Goal: Task Accomplishment & Management: Manage account settings

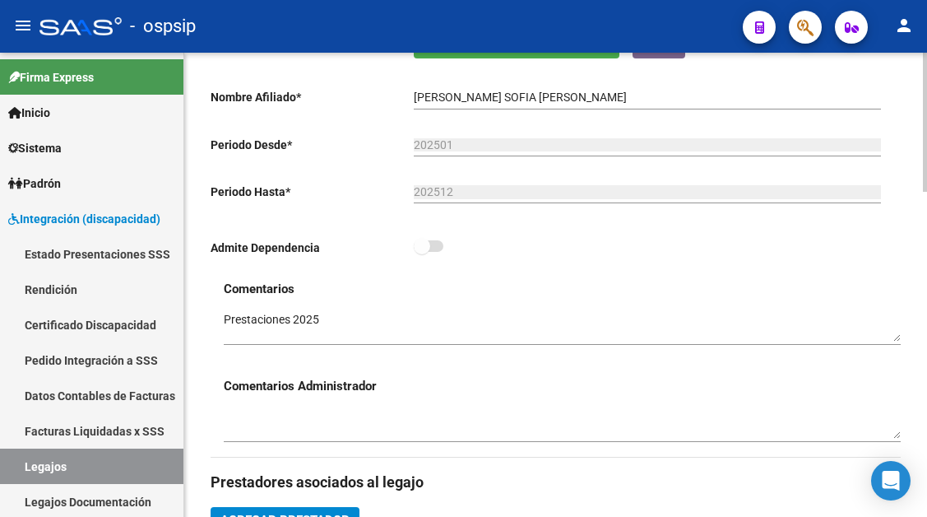
scroll to position [343, 0]
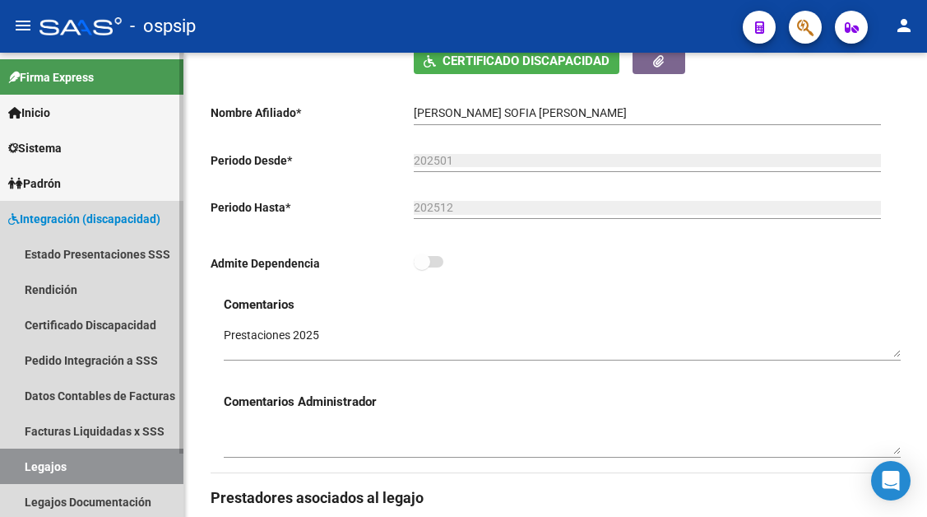
click at [58, 462] on link "Legajos" at bounding box center [91, 465] width 183 height 35
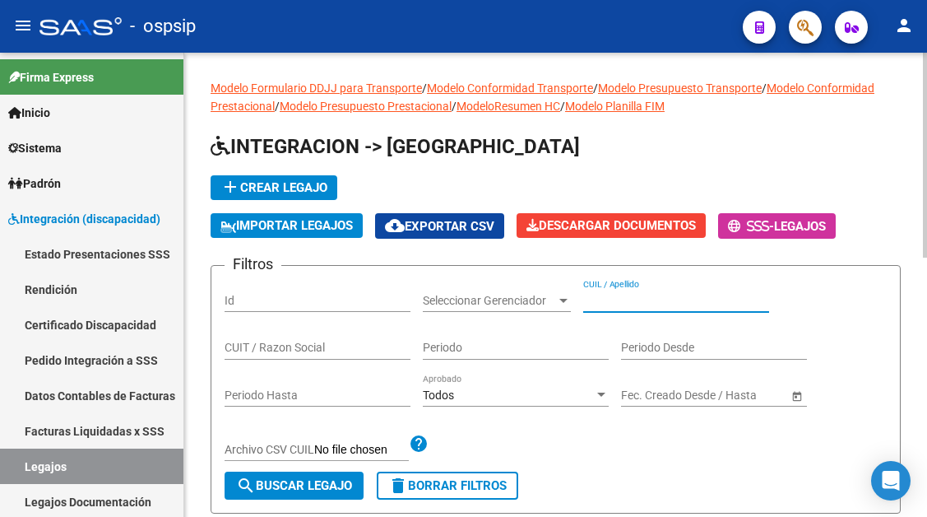
click at [609, 299] on input "CUIL / Apellido" at bounding box center [676, 301] width 186 height 14
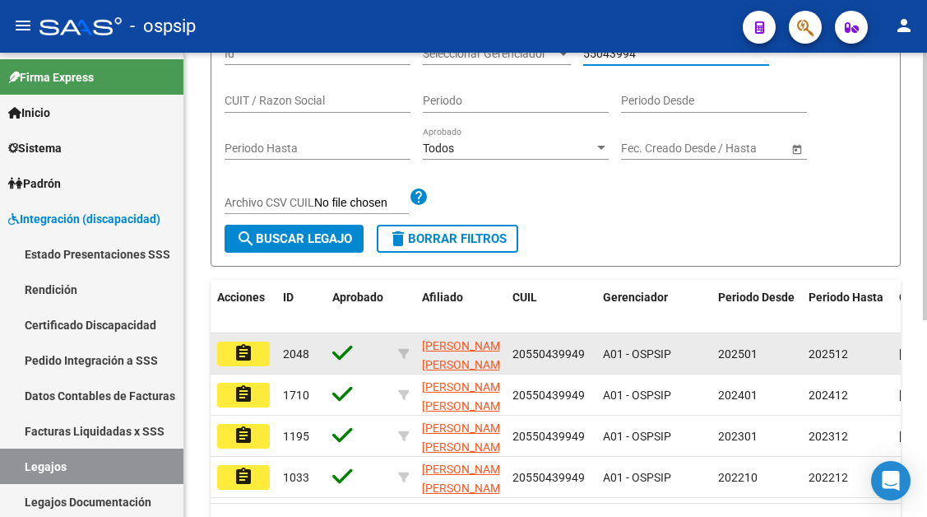
type input "55043994"
click at [259, 346] on button "assignment" at bounding box center [243, 353] width 53 height 25
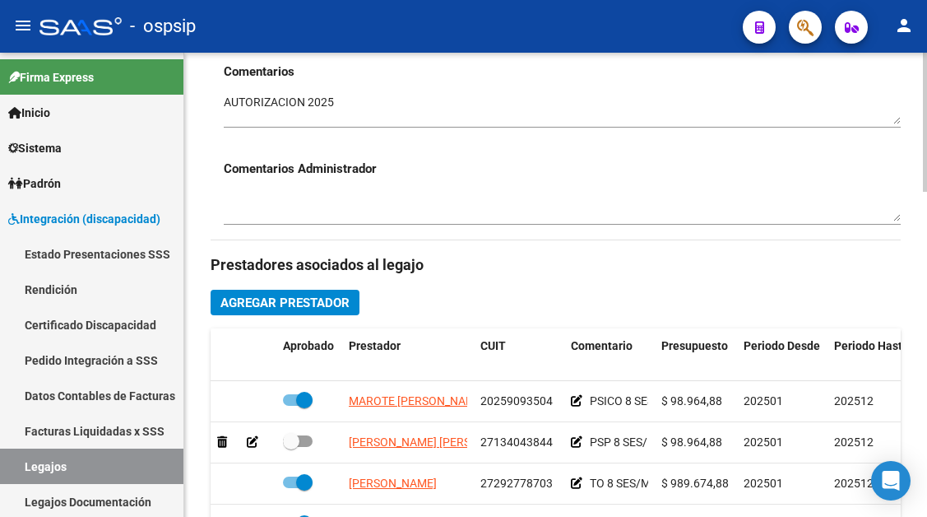
scroll to position [740, 0]
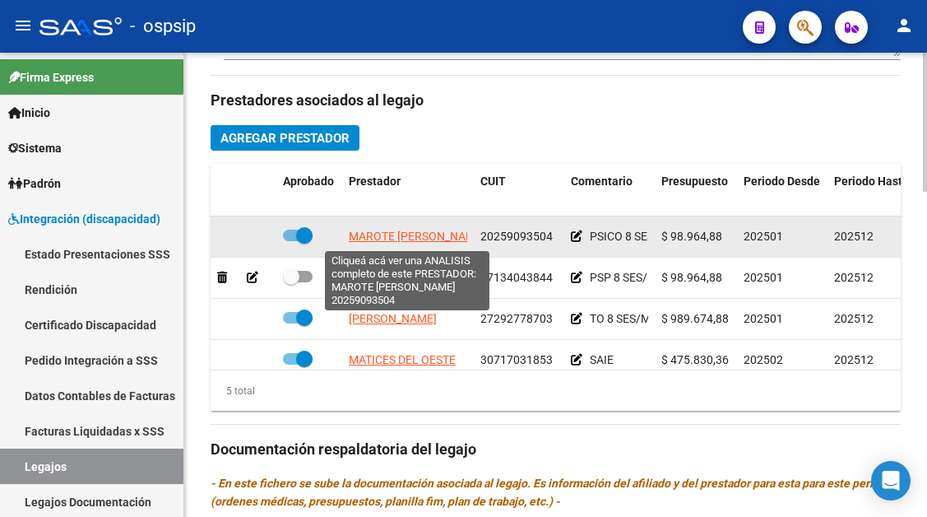
click at [403, 242] on span "MAROTE [PERSON_NAME]" at bounding box center [417, 236] width 137 height 13
type textarea "20259093504"
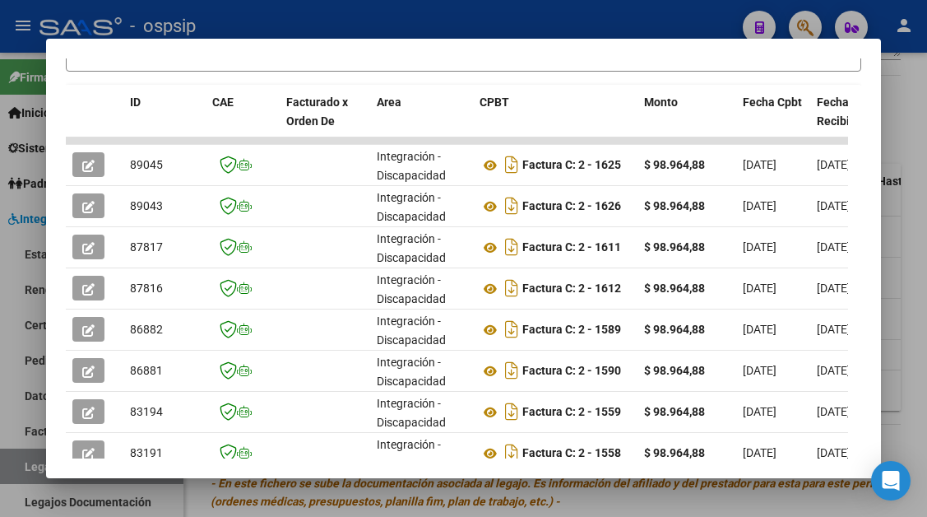
scroll to position [411, 0]
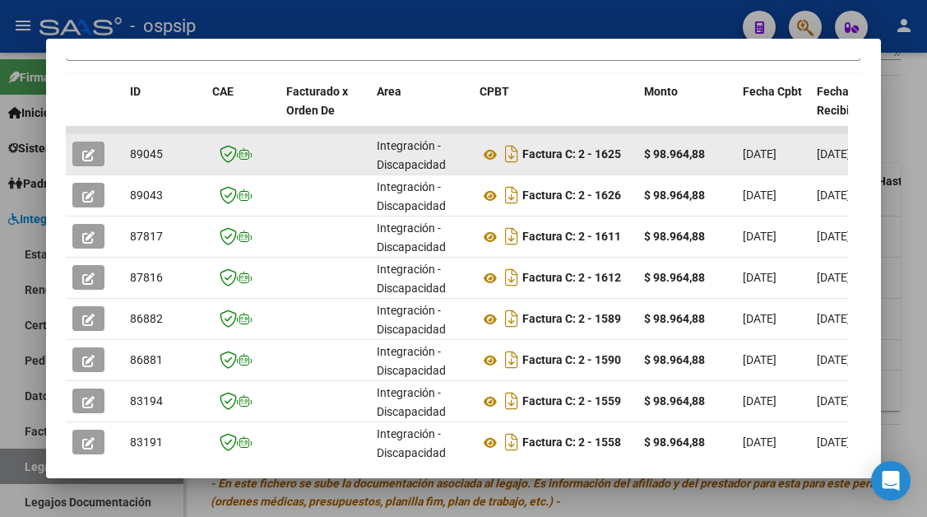
click at [105, 157] on div at bounding box center [94, 154] width 44 height 25
click at [66, 152] on datatable-body-cell at bounding box center [95, 154] width 58 height 40
click at [89, 159] on icon "button" at bounding box center [88, 155] width 12 height 12
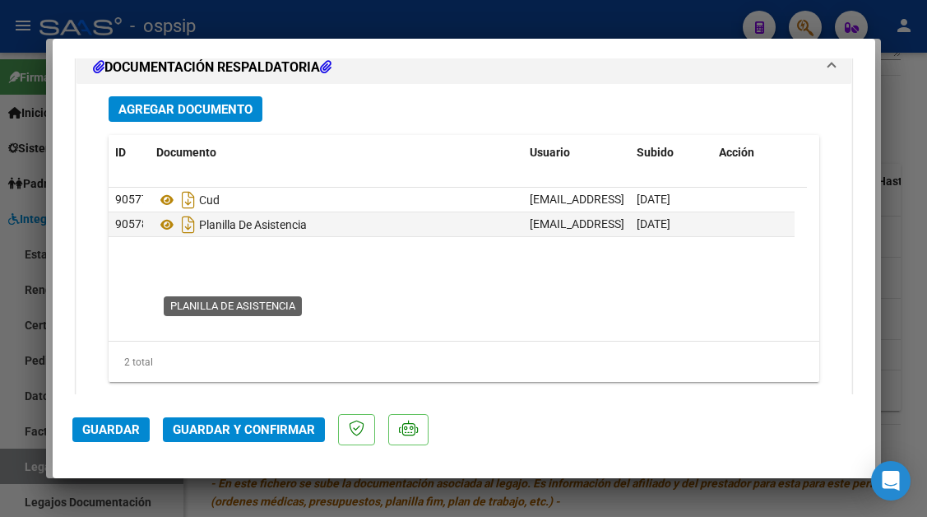
scroll to position [2057, 0]
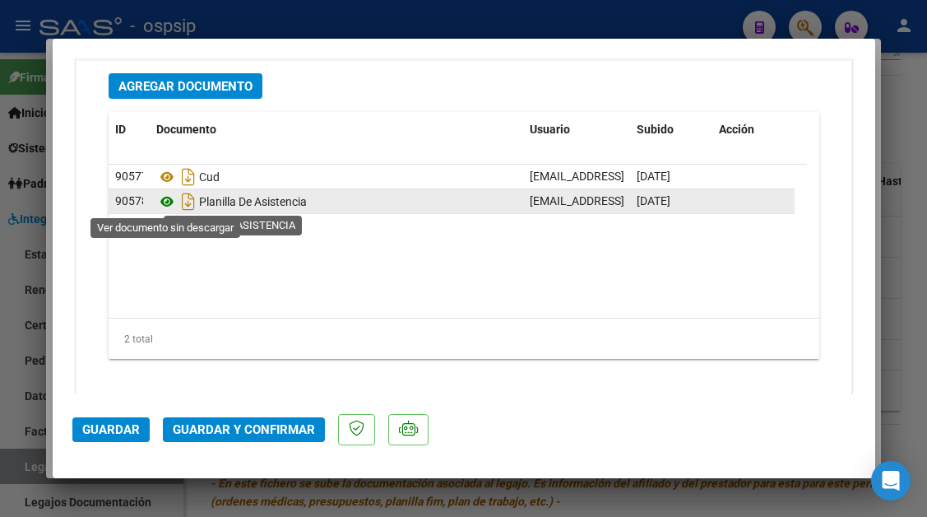
click at [169, 204] on icon at bounding box center [166, 202] width 21 height 20
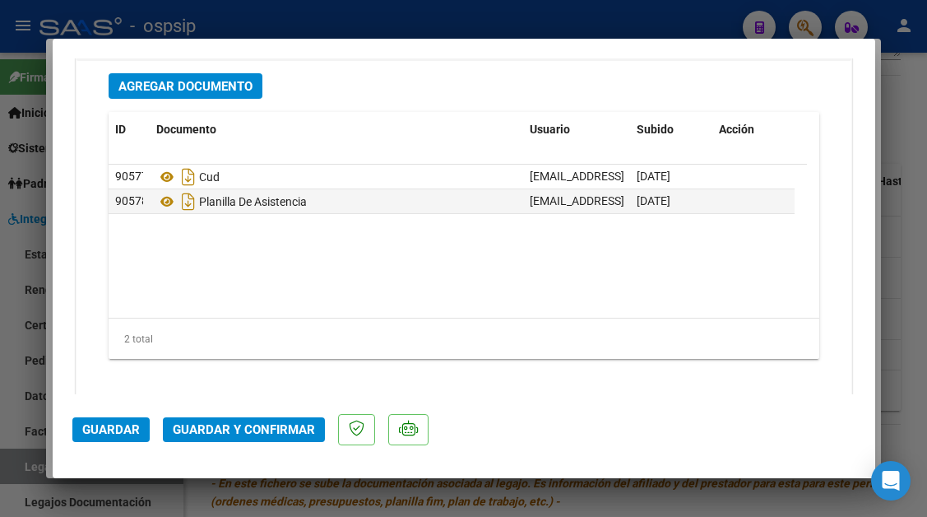
click at [261, 425] on span "Guardar y Confirmar" at bounding box center [244, 429] width 142 height 15
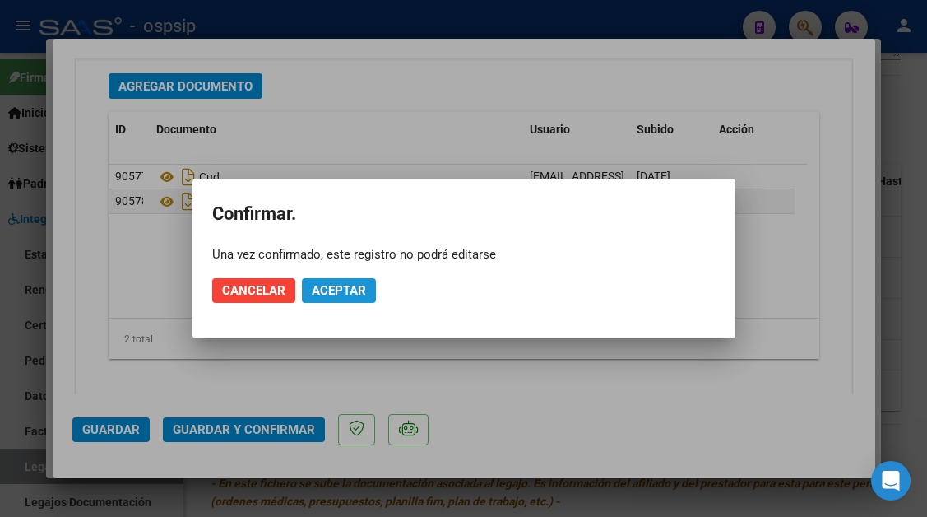
click at [341, 294] on span "Aceptar" at bounding box center [339, 290] width 54 height 15
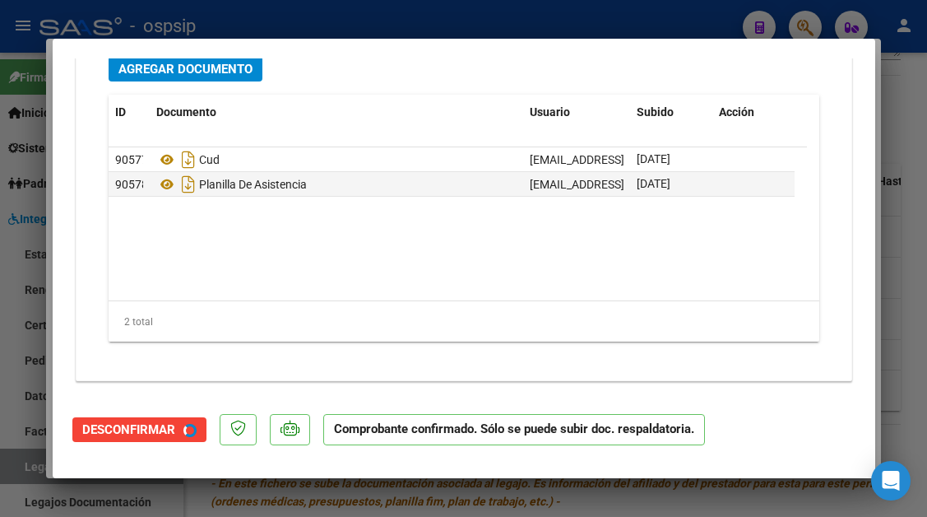
scroll to position [1870, 0]
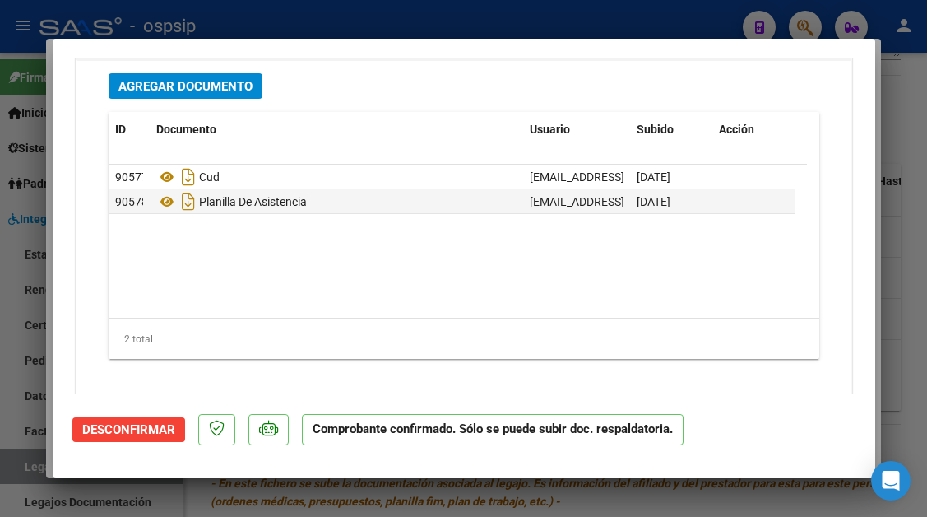
click at [13, 471] on div at bounding box center [463, 258] width 927 height 517
type input "$ 0,00"
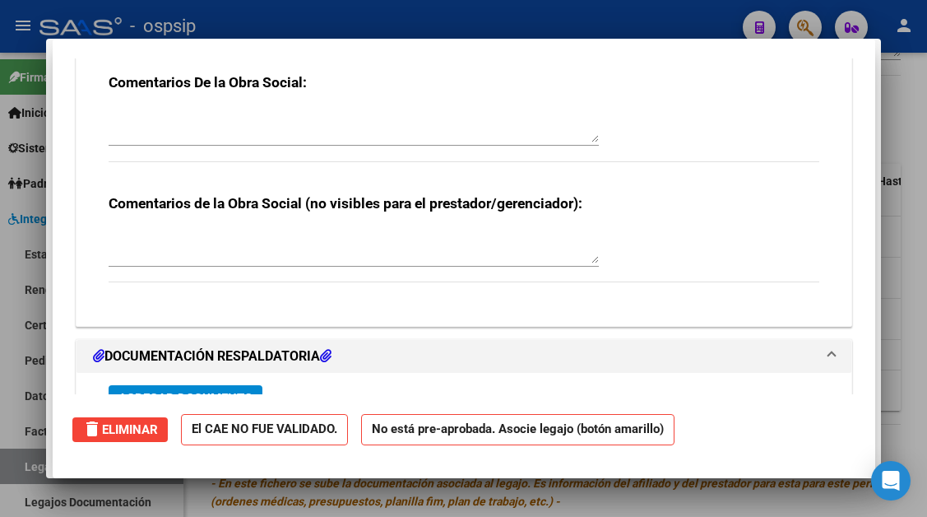
scroll to position [0, 0]
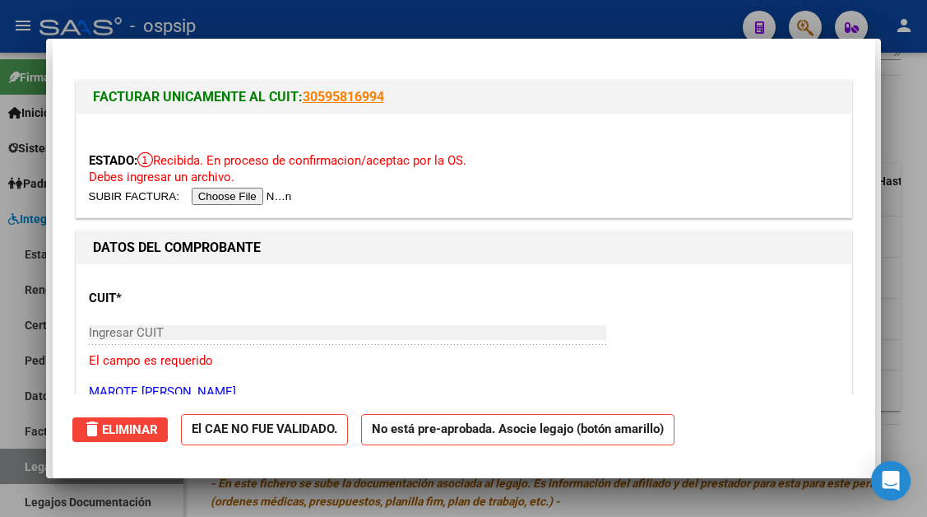
click at [13, 471] on div at bounding box center [463, 258] width 927 height 517
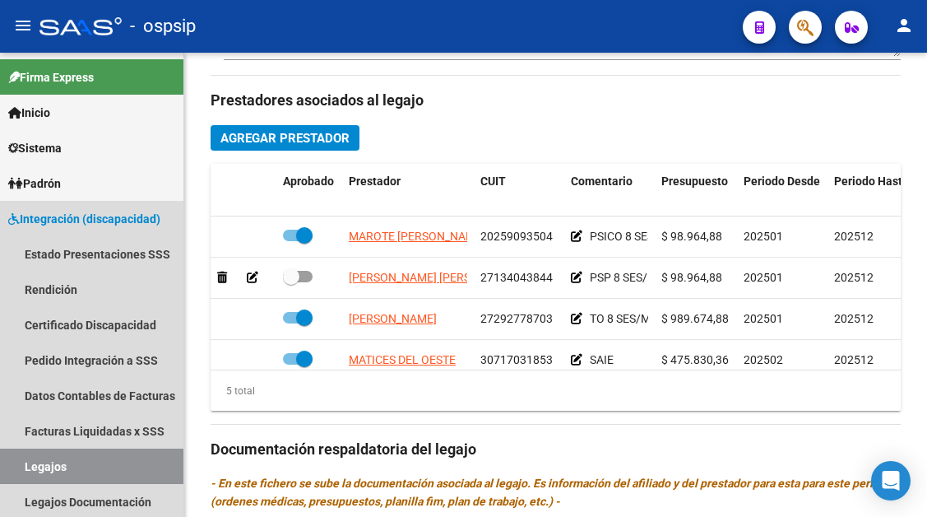
click at [13, 471] on link "Legajos" at bounding box center [91, 465] width 183 height 35
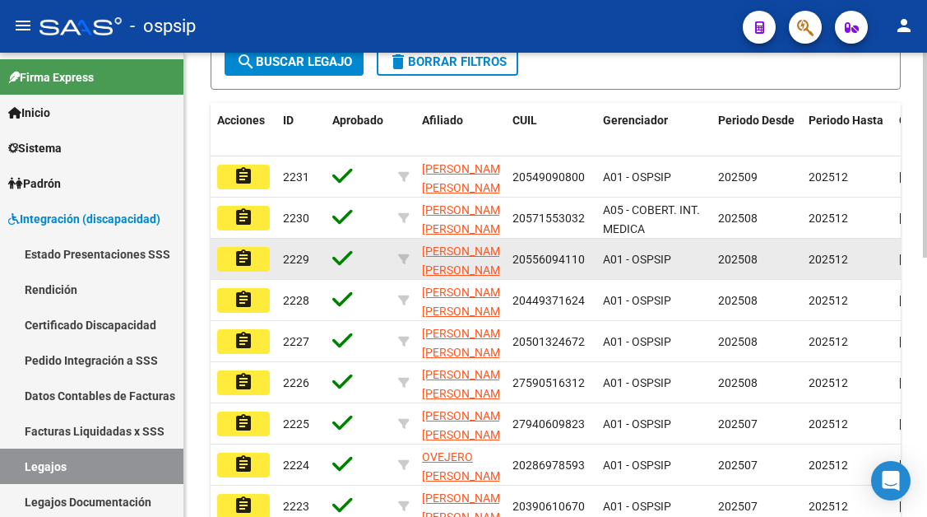
scroll to position [95, 0]
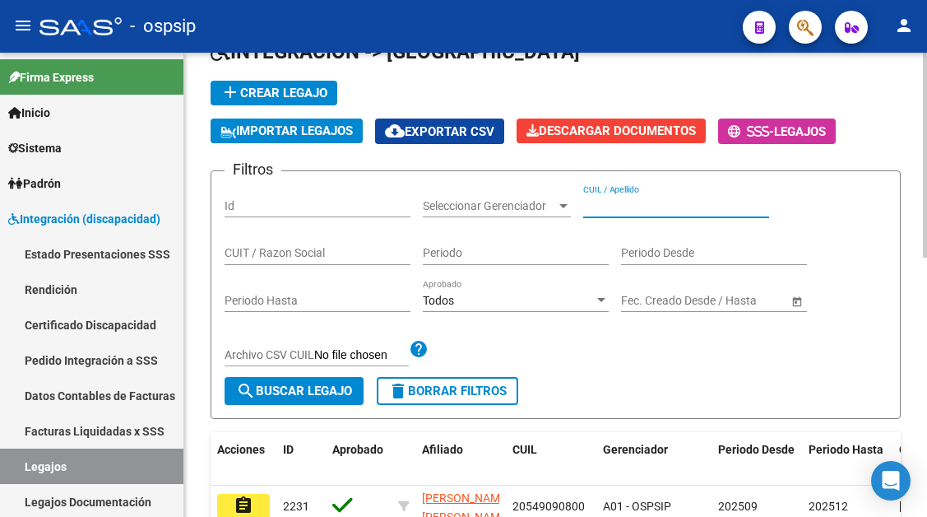
click at [586, 209] on input "CUIL / Apellido" at bounding box center [676, 206] width 186 height 14
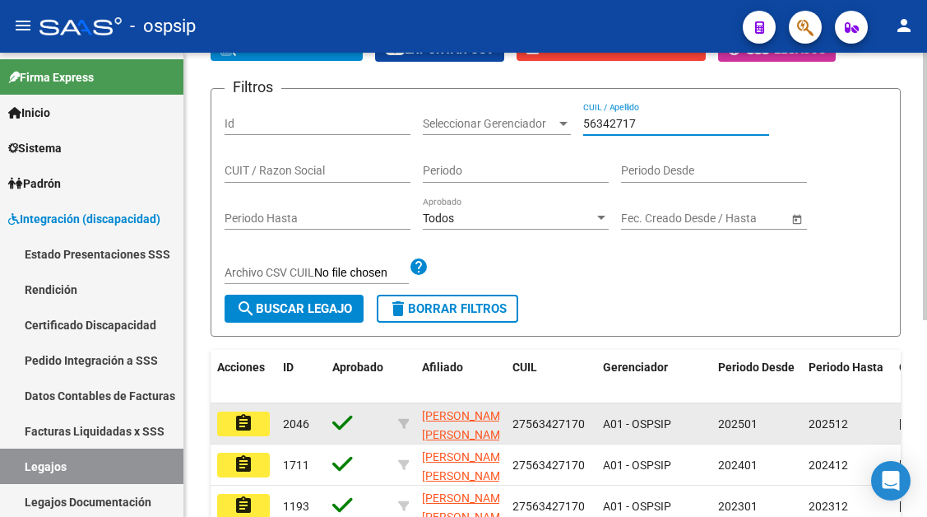
type input "56342717"
click at [247, 423] on mat-icon "assignment" at bounding box center [244, 423] width 20 height 20
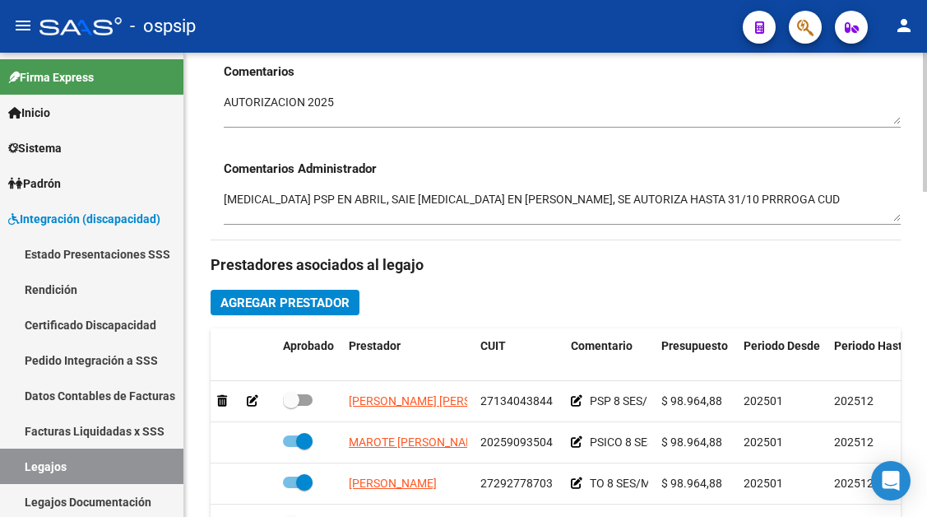
scroll to position [740, 0]
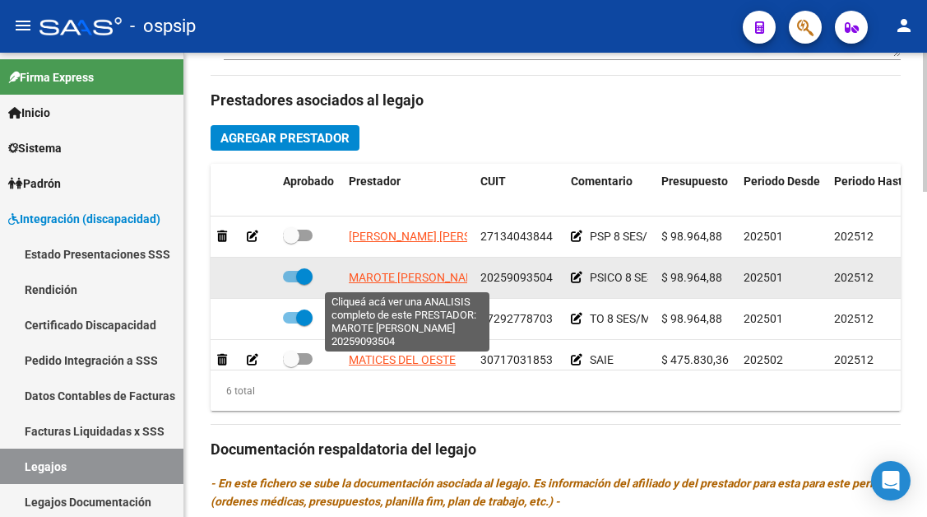
click at [416, 281] on span "MAROTE [PERSON_NAME]" at bounding box center [417, 277] width 137 height 13
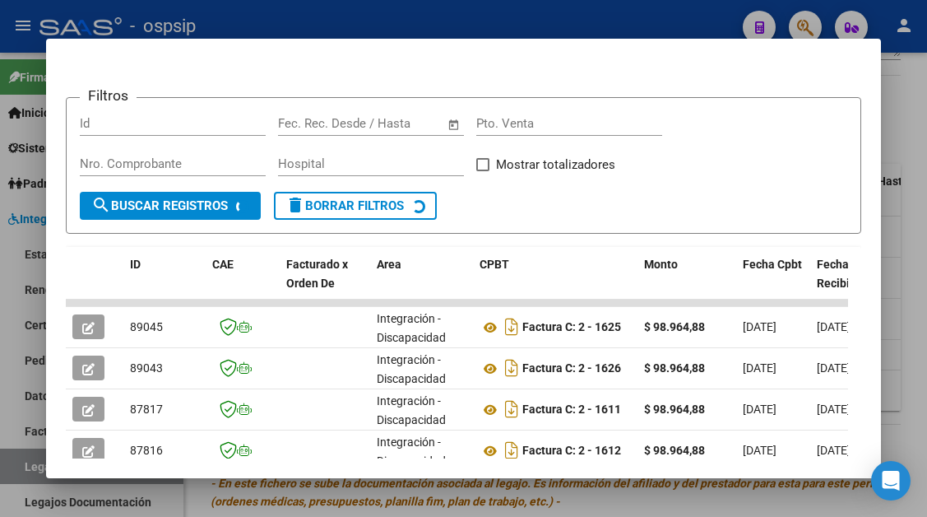
scroll to position [239, 0]
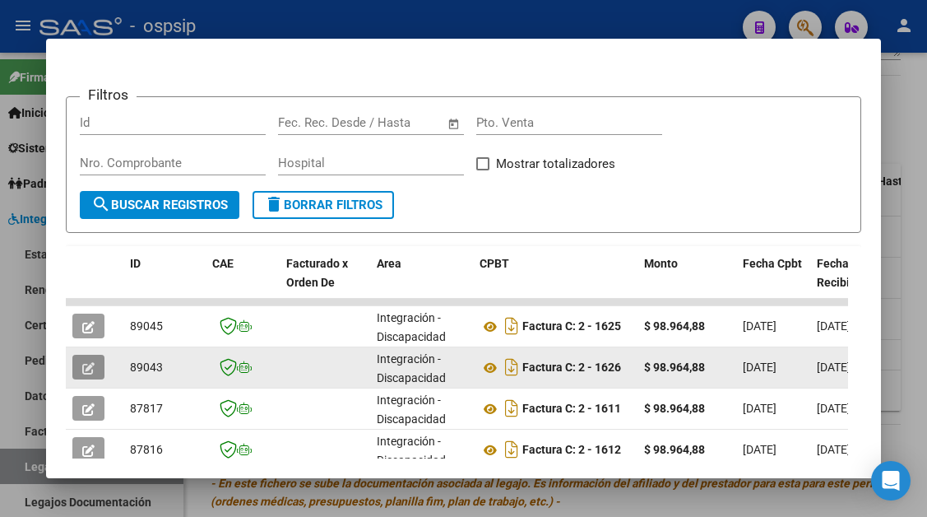
click at [86, 364] on icon "button" at bounding box center [88, 368] width 12 height 12
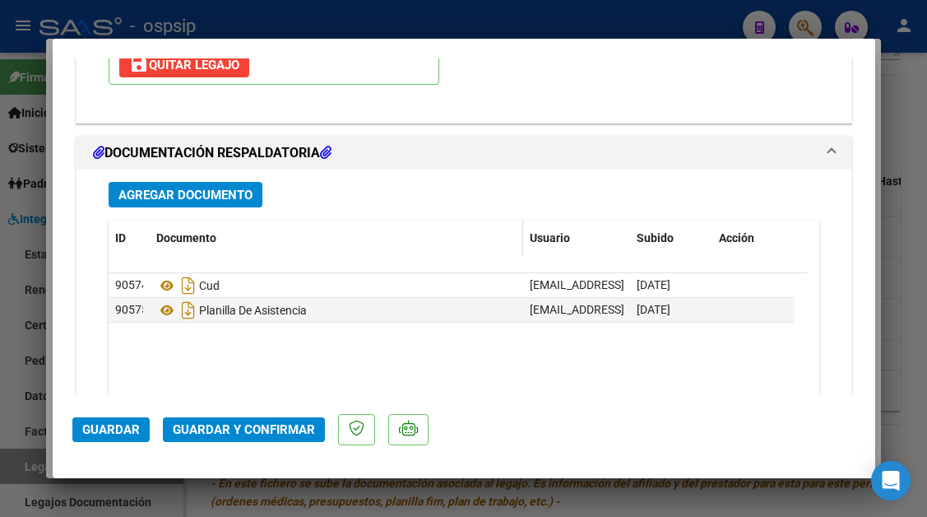
scroll to position [1974, 0]
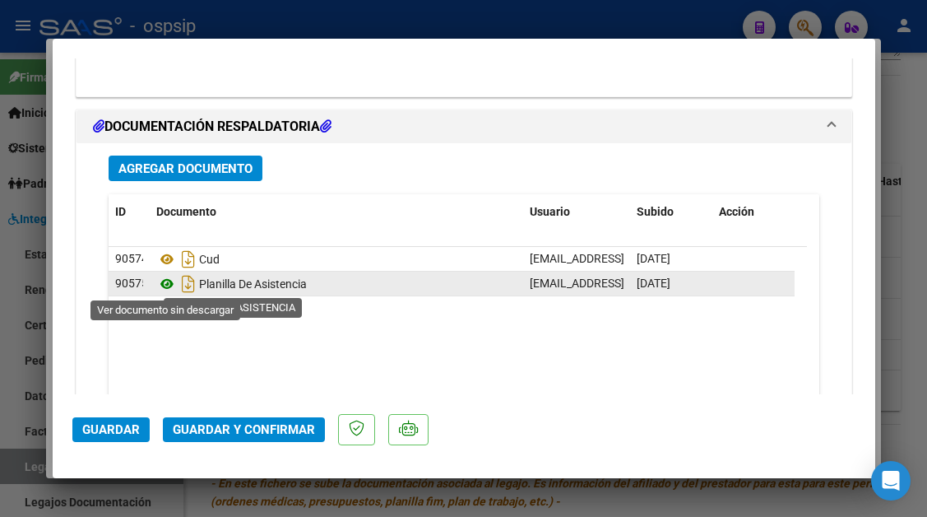
click at [163, 279] on icon at bounding box center [166, 284] width 21 height 20
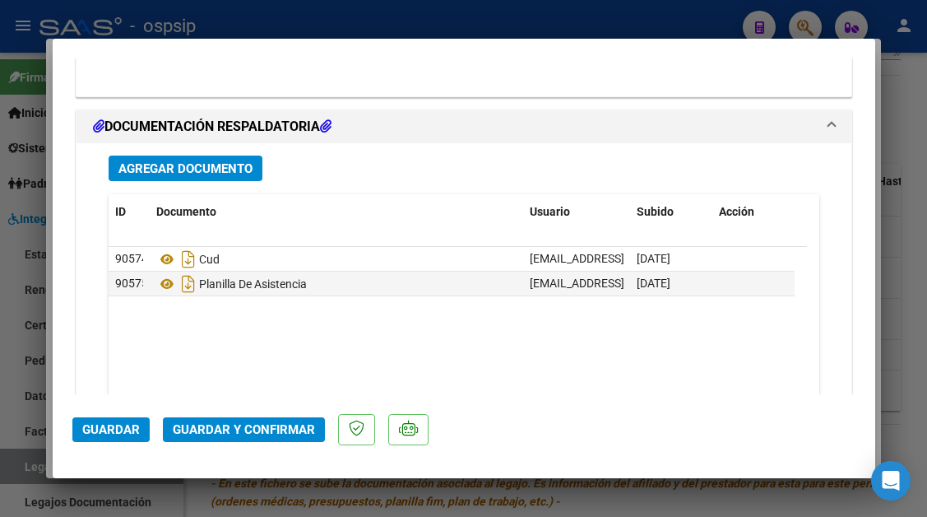
click at [212, 423] on span "Guardar y Confirmar" at bounding box center [244, 429] width 142 height 15
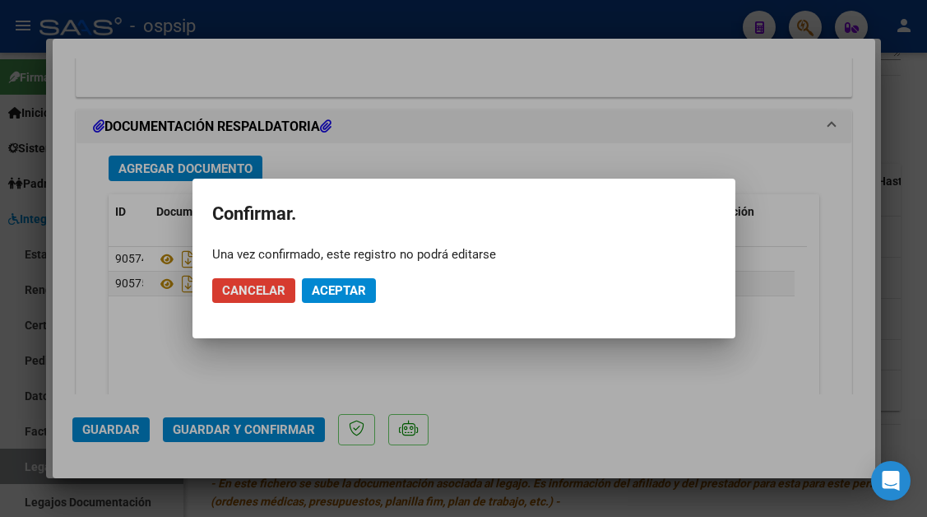
click at [341, 295] on span "Aceptar" at bounding box center [339, 290] width 54 height 15
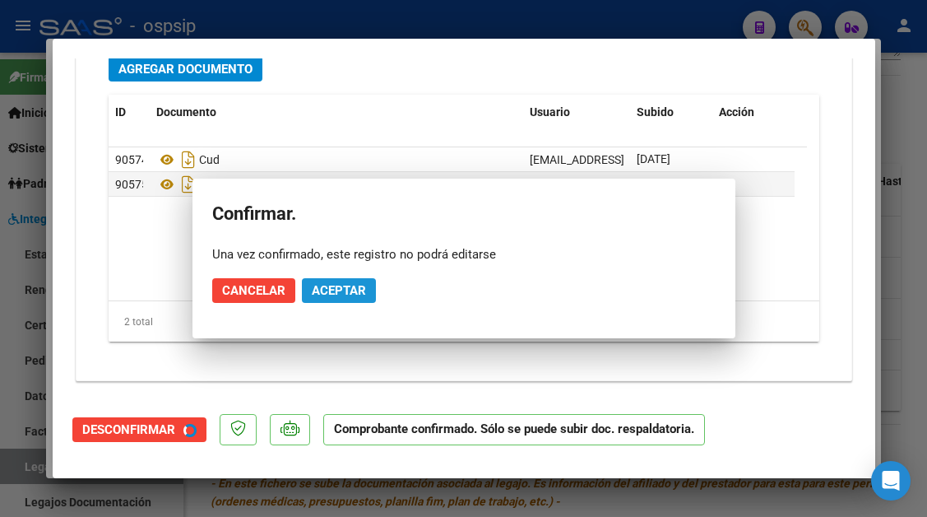
scroll to position [1826, 0]
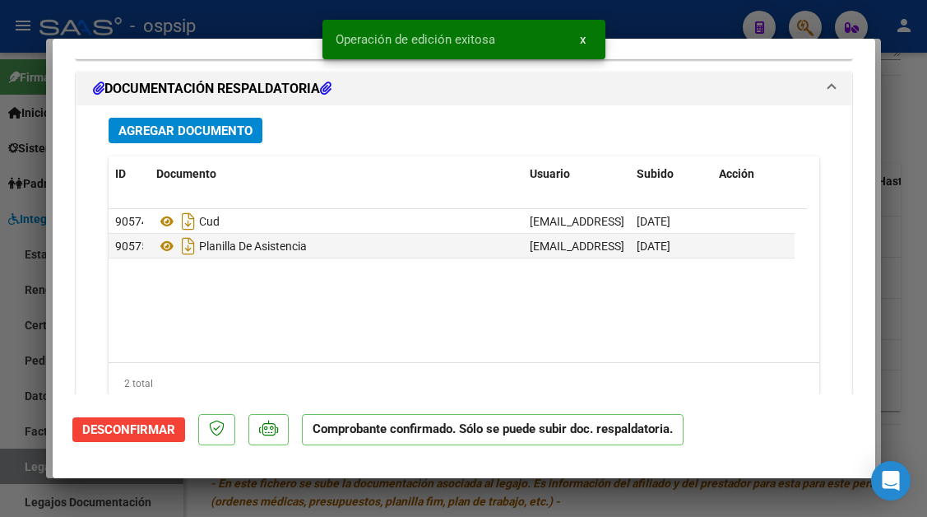
click at [17, 466] on div at bounding box center [463, 258] width 927 height 517
type input "$ 0,00"
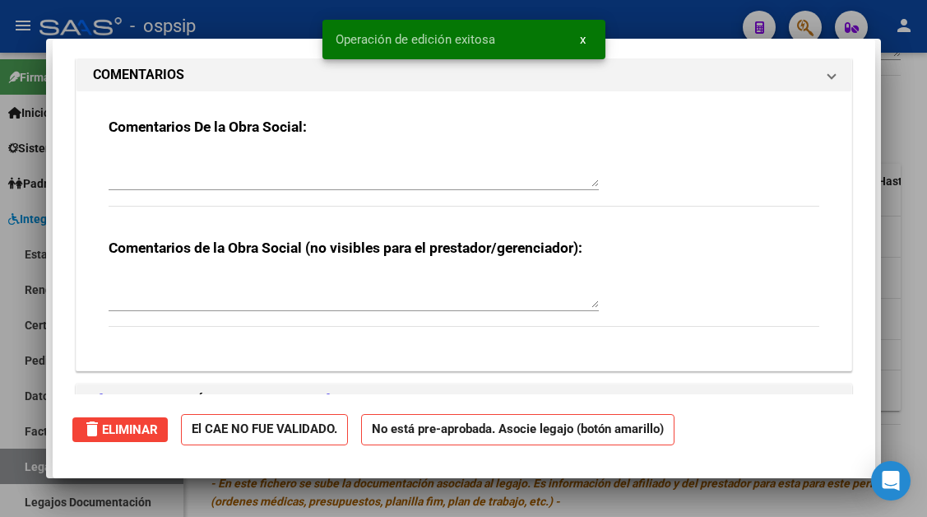
scroll to position [0, 0]
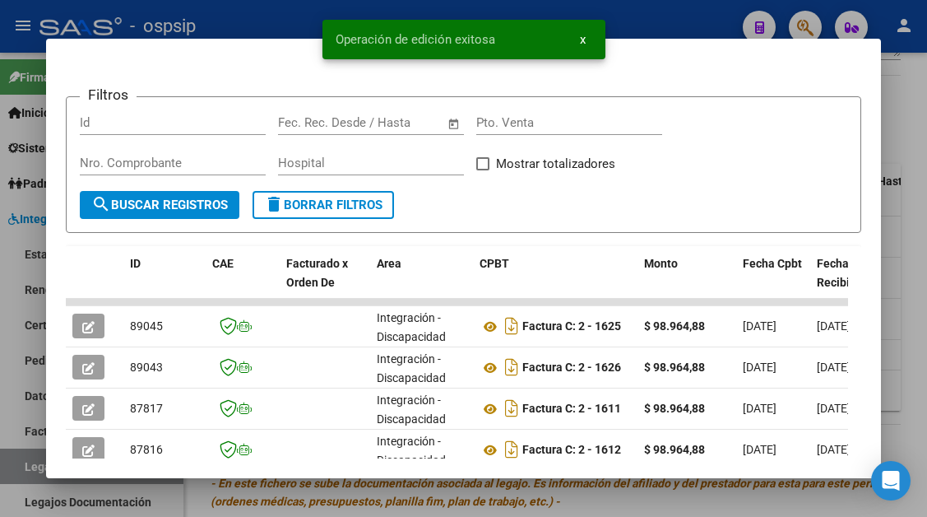
click at [17, 466] on div at bounding box center [463, 258] width 927 height 517
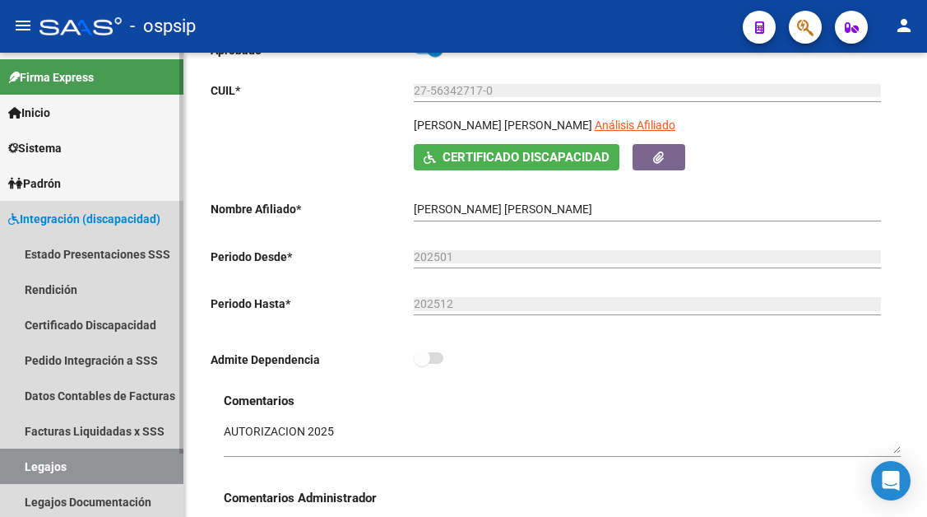
click at [119, 460] on link "Legajos" at bounding box center [91, 465] width 183 height 35
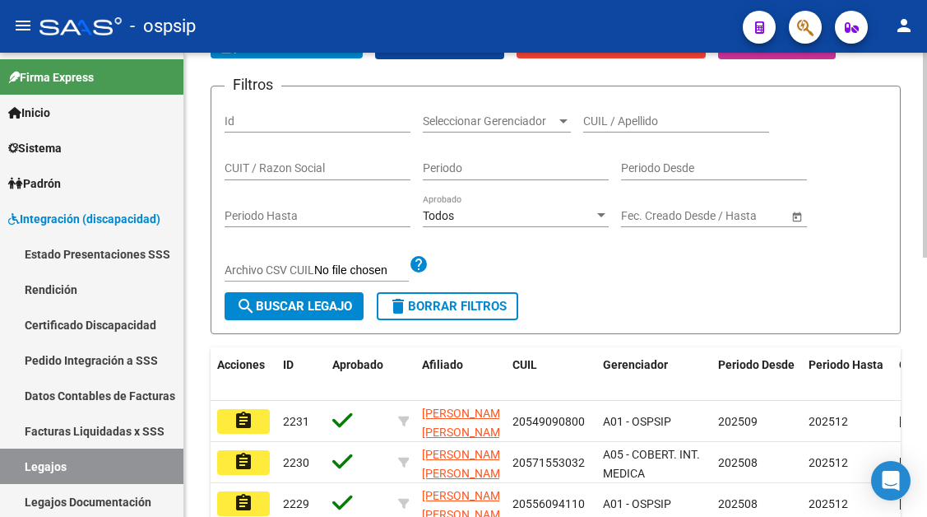
scroll to position [82, 0]
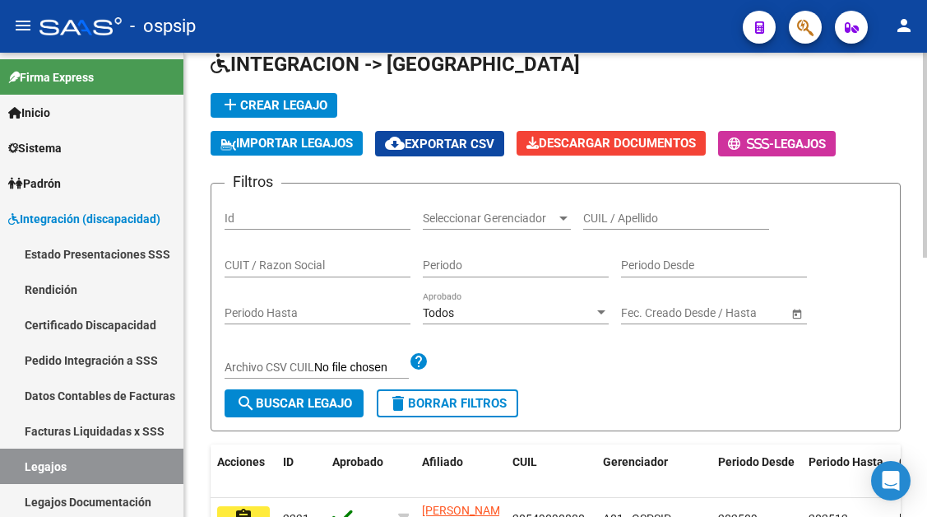
click at [597, 217] on input "CUIL / Apellido" at bounding box center [676, 218] width 186 height 14
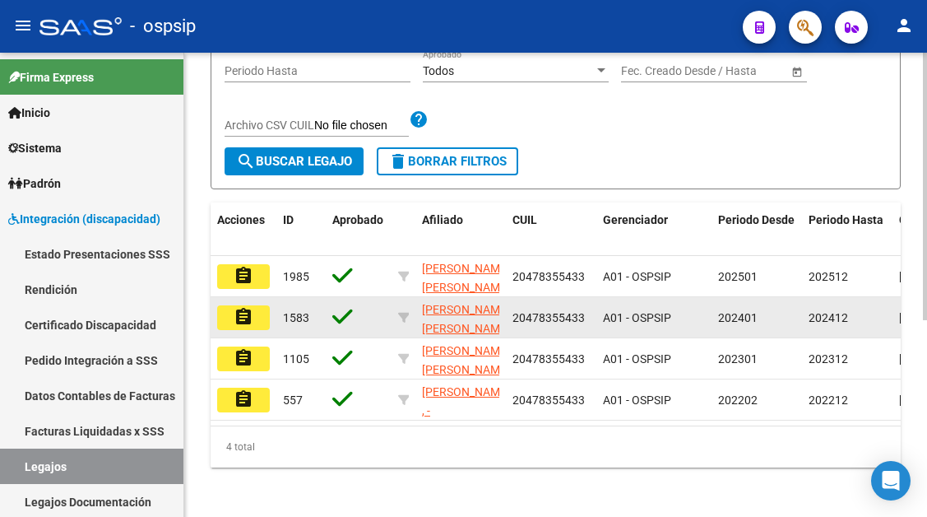
scroll to position [329, 0]
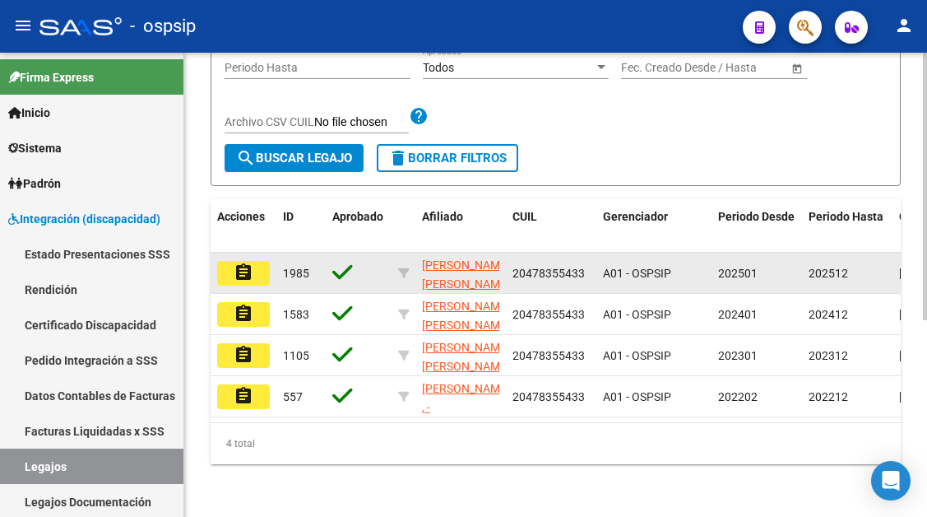
type input "47835543"
click at [253, 276] on mat-icon "assignment" at bounding box center [244, 272] width 20 height 20
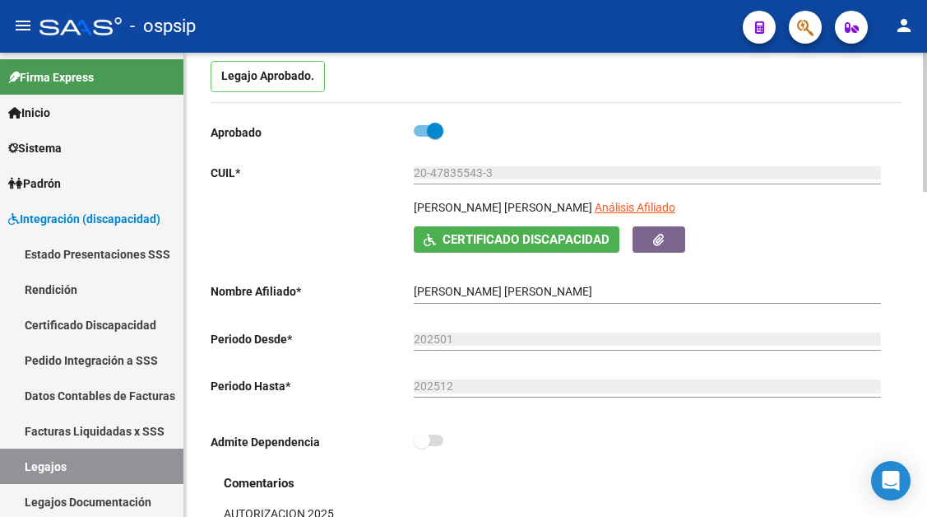
scroll to position [247, 0]
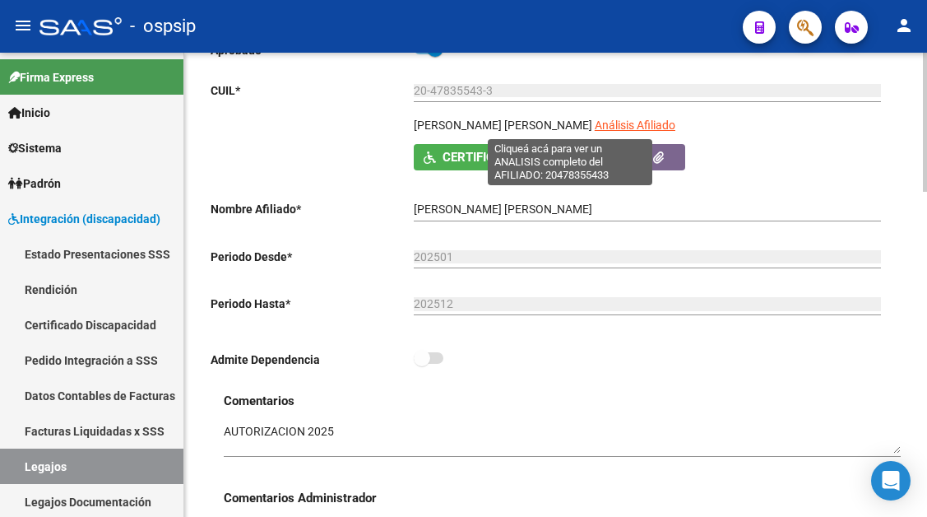
click at [595, 118] on span "Análisis Afiliado" at bounding box center [635, 124] width 81 height 13
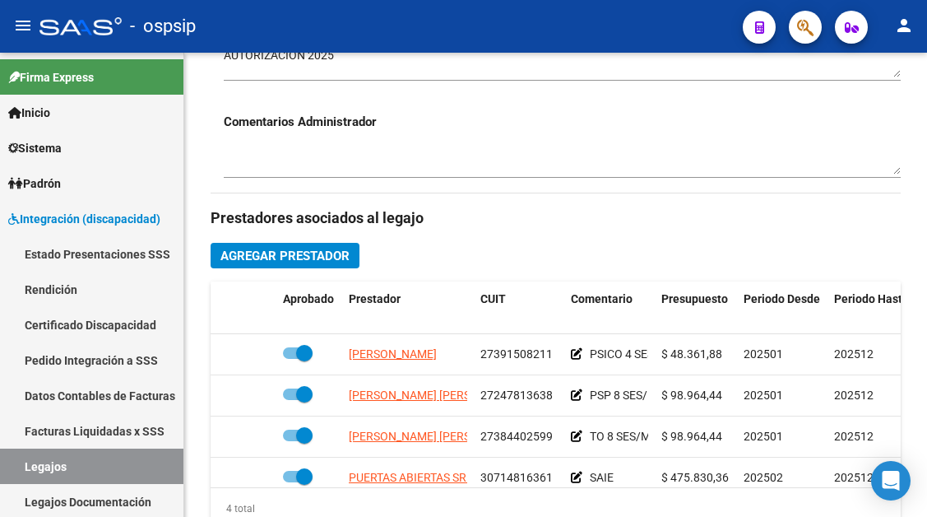
scroll to position [658, 0]
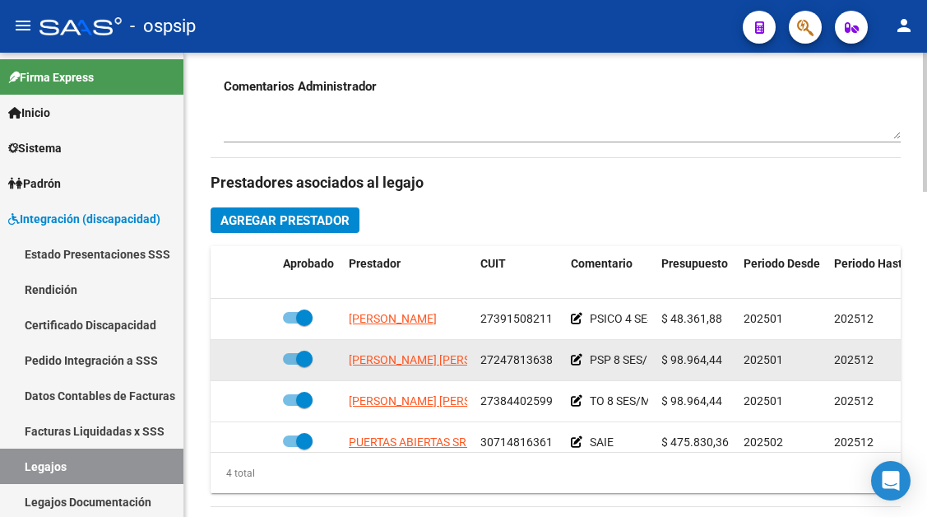
click at [401, 371] on datatable-body-cell "[PERSON_NAME] [PERSON_NAME]" at bounding box center [408, 360] width 132 height 40
click at [401, 368] on app-link-go-to "[PERSON_NAME] [PERSON_NAME]" at bounding box center [438, 359] width 179 height 19
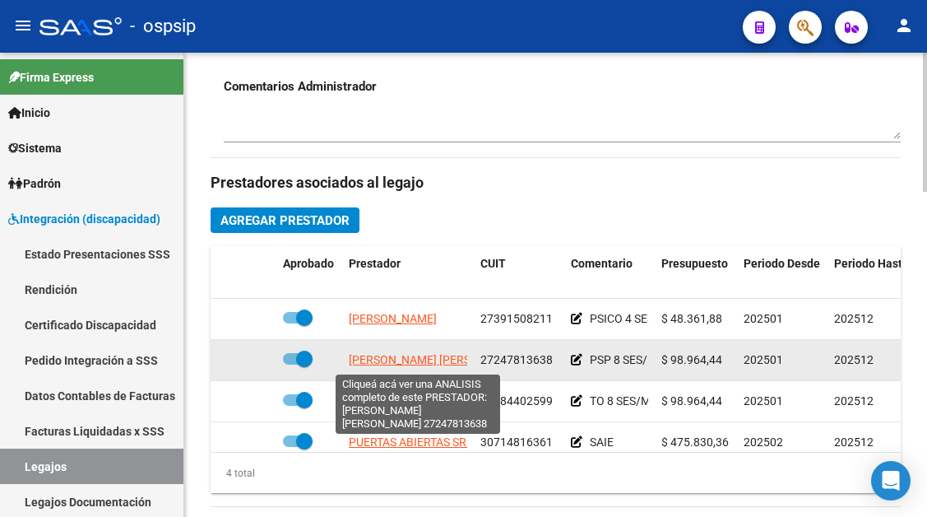
click at [396, 357] on span "[PERSON_NAME] [PERSON_NAME]" at bounding box center [438, 359] width 179 height 13
type textarea "27247813638"
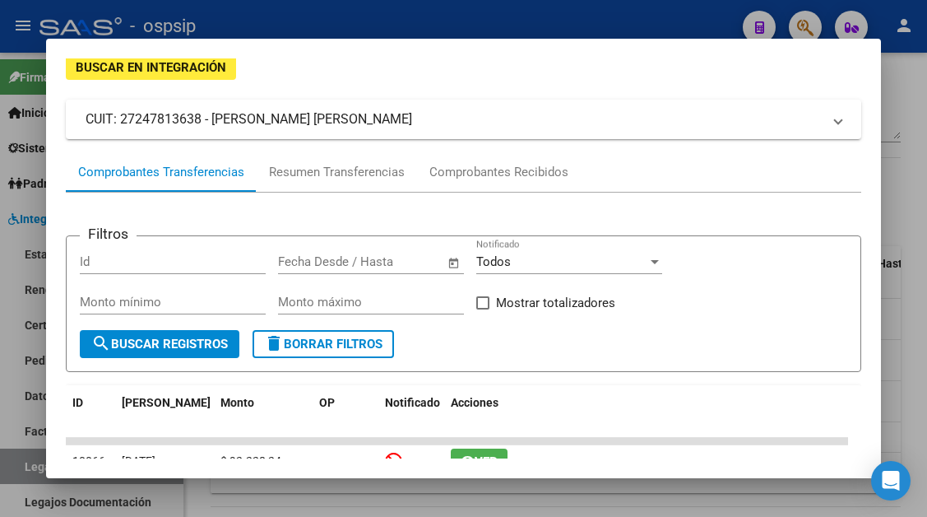
scroll to position [75, 0]
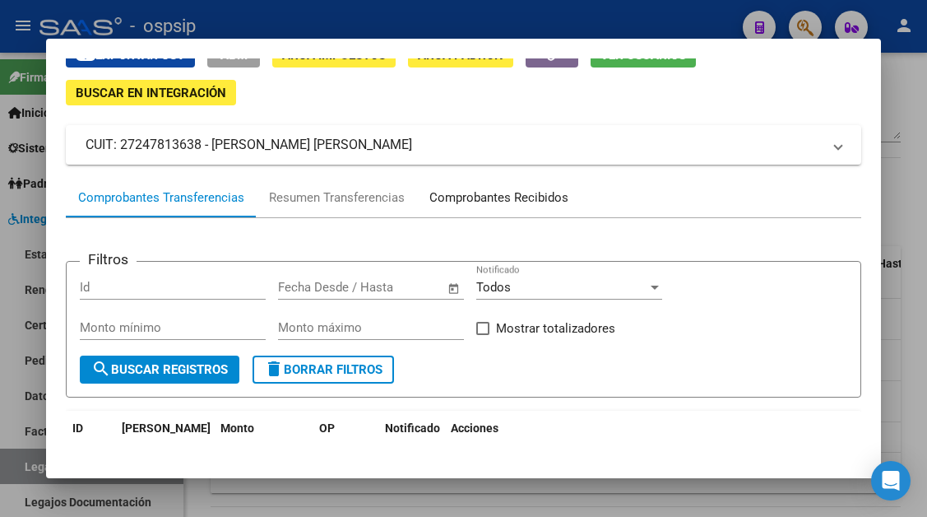
click at [474, 197] on div "Comprobantes Recibidos" at bounding box center [498, 197] width 139 height 19
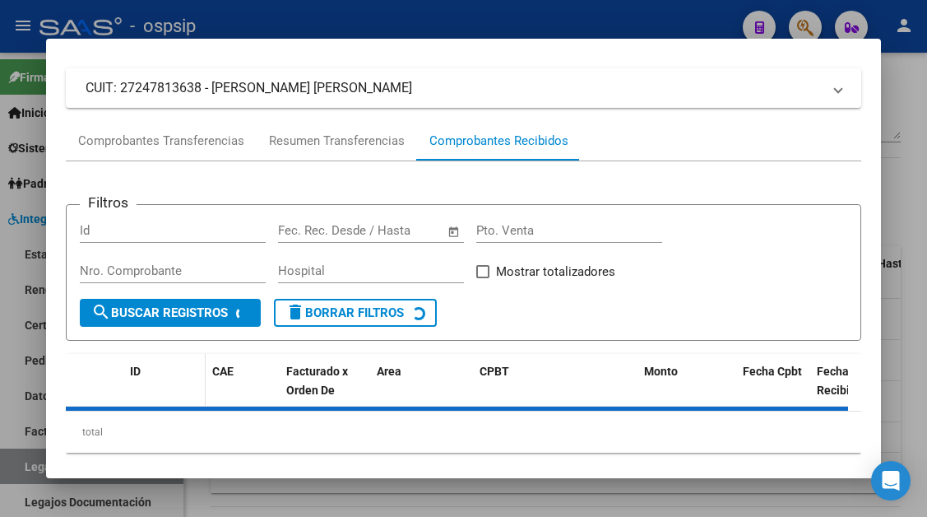
scroll to position [157, 0]
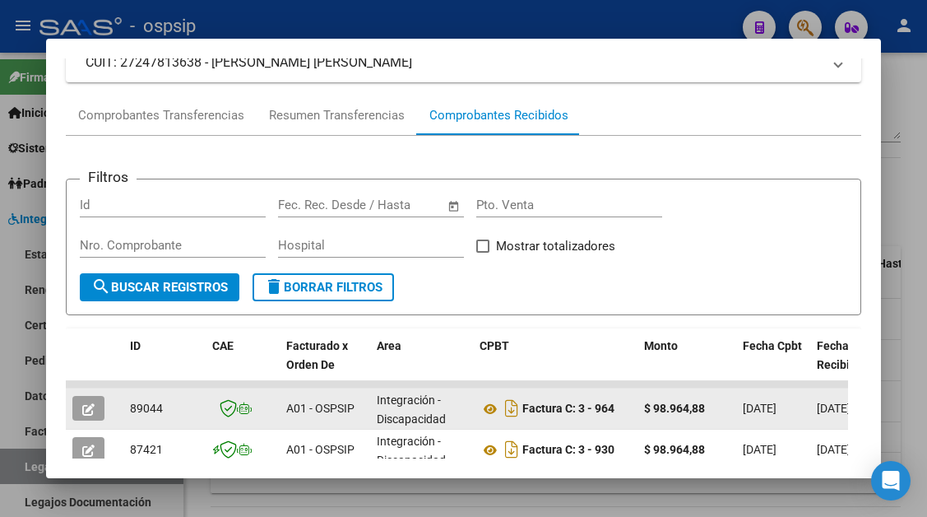
click at [94, 395] on datatable-body-cell at bounding box center [95, 408] width 58 height 40
click at [90, 406] on icon "button" at bounding box center [88, 409] width 12 height 12
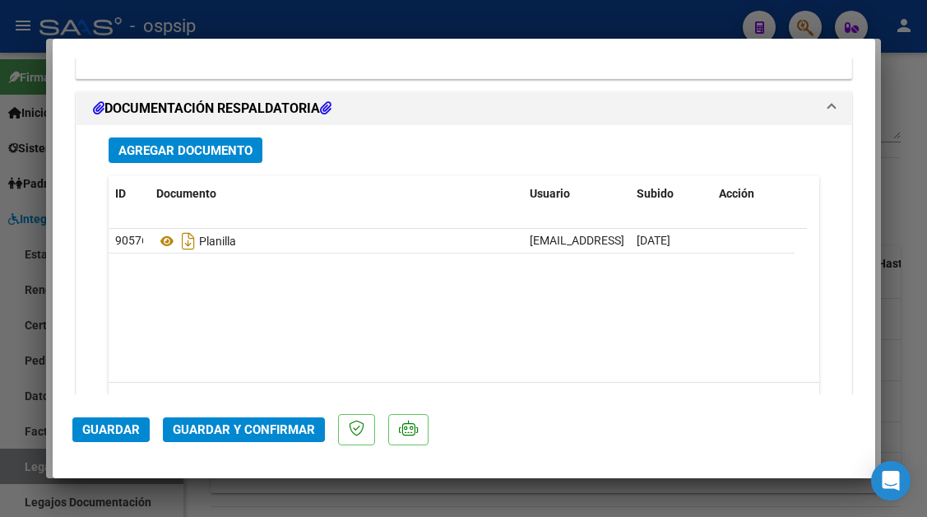
scroll to position [2057, 0]
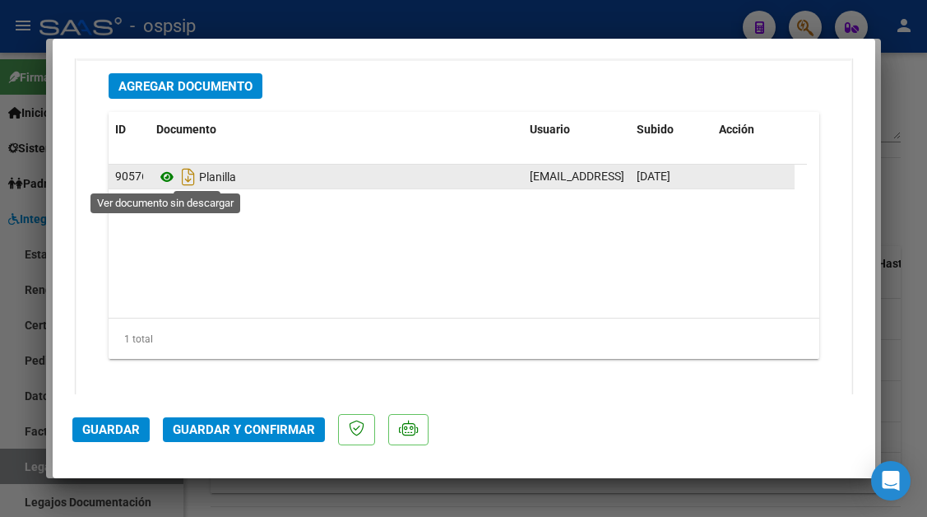
click at [165, 175] on icon at bounding box center [166, 177] width 21 height 20
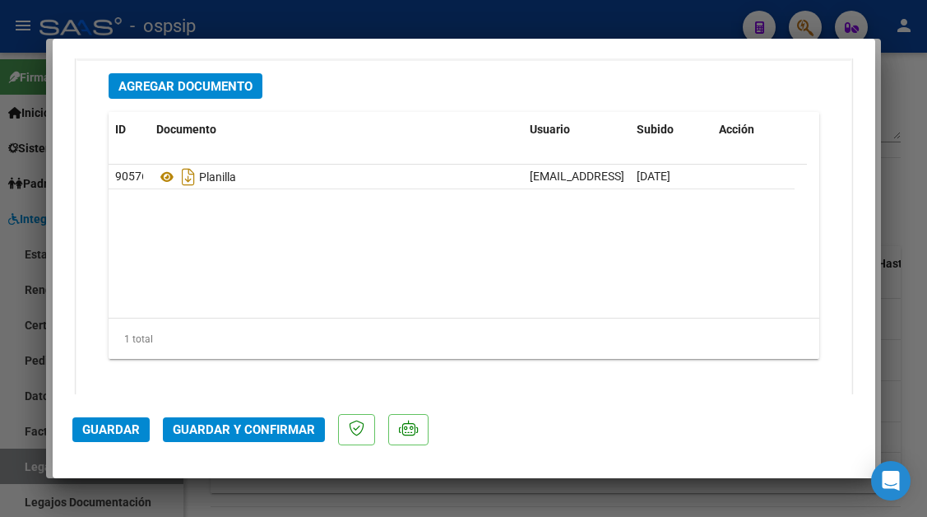
click at [239, 423] on span "Guardar y Confirmar" at bounding box center [244, 429] width 142 height 15
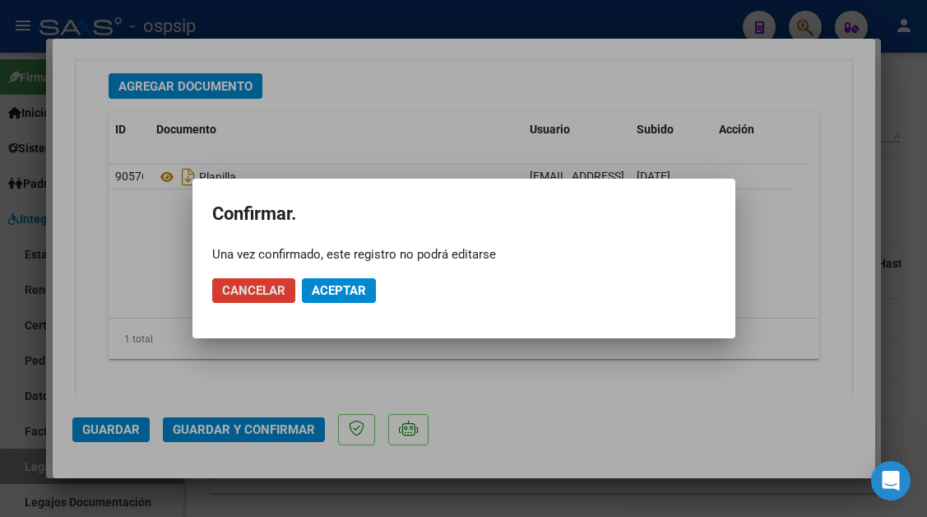
click at [346, 283] on span "Aceptar" at bounding box center [339, 290] width 54 height 15
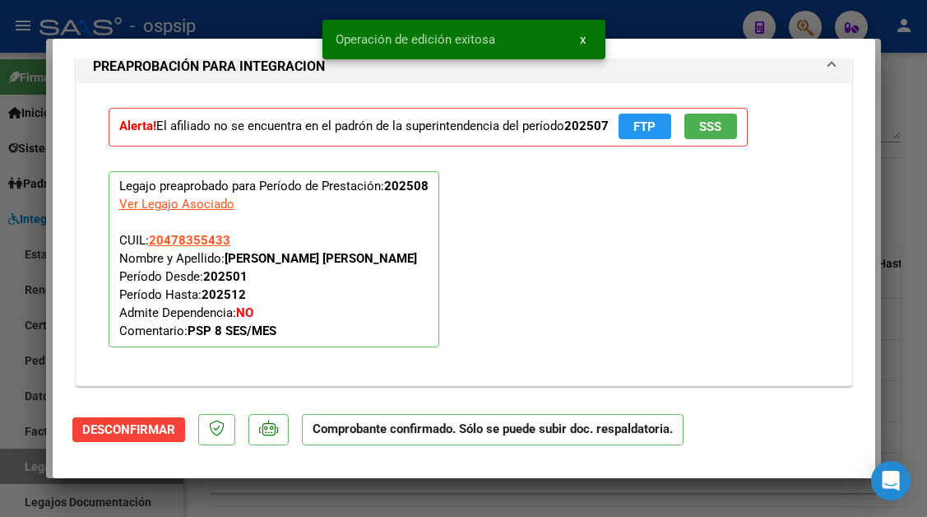
scroll to position [1459, 0]
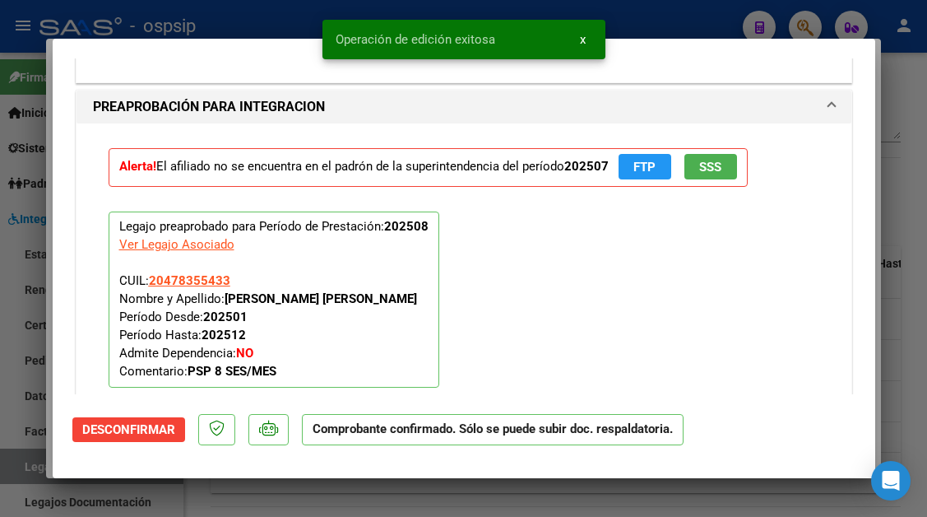
drag, startPoint x: 53, startPoint y: 460, endPoint x: 25, endPoint y: 462, distance: 28.8
click at [46, 462] on div "Análisis Prestador - CUIT: 27247813638 cloud_download Exportar CSV ABM ARCA Imp…" at bounding box center [463, 258] width 927 height 517
click at [25, 462] on div at bounding box center [463, 258] width 927 height 517
type input "$ 0,00"
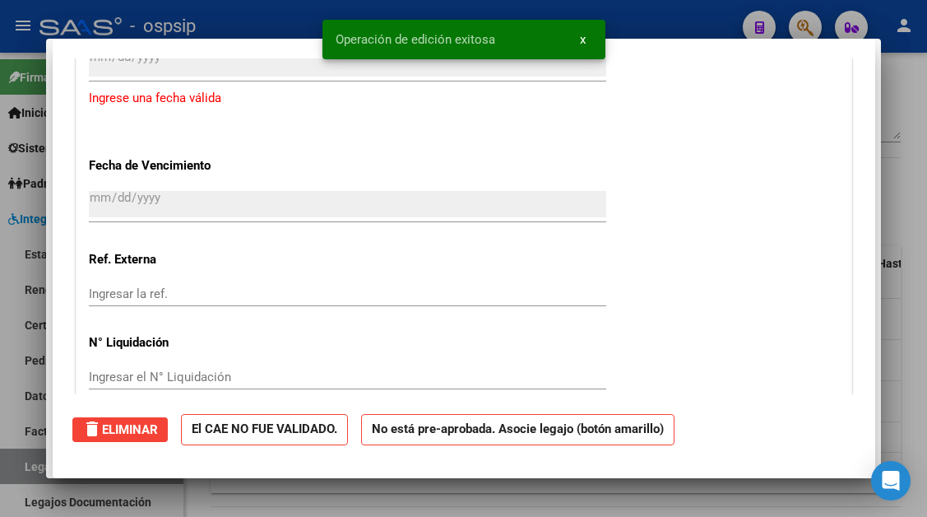
scroll to position [0, 0]
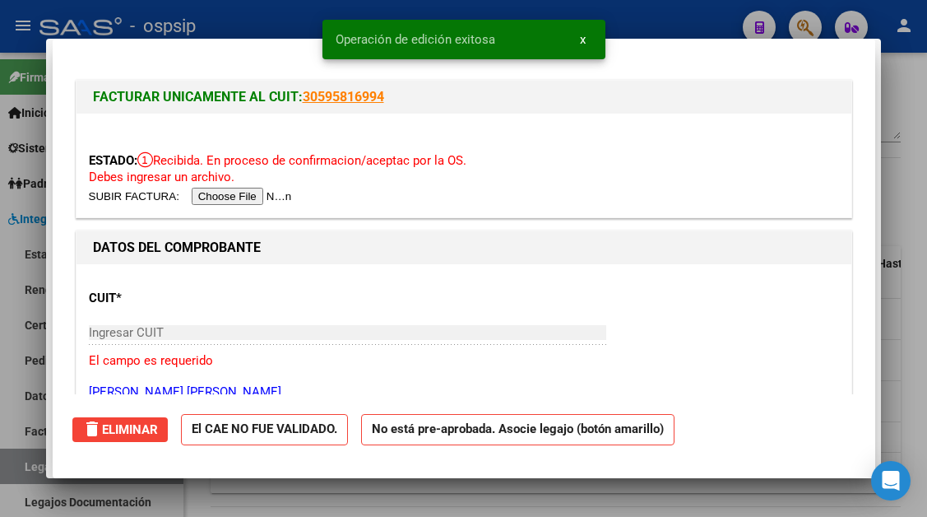
click at [25, 462] on div at bounding box center [463, 258] width 927 height 517
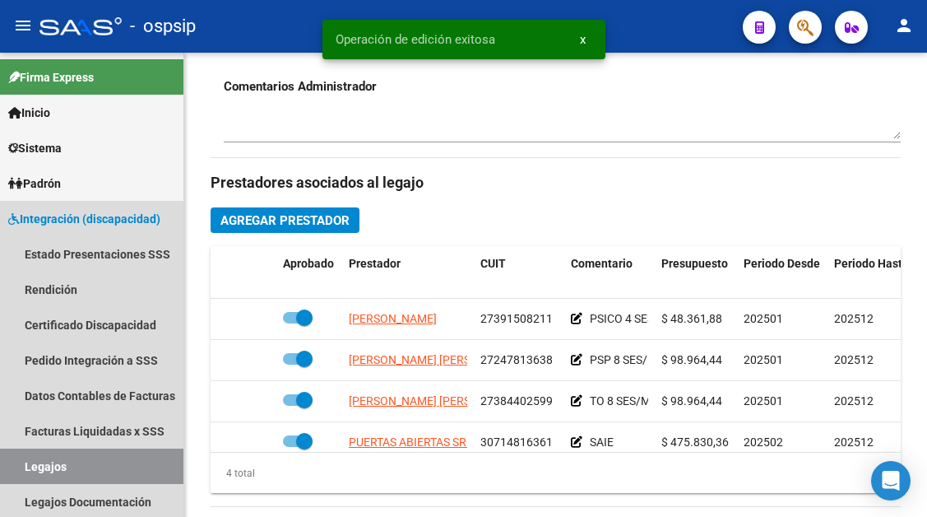
click at [25, 462] on link "Legajos" at bounding box center [91, 465] width 183 height 35
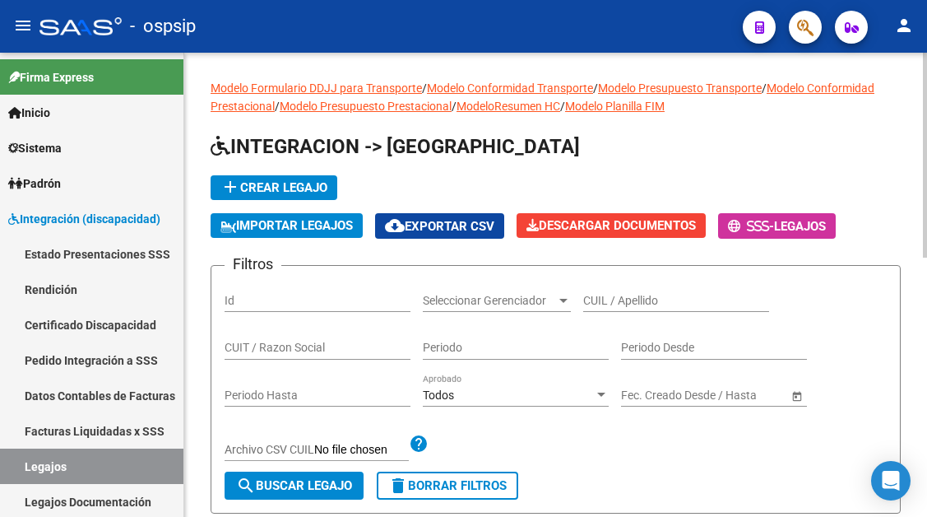
click at [588, 310] on div "CUIL / Apellido" at bounding box center [676, 295] width 186 height 33
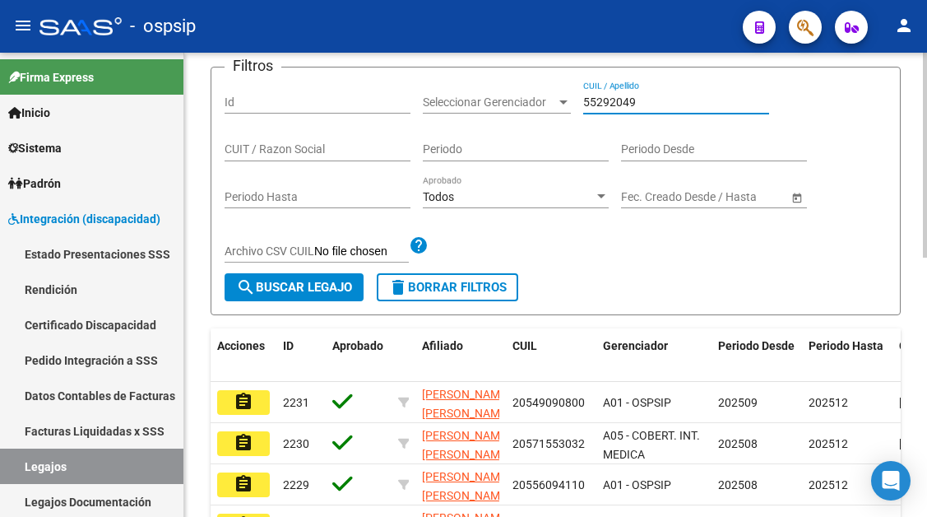
scroll to position [247, 0]
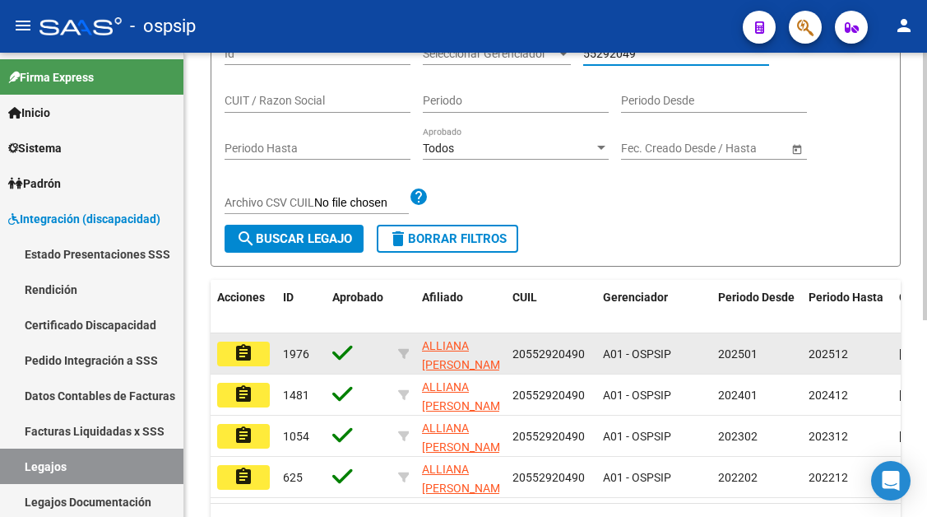
type input "55292049"
click at [236, 353] on mat-icon "assignment" at bounding box center [244, 353] width 20 height 20
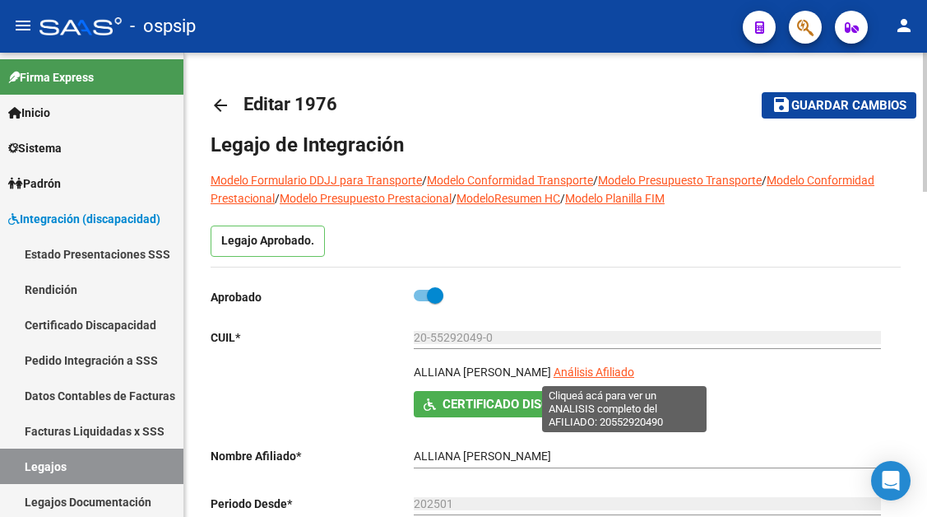
click at [601, 378] on span "Análisis Afiliado" at bounding box center [594, 371] width 81 height 13
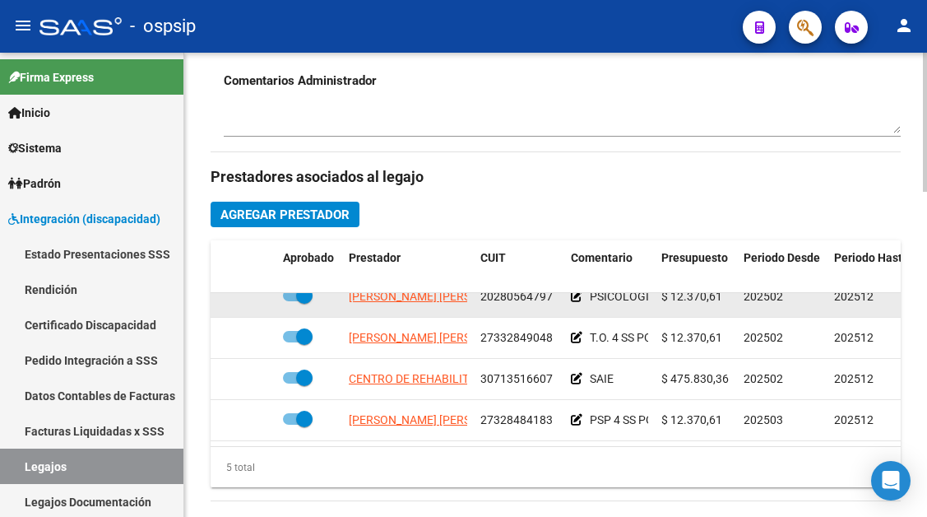
scroll to position [740, 0]
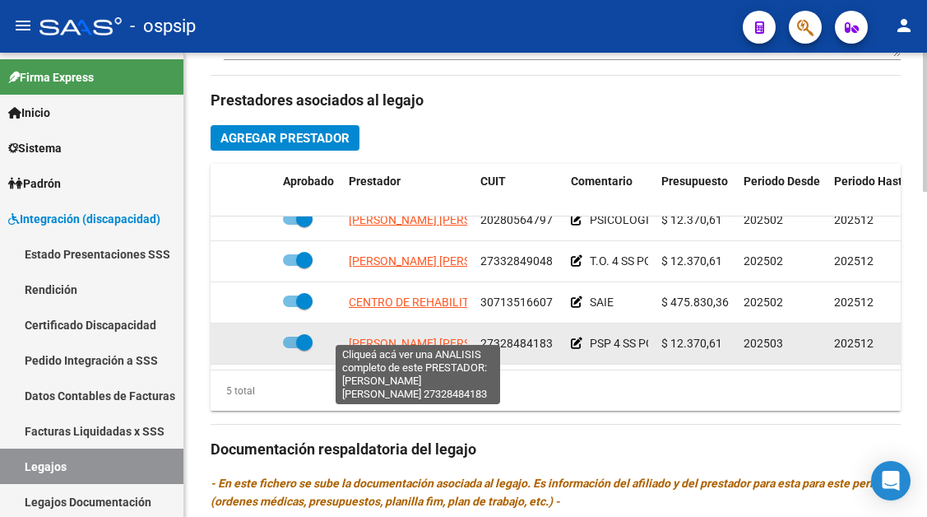
click at [395, 336] on span "[PERSON_NAME] [PERSON_NAME]" at bounding box center [438, 342] width 179 height 13
type textarea "27328484183"
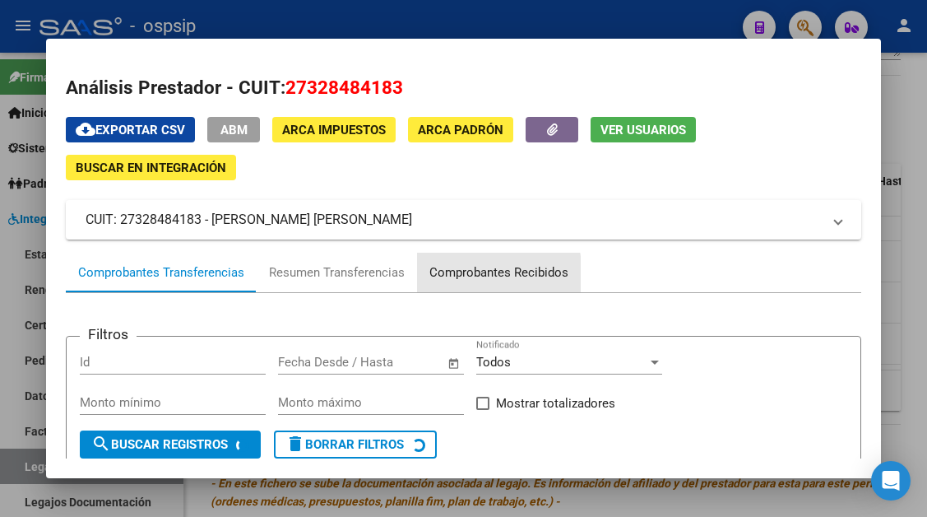
click at [465, 275] on div "Comprobantes Recibidos" at bounding box center [498, 272] width 139 height 19
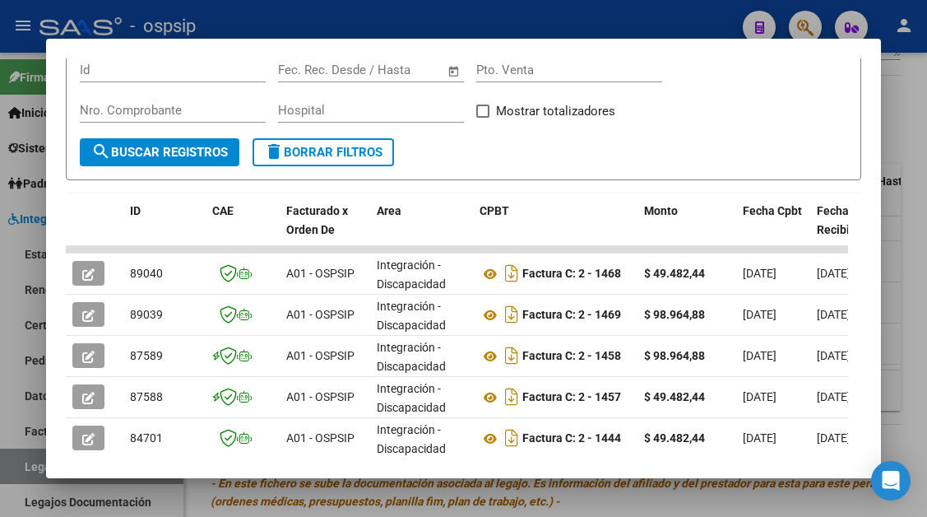
scroll to position [329, 0]
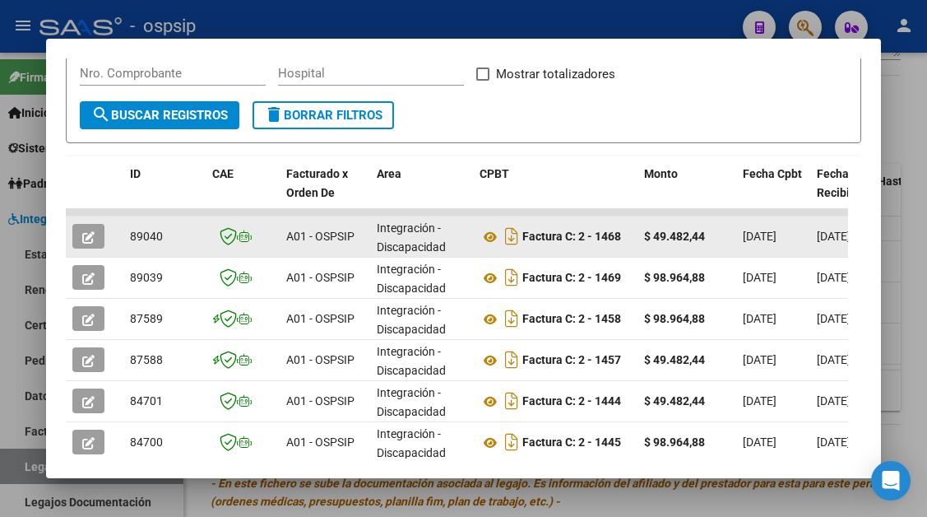
click at [88, 242] on icon "button" at bounding box center [88, 237] width 12 height 12
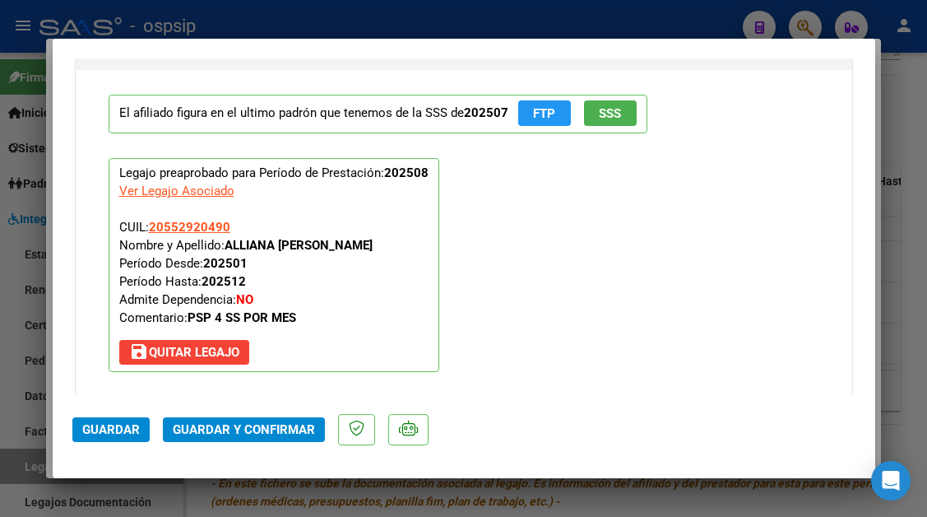
scroll to position [1892, 0]
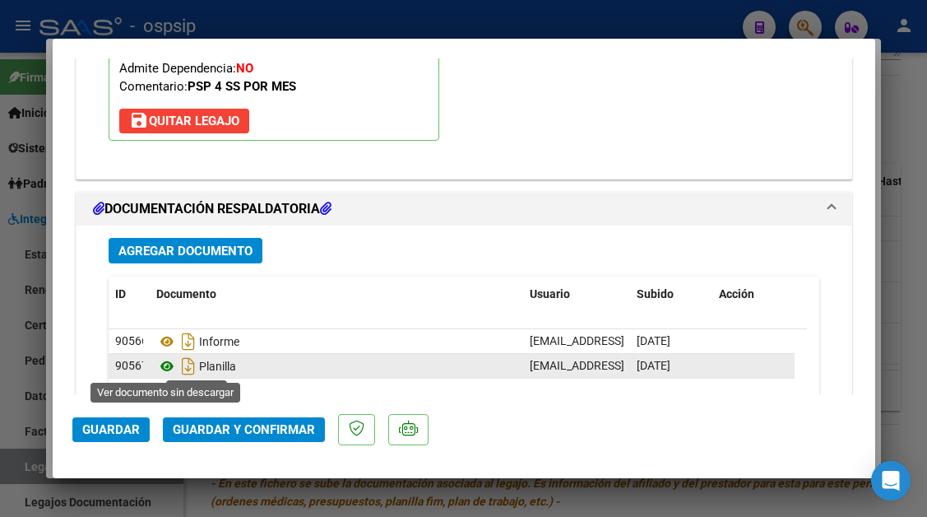
click at [174, 362] on icon at bounding box center [166, 366] width 21 height 20
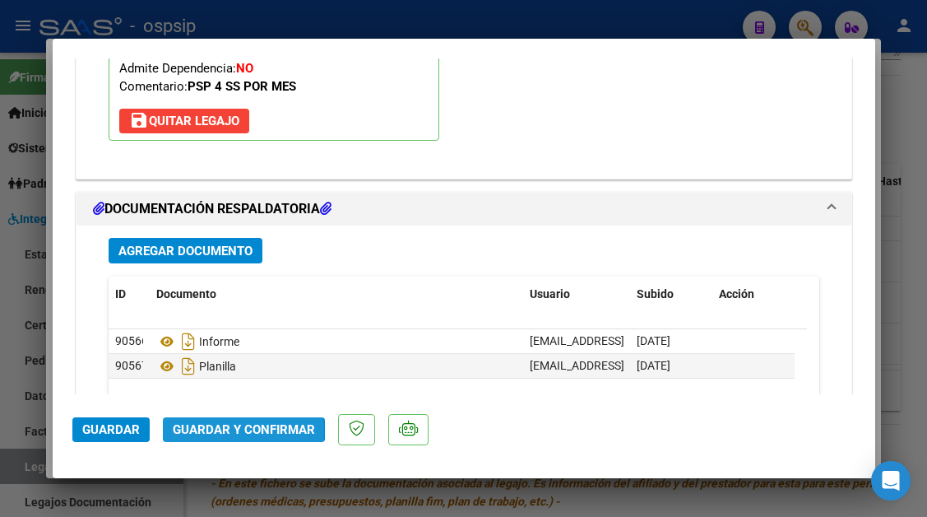
click at [226, 430] on span "Guardar y Confirmar" at bounding box center [244, 429] width 142 height 15
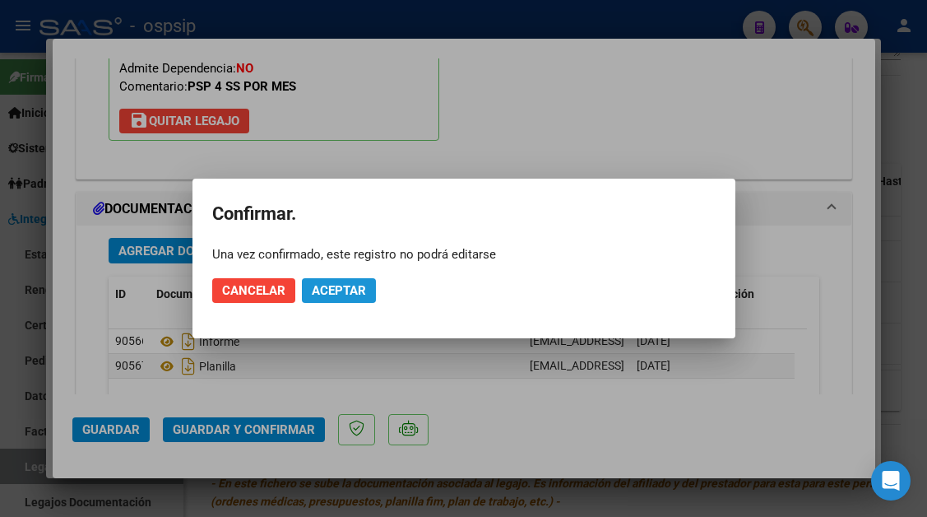
click at [320, 286] on span "Aceptar" at bounding box center [339, 290] width 54 height 15
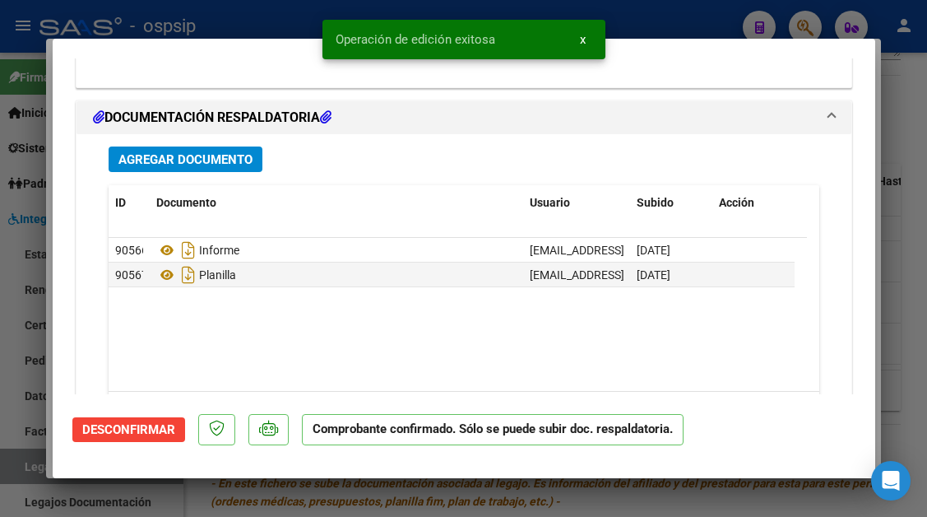
scroll to position [1886, 0]
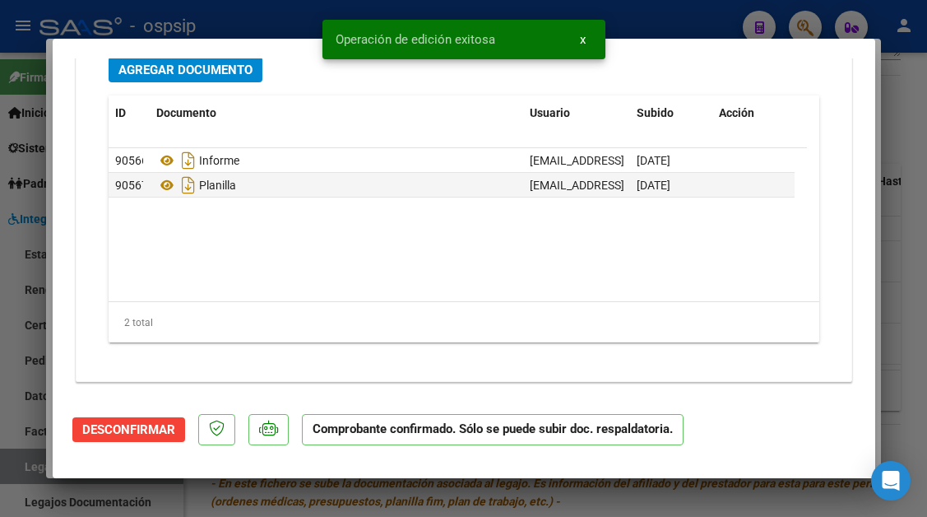
click at [35, 471] on div at bounding box center [463, 258] width 927 height 517
type input "$ 0,00"
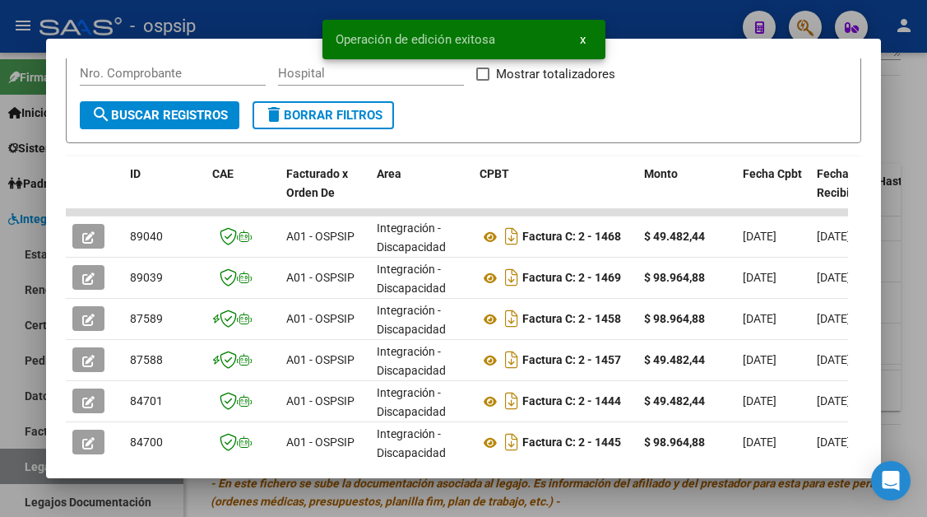
click at [35, 471] on div at bounding box center [463, 258] width 927 height 517
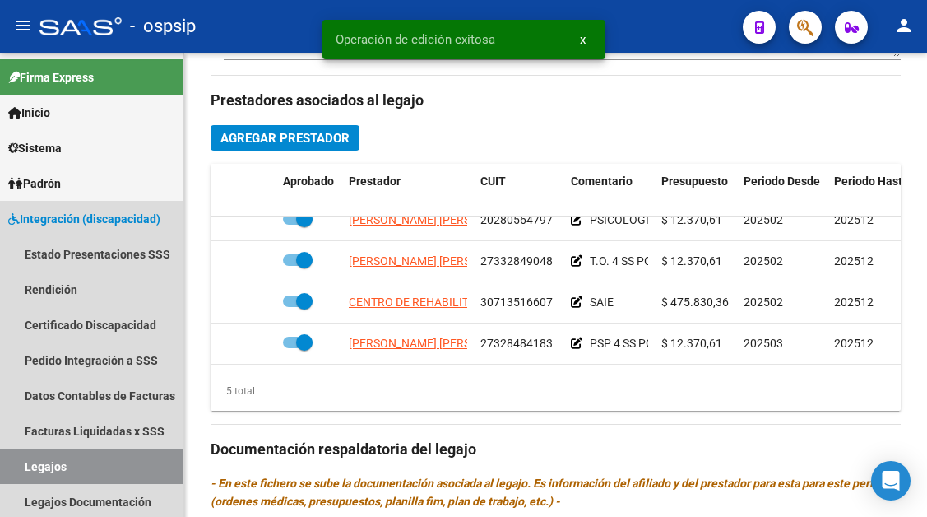
click at [35, 471] on link "Legajos" at bounding box center [91, 465] width 183 height 35
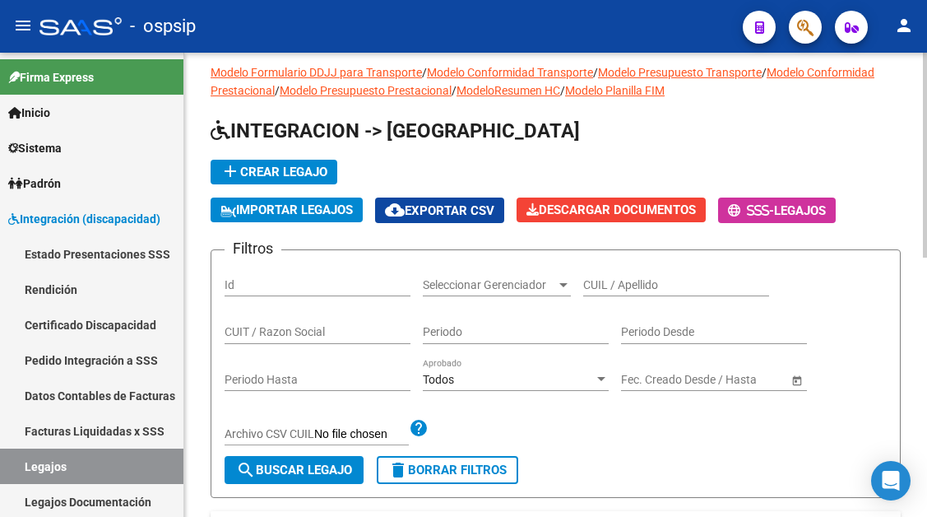
scroll to position [12, 0]
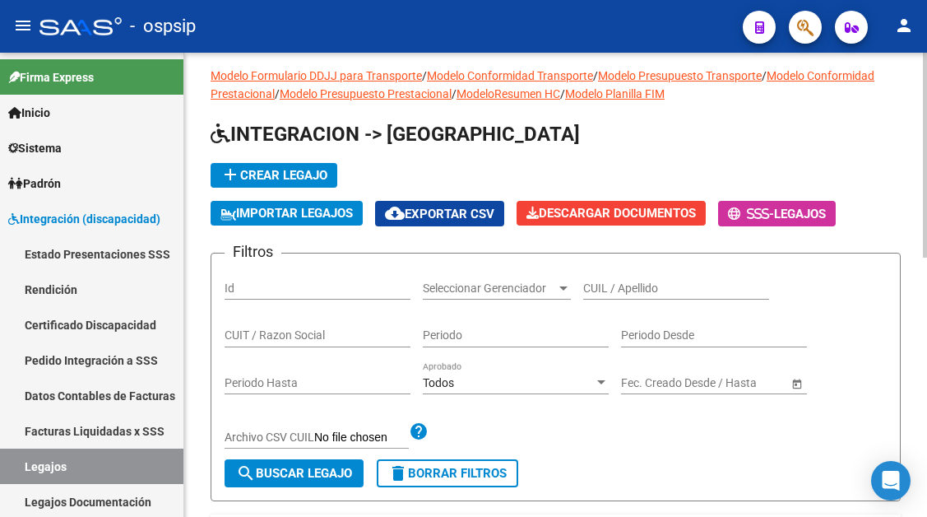
click at [657, 284] on input "CUIL / Apellido" at bounding box center [676, 288] width 186 height 14
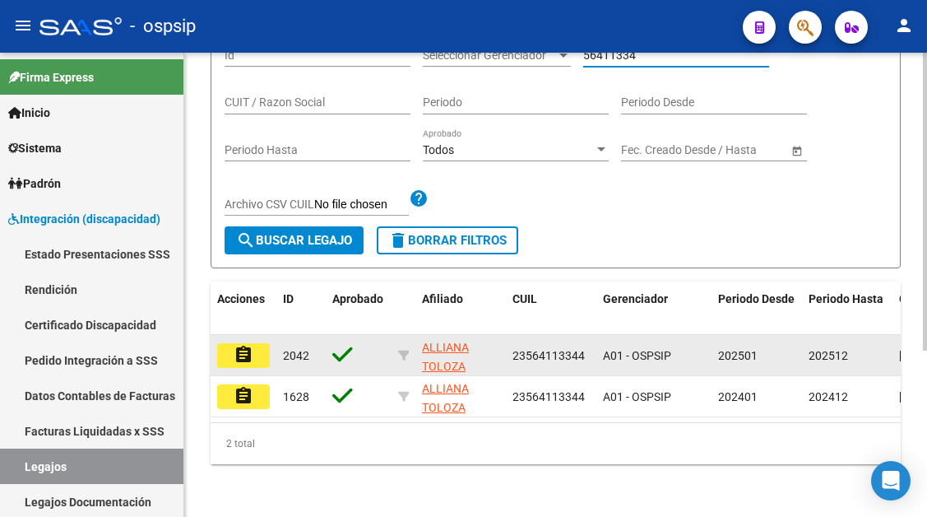
type input "56411334"
click at [239, 350] on mat-icon "assignment" at bounding box center [244, 355] width 20 height 20
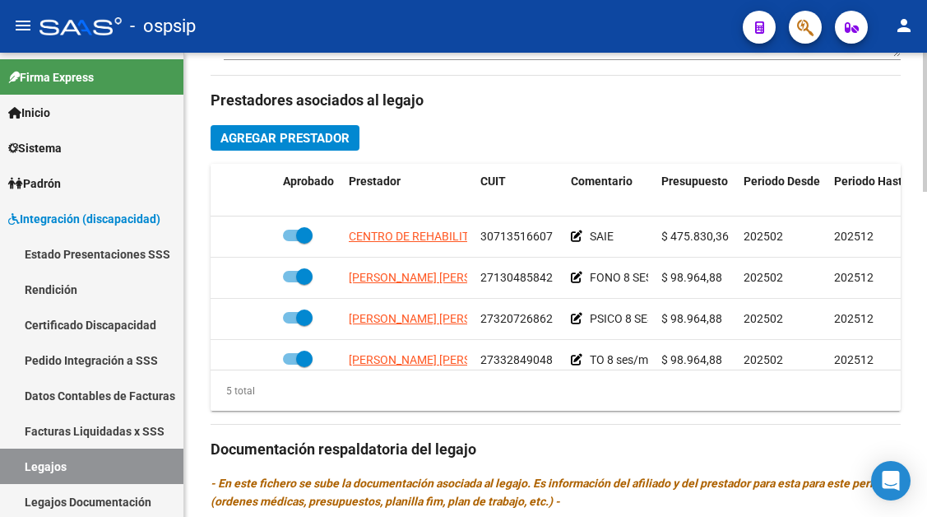
scroll to position [71, 0]
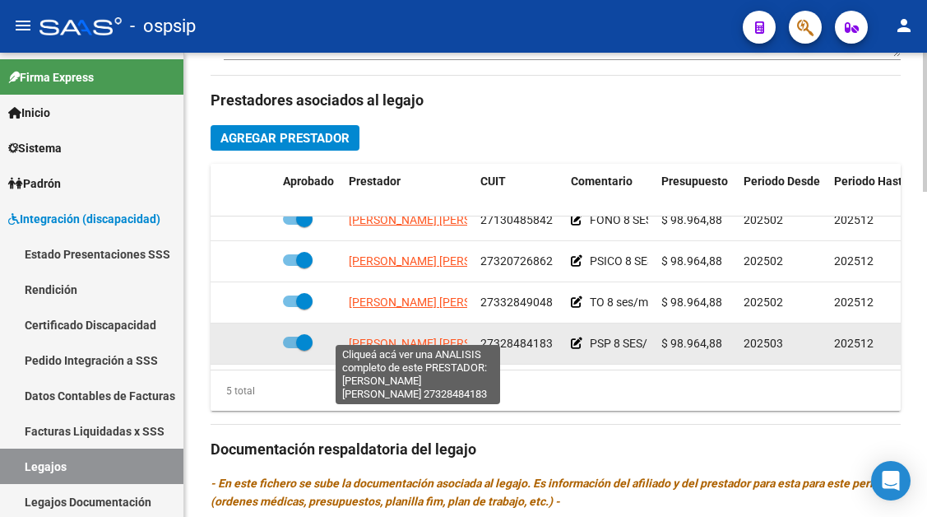
click at [415, 336] on span "[PERSON_NAME] [PERSON_NAME]" at bounding box center [438, 342] width 179 height 13
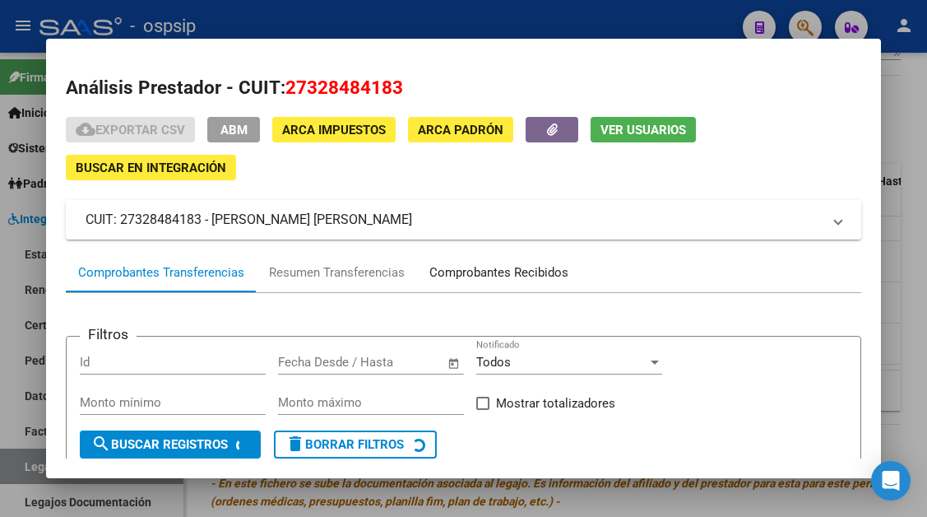
click at [479, 269] on div "Comprobantes Recibidos" at bounding box center [498, 272] width 139 height 19
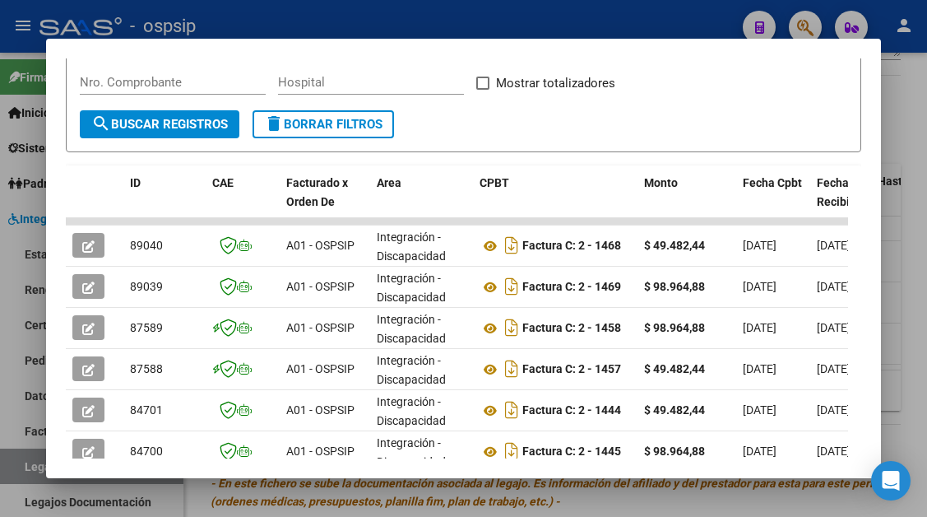
scroll to position [523, 0]
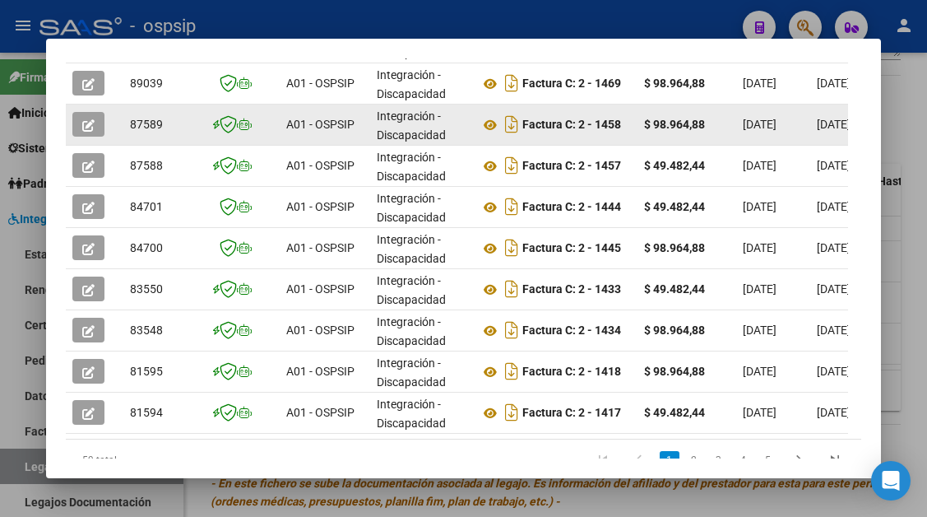
click at [89, 128] on icon "button" at bounding box center [88, 125] width 12 height 12
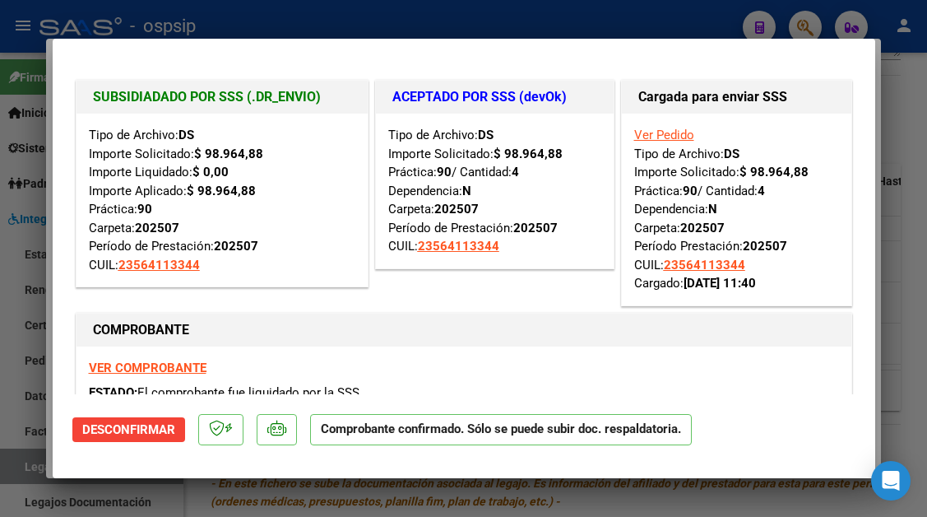
type input "$ 0,00"
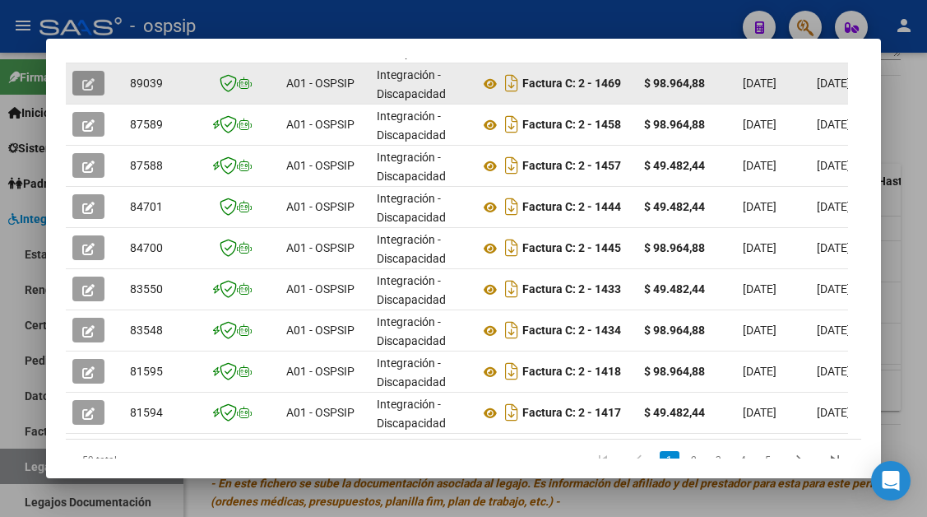
click at [87, 92] on button "button" at bounding box center [88, 83] width 32 height 25
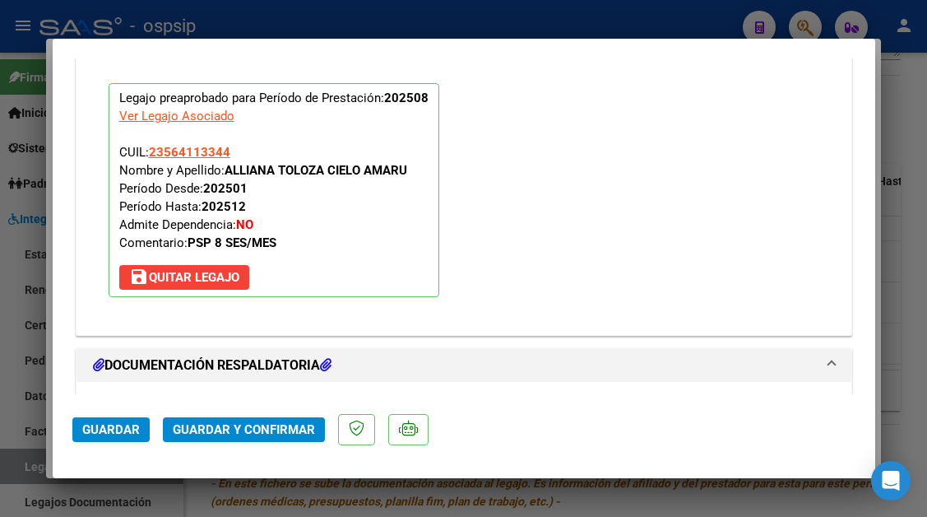
scroll to position [1974, 0]
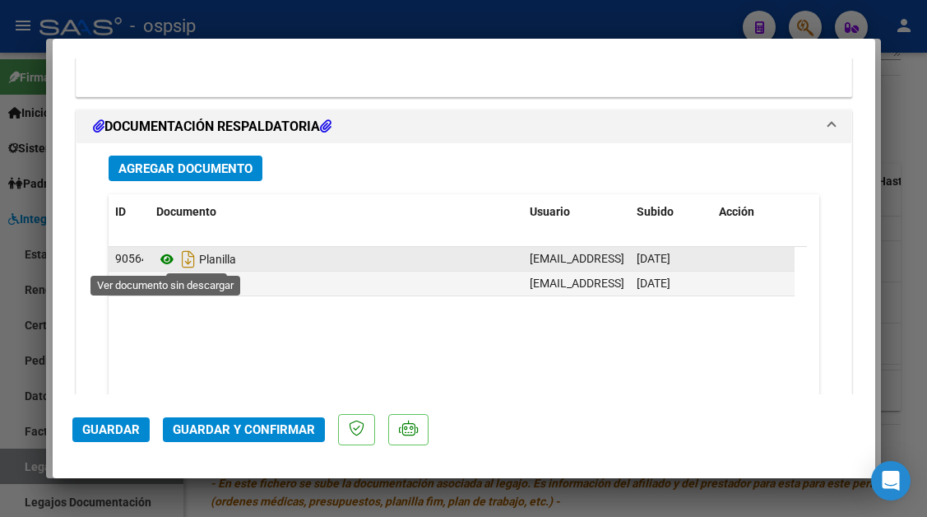
click at [164, 263] on icon at bounding box center [166, 259] width 21 height 20
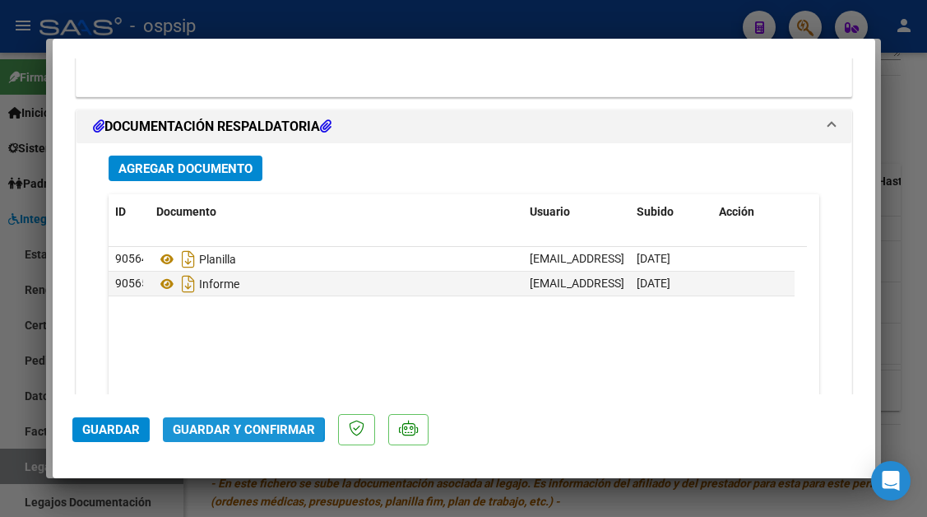
click at [212, 427] on span "Guardar y Confirmar" at bounding box center [244, 429] width 142 height 15
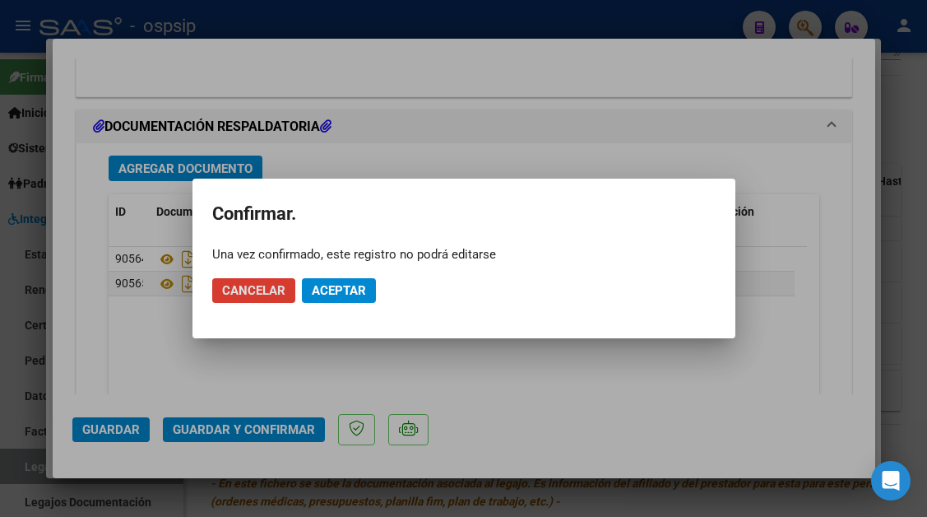
click at [331, 290] on span "Aceptar" at bounding box center [339, 290] width 54 height 15
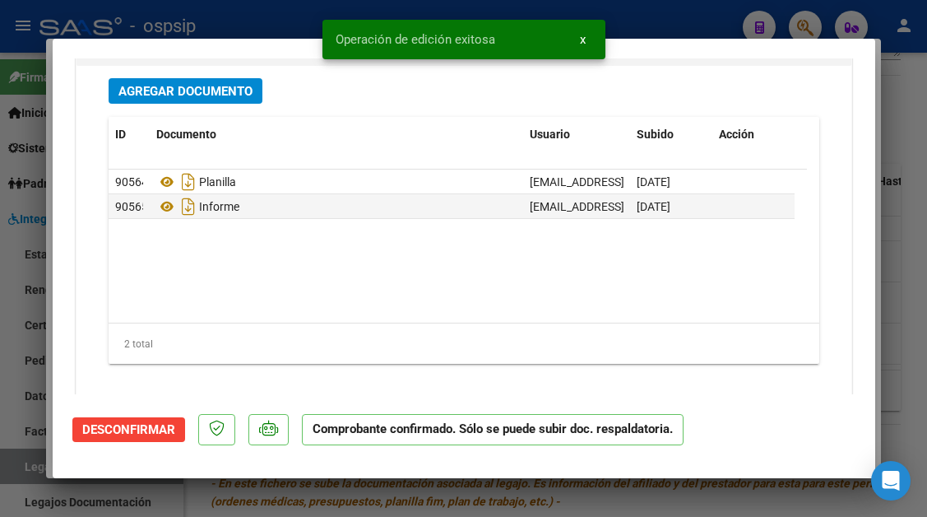
scroll to position [1886, 0]
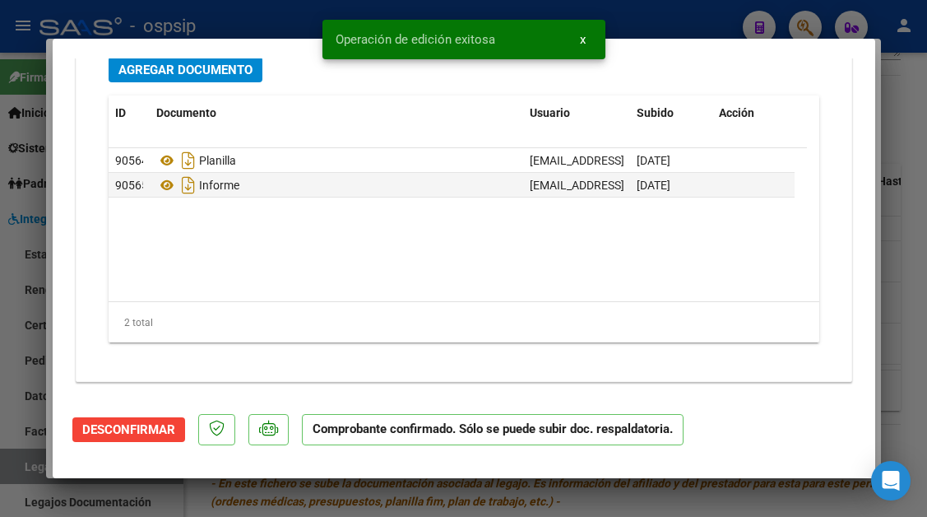
click at [29, 462] on div at bounding box center [463, 258] width 927 height 517
type input "$ 0,00"
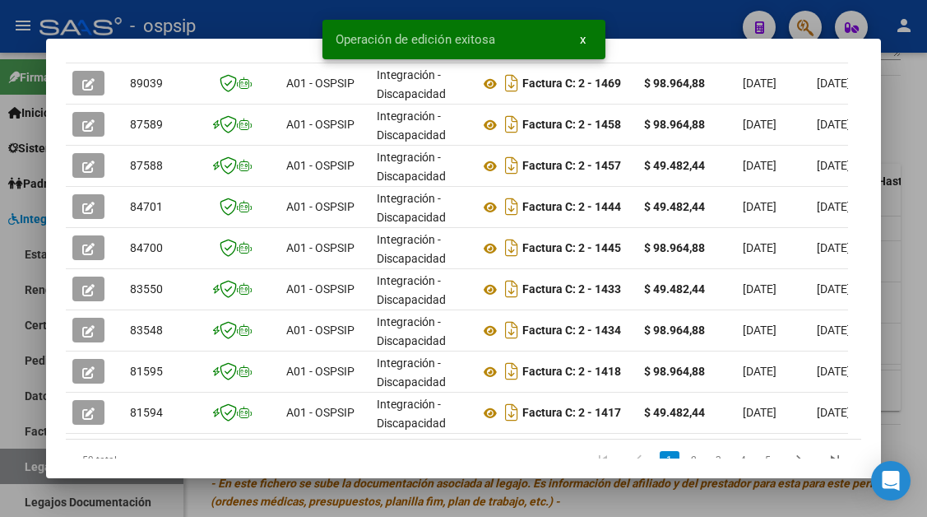
click at [29, 462] on div at bounding box center [463, 258] width 927 height 517
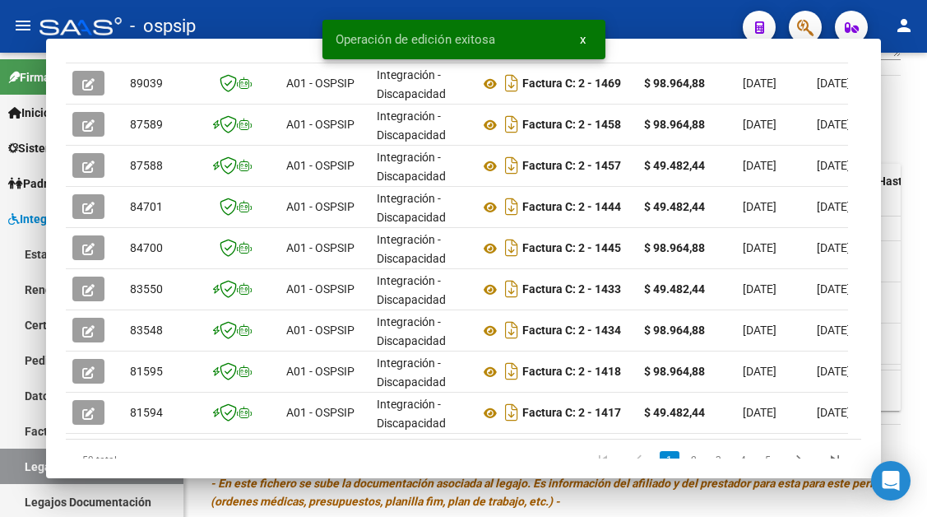
click at [29, 462] on link "Legajos" at bounding box center [91, 465] width 183 height 35
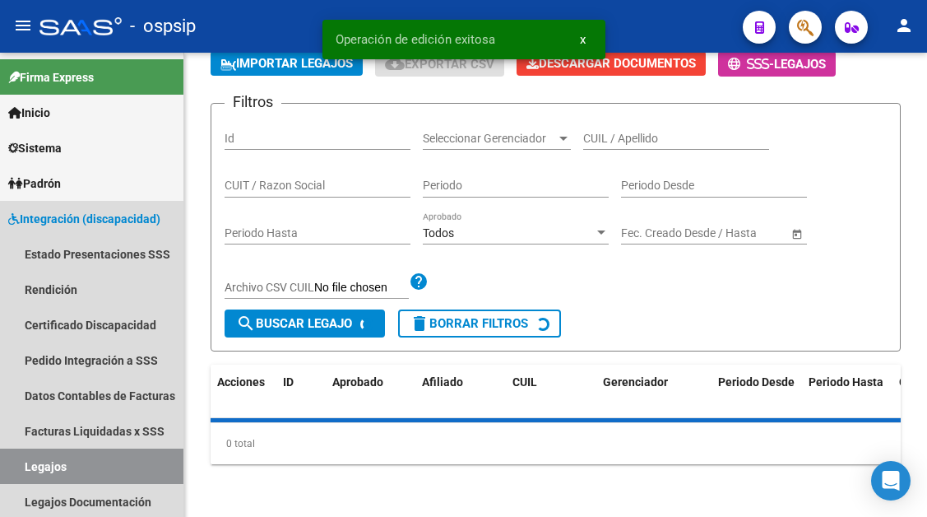
click at [29, 462] on link "Legajos" at bounding box center [91, 465] width 183 height 35
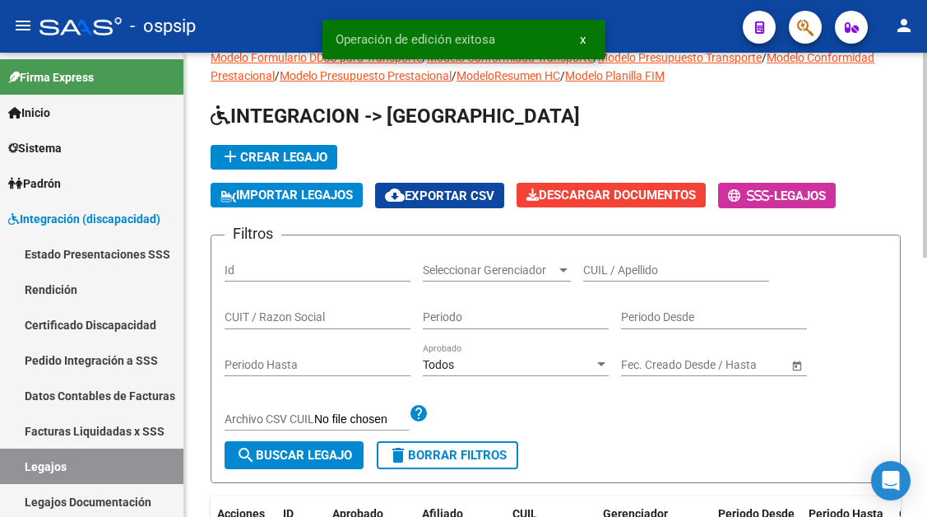
scroll to position [12, 0]
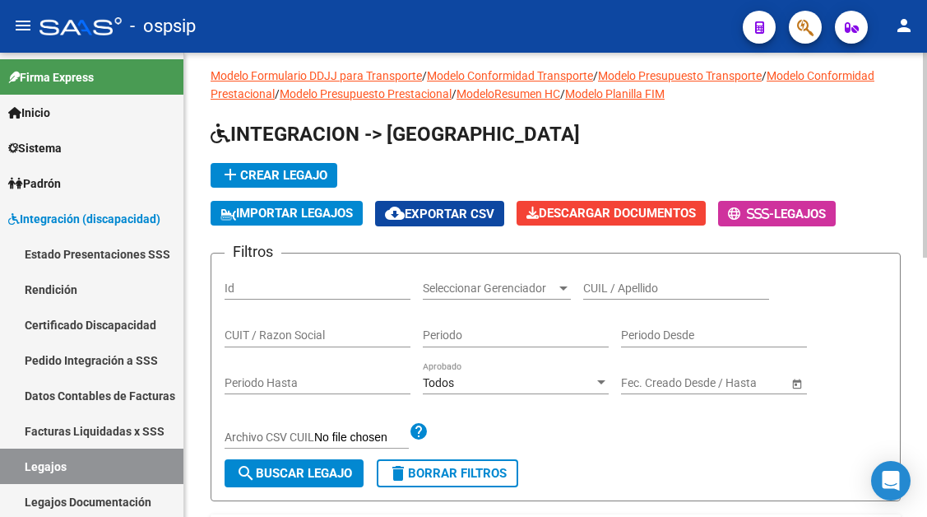
click at [627, 275] on div "CUIL / Apellido" at bounding box center [676, 283] width 186 height 33
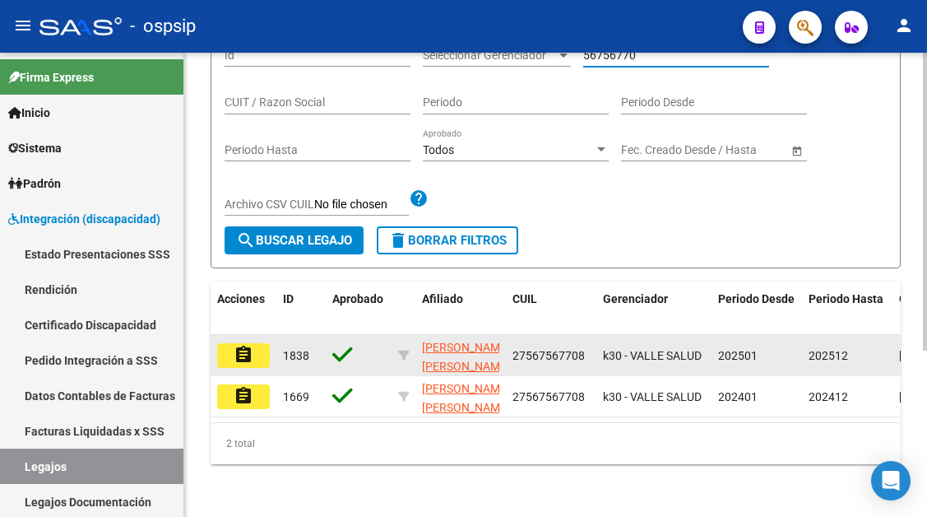
type input "56756770"
click at [247, 345] on mat-icon "assignment" at bounding box center [244, 355] width 20 height 20
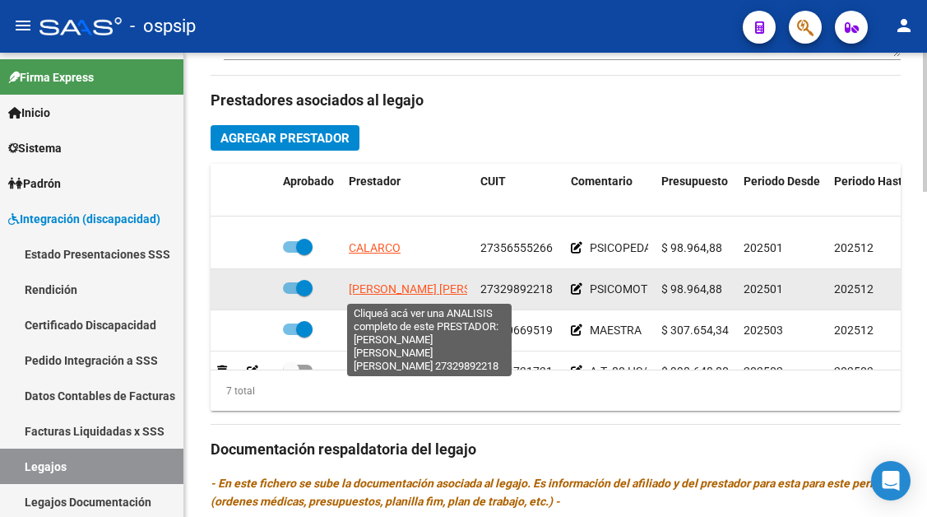
scroll to position [153, 0]
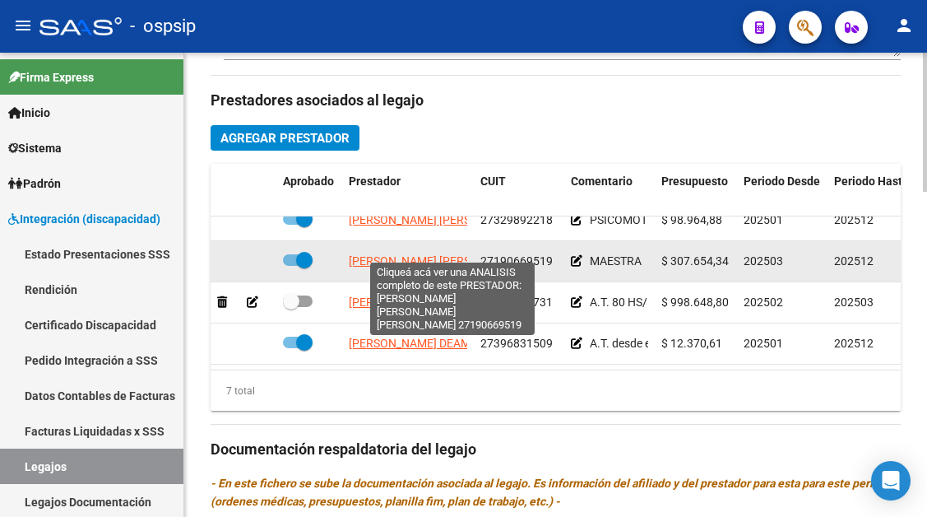
click at [408, 254] on span "[PERSON_NAME] [PERSON_NAME] [PERSON_NAME]" at bounding box center [483, 260] width 269 height 13
type textarea "27190669519"
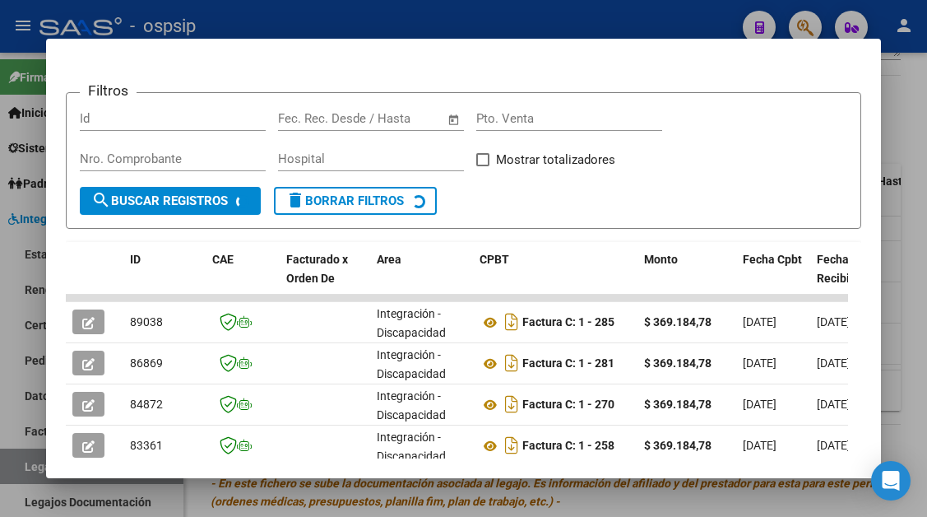
scroll to position [404, 0]
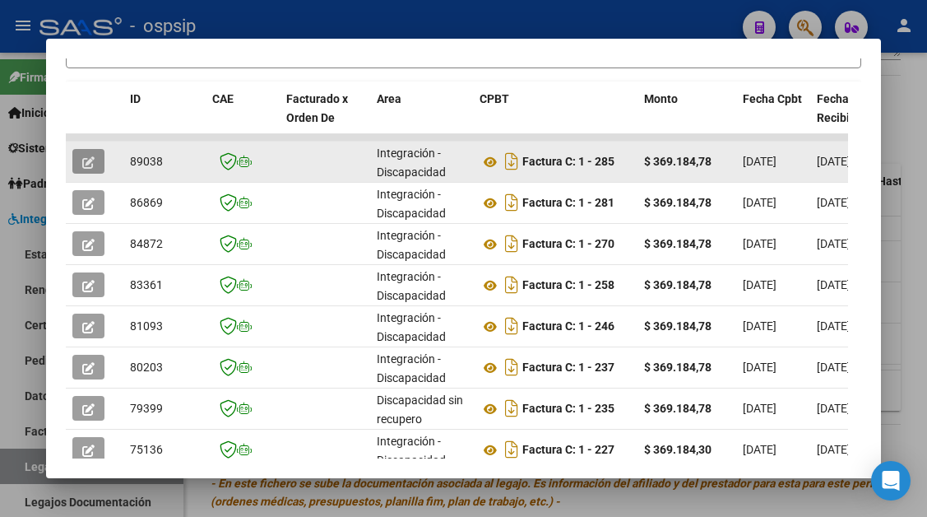
click at [88, 167] on icon "button" at bounding box center [88, 162] width 12 height 12
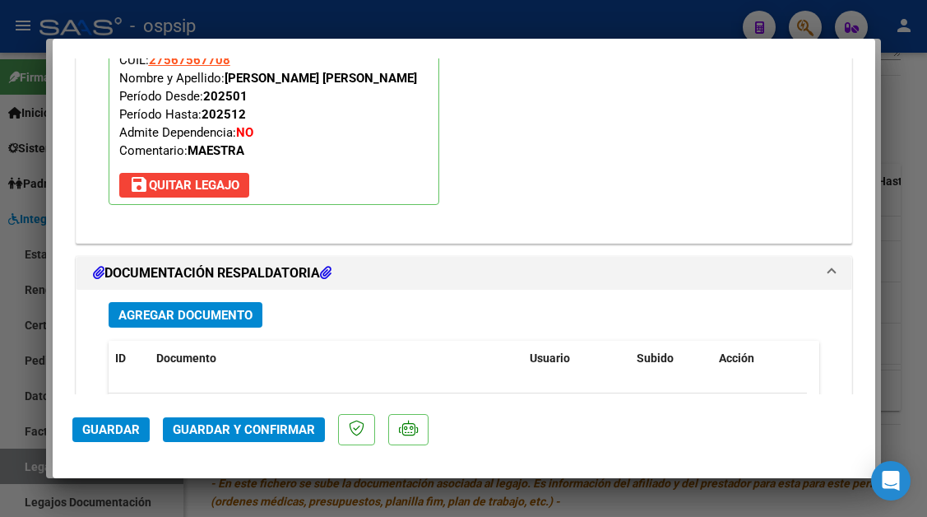
scroll to position [2005, 0]
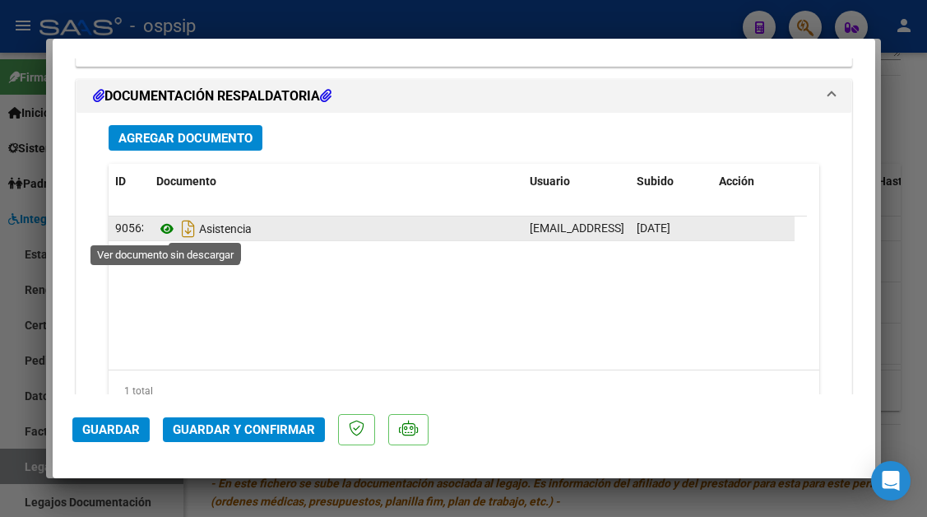
click at [172, 232] on icon at bounding box center [166, 229] width 21 height 20
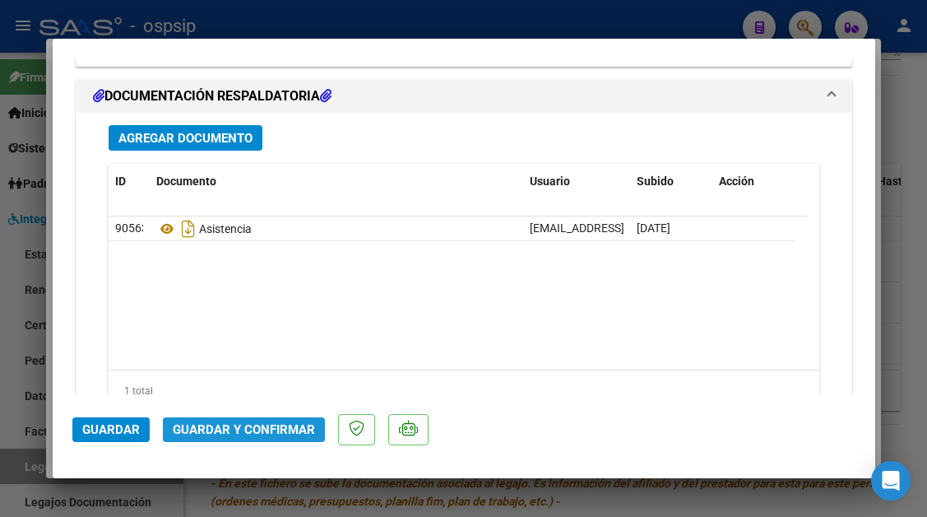
click at [244, 437] on span "Guardar y Confirmar" at bounding box center [244, 429] width 142 height 15
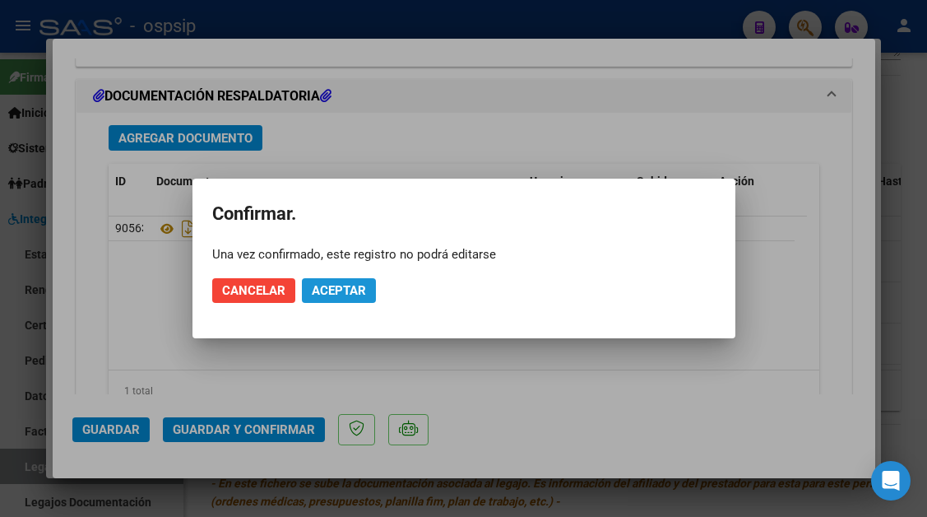
click at [342, 291] on span "Aceptar" at bounding box center [339, 290] width 54 height 15
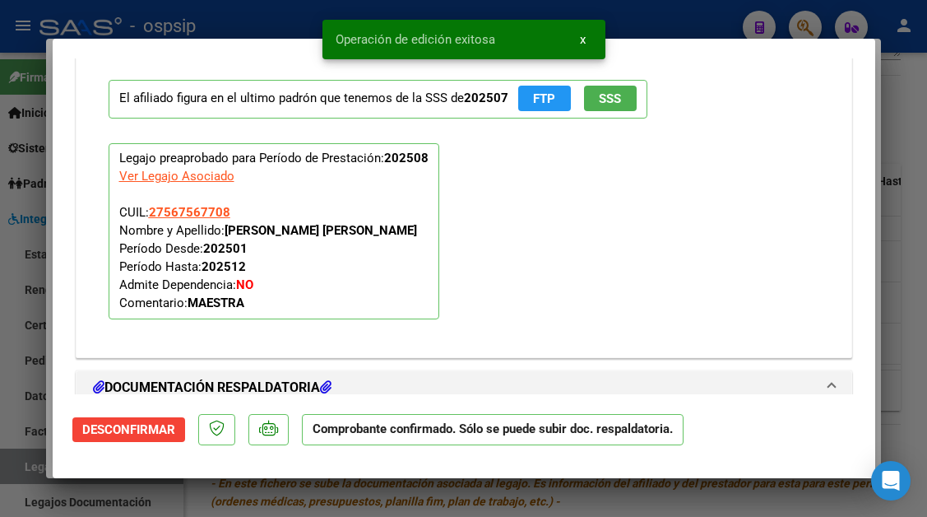
scroll to position [1362, 0]
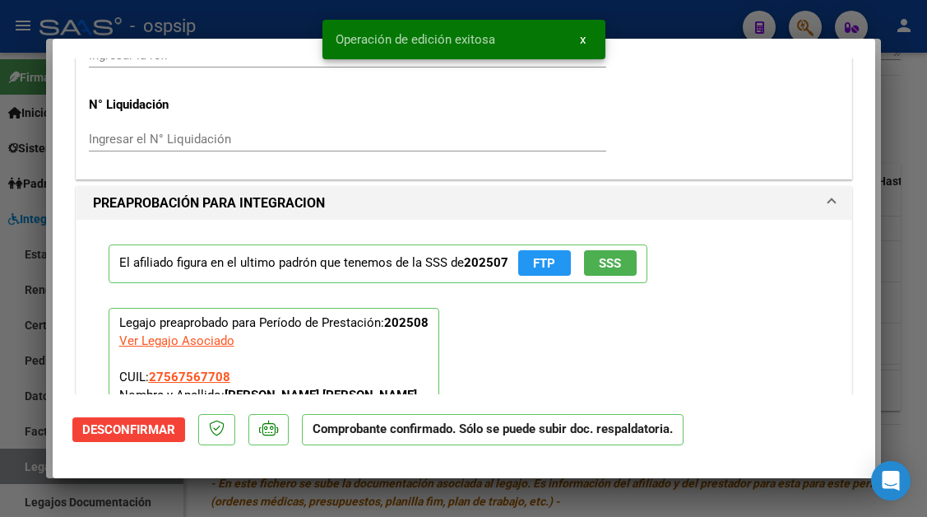
type input "$ 0,00"
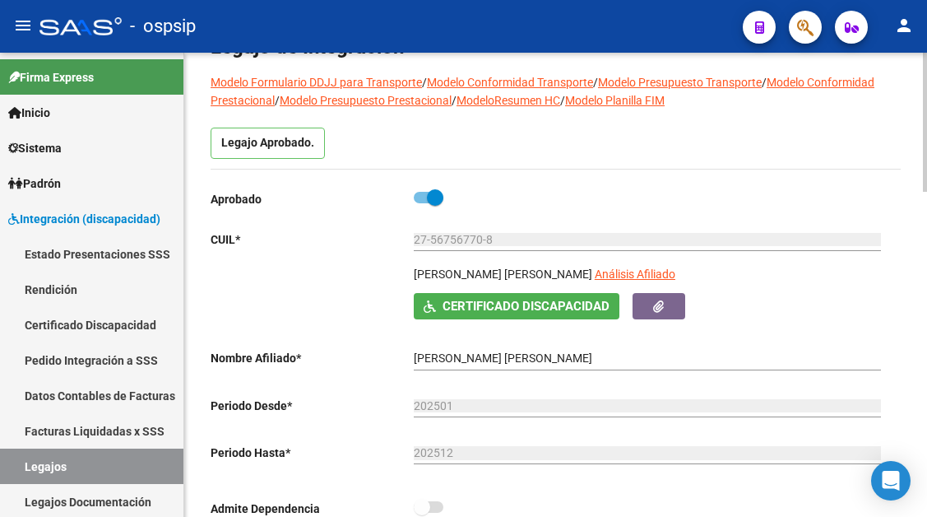
scroll to position [82, 0]
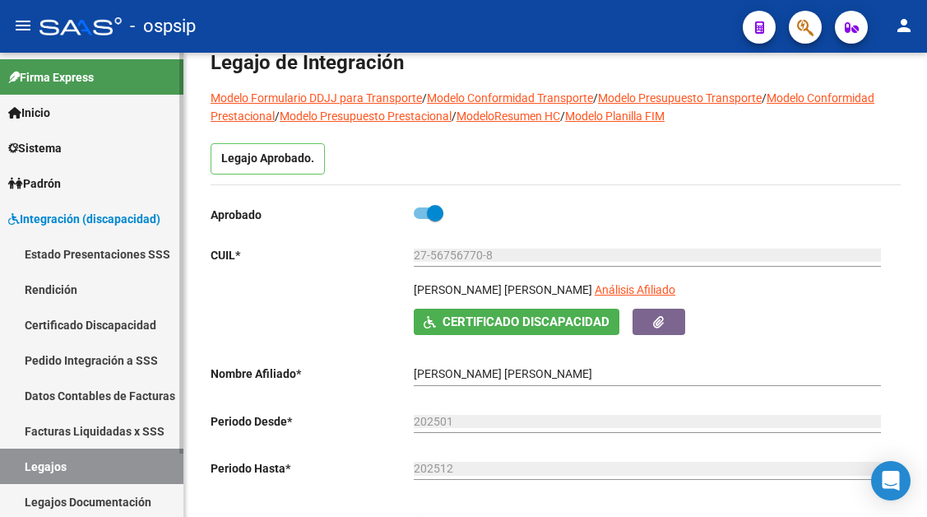
click at [30, 467] on link "Legajos" at bounding box center [91, 465] width 183 height 35
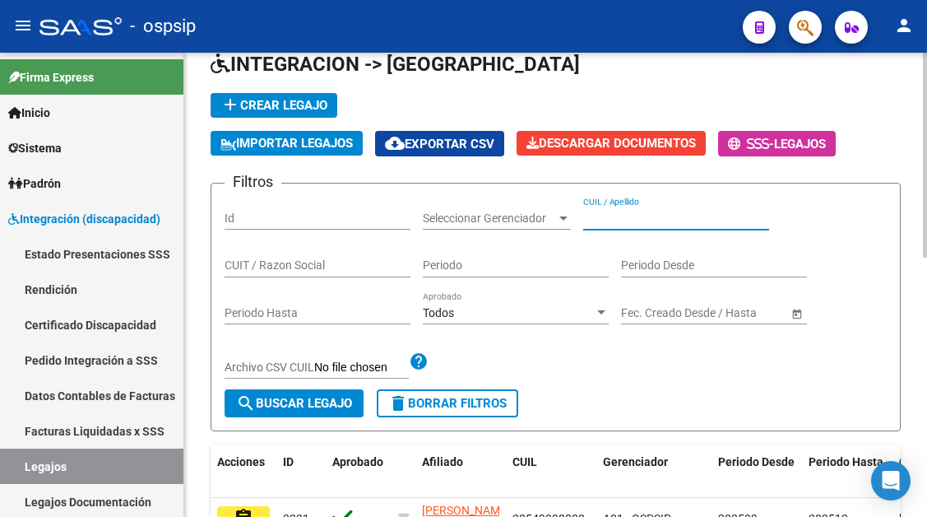
click at [607, 220] on input "CUIL / Apellido" at bounding box center [676, 218] width 186 height 14
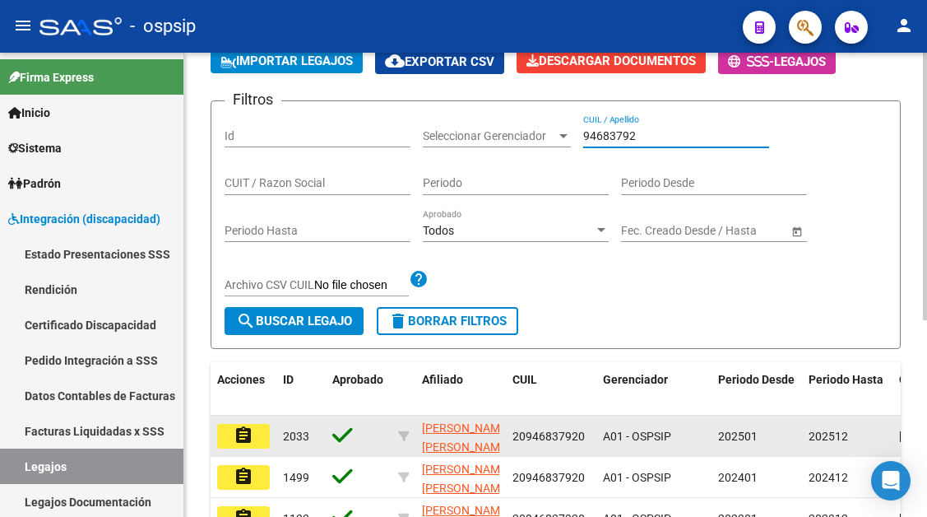
type input "94683792"
click at [243, 434] on mat-icon "assignment" at bounding box center [244, 435] width 20 height 20
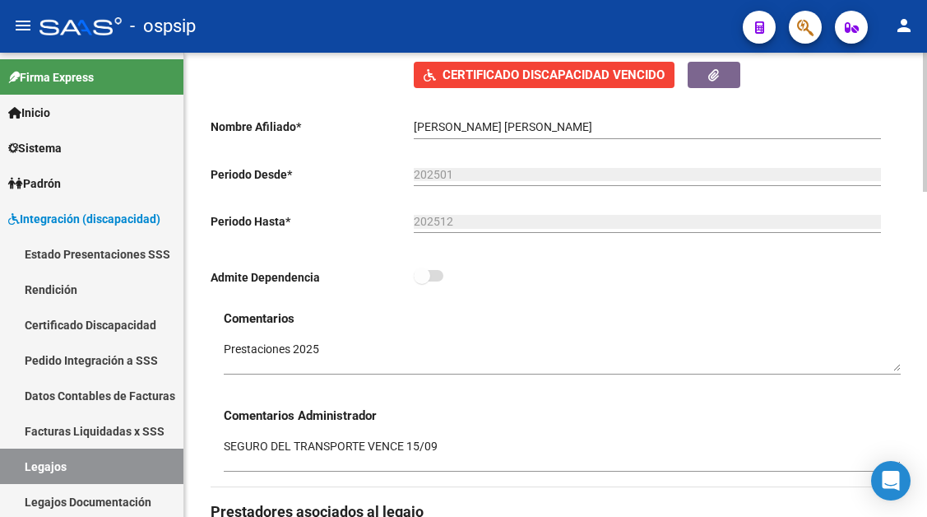
scroll to position [658, 0]
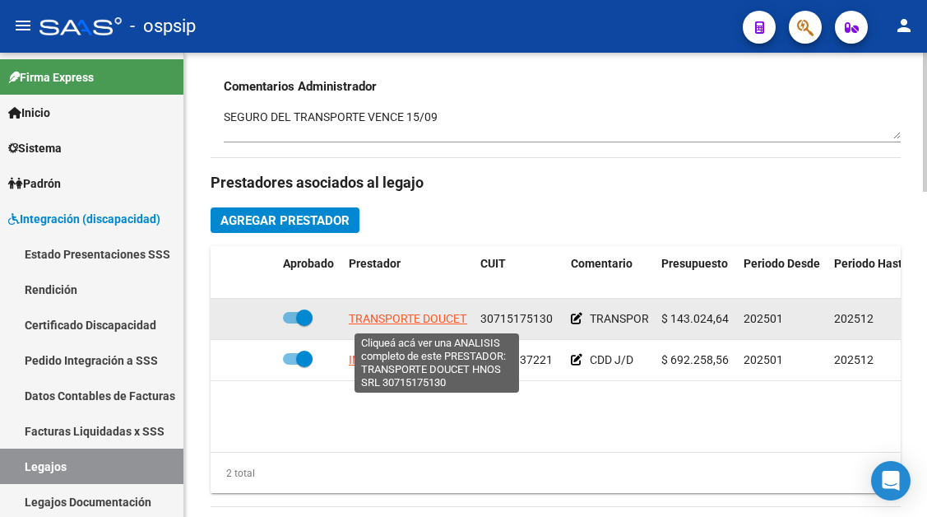
click at [421, 322] on span "TRANSPORTE DOUCET HNOS SRL" at bounding box center [436, 318] width 174 height 13
type textarea "30715175130"
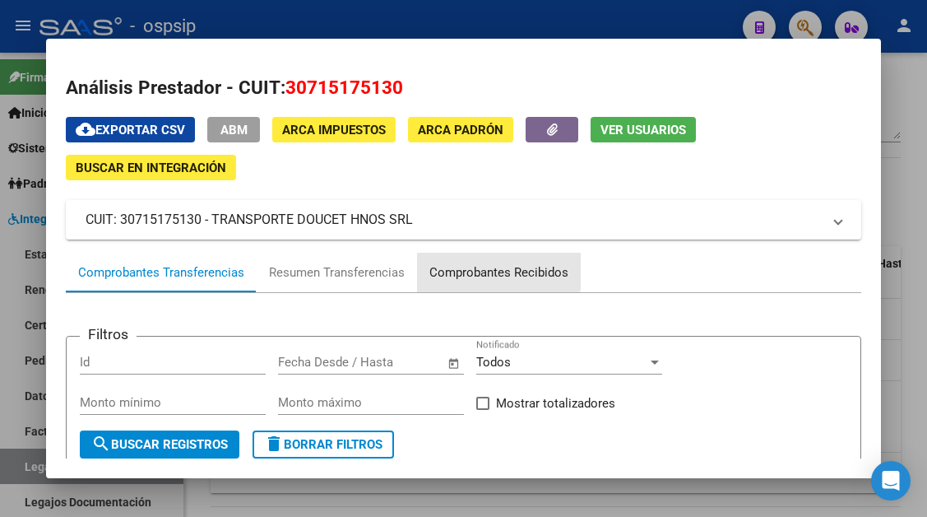
click at [494, 268] on div "Comprobantes Recibidos" at bounding box center [498, 272] width 139 height 19
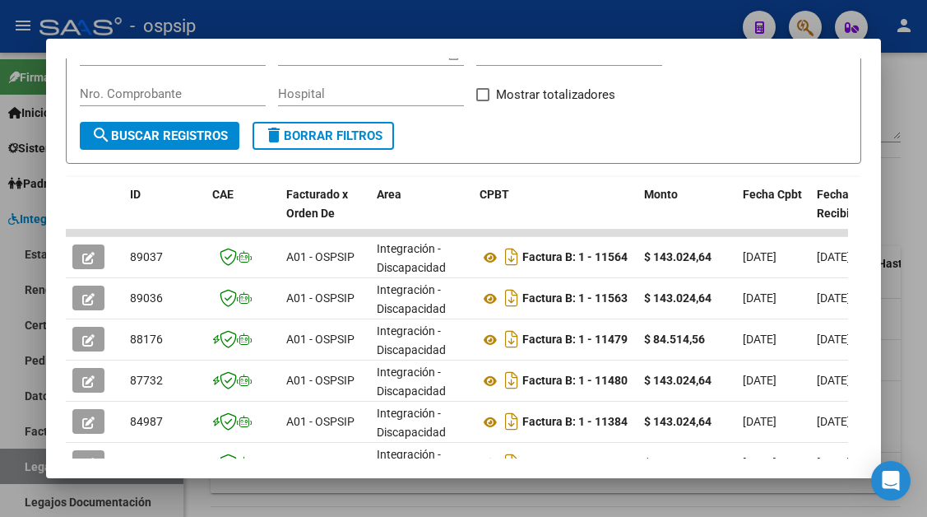
scroll to position [322, 0]
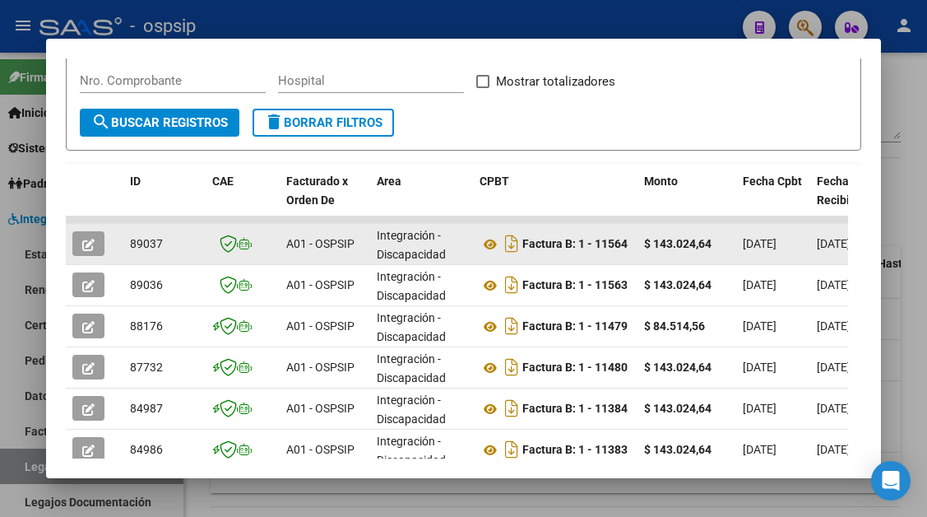
click at [93, 250] on icon "button" at bounding box center [88, 245] width 12 height 12
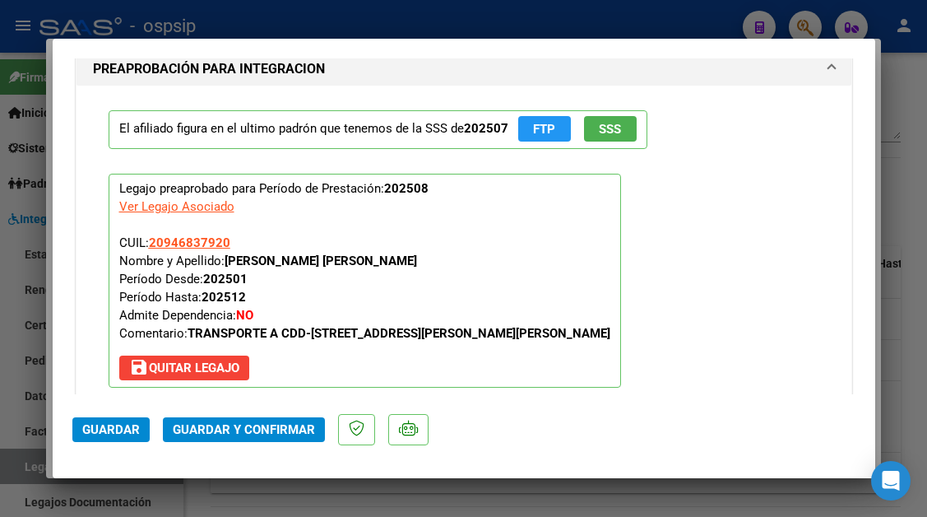
scroll to position [1974, 0]
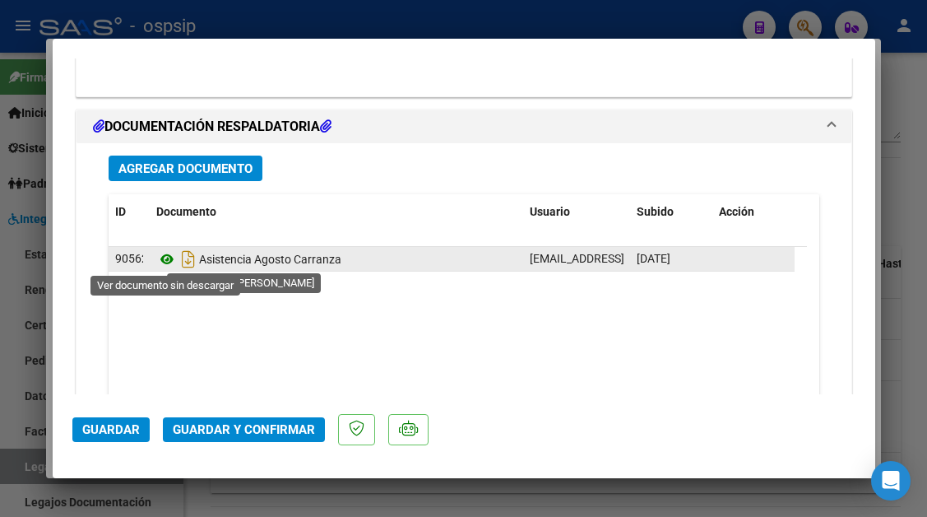
click at [169, 257] on icon at bounding box center [166, 259] width 21 height 20
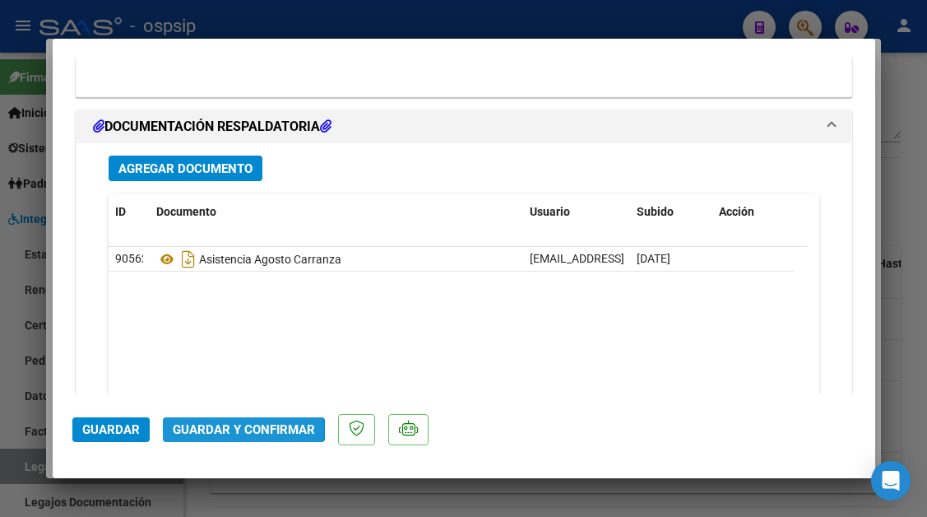
click at [236, 428] on span "Guardar y Confirmar" at bounding box center [244, 429] width 142 height 15
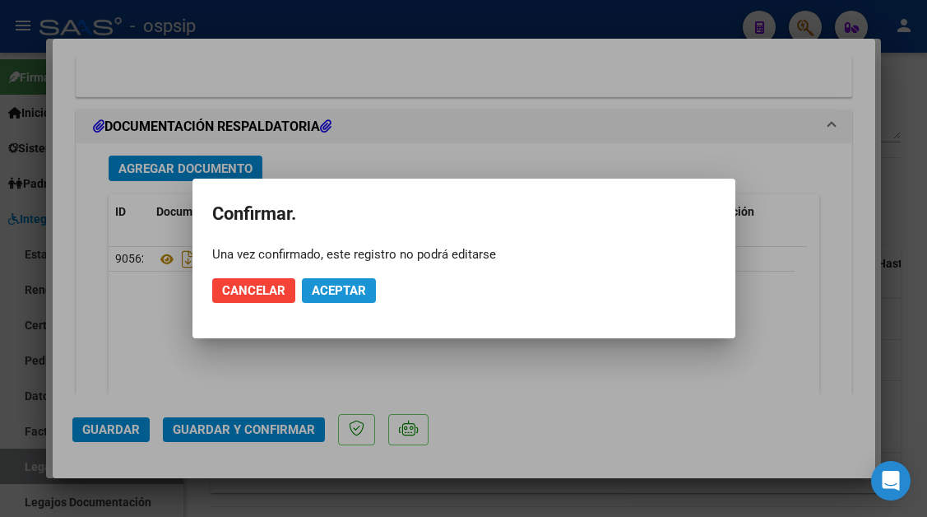
click at [319, 289] on span "Aceptar" at bounding box center [339, 290] width 54 height 15
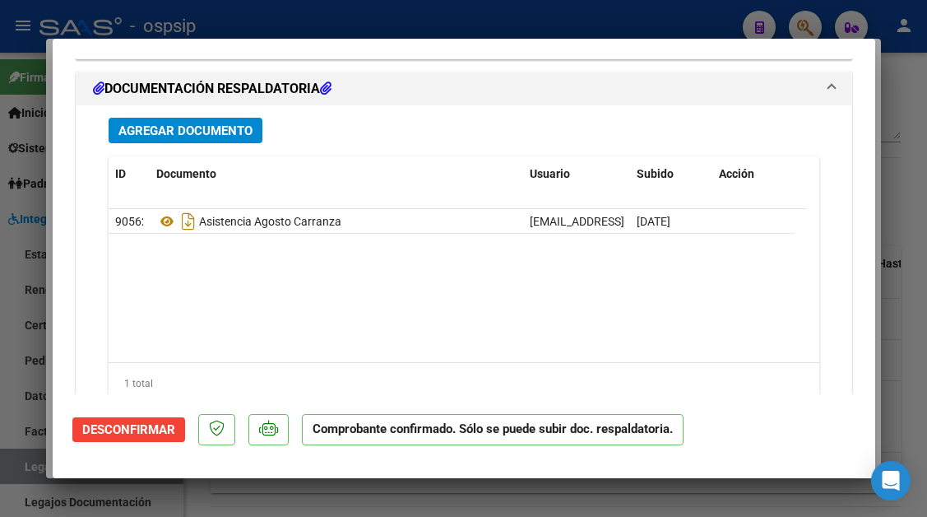
click at [5, 469] on div at bounding box center [463, 258] width 927 height 517
type input "$ 0,00"
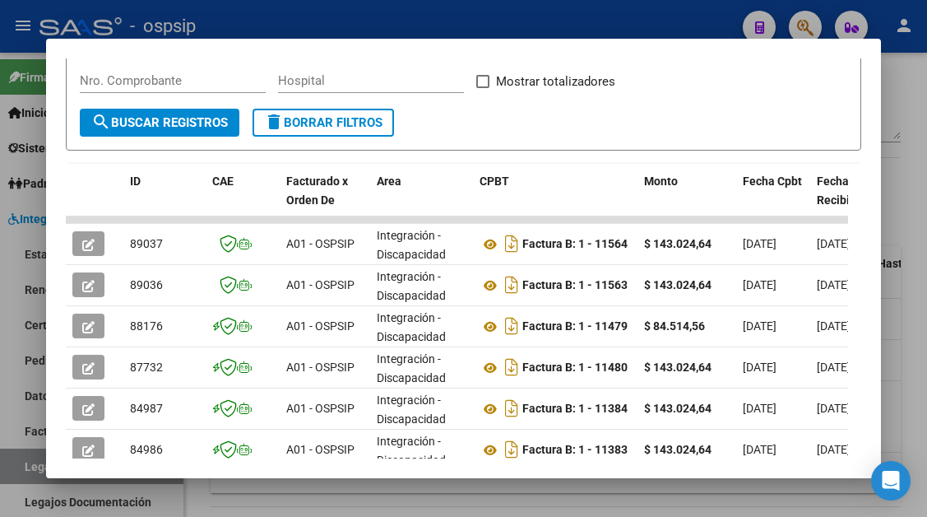
click at [5, 469] on div at bounding box center [463, 258] width 927 height 517
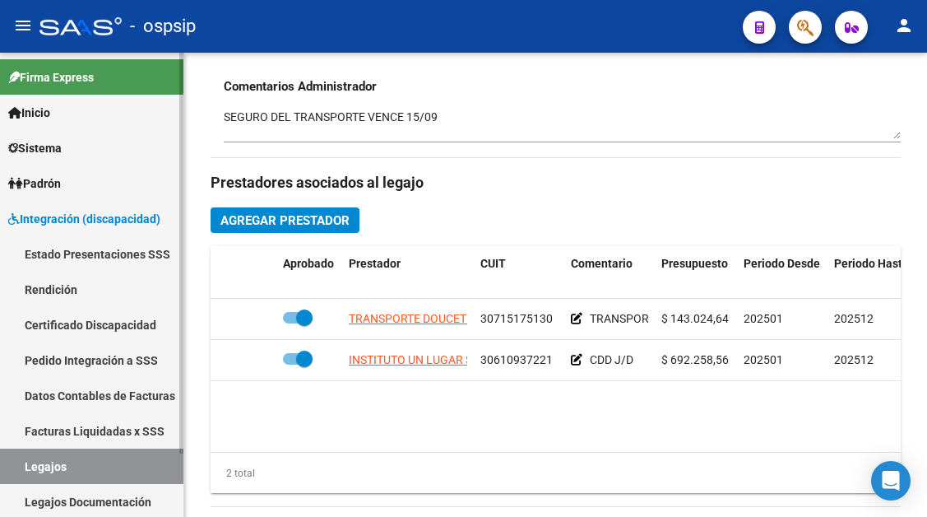
click at [35, 463] on link "Legajos" at bounding box center [91, 465] width 183 height 35
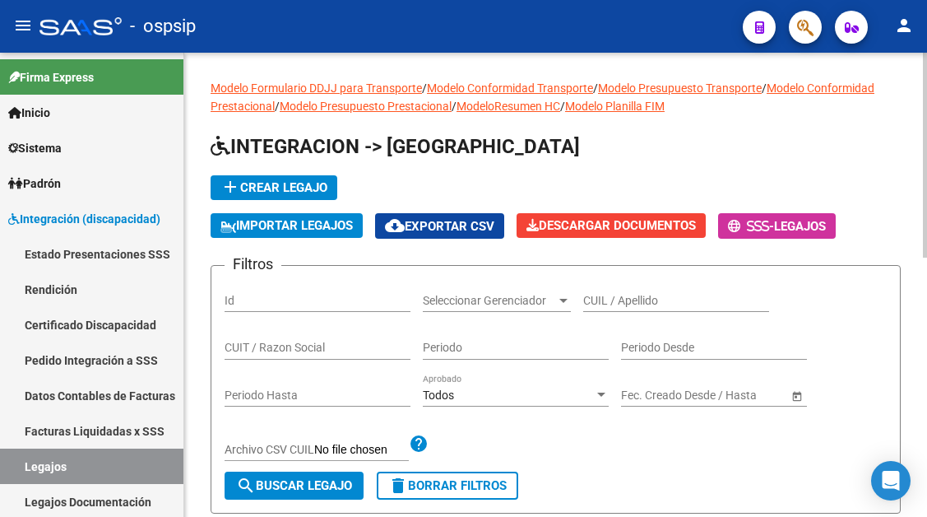
click at [596, 292] on div "CUIL / Apellido" at bounding box center [676, 295] width 186 height 33
click at [596, 295] on input "CUIL / Apellido" at bounding box center [676, 301] width 186 height 14
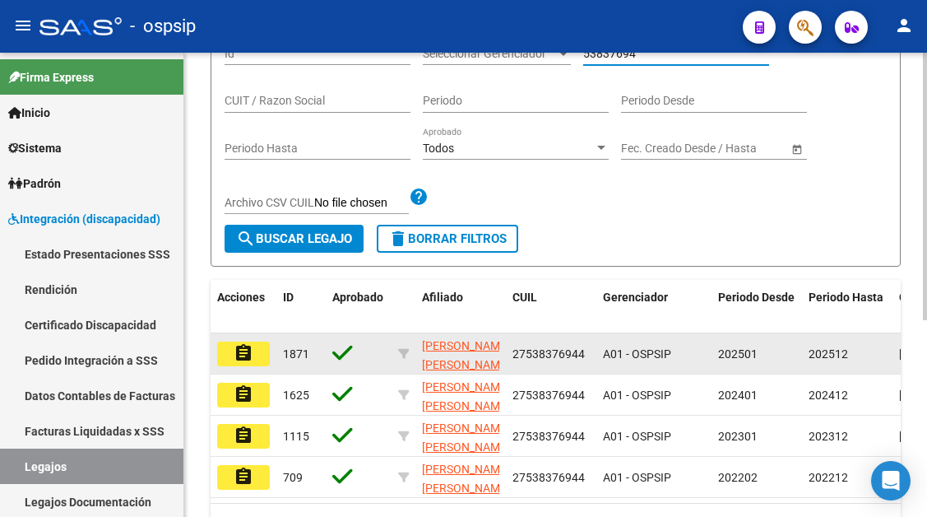
type input "53837694"
click at [242, 355] on mat-icon "assignment" at bounding box center [244, 353] width 20 height 20
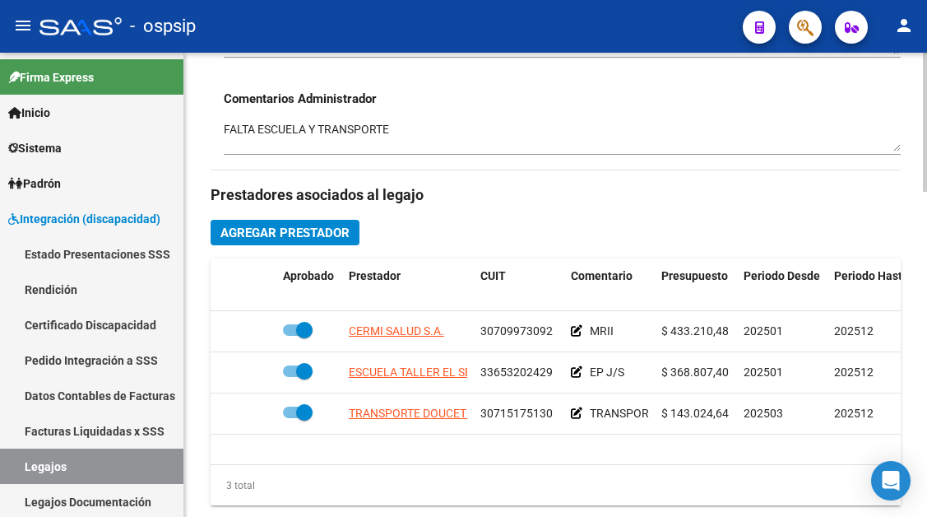
scroll to position [658, 0]
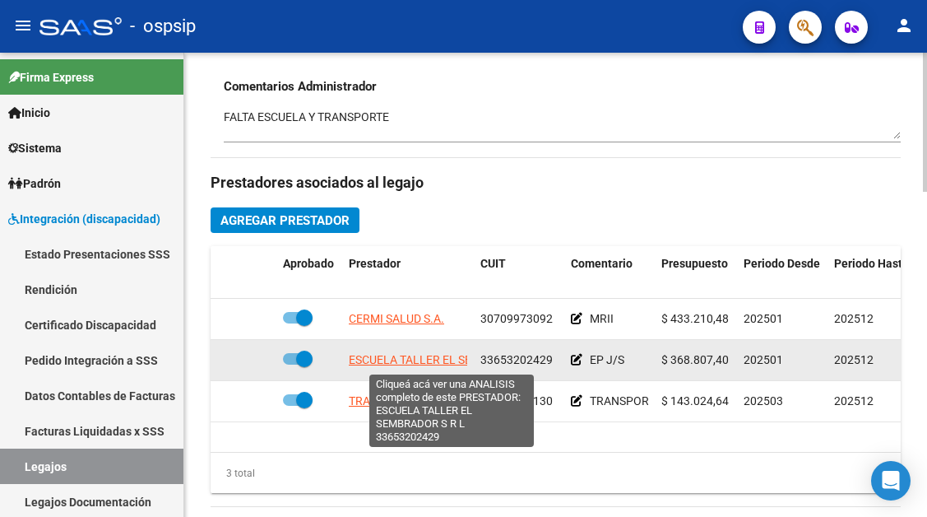
click at [411, 361] on span "ESCUELA TALLER EL SEMBRADOR S R L" at bounding box center [452, 359] width 206 height 13
type textarea "33653202429"
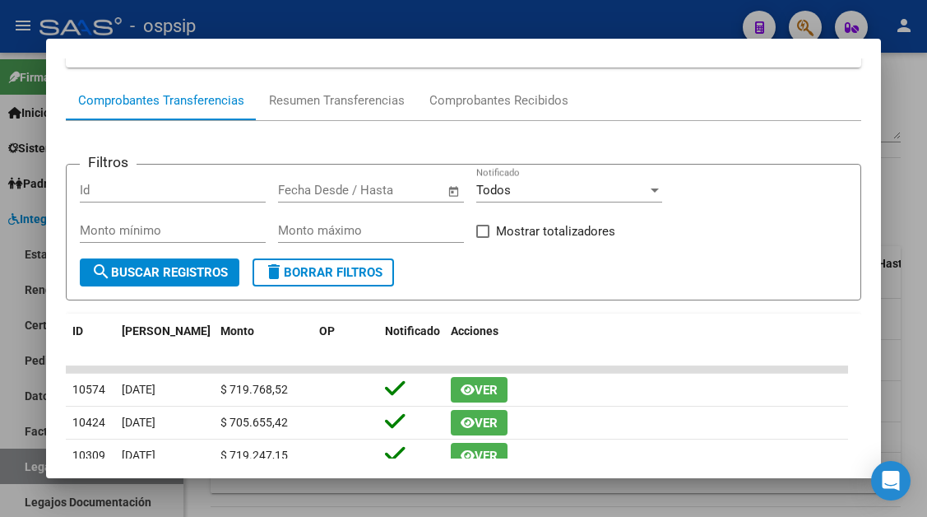
scroll to position [82, 0]
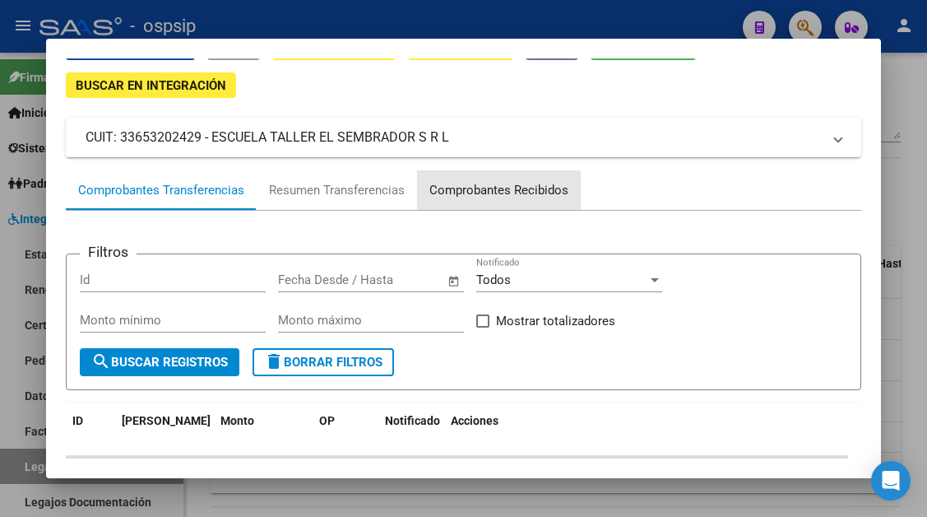
click at [491, 204] on div "Comprobantes Recibidos" at bounding box center [499, 189] width 164 height 39
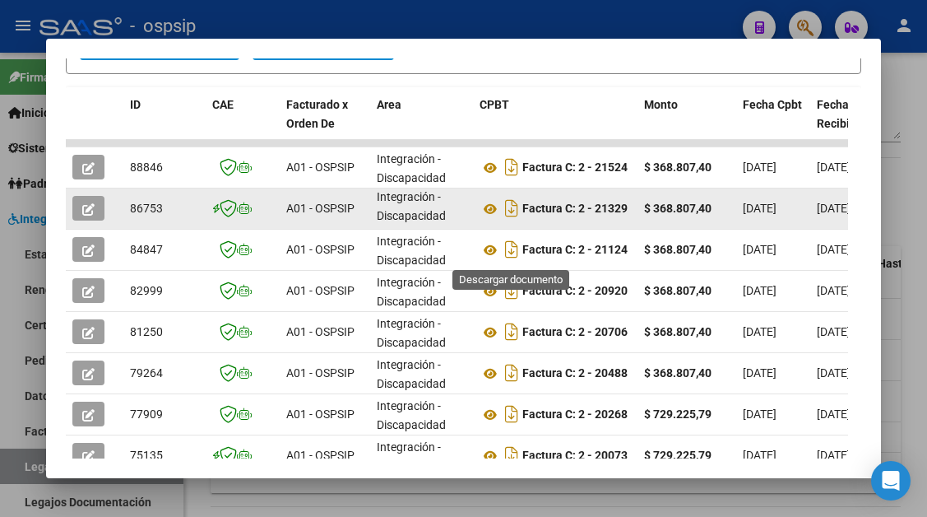
scroll to position [568, 0]
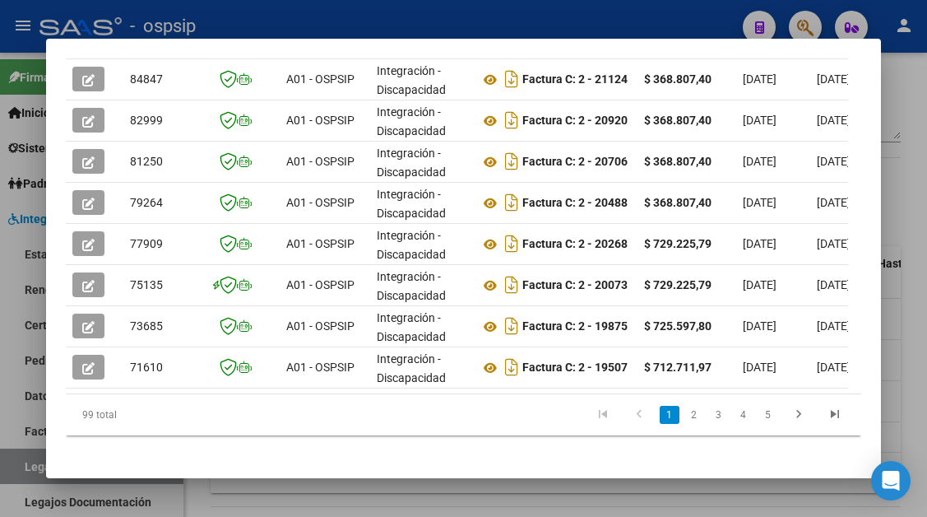
click at [684, 417] on li "2" at bounding box center [694, 415] width 25 height 28
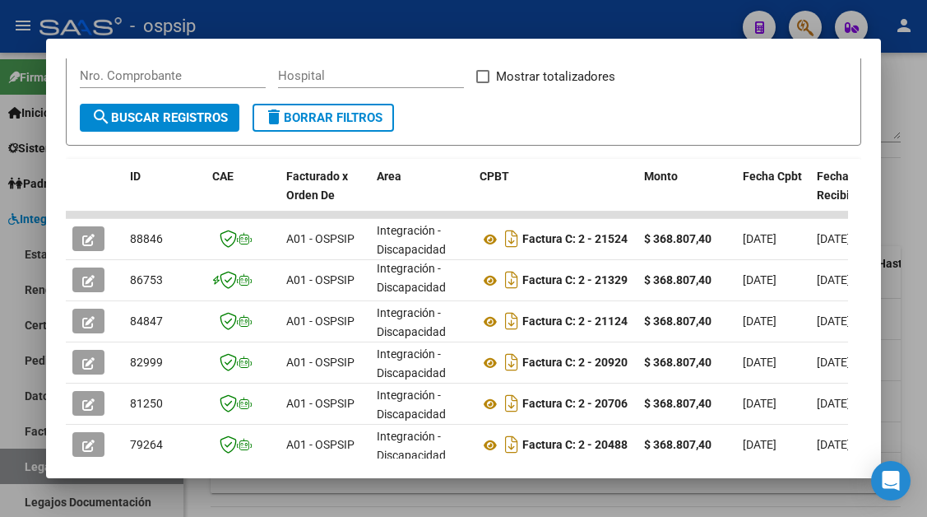
scroll to position [322, 0]
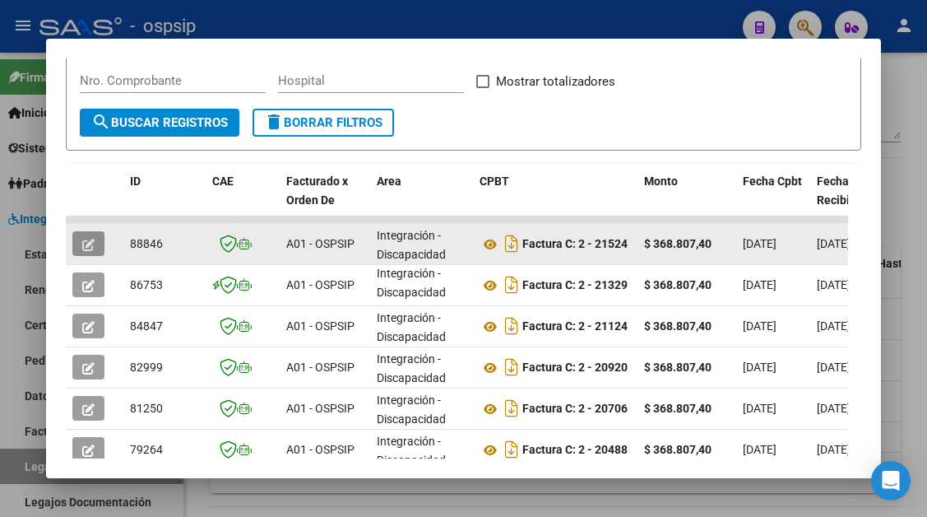
click at [91, 240] on icon "button" at bounding box center [88, 245] width 12 height 12
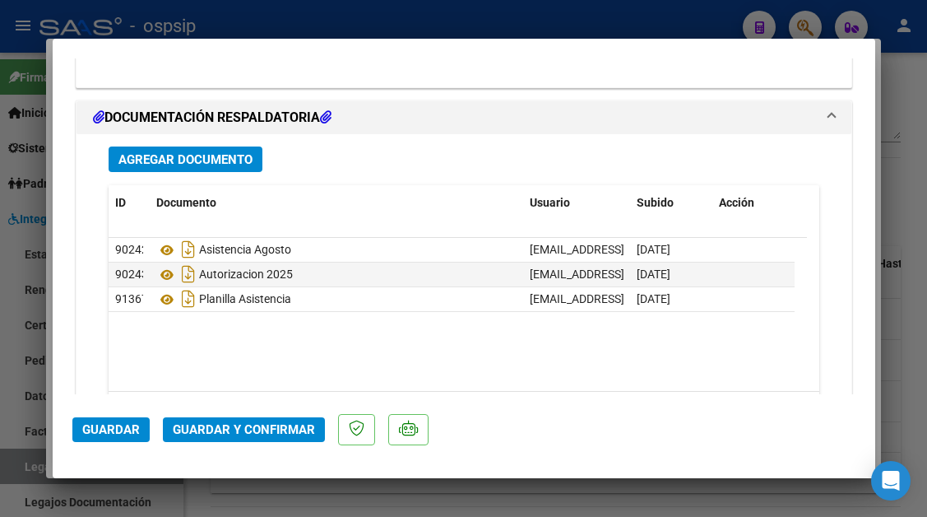
scroll to position [2353, 0]
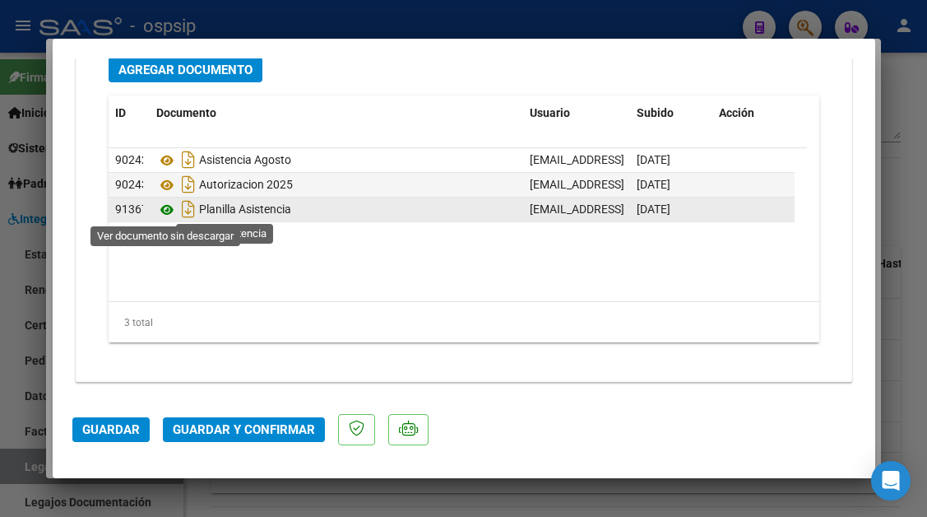
click at [168, 208] on icon at bounding box center [166, 210] width 21 height 20
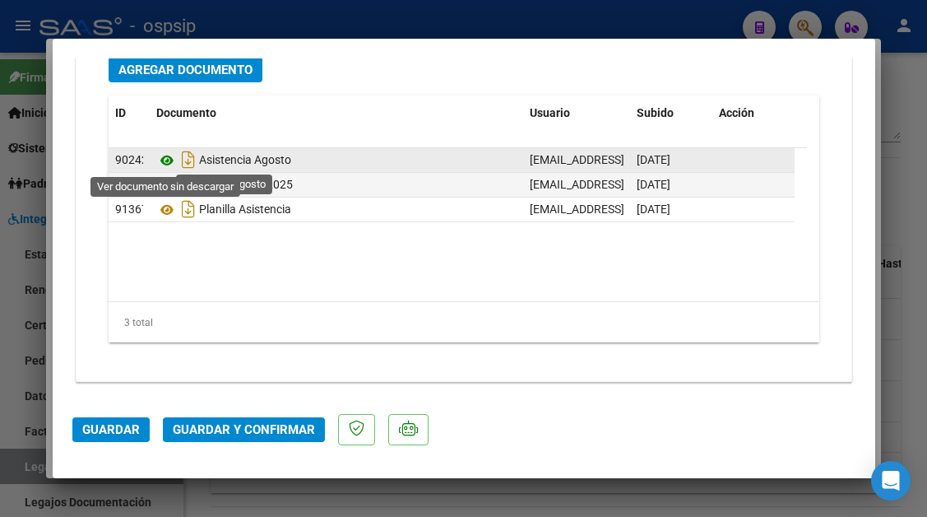
click at [162, 166] on icon at bounding box center [166, 161] width 21 height 20
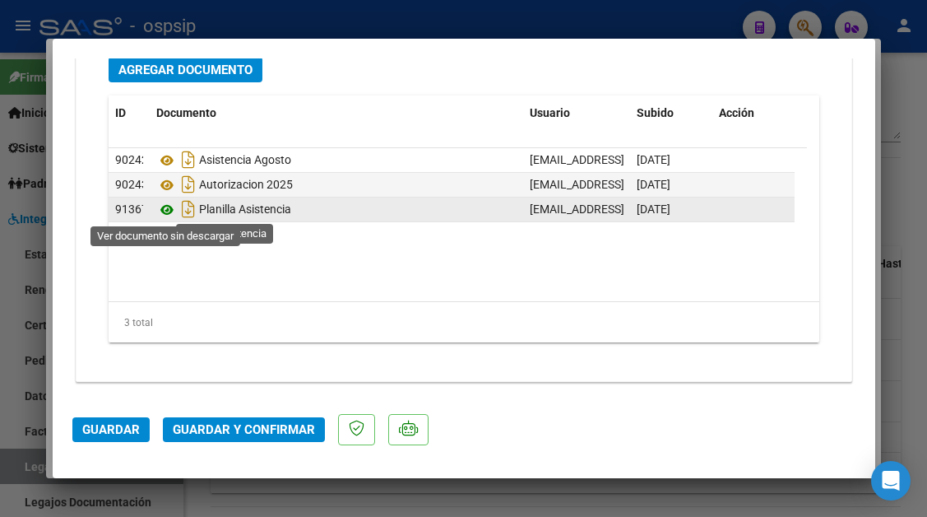
click at [165, 212] on icon at bounding box center [166, 210] width 21 height 20
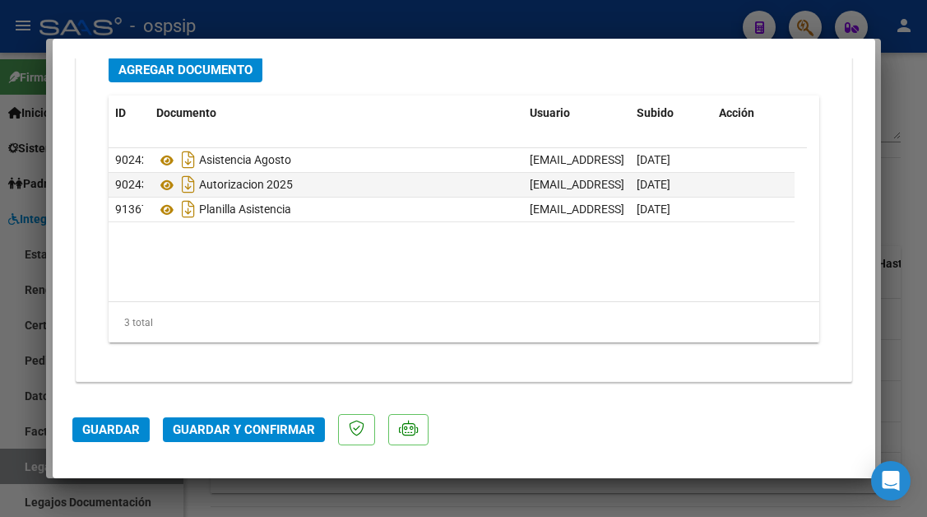
type input "$ 0,00"
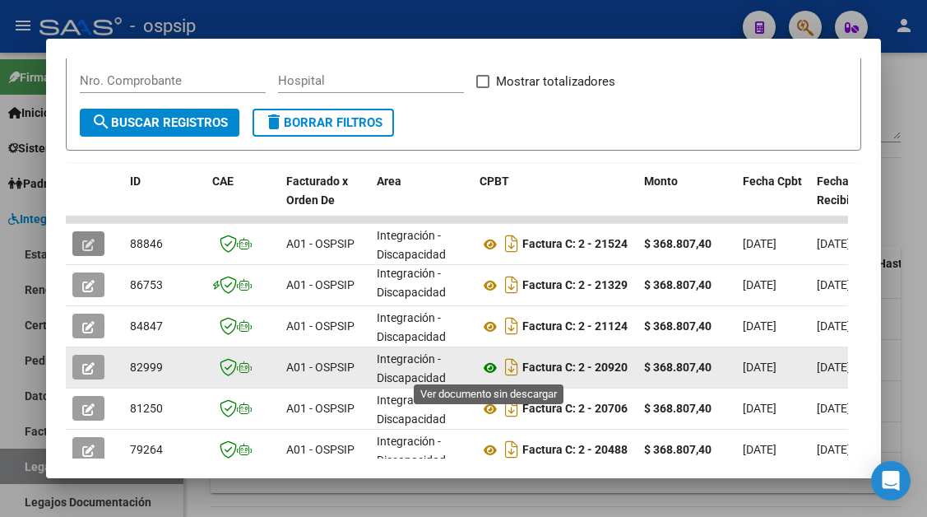
click at [490, 364] on icon at bounding box center [490, 368] width 21 height 20
click at [91, 368] on icon "button" at bounding box center [88, 368] width 12 height 12
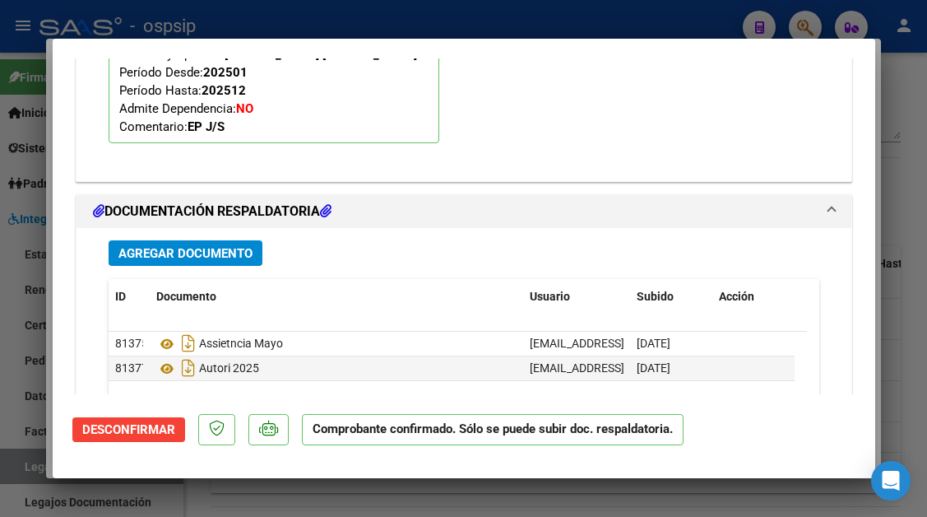
scroll to position [2333, 0]
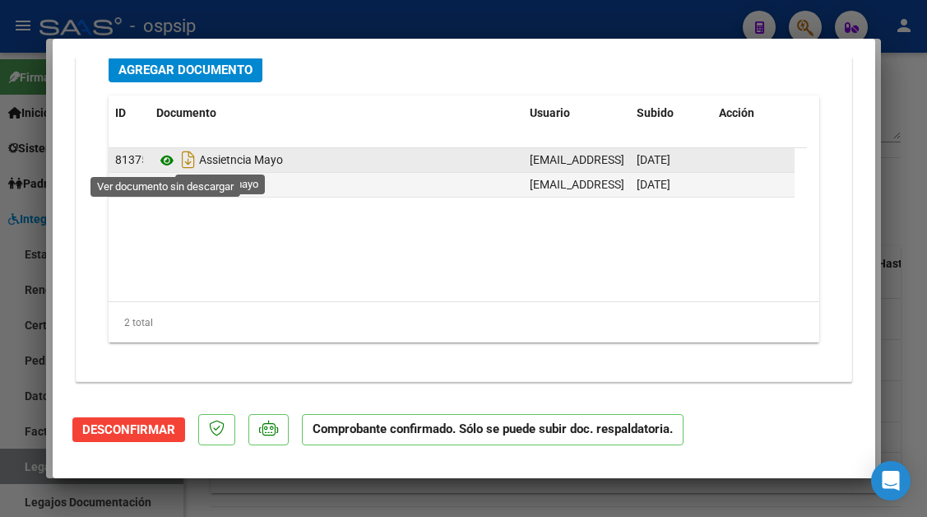
click at [161, 167] on icon at bounding box center [166, 161] width 21 height 20
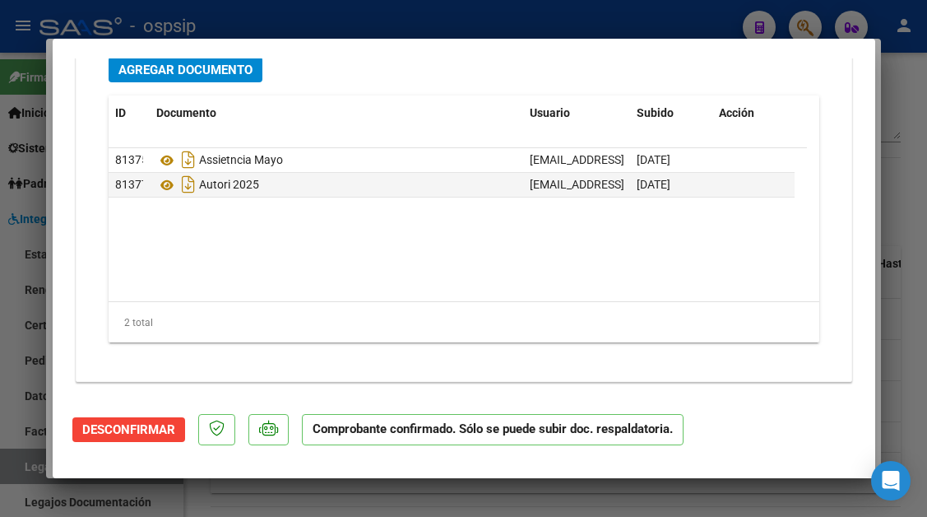
type input "$ 0,00"
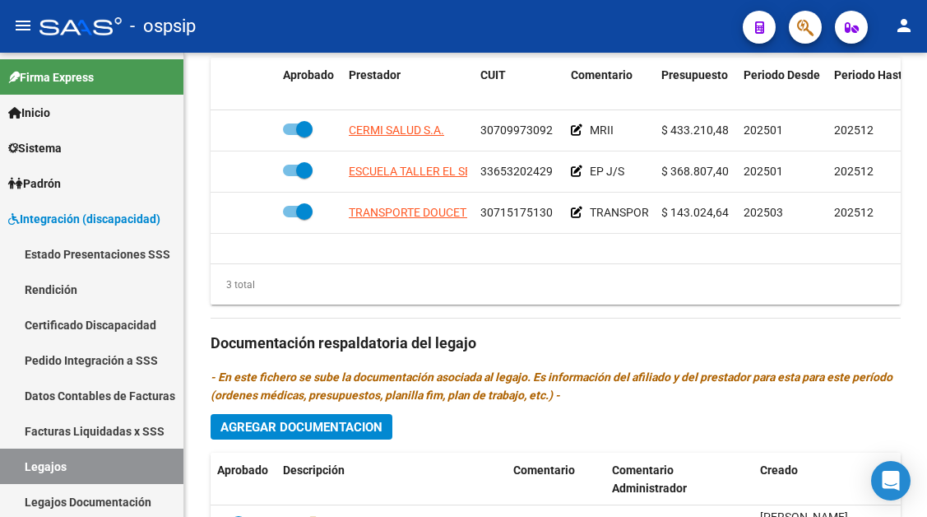
scroll to position [823, 0]
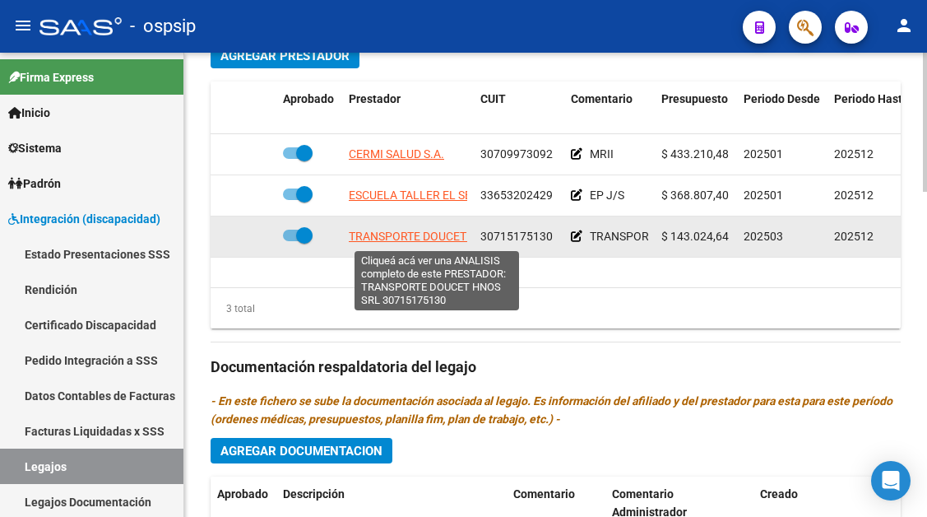
click at [360, 240] on span "TRANSPORTE DOUCET HNOS SRL" at bounding box center [436, 236] width 174 height 13
type textarea "30715175130"
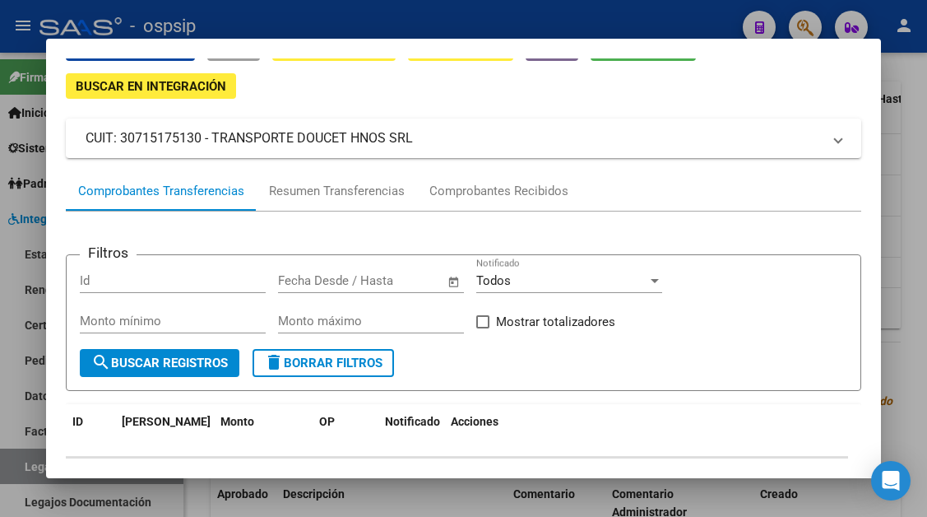
scroll to position [82, 0]
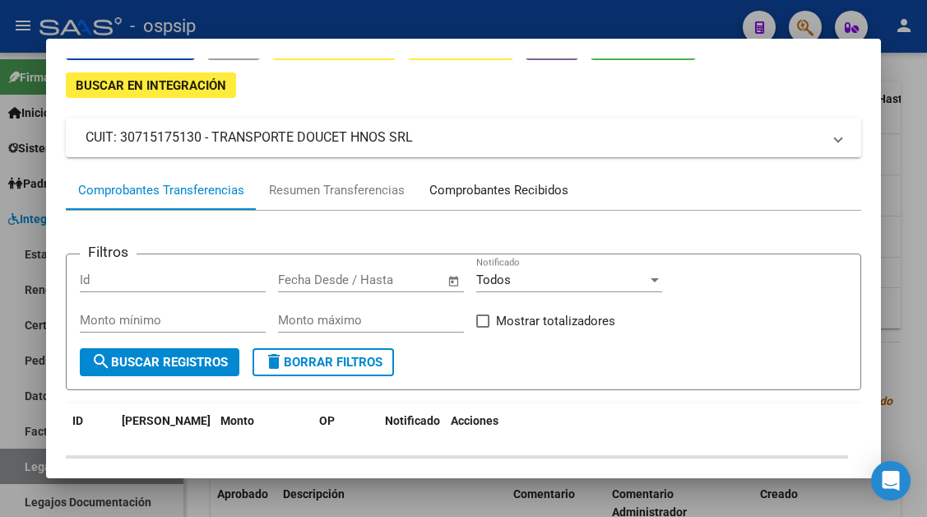
click at [488, 188] on div "Comprobantes Recibidos" at bounding box center [498, 190] width 139 height 19
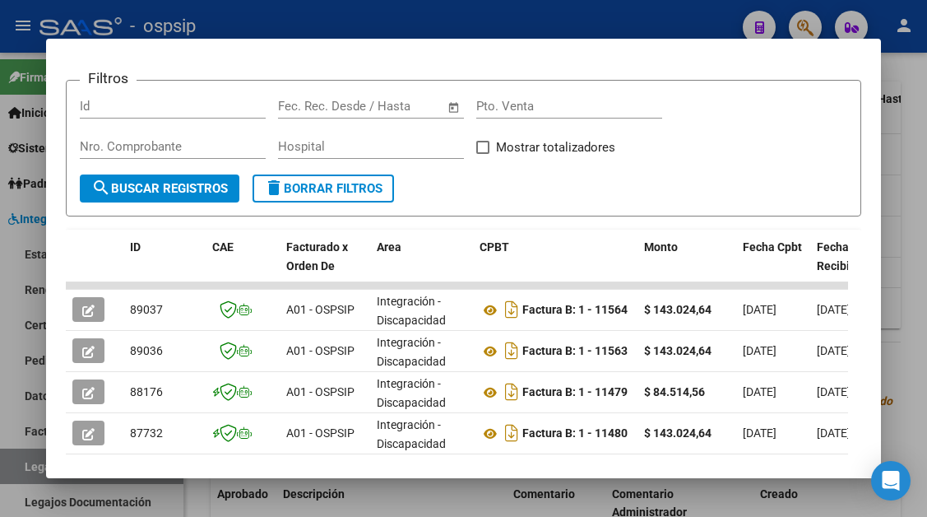
scroll to position [404, 0]
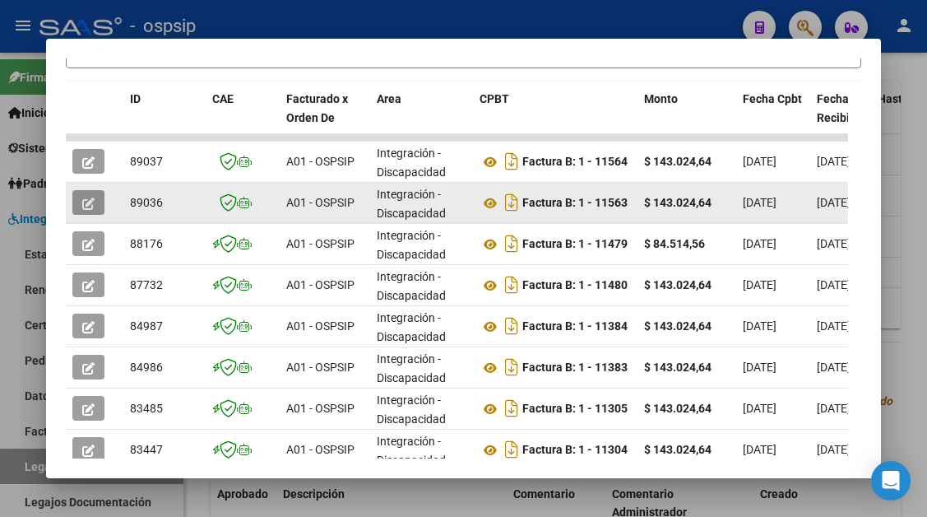
click at [87, 206] on icon "button" at bounding box center [88, 203] width 12 height 12
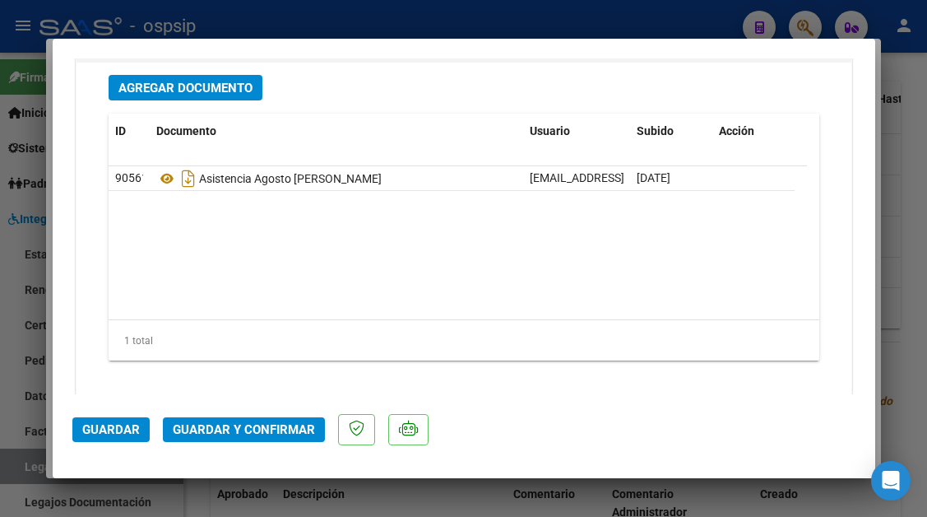
scroll to position [2057, 0]
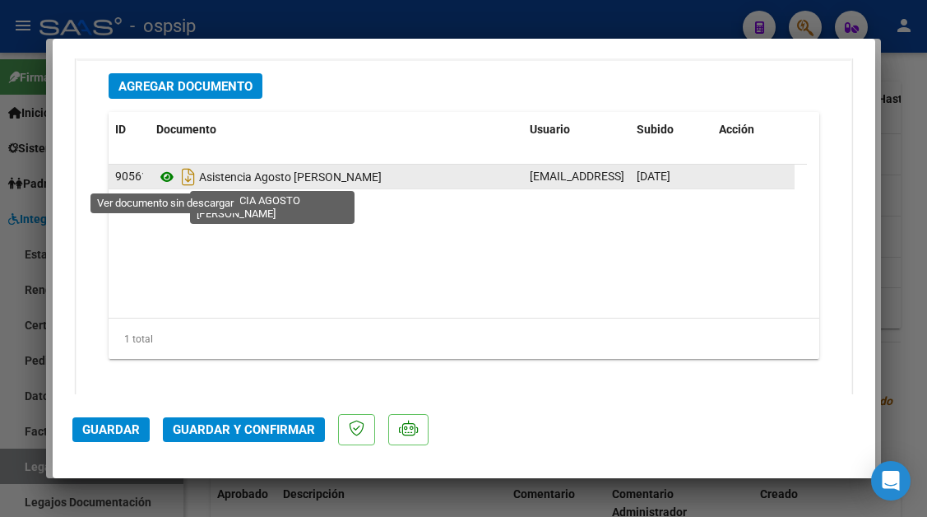
click at [170, 178] on icon at bounding box center [166, 177] width 21 height 20
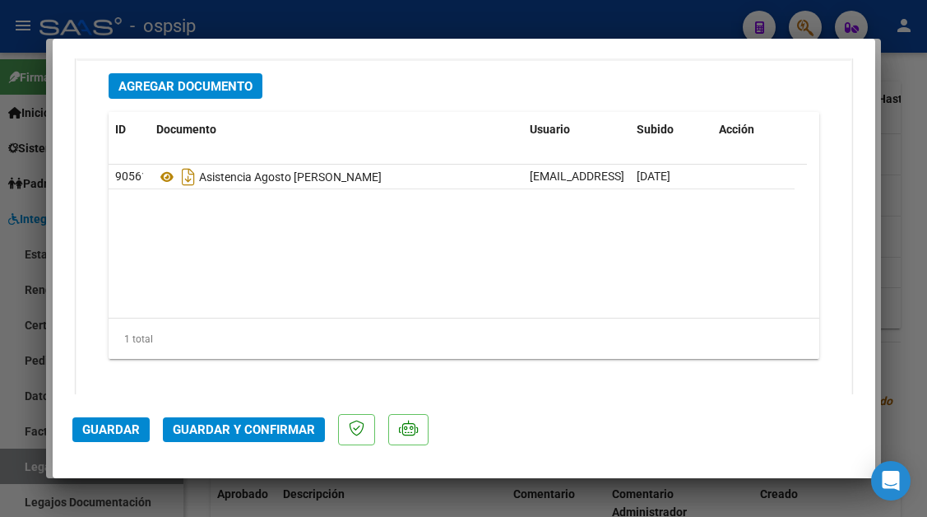
type input "$ 0,00"
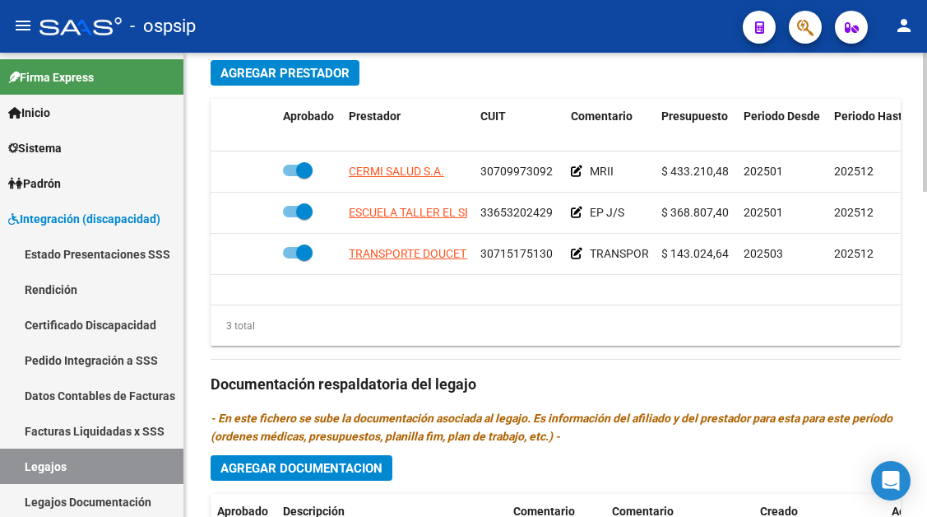
scroll to position [823, 0]
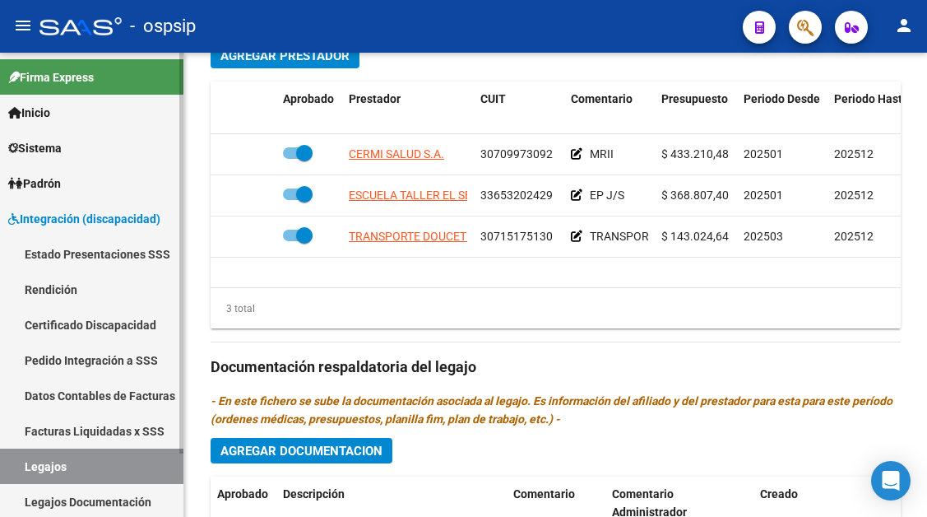
click at [68, 459] on link "Legajos" at bounding box center [91, 465] width 183 height 35
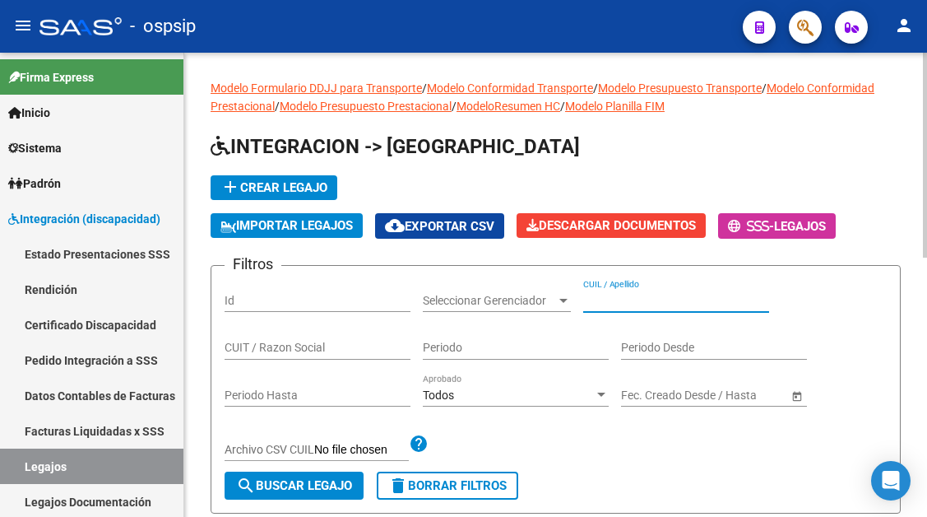
click at [599, 307] on input "CUIL / Apellido" at bounding box center [676, 301] width 186 height 14
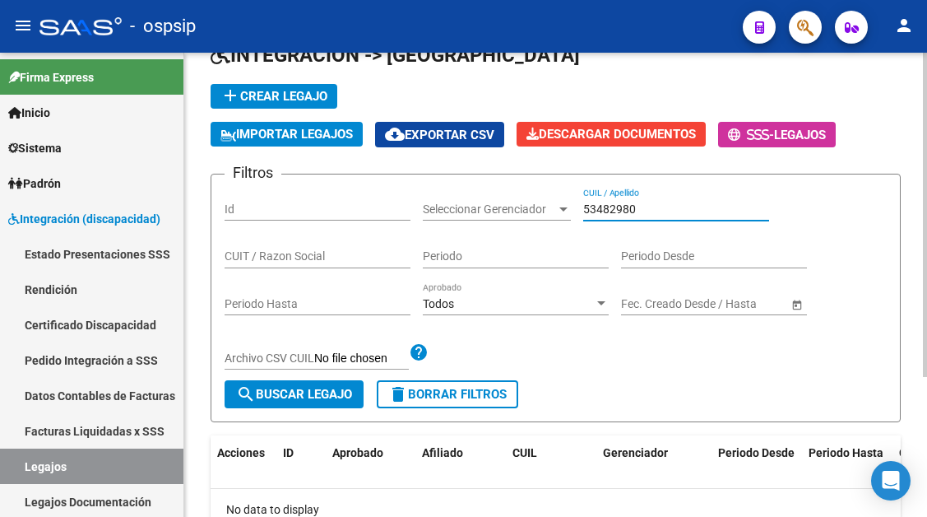
scroll to position [200, 0]
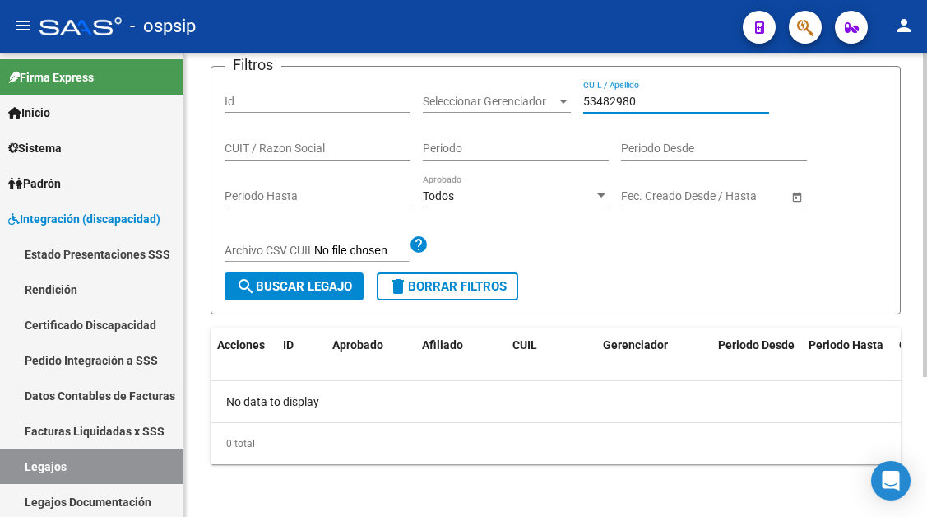
click at [607, 104] on input "53482980" at bounding box center [676, 102] width 186 height 14
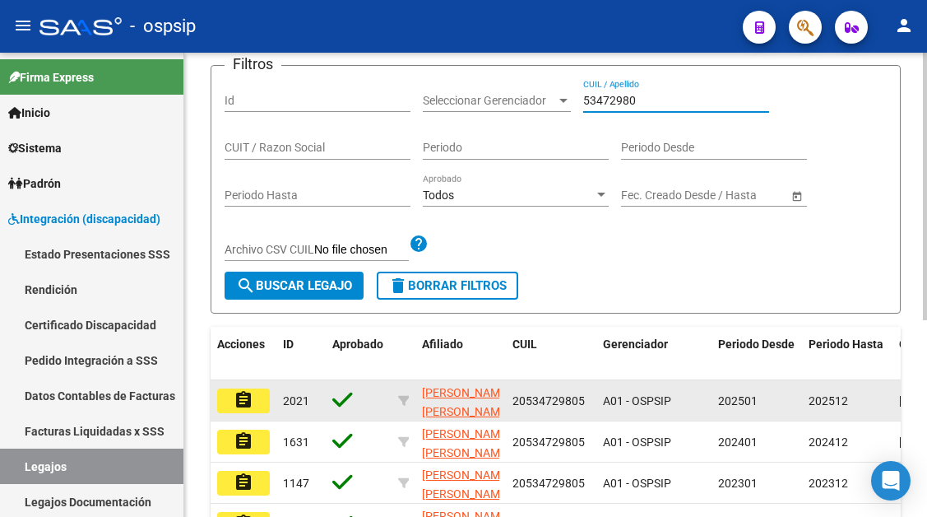
type input "53472980"
click at [265, 404] on button "assignment" at bounding box center [243, 400] width 53 height 25
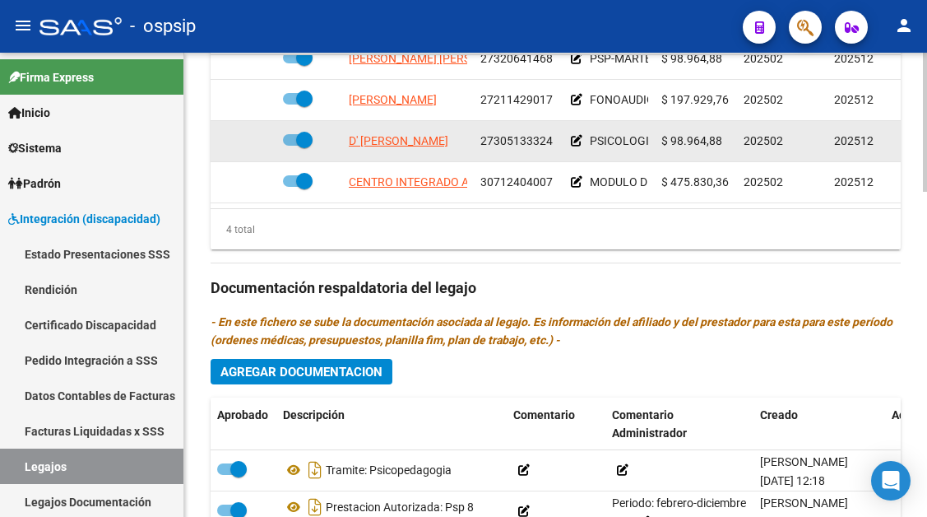
scroll to position [905, 0]
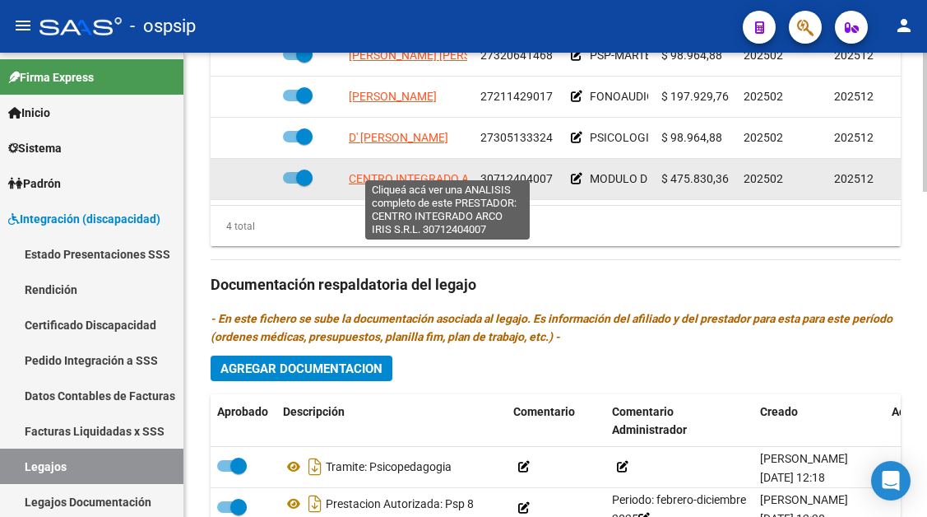
click at [387, 172] on span "CENTRO INTEGRADO ARCO IRIS S.R.L." at bounding box center [448, 178] width 199 height 13
type textarea "30712404007"
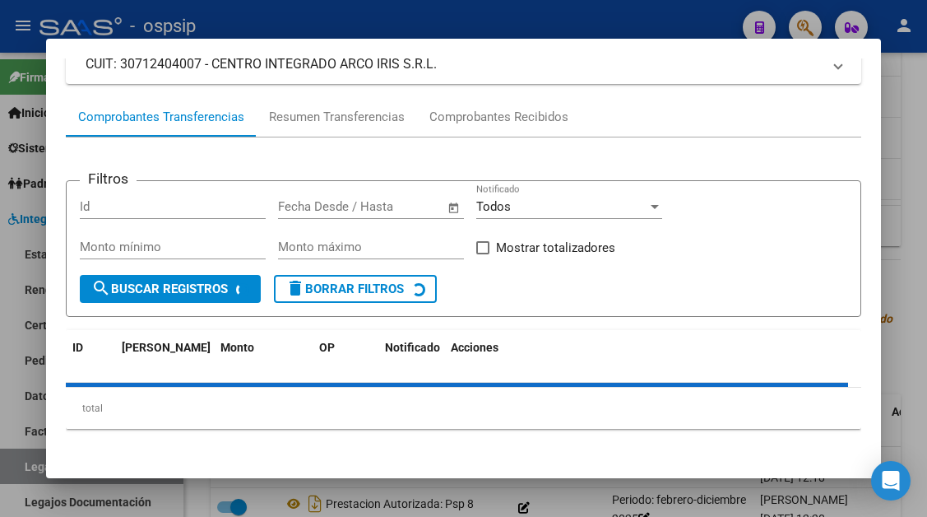
scroll to position [157, 0]
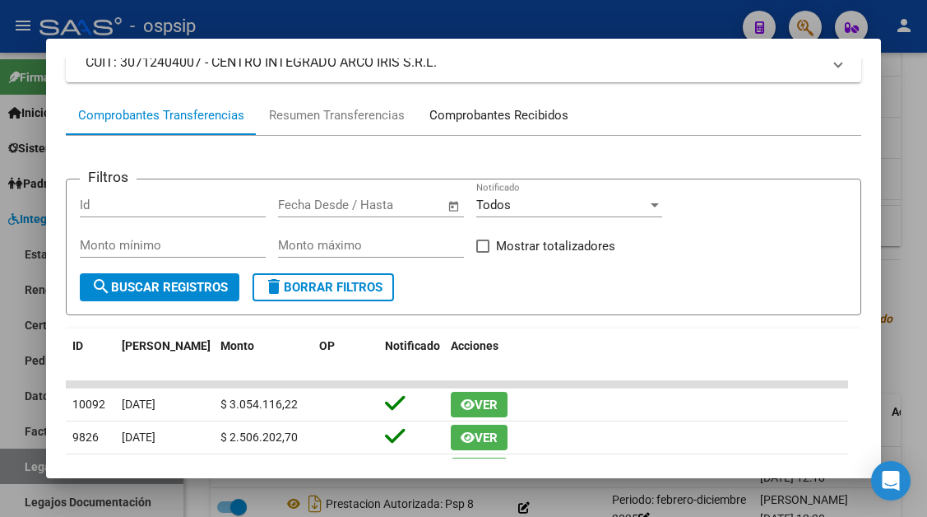
click at [478, 114] on div "Comprobantes Recibidos" at bounding box center [498, 115] width 139 height 19
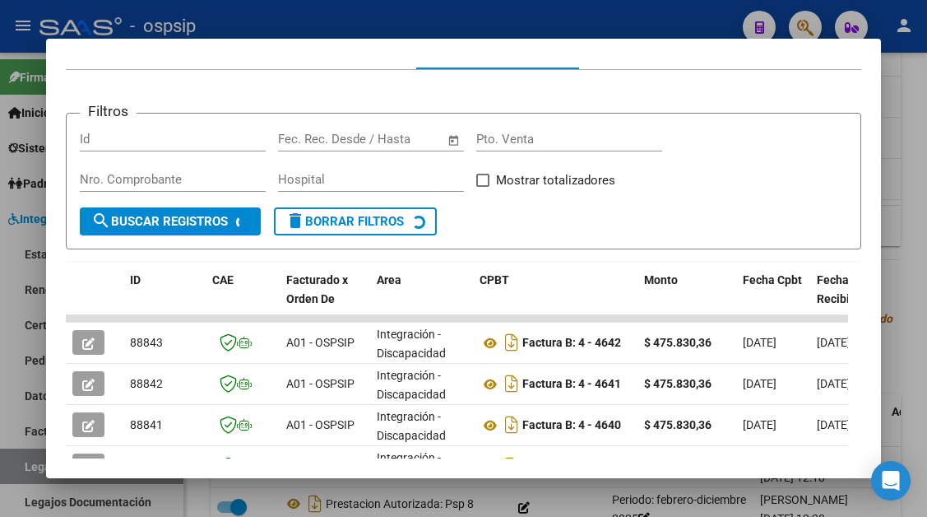
scroll to position [322, 0]
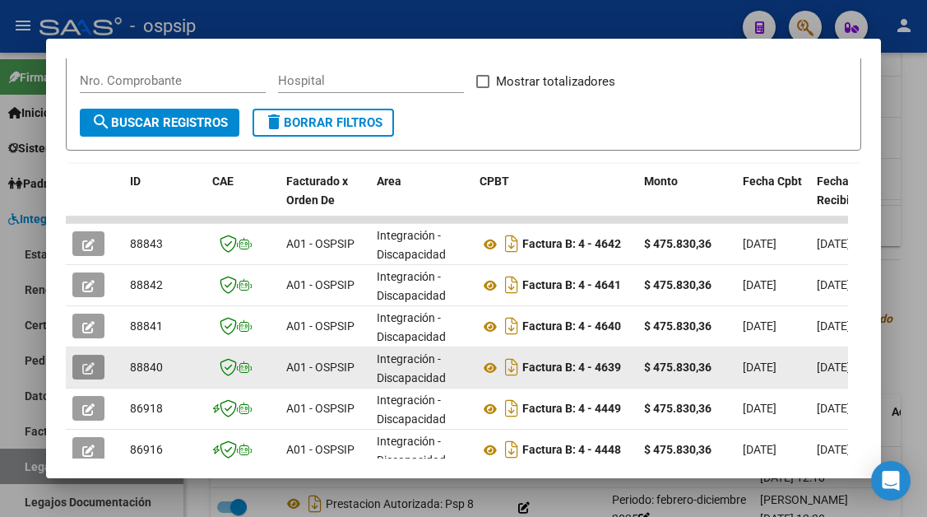
click at [90, 365] on icon "button" at bounding box center [88, 368] width 12 height 12
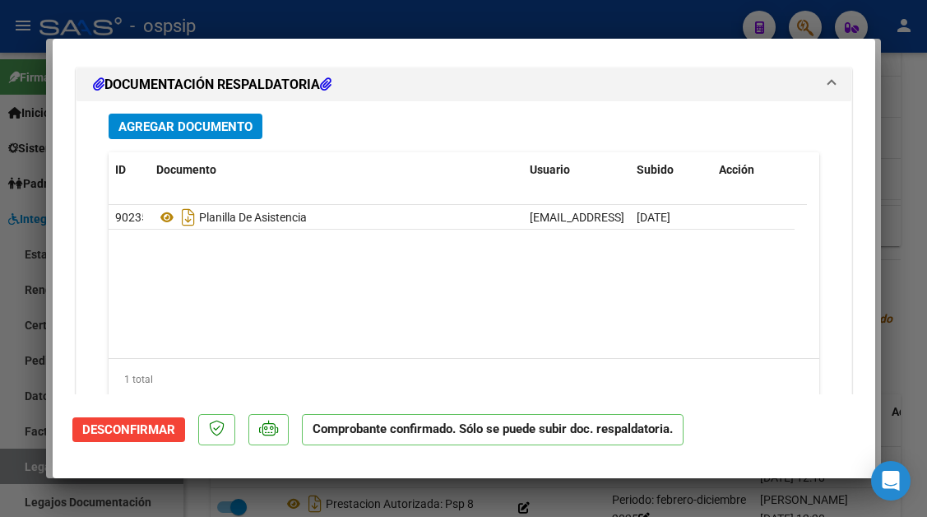
scroll to position [1804, 0]
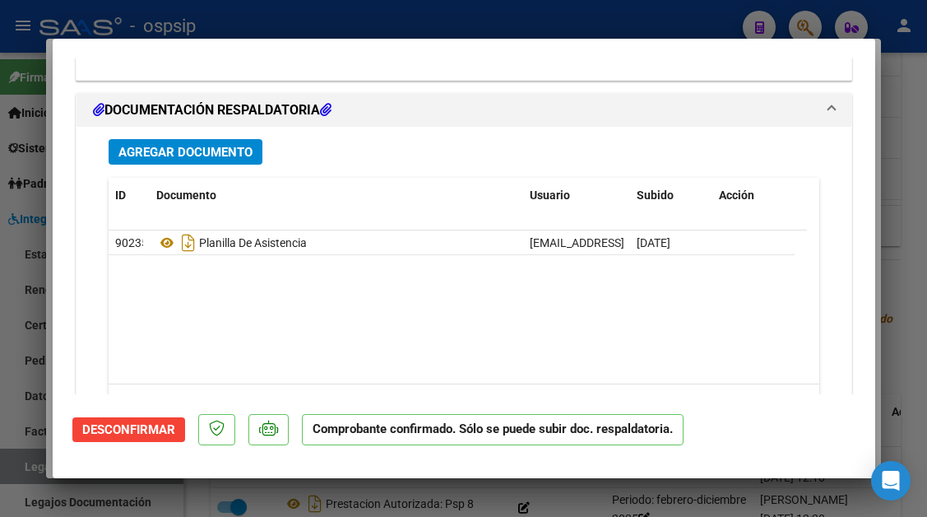
click at [21, 467] on div at bounding box center [463, 258] width 927 height 517
type input "$ 0,00"
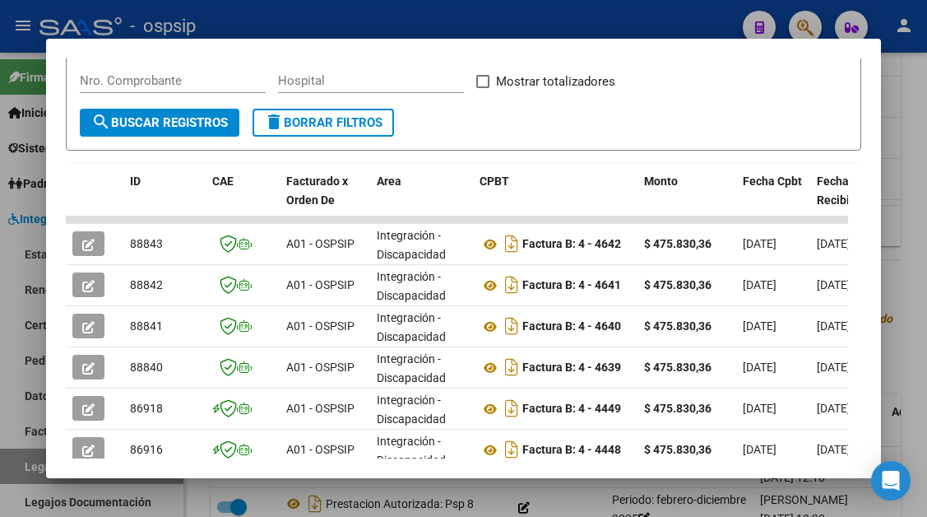
click at [21, 467] on div at bounding box center [463, 258] width 927 height 517
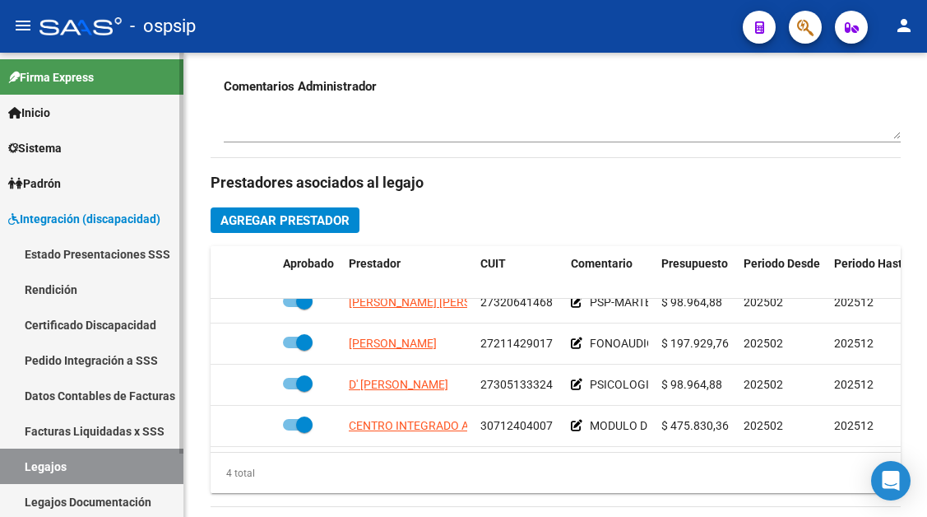
click at [57, 471] on link "Legajos" at bounding box center [91, 465] width 183 height 35
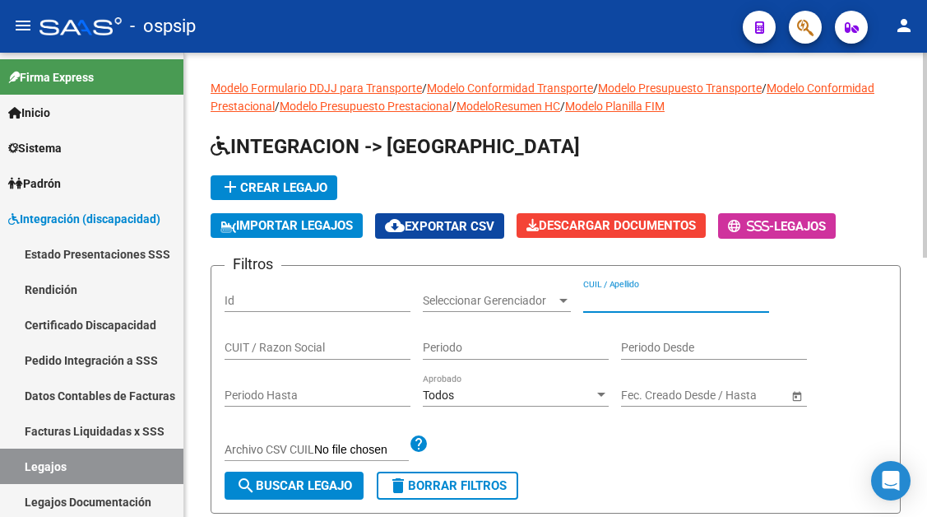
click at [601, 299] on input "CUIL / Apellido" at bounding box center [676, 301] width 186 height 14
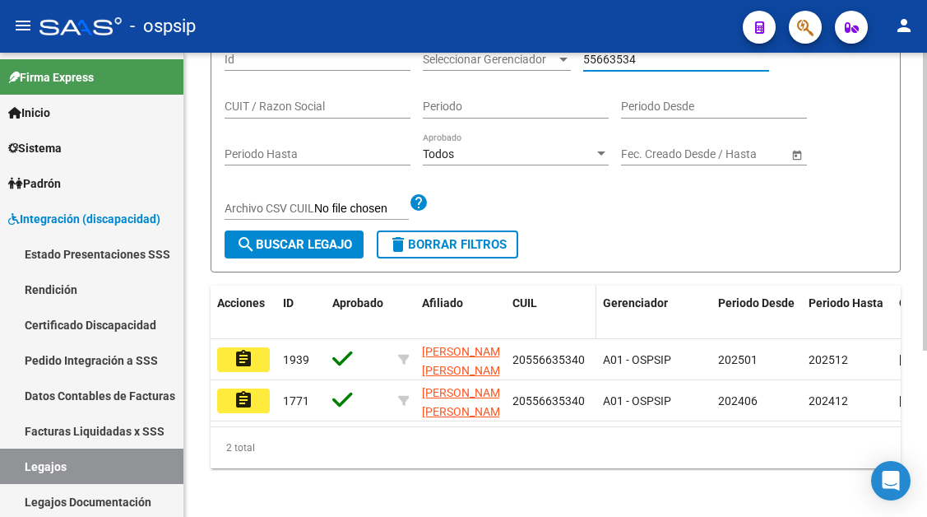
scroll to position [247, 0]
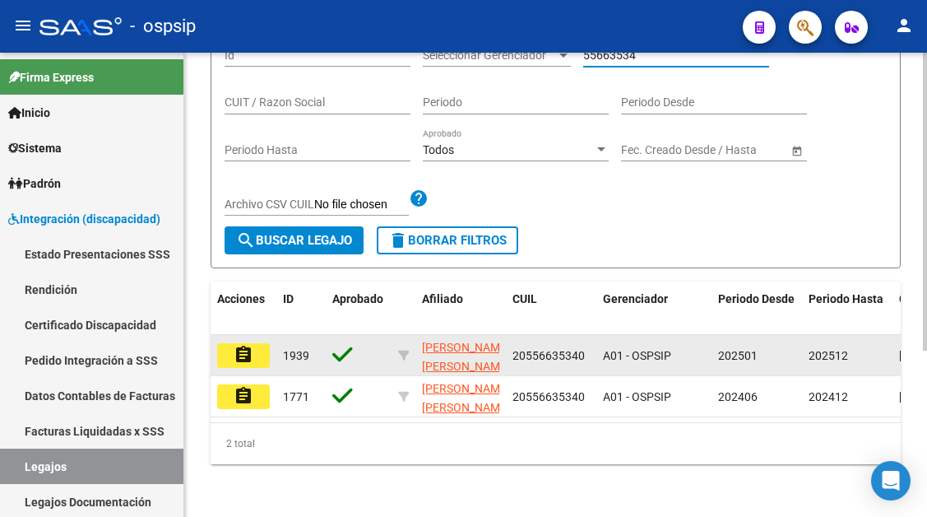
type input "55663534"
click at [239, 354] on mat-icon "assignment" at bounding box center [244, 355] width 20 height 20
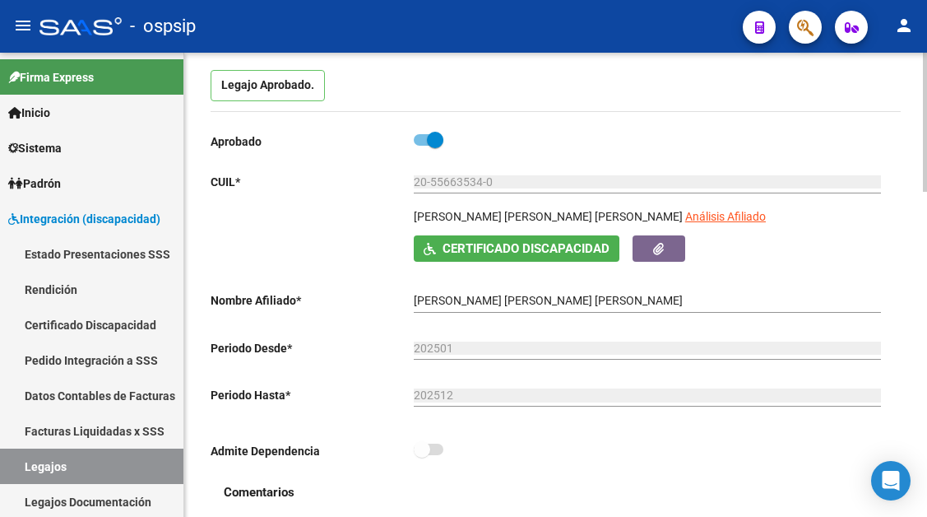
scroll to position [165, 0]
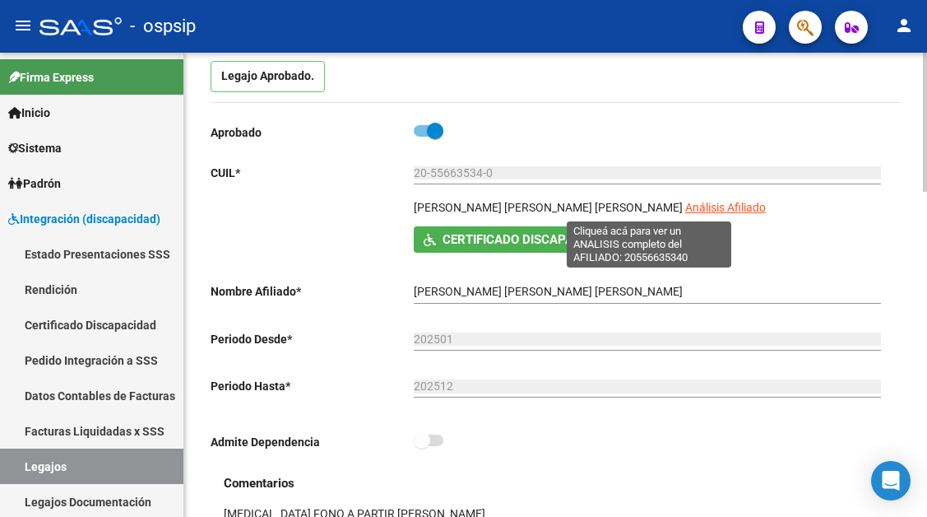
click at [685, 206] on span "Análisis Afiliado" at bounding box center [725, 207] width 81 height 13
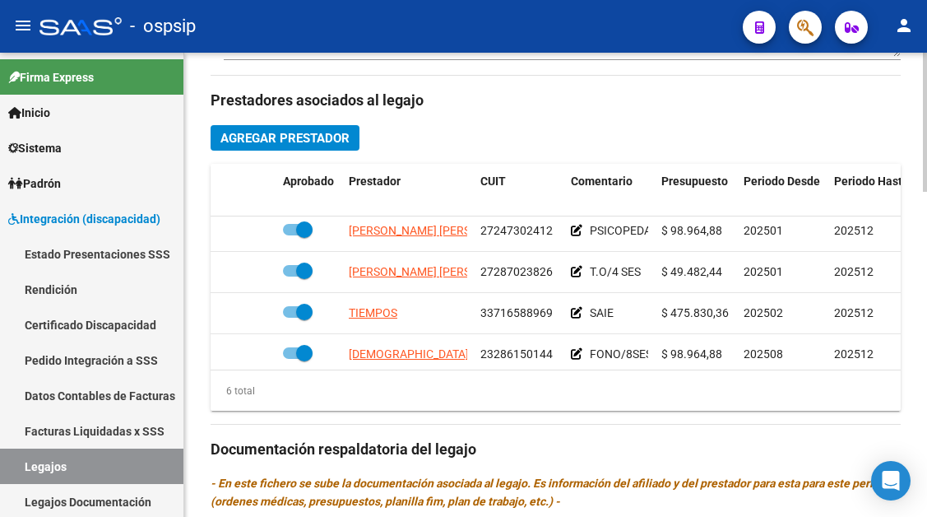
scroll to position [112, 0]
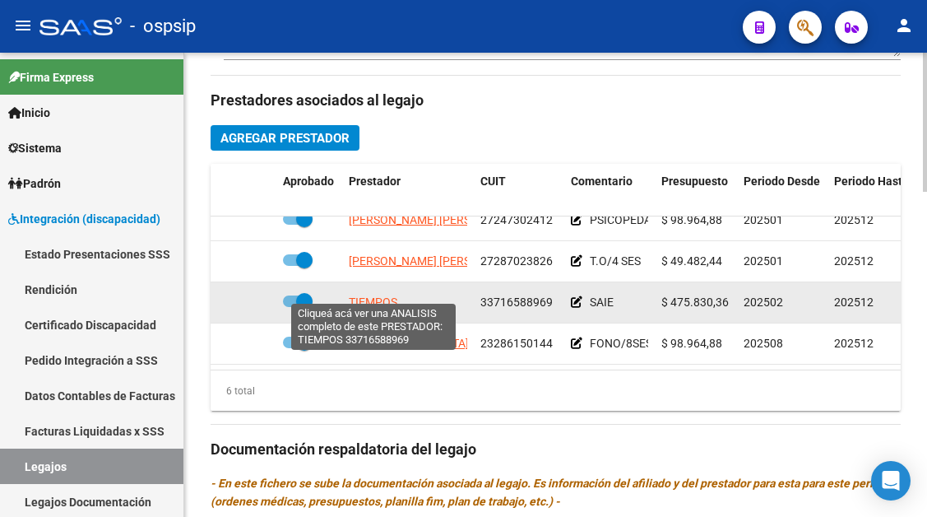
click at [383, 295] on span "TIEMPOS" at bounding box center [373, 301] width 49 height 13
type textarea "33716588969"
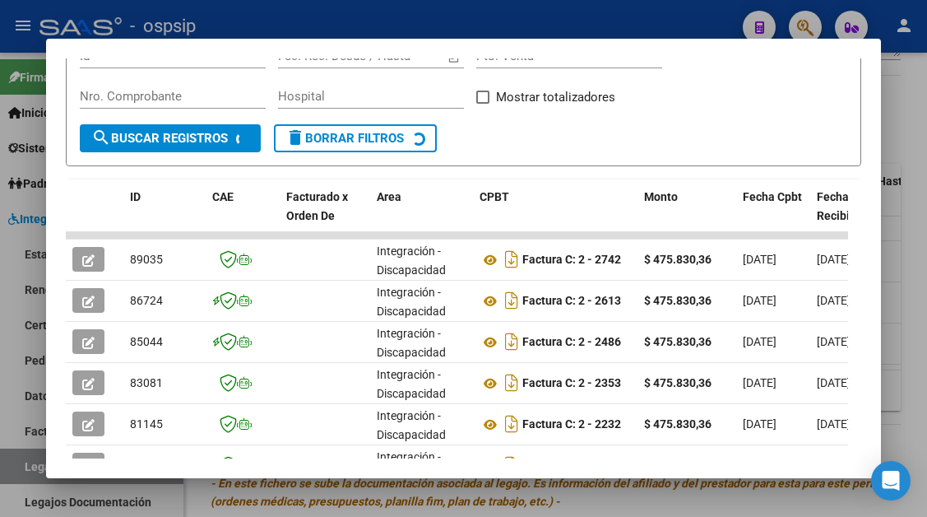
scroll to position [322, 0]
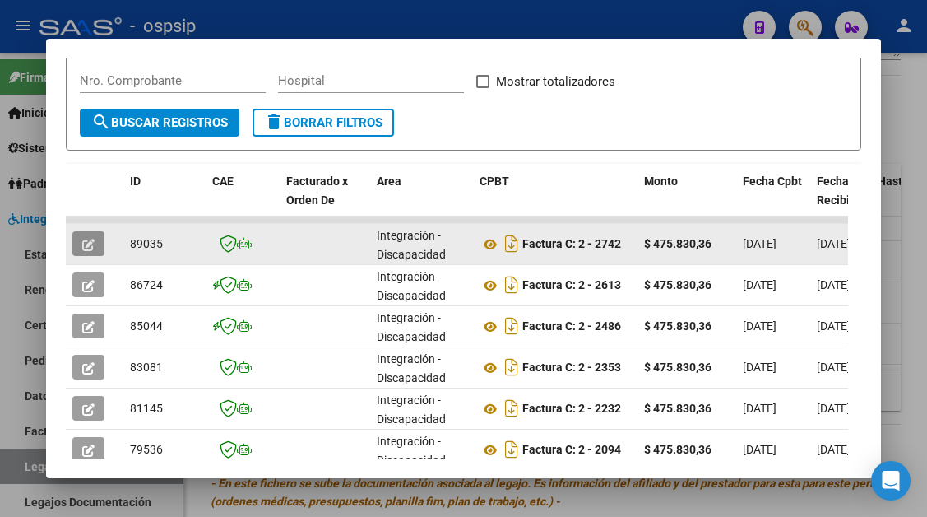
click at [87, 247] on icon "button" at bounding box center [88, 245] width 12 height 12
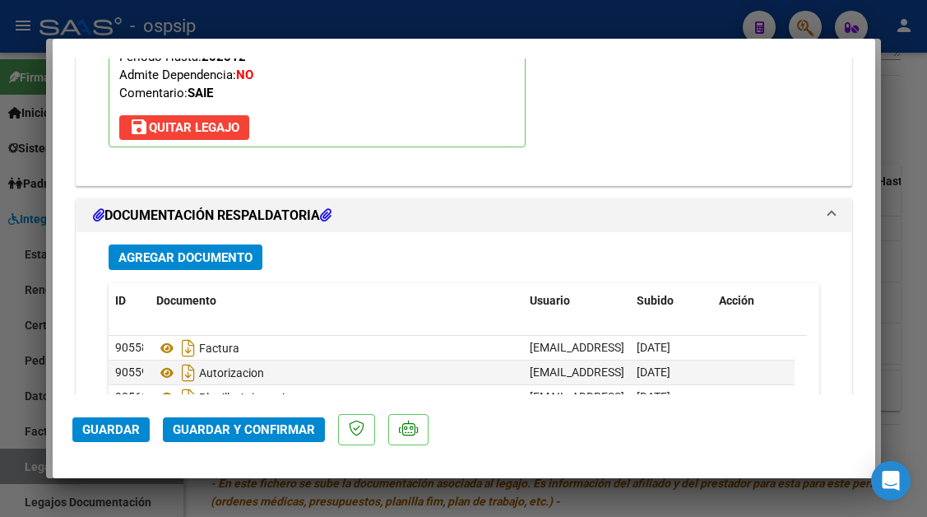
scroll to position [2057, 0]
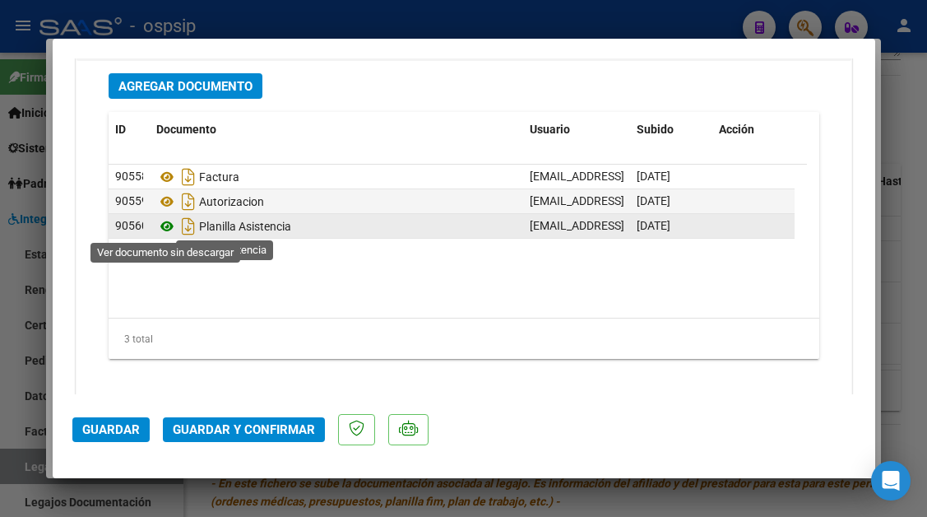
click at [169, 224] on icon at bounding box center [166, 226] width 21 height 20
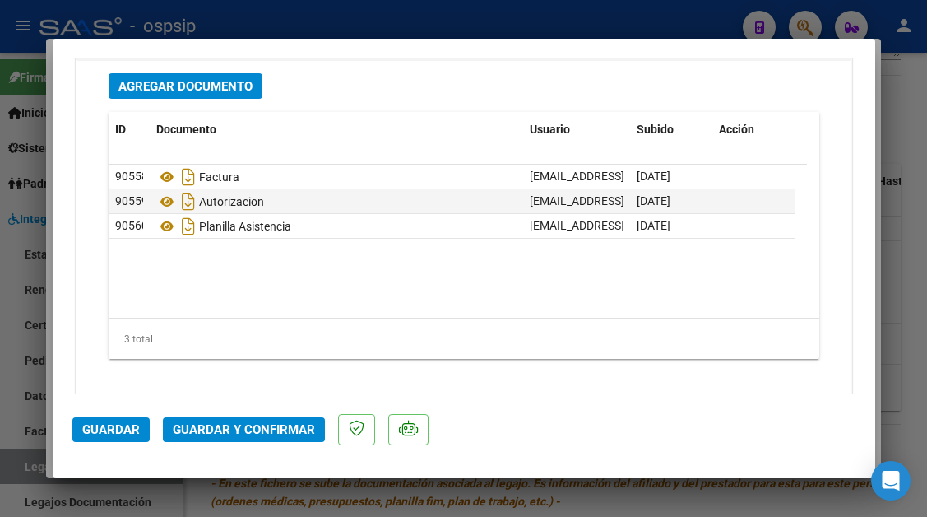
click at [254, 436] on span "Guardar y Confirmar" at bounding box center [244, 429] width 142 height 15
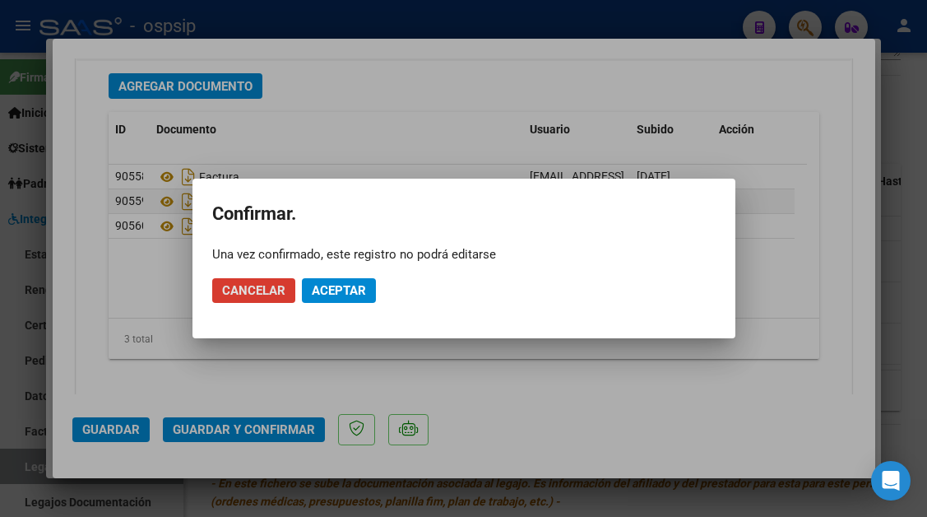
click at [324, 295] on span "Aceptar" at bounding box center [339, 290] width 54 height 15
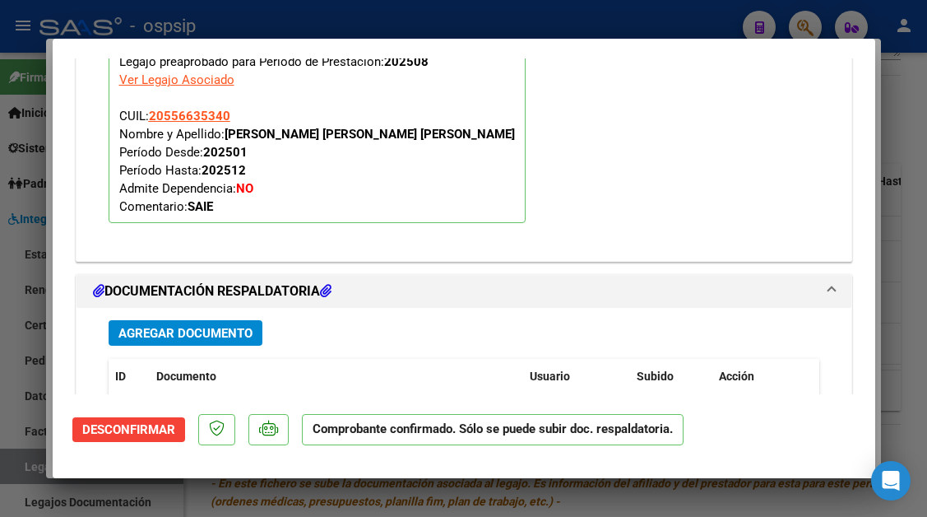
scroll to position [1459, 0]
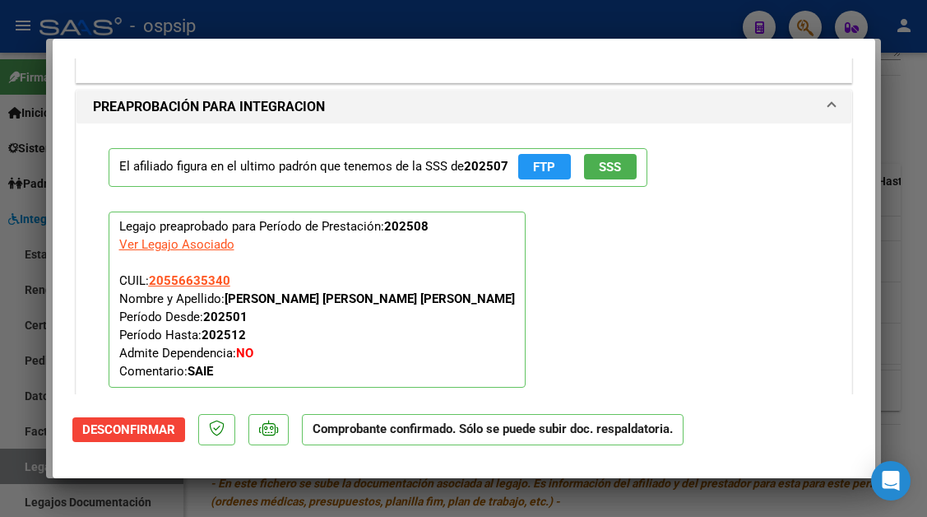
type input "$ 0,00"
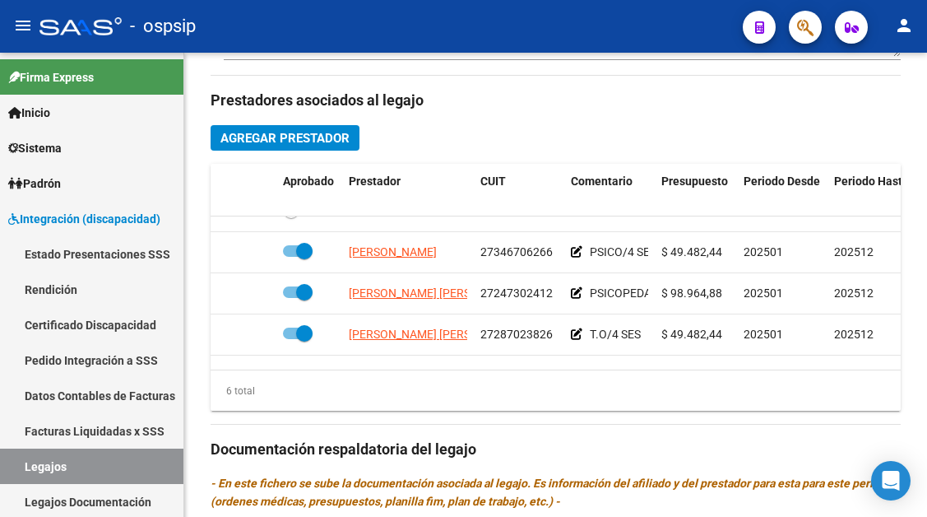
scroll to position [0, 0]
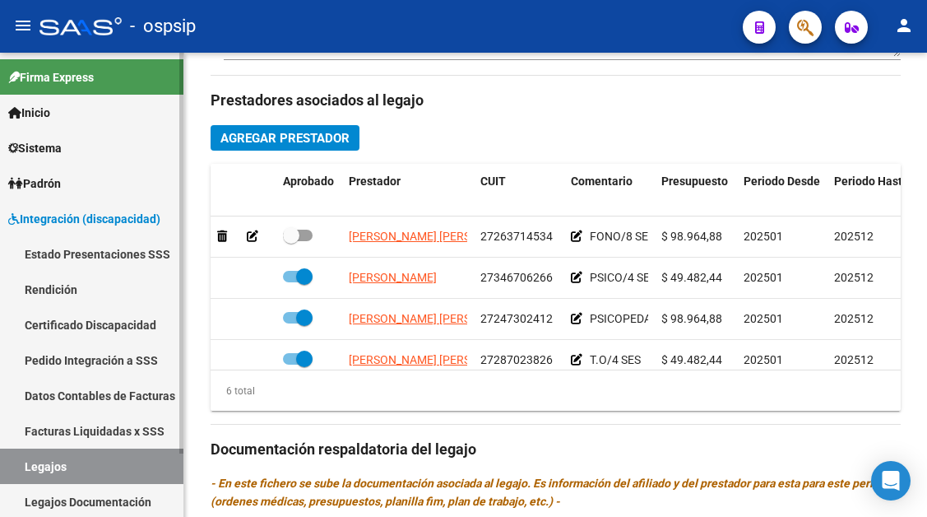
click at [35, 465] on link "Legajos" at bounding box center [91, 465] width 183 height 35
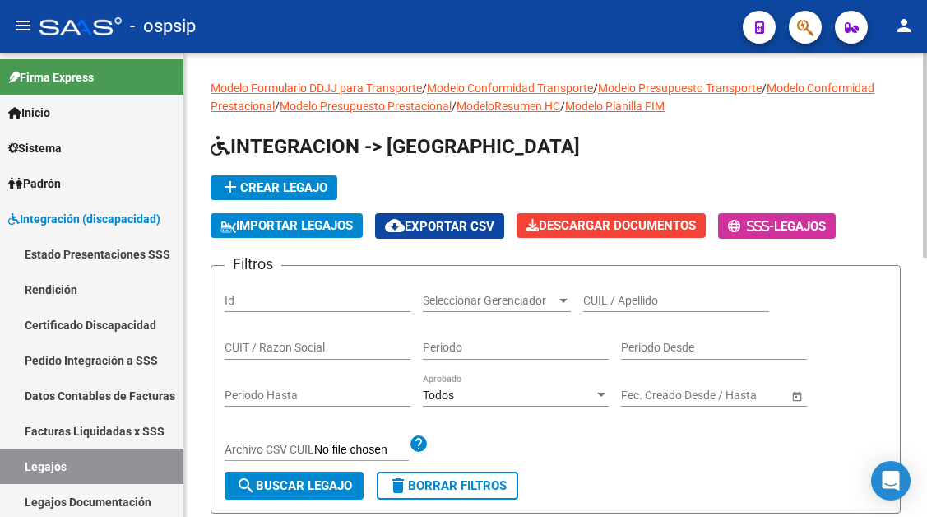
click at [610, 299] on input "CUIL / Apellido" at bounding box center [676, 301] width 186 height 14
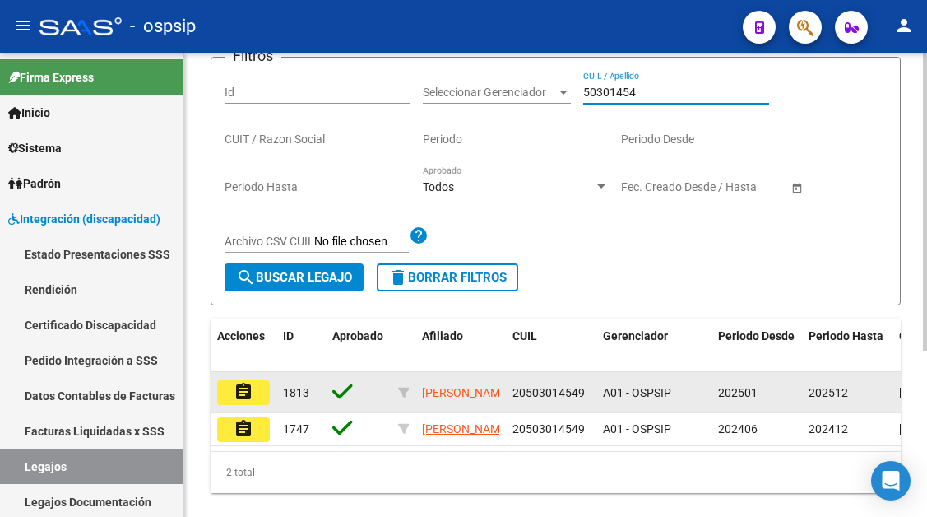
scroll to position [247, 0]
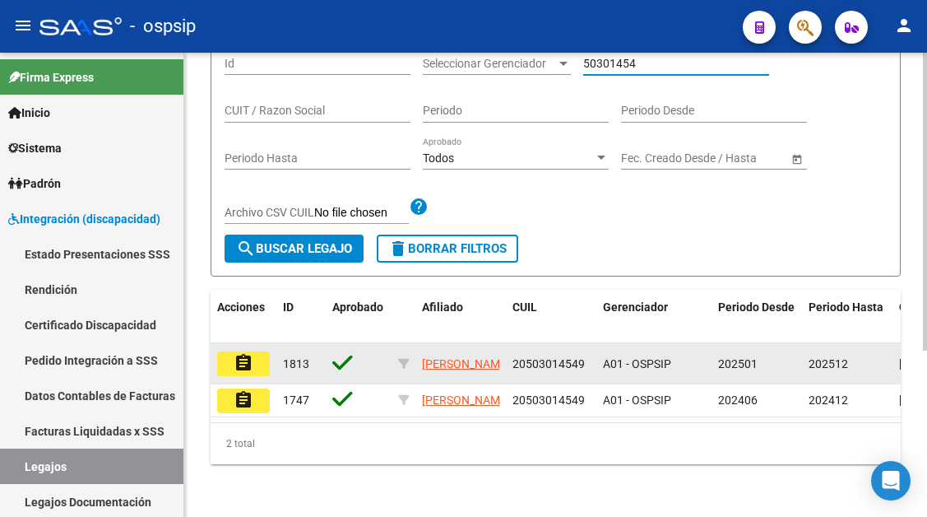
type input "50301454"
click at [247, 363] on mat-icon "assignment" at bounding box center [244, 363] width 20 height 20
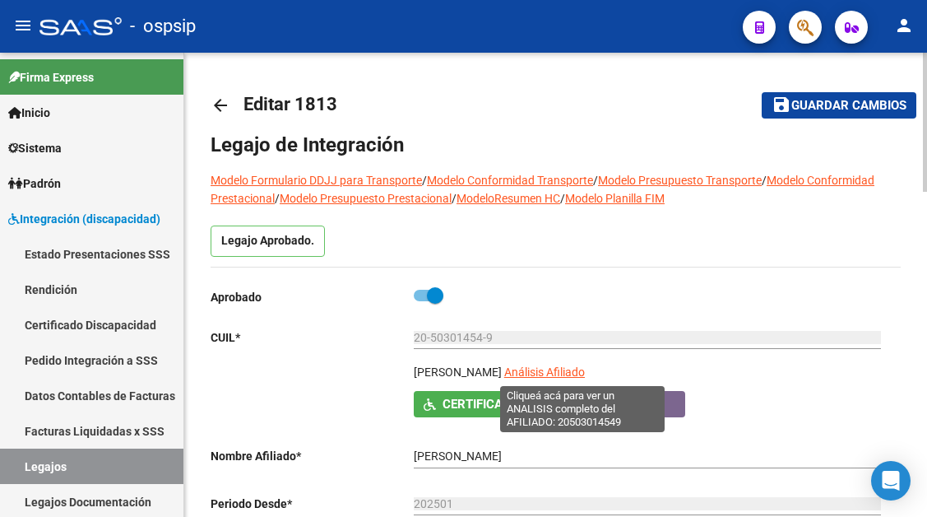
click at [570, 370] on span "Análisis Afiliado" at bounding box center [544, 371] width 81 height 13
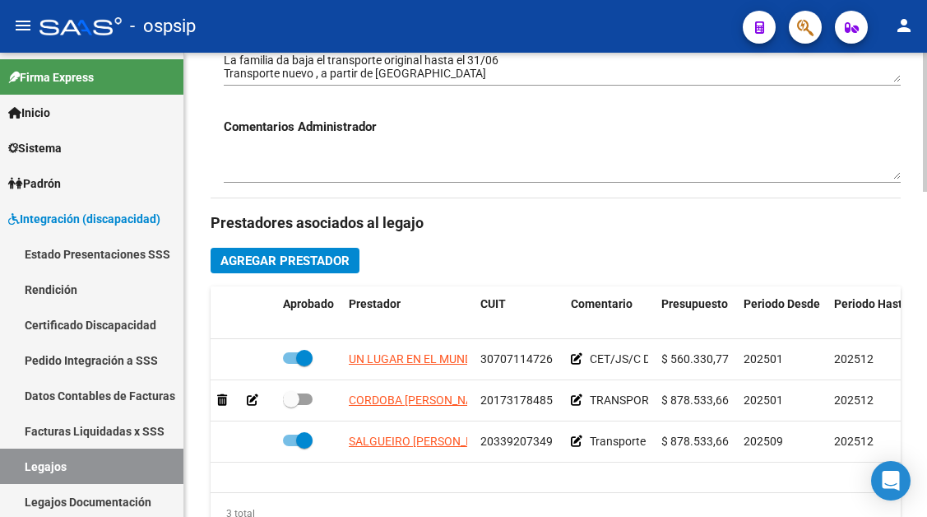
scroll to position [658, 0]
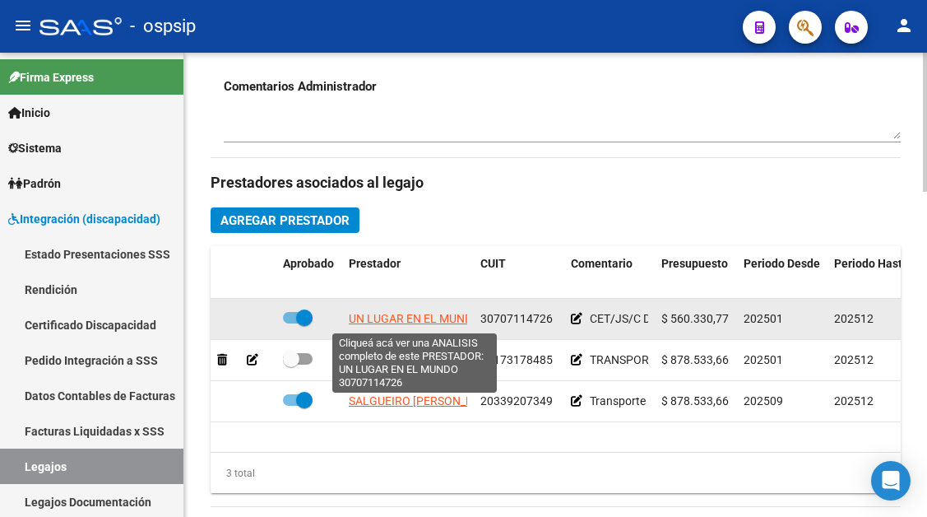
click at [411, 318] on span "UN LUGAR EN EL MUNDO" at bounding box center [415, 318] width 132 height 13
type textarea "30707114726"
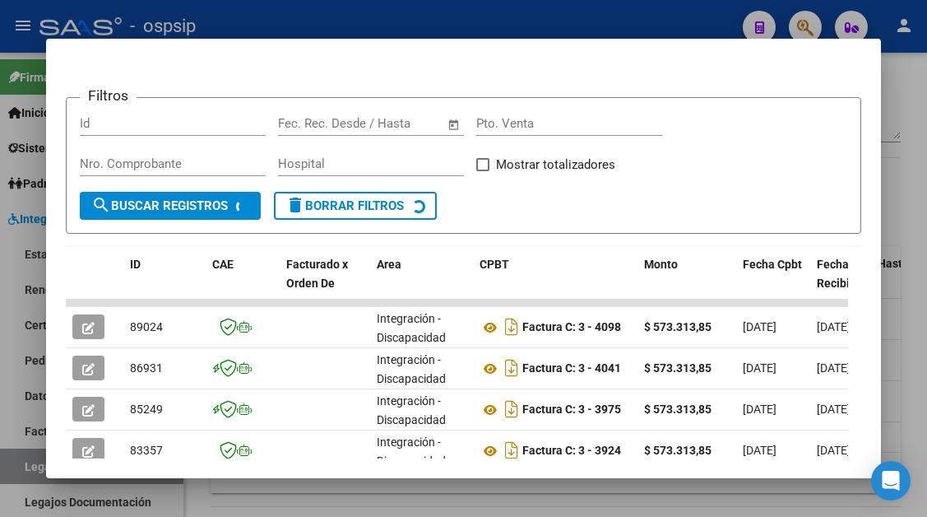
scroll to position [239, 0]
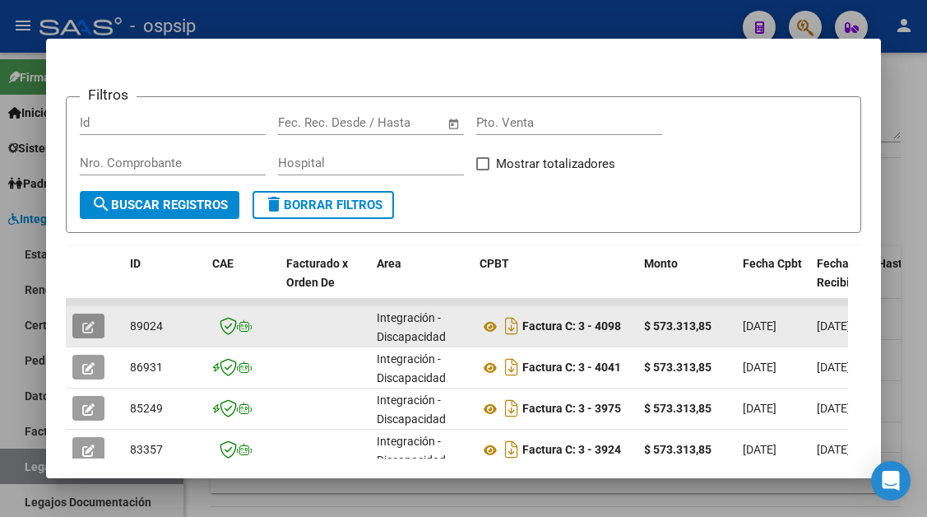
click at [88, 325] on icon "button" at bounding box center [88, 327] width 12 height 12
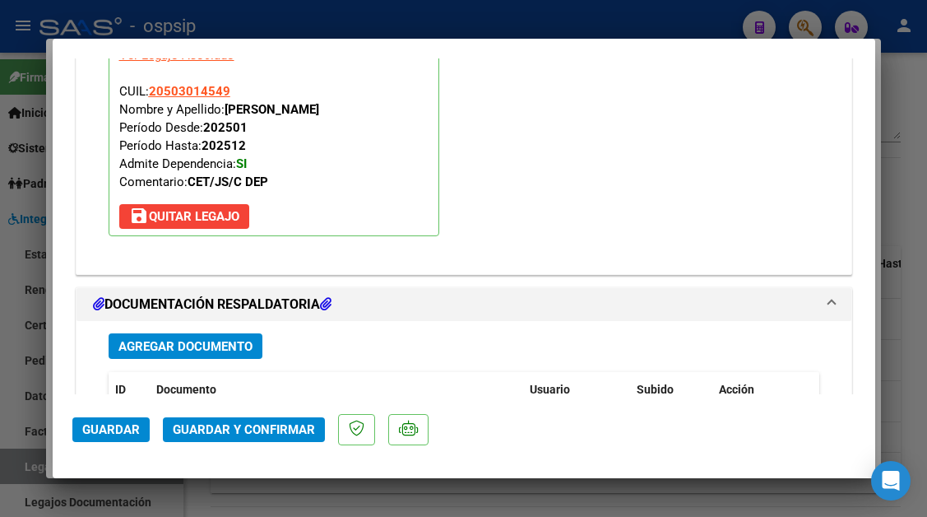
scroll to position [1892, 0]
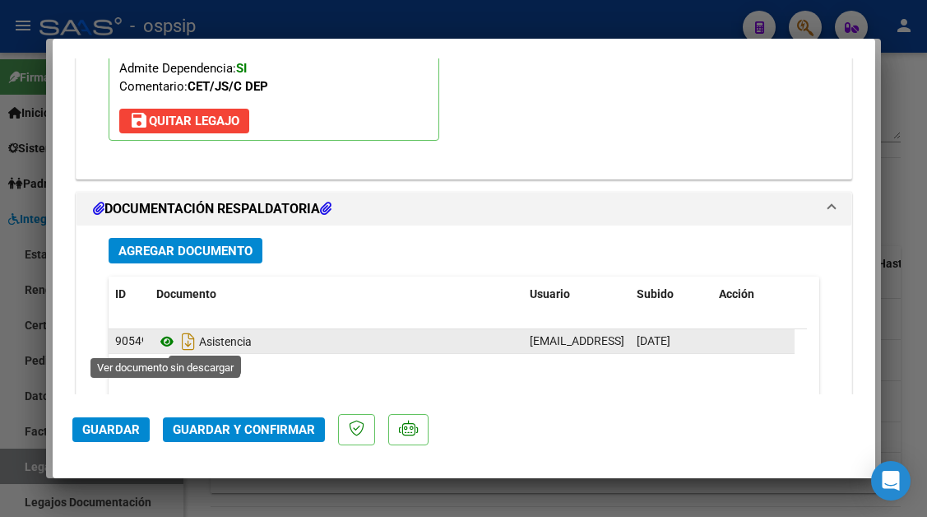
click at [165, 348] on icon at bounding box center [166, 342] width 21 height 20
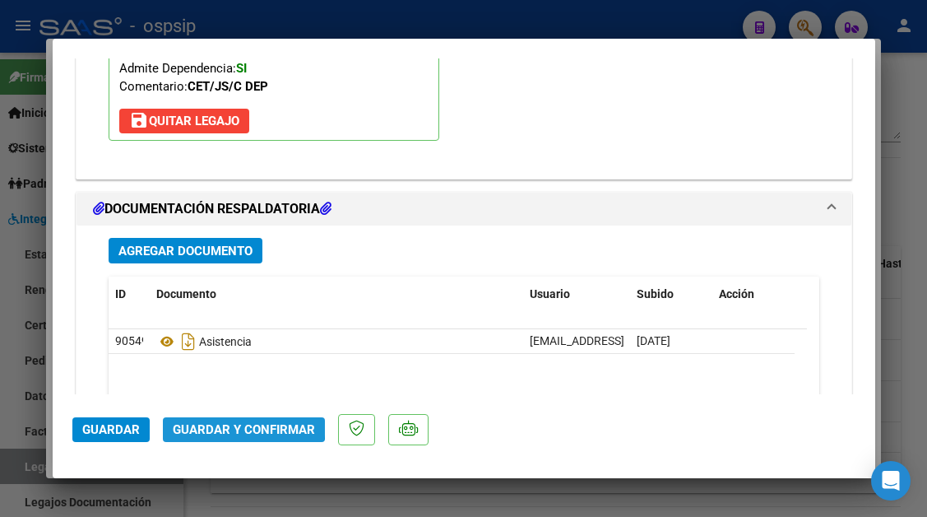
click at [235, 423] on span "Guardar y Confirmar" at bounding box center [244, 429] width 142 height 15
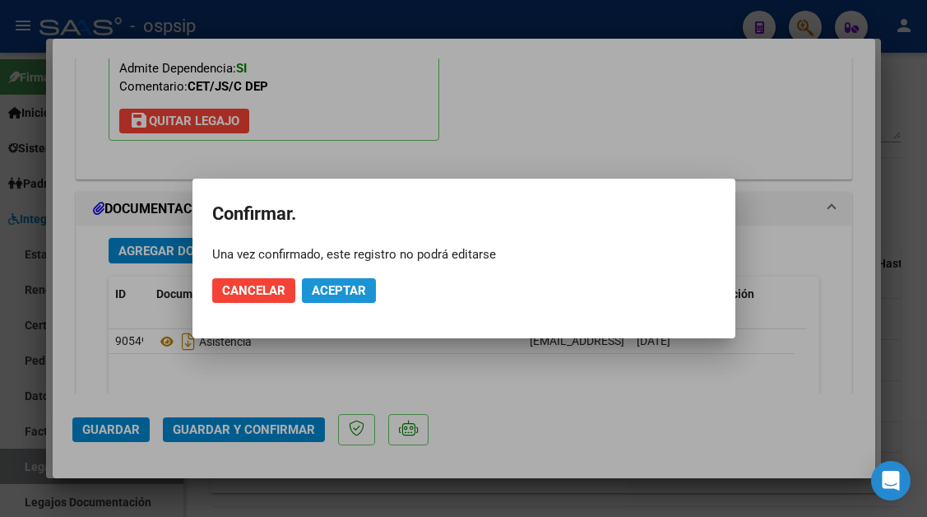
click at [318, 294] on span "Aceptar" at bounding box center [339, 290] width 54 height 15
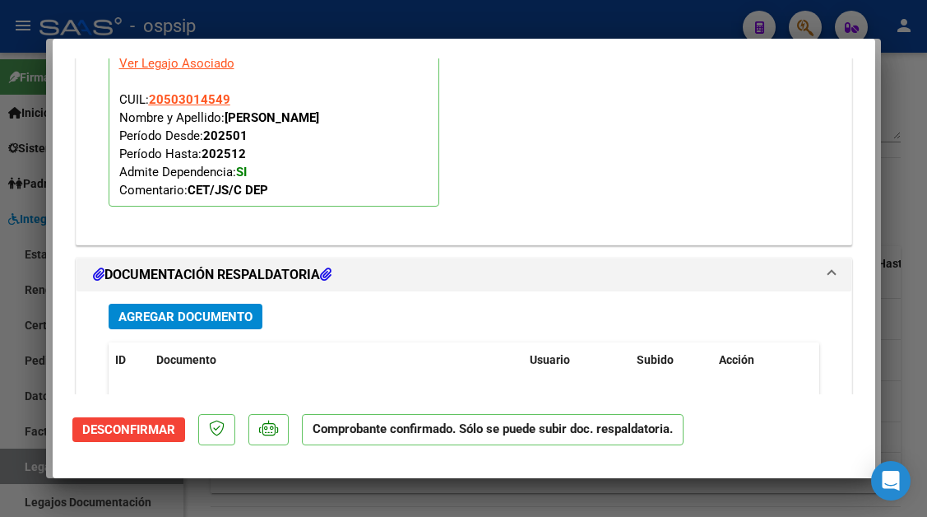
scroll to position [1804, 0]
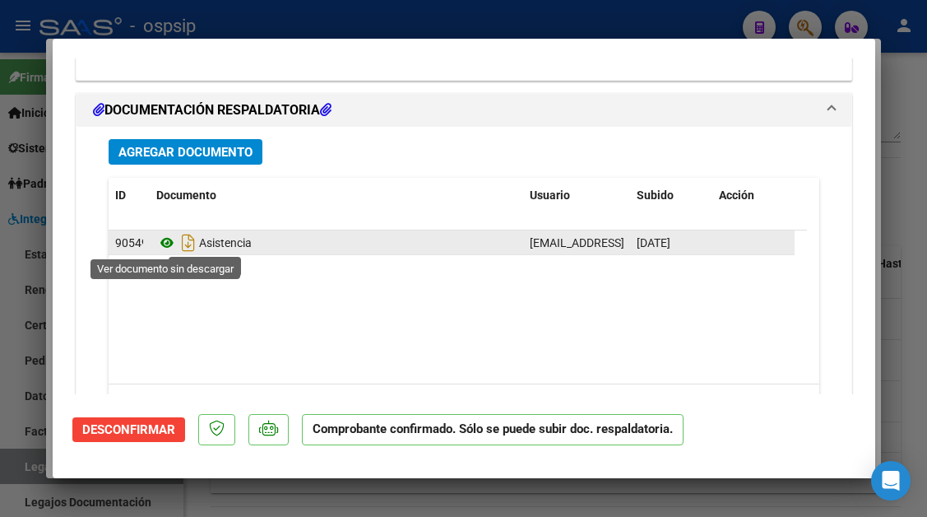
click at [169, 243] on icon at bounding box center [166, 243] width 21 height 20
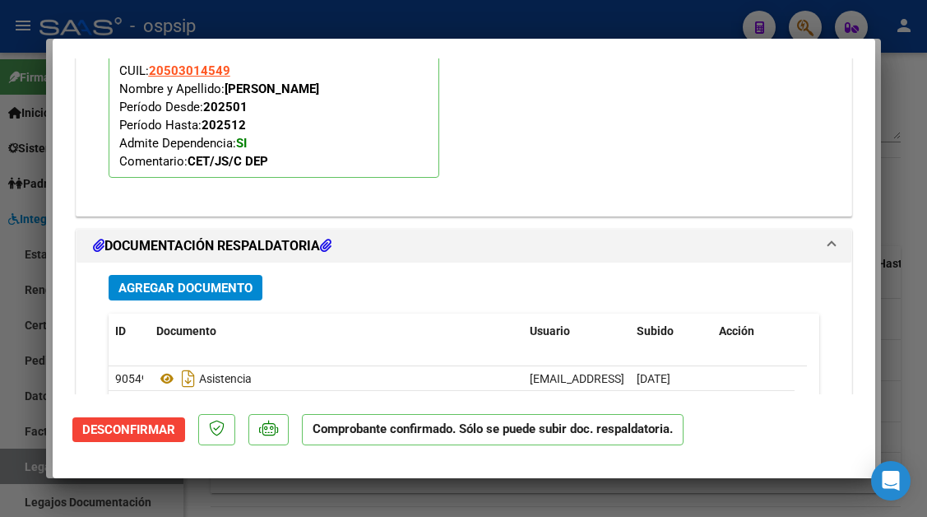
scroll to position [1640, 0]
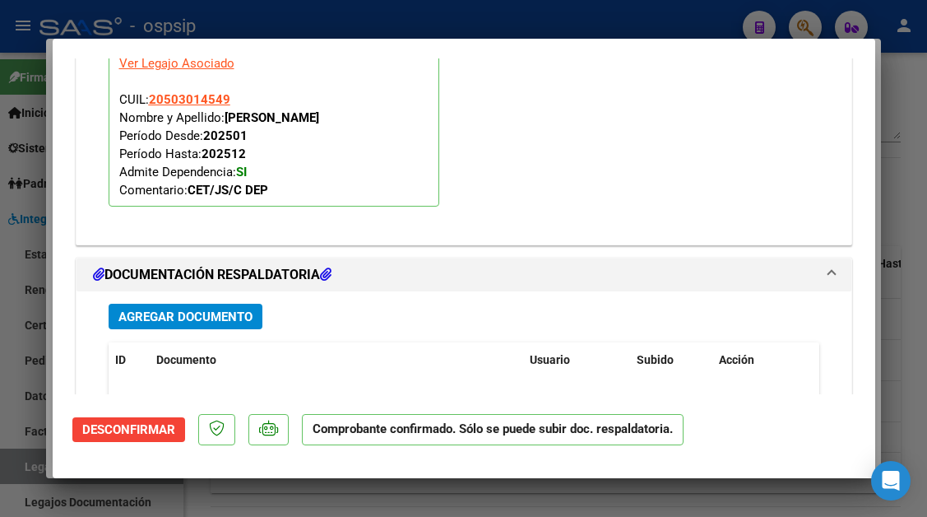
click at [15, 475] on div at bounding box center [463, 258] width 927 height 517
type input "$ 0,00"
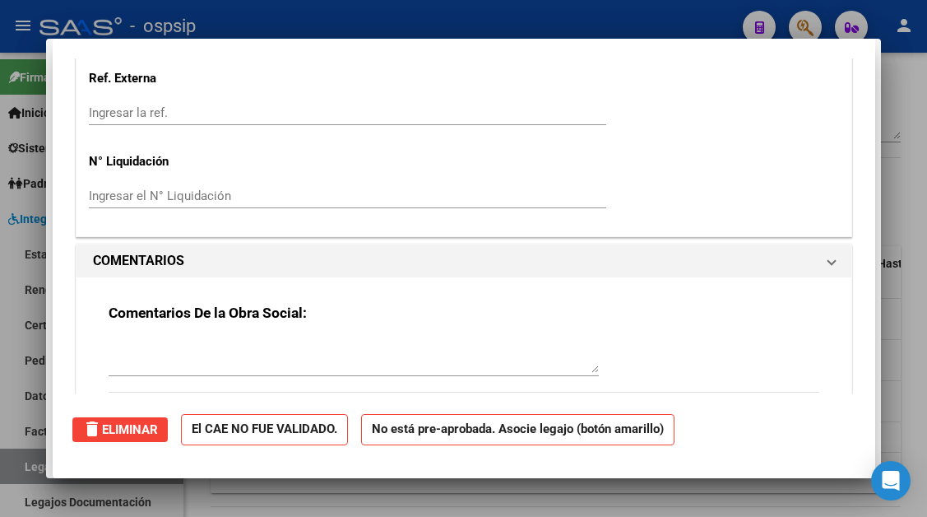
scroll to position [0, 0]
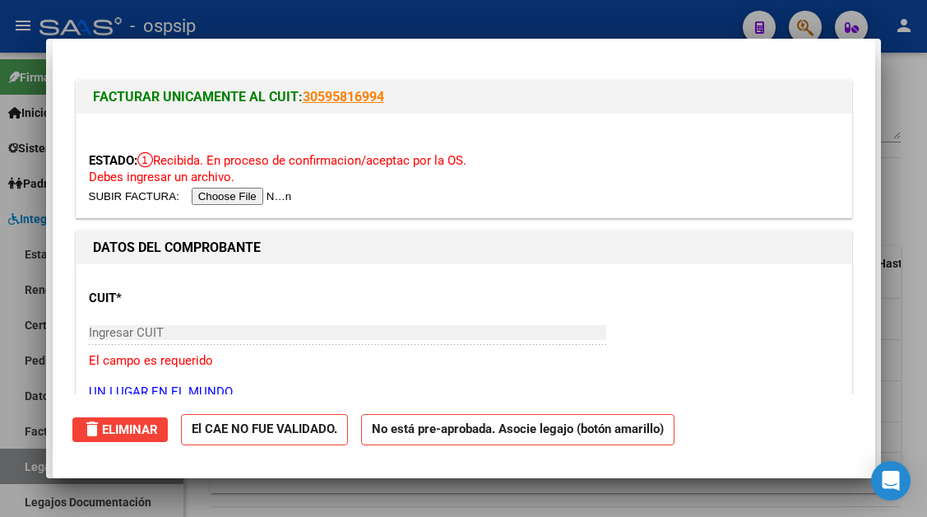
click at [15, 475] on div at bounding box center [463, 258] width 927 height 517
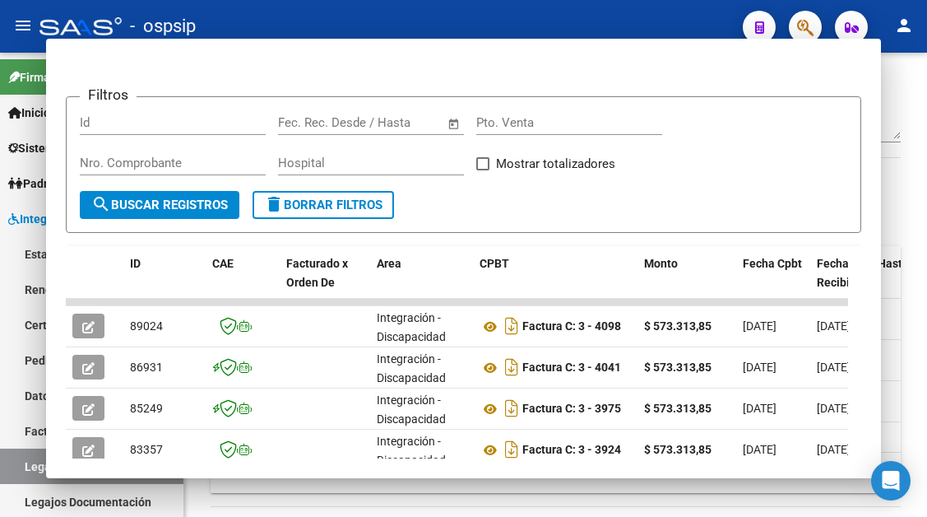
click at [15, 475] on link "Legajos" at bounding box center [91, 465] width 183 height 35
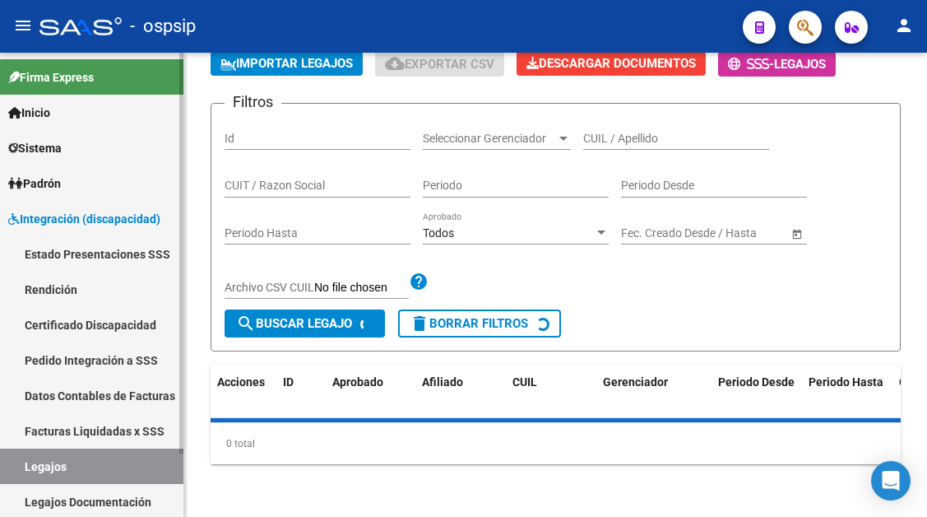
scroll to position [588, 0]
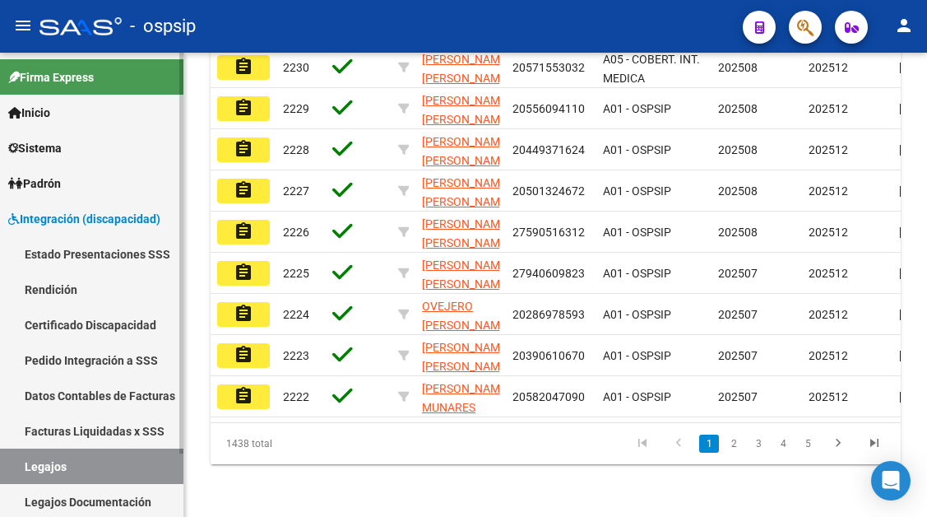
click at [69, 458] on link "Legajos" at bounding box center [91, 465] width 183 height 35
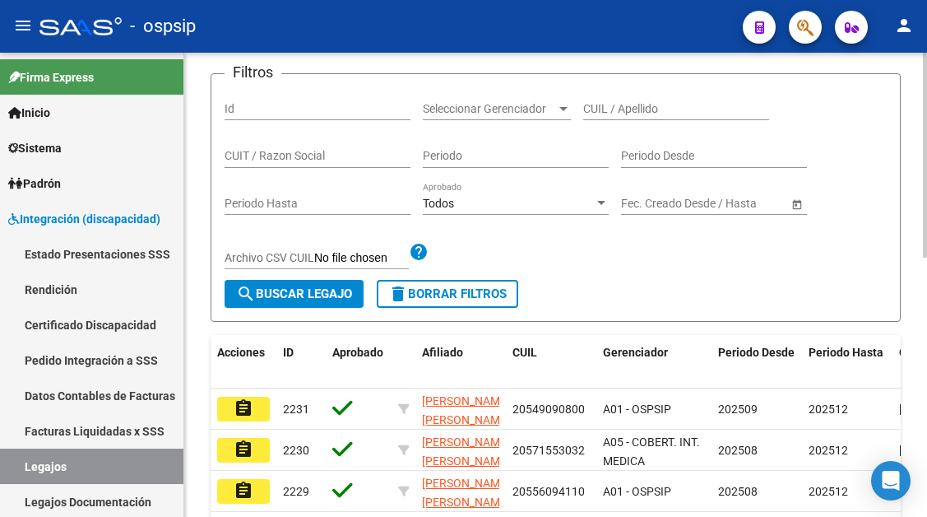
scroll to position [177, 0]
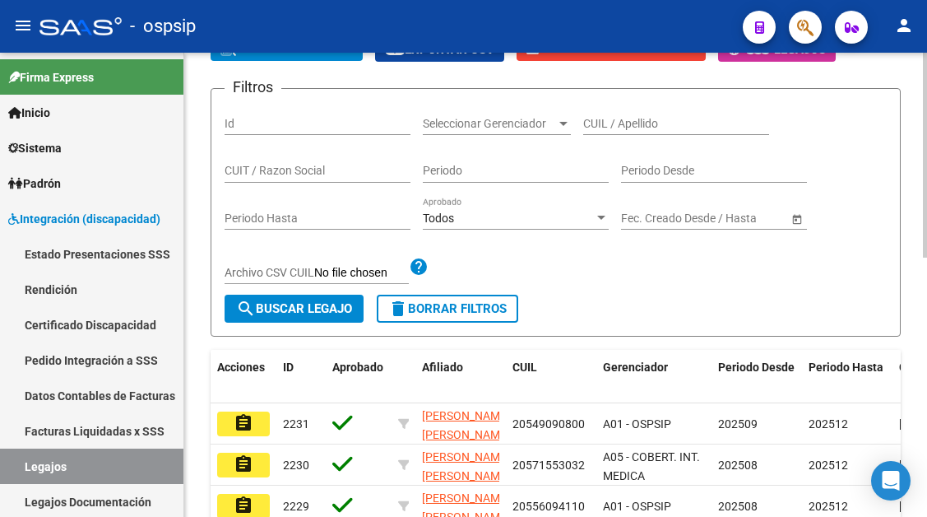
click at [591, 121] on input "CUIL / Apellido" at bounding box center [676, 124] width 186 height 14
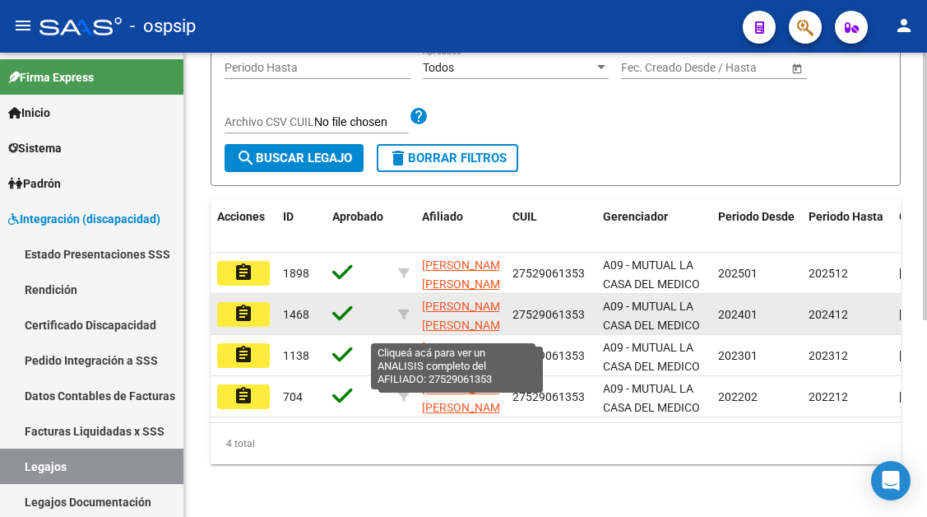
scroll to position [341, 0]
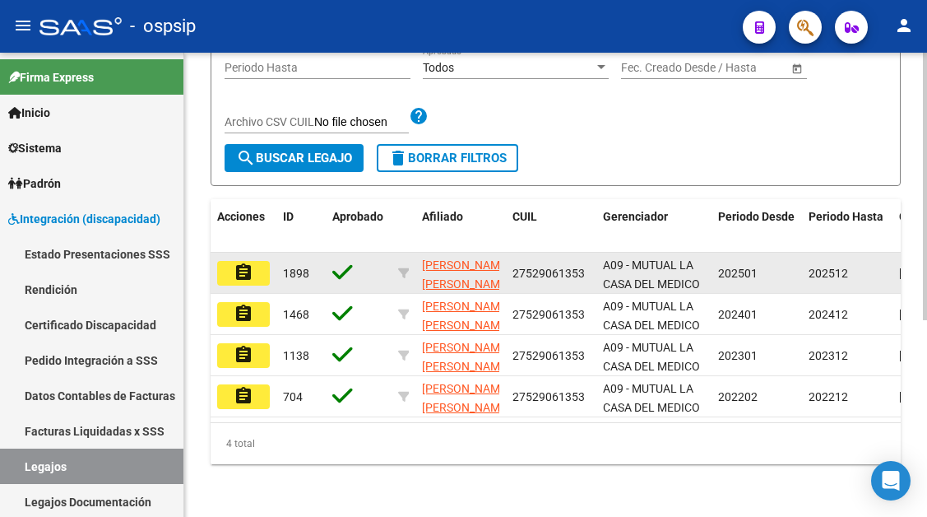
type input "52906135"
click at [256, 261] on button "assignment" at bounding box center [243, 273] width 53 height 25
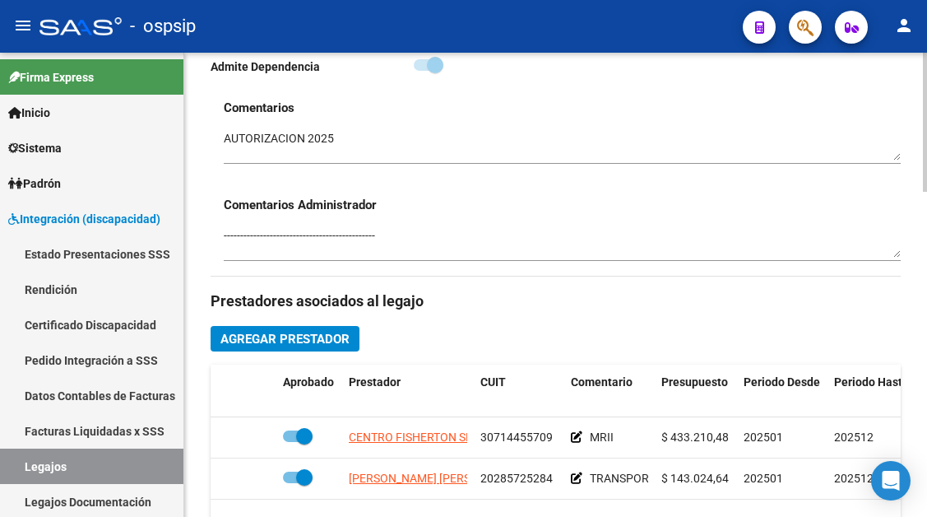
scroll to position [658, 0]
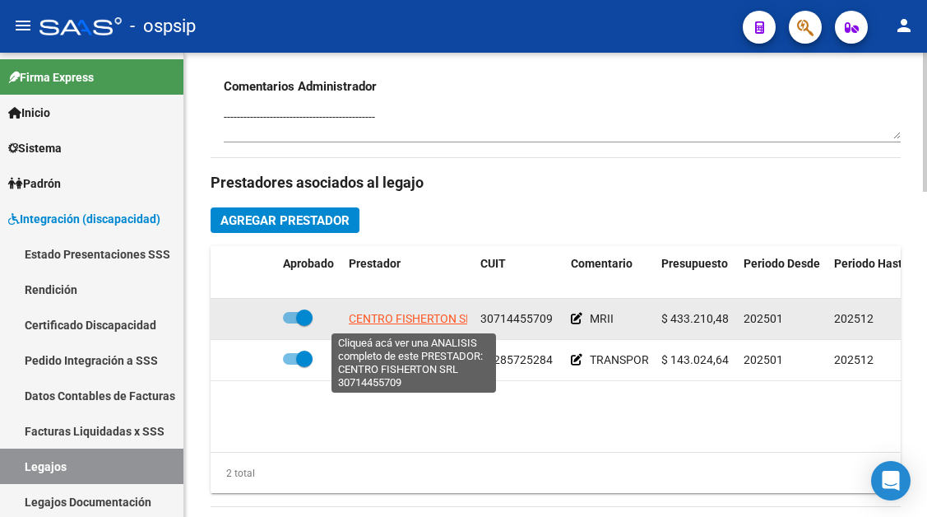
click at [405, 317] on span "CENTRO FISHERTON SRL" at bounding box center [414, 318] width 131 height 13
type textarea "30714455709"
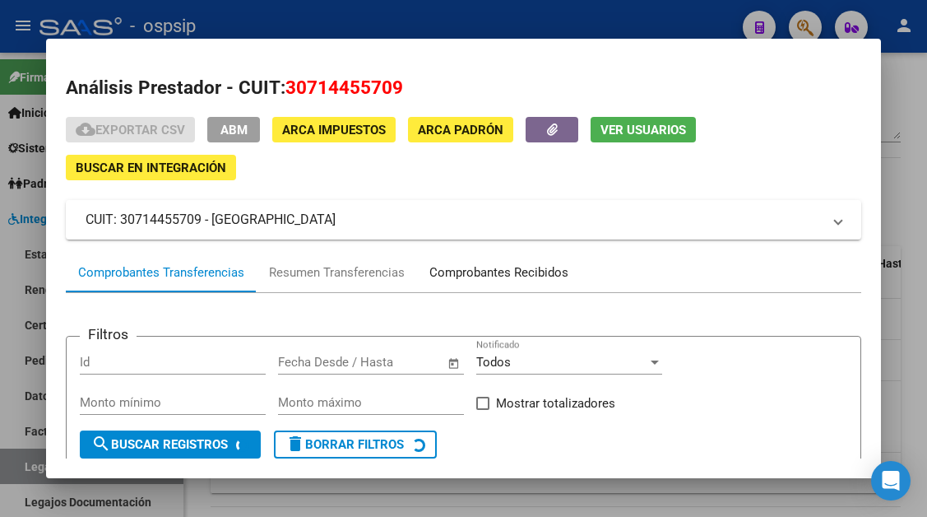
click at [494, 268] on div "Comprobantes Recibidos" at bounding box center [498, 272] width 139 height 19
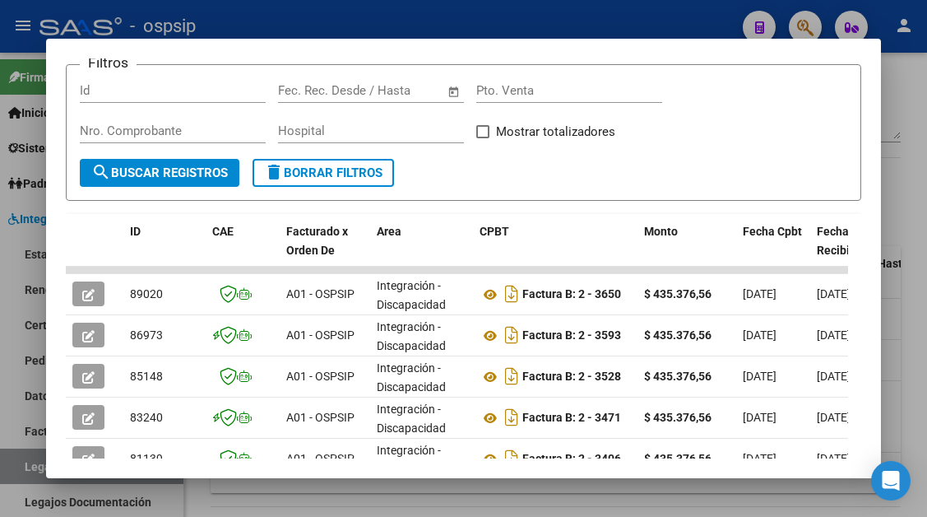
scroll to position [359, 0]
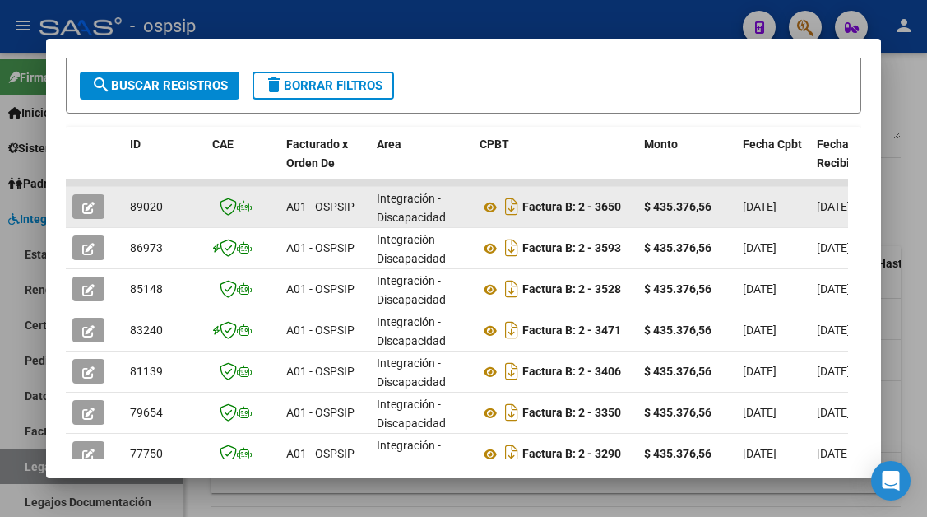
click at [82, 206] on icon "button" at bounding box center [88, 208] width 12 height 12
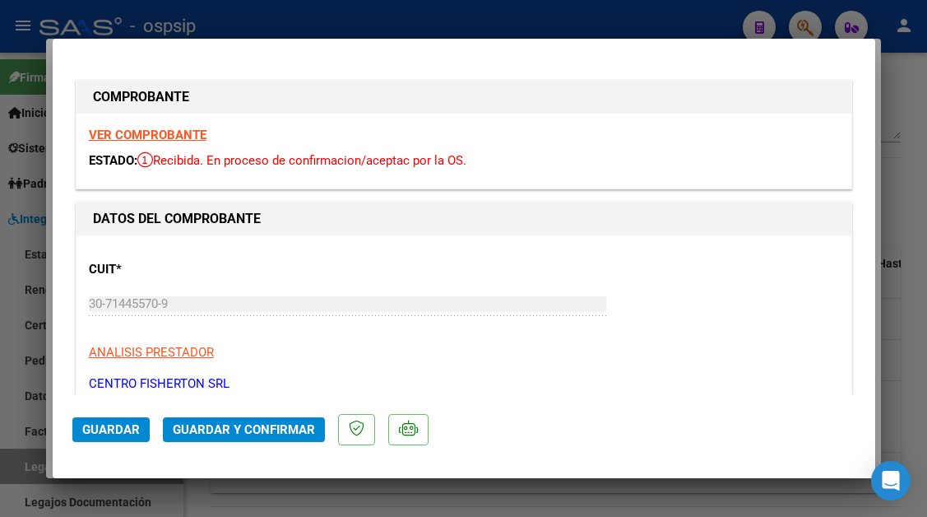
type input "$ 0,00"
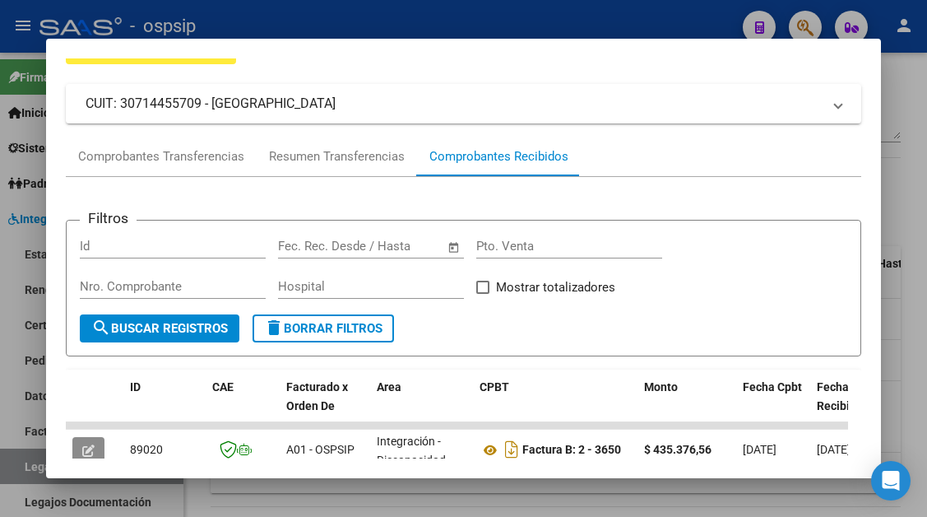
scroll to position [30, 0]
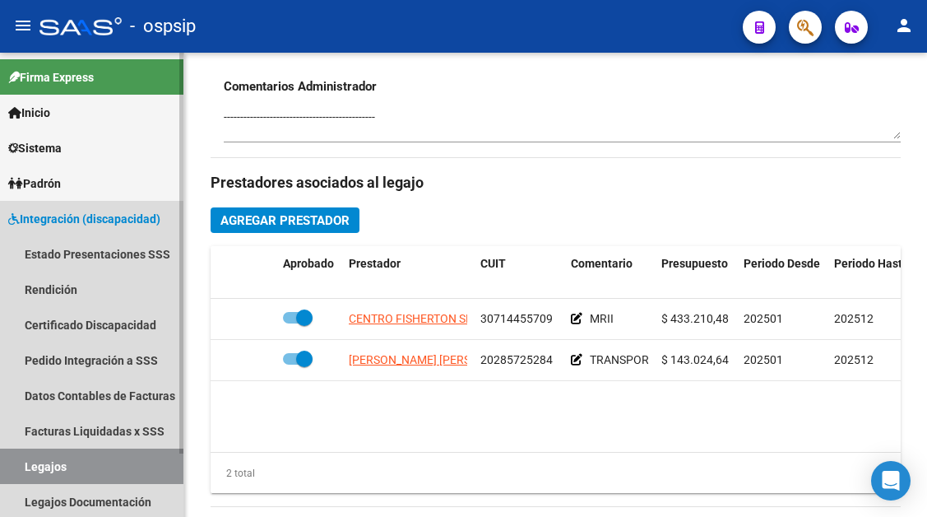
click at [13, 458] on link "Legajos" at bounding box center [91, 465] width 183 height 35
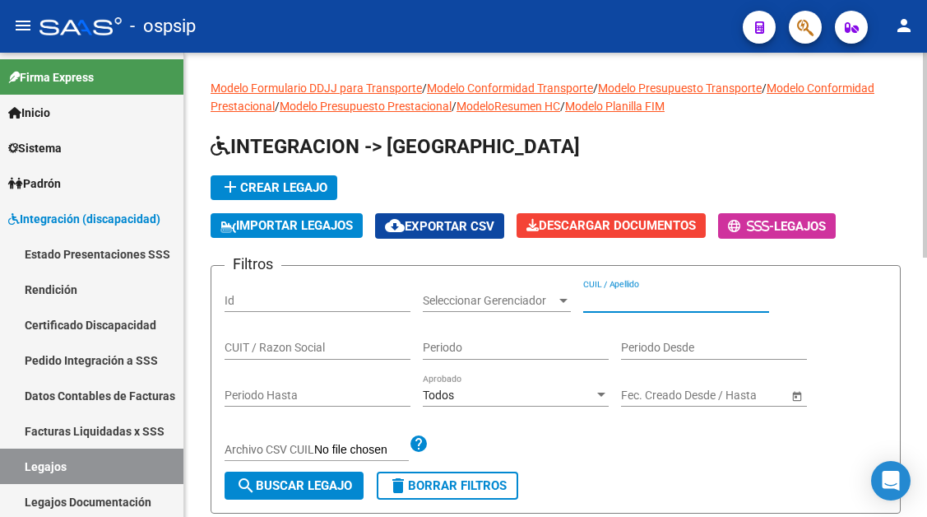
click at [607, 297] on input "CUIL / Apellido" at bounding box center [676, 301] width 186 height 14
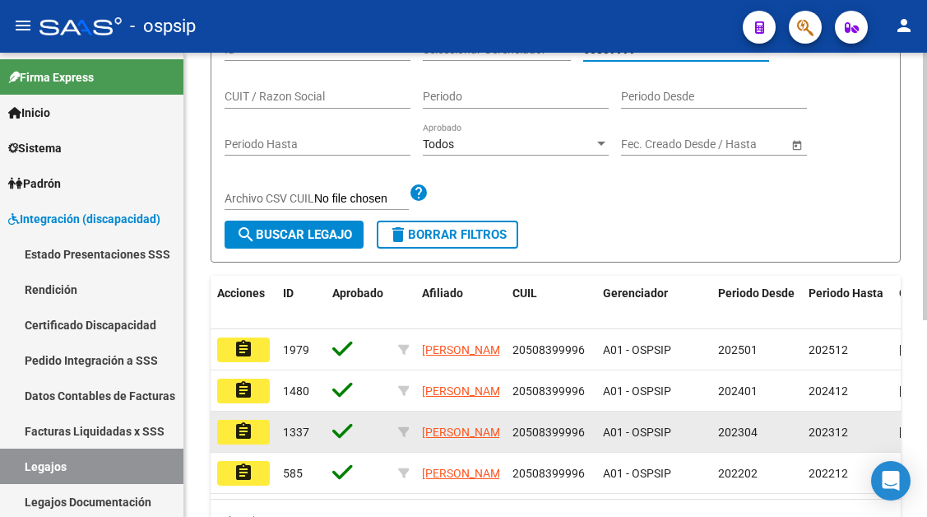
scroll to position [329, 0]
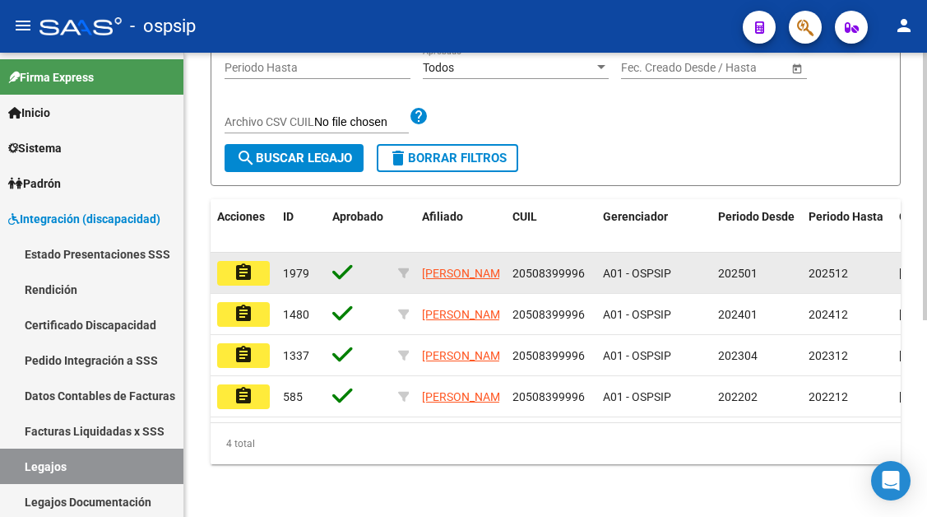
type input "50839999"
click at [238, 267] on mat-icon "assignment" at bounding box center [244, 272] width 20 height 20
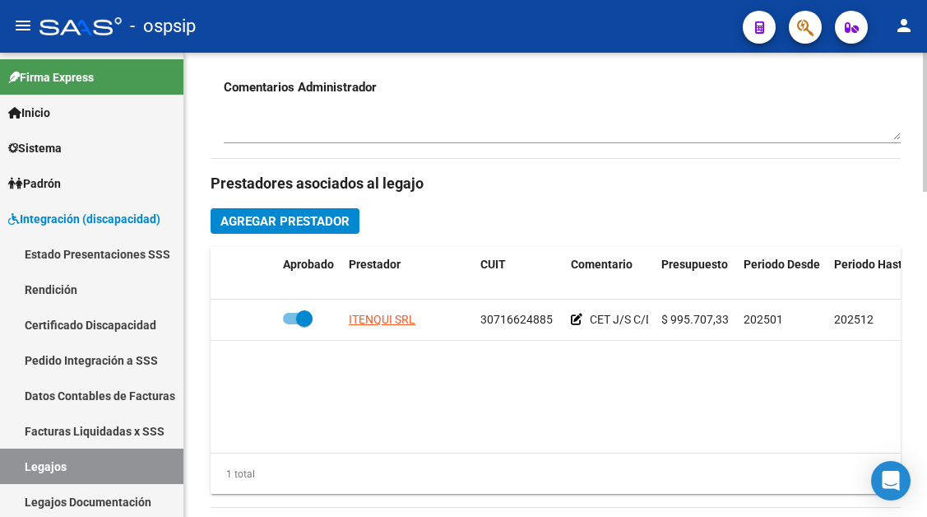
scroll to position [658, 0]
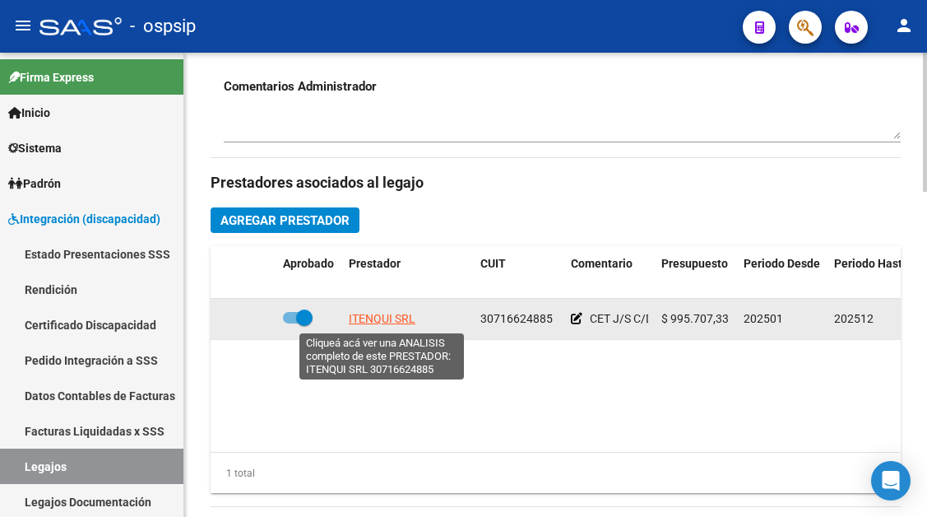
click at [400, 318] on span "ITENQUI SRL" at bounding box center [382, 318] width 67 height 13
type textarea "30716624885"
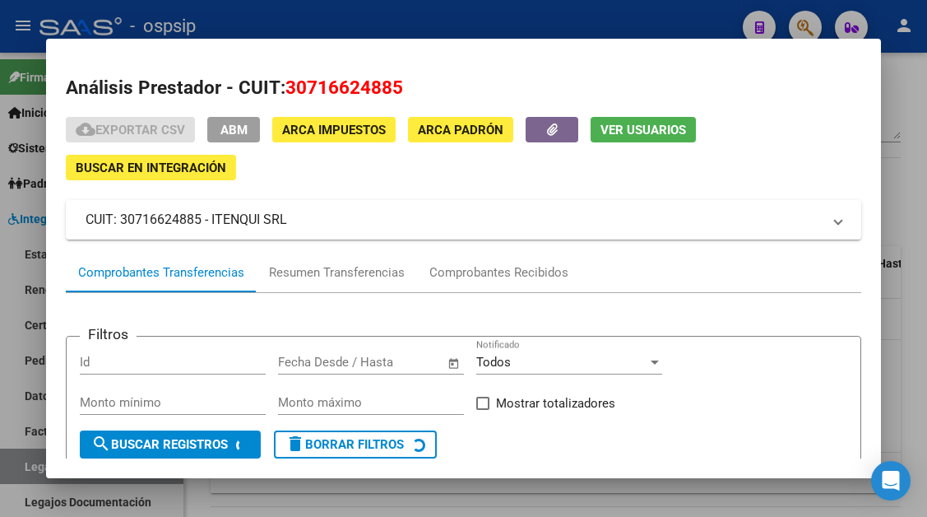
scroll to position [82, 0]
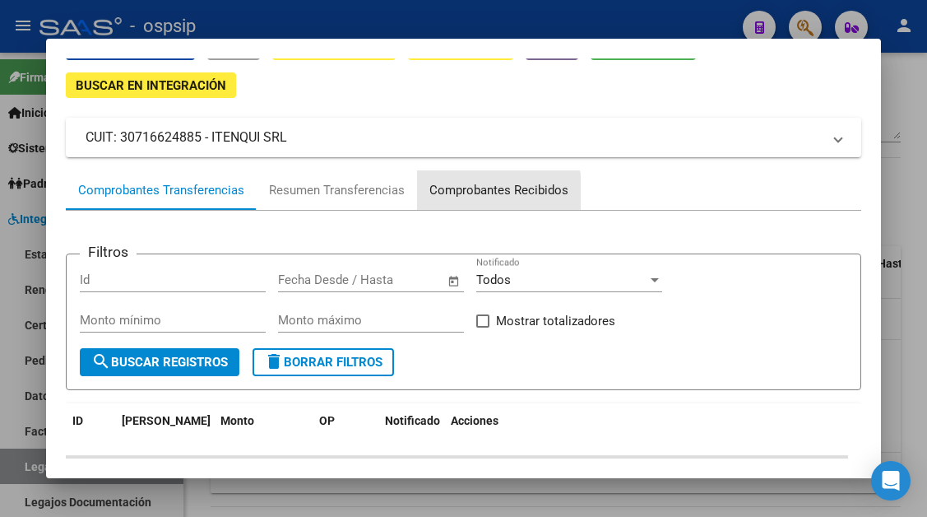
click at [465, 197] on div "Comprobantes Recibidos" at bounding box center [498, 190] width 139 height 19
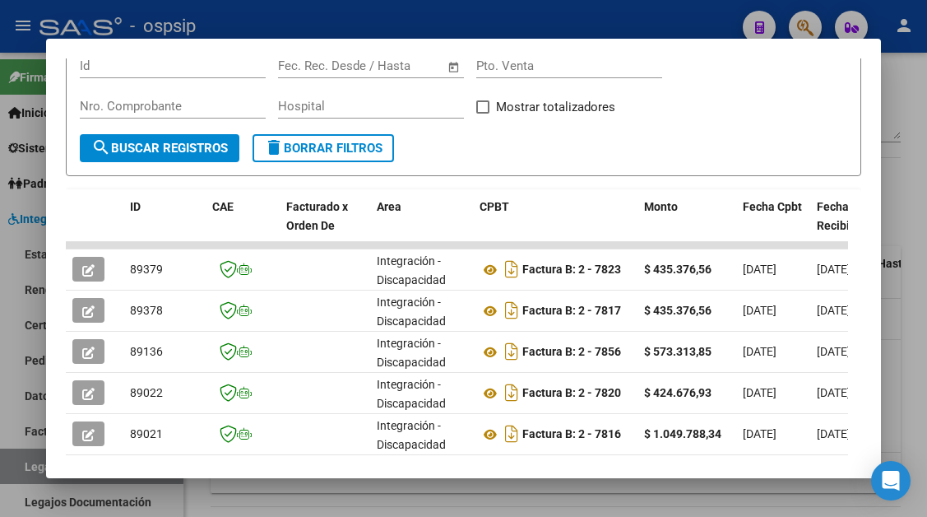
scroll to position [322, 0]
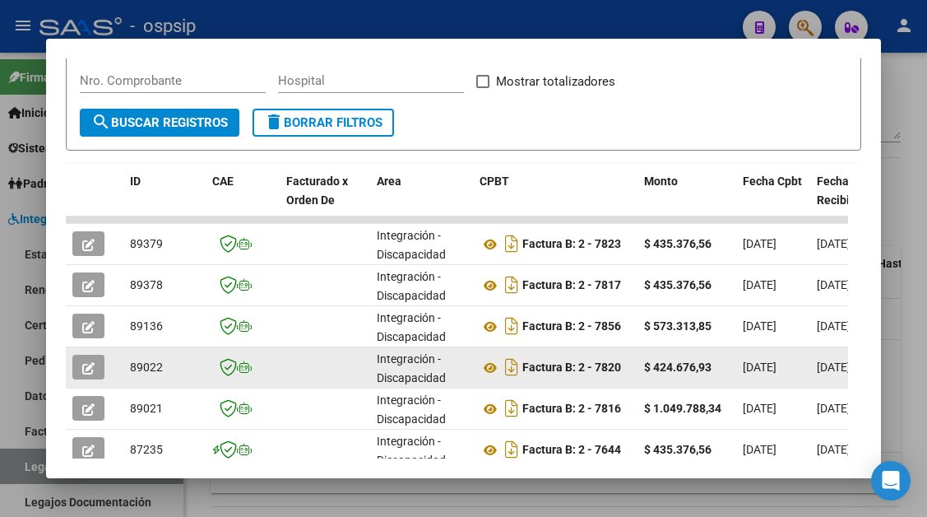
click at [86, 360] on span "button" at bounding box center [88, 367] width 12 height 15
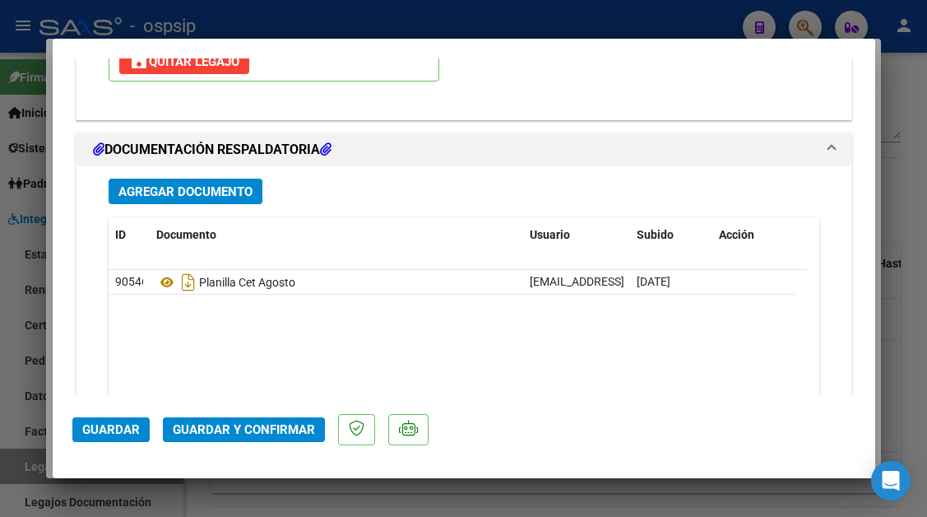
scroll to position [2073, 0]
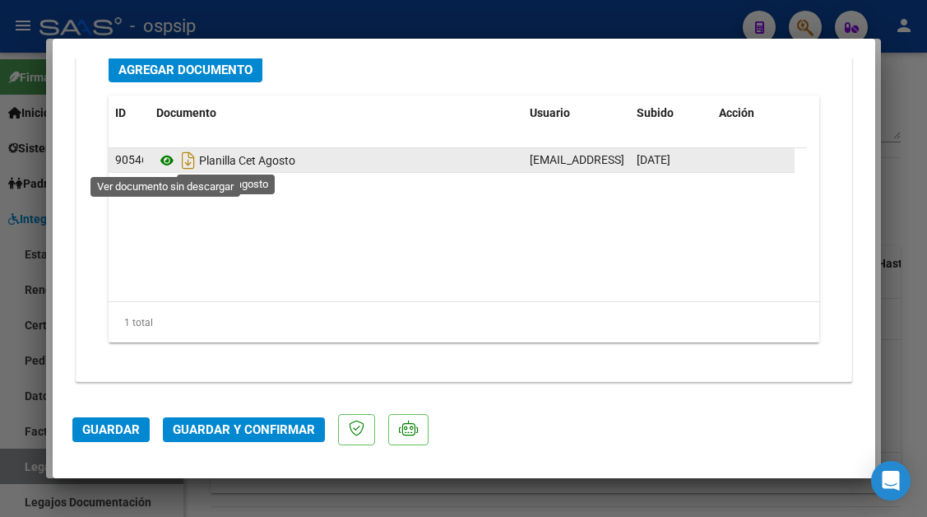
click at [169, 159] on icon at bounding box center [166, 161] width 21 height 20
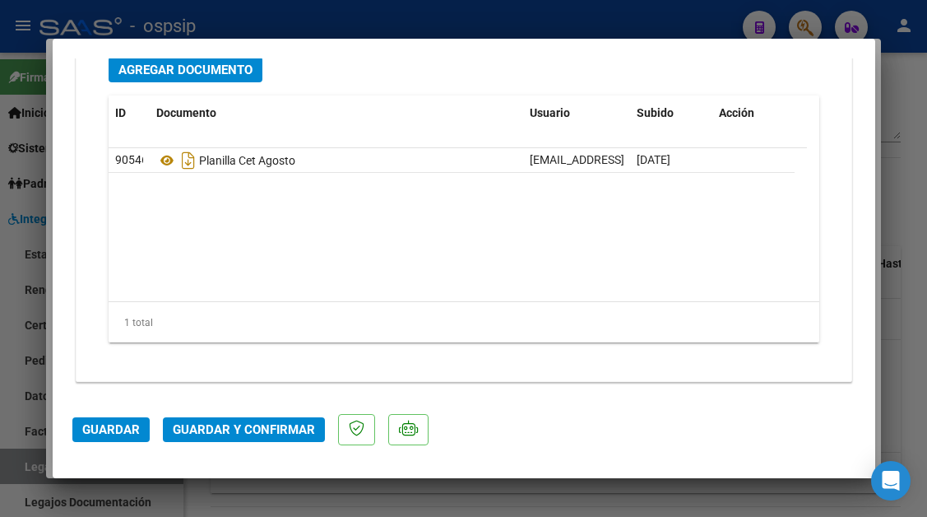
click at [234, 439] on button "Guardar y Confirmar" at bounding box center [244, 429] width 162 height 25
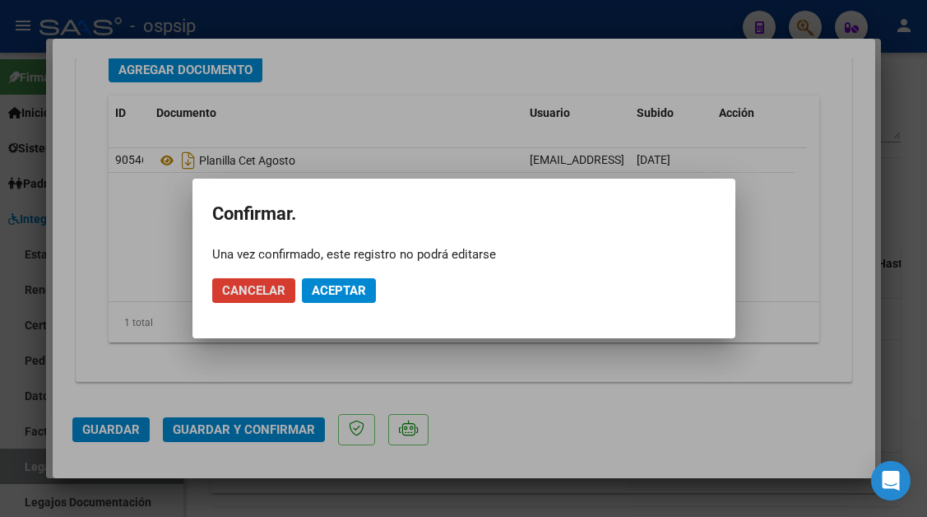
click at [332, 273] on mat-dialog-actions "Cancelar Aceptar" at bounding box center [463, 290] width 503 height 56
click at [332, 284] on span "Aceptar" at bounding box center [339, 290] width 54 height 15
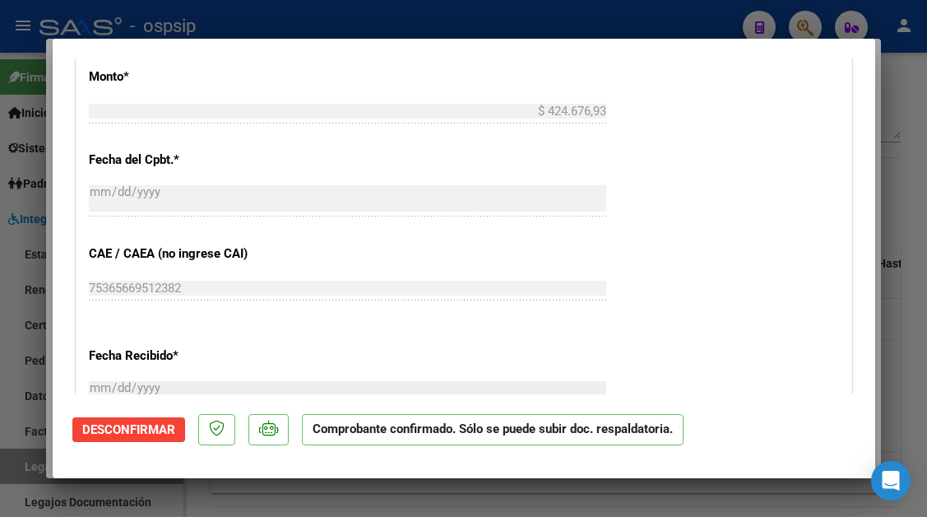
scroll to position [1376, 0]
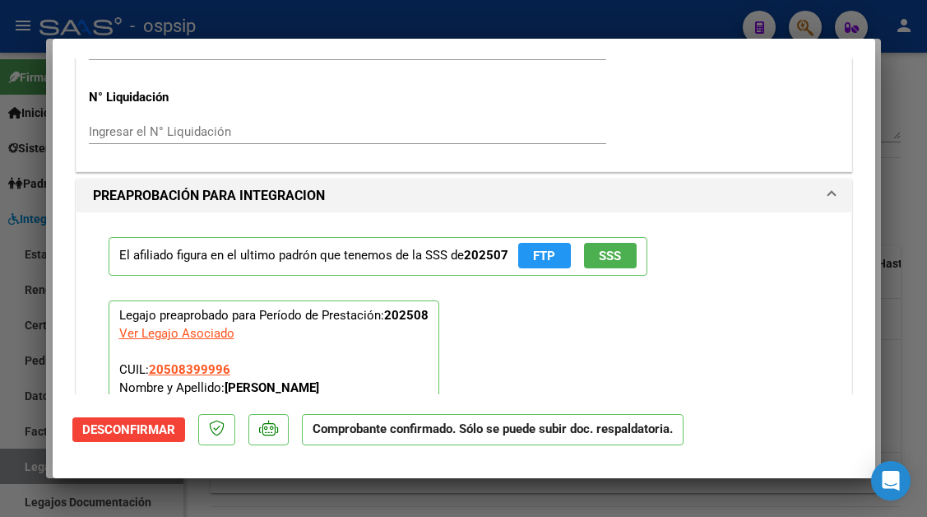
type input "$ 0,00"
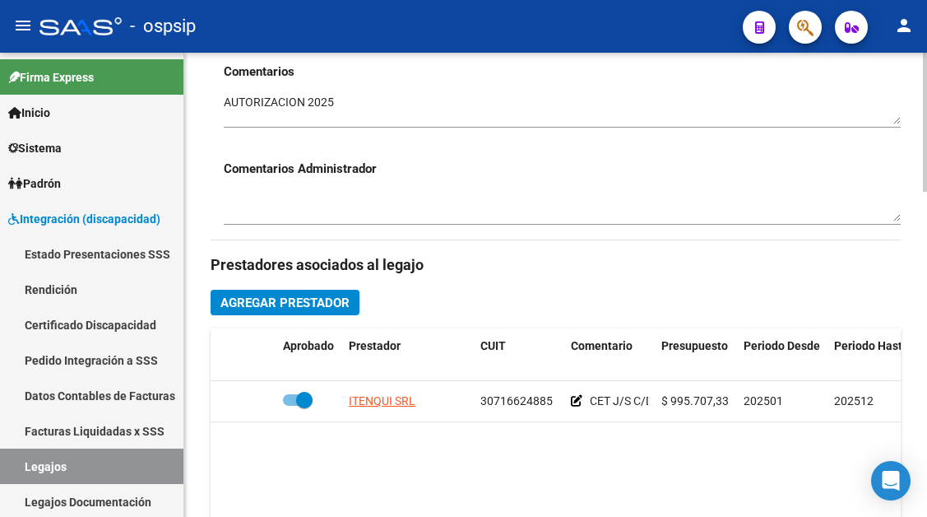
scroll to position [658, 0]
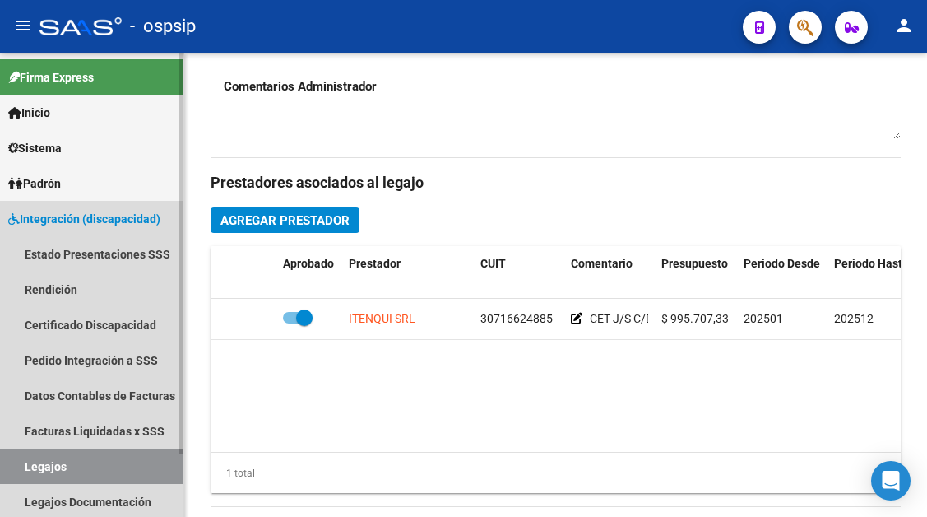
click at [109, 460] on link "Legajos" at bounding box center [91, 465] width 183 height 35
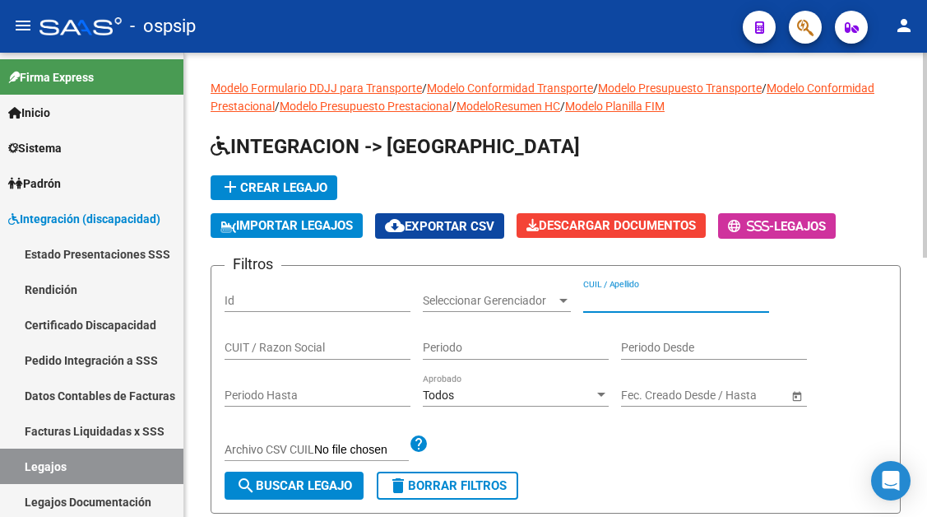
click at [608, 296] on input "CUIL / Apellido" at bounding box center [676, 301] width 186 height 14
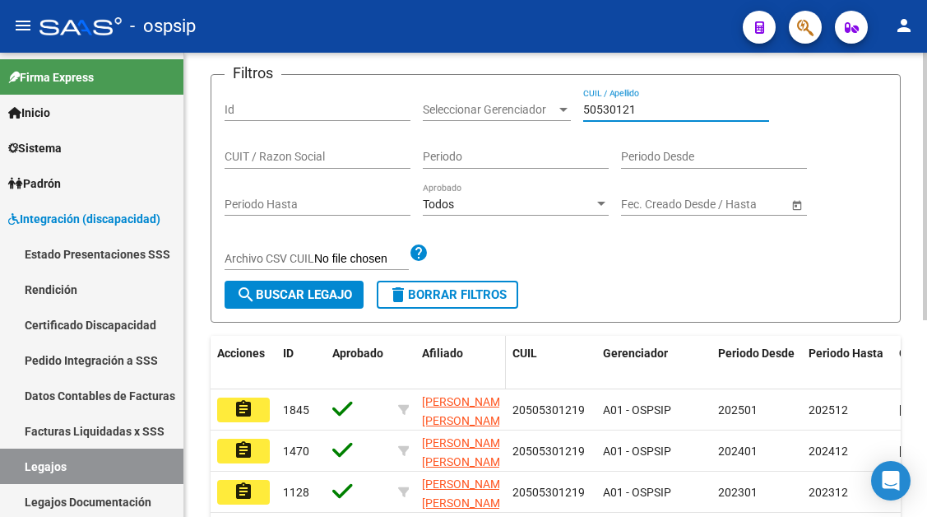
scroll to position [247, 0]
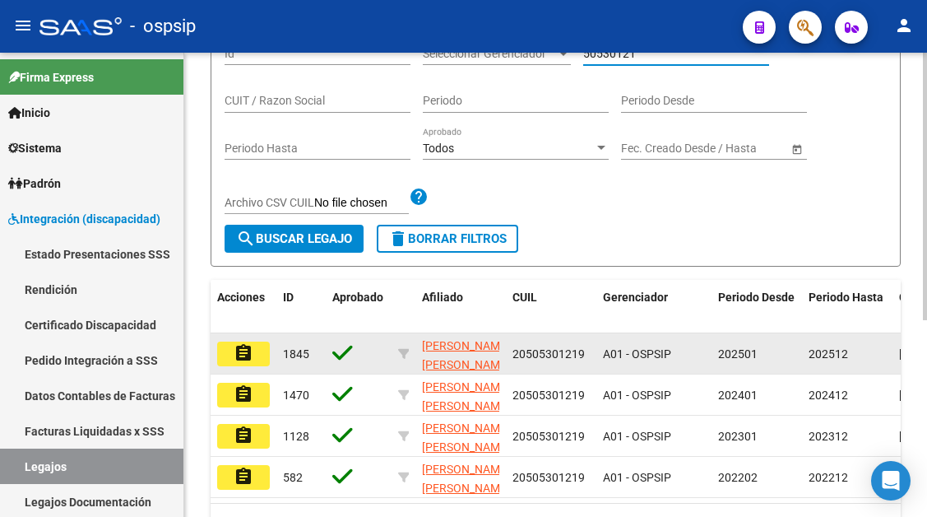
type input "50530121"
click at [256, 361] on button "assignment" at bounding box center [243, 353] width 53 height 25
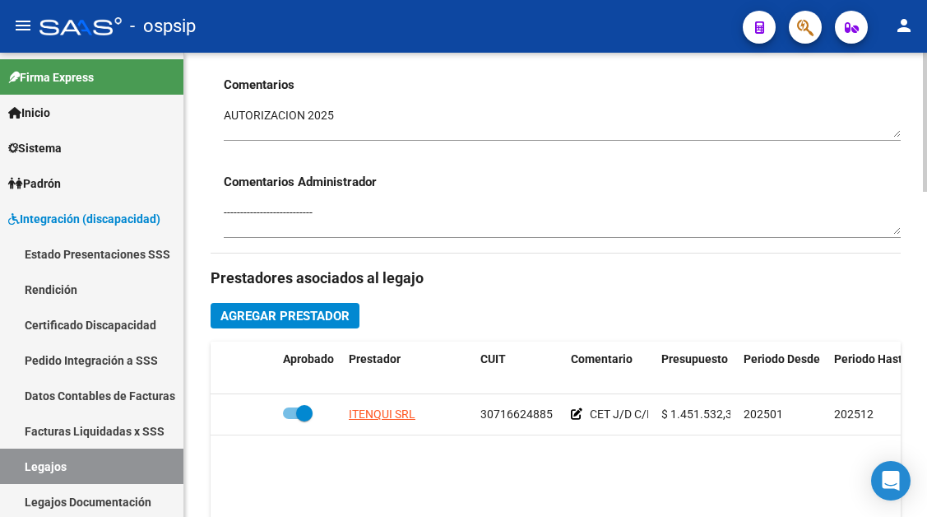
scroll to position [576, 0]
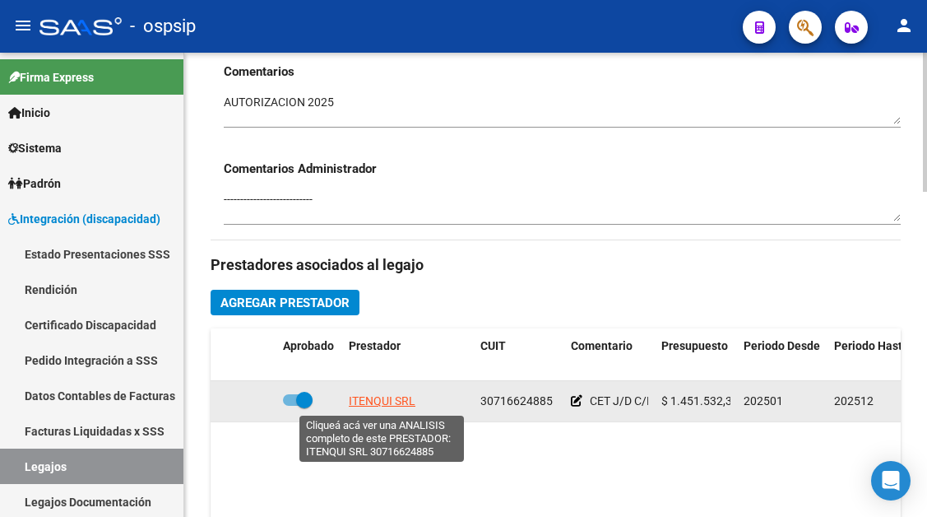
click at [392, 397] on span "ITENQUI SRL" at bounding box center [382, 400] width 67 height 13
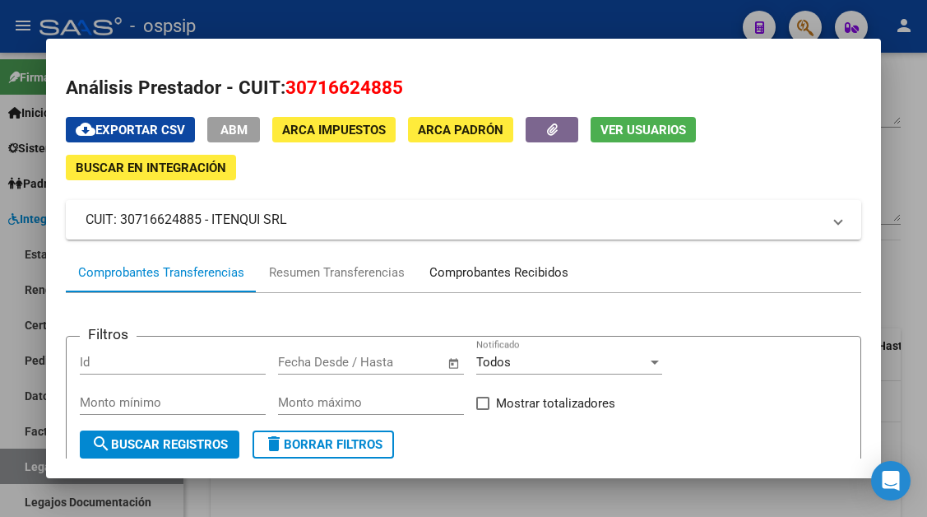
click at [468, 280] on div "Comprobantes Recibidos" at bounding box center [498, 272] width 139 height 19
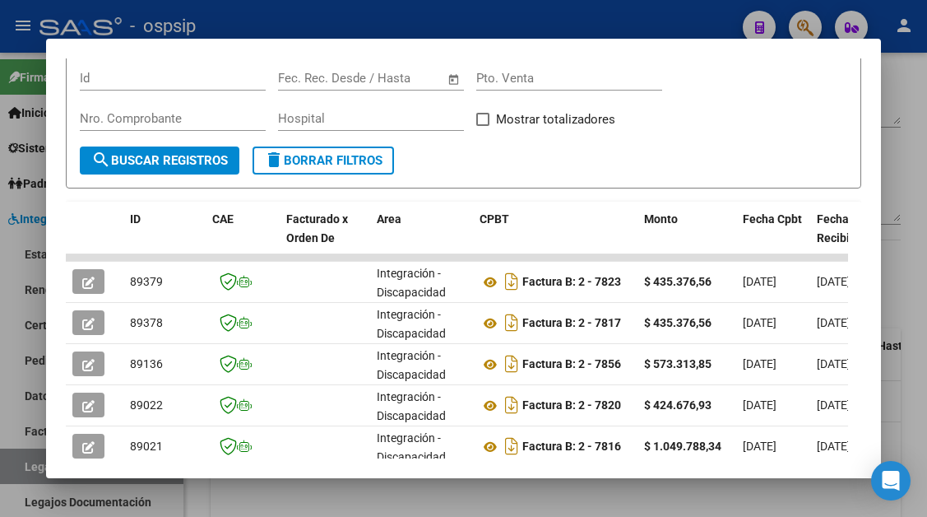
scroll to position [322, 0]
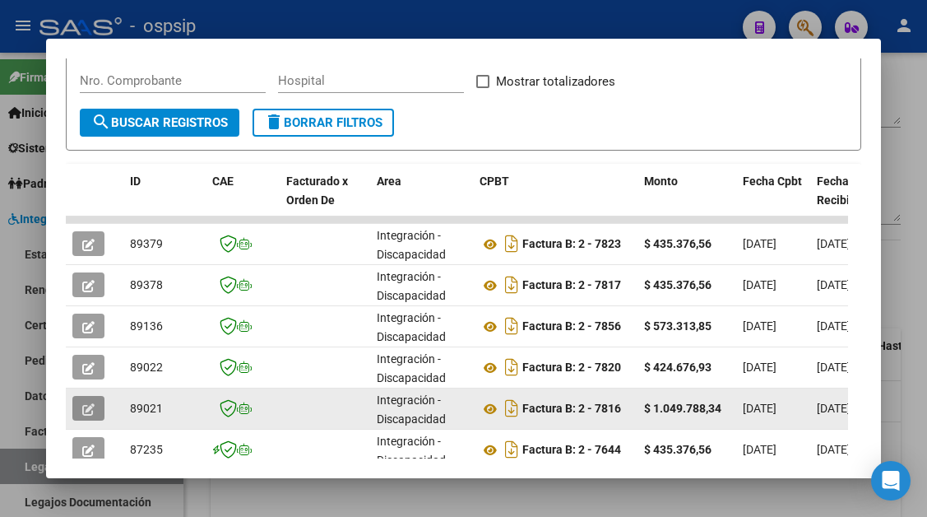
click at [103, 399] on button "button" at bounding box center [88, 408] width 32 height 25
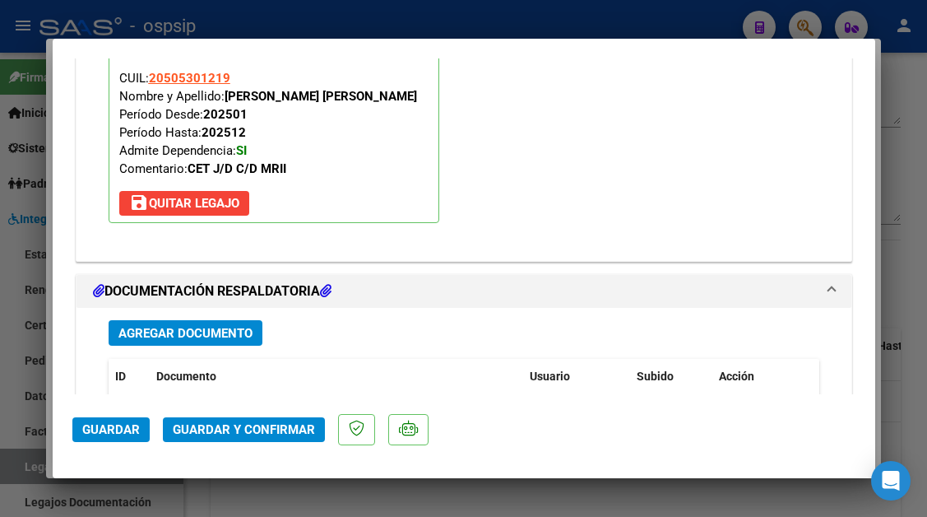
scroll to position [1974, 0]
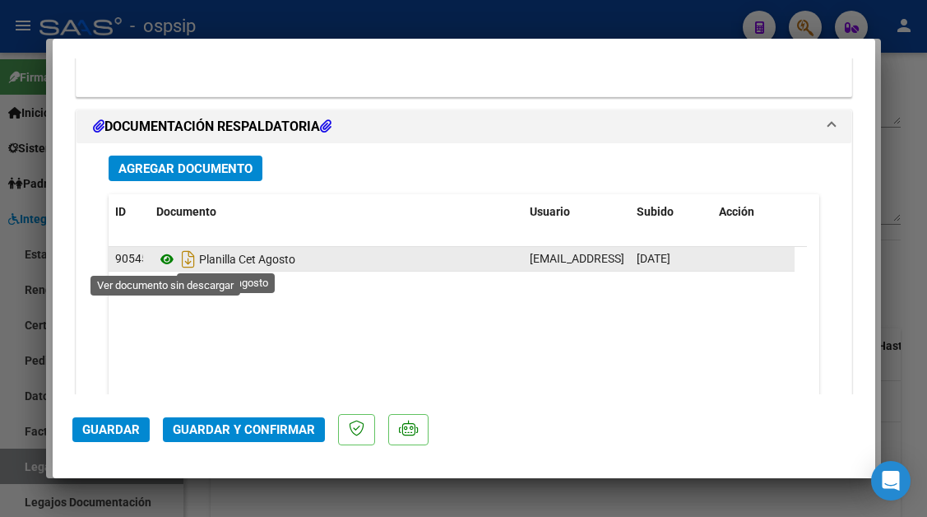
click at [165, 258] on icon at bounding box center [166, 259] width 21 height 20
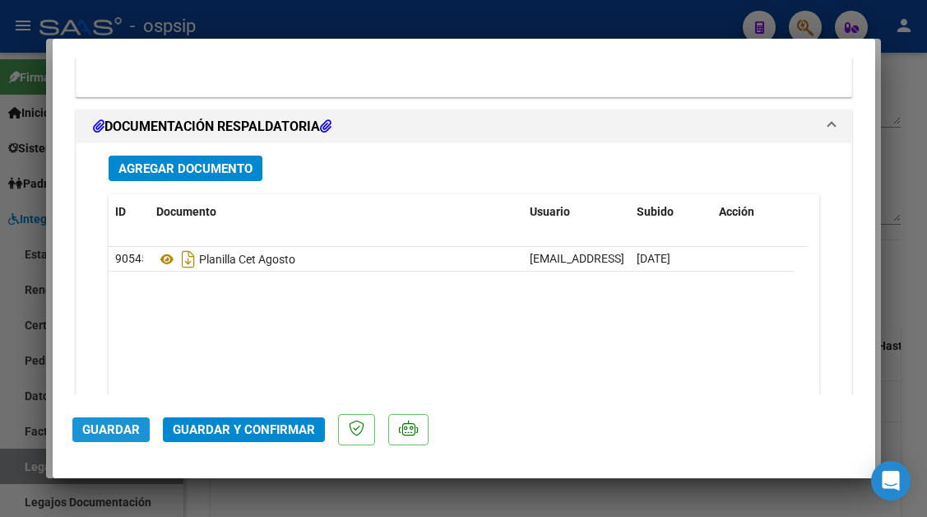
click at [108, 425] on span "Guardar" at bounding box center [111, 429] width 58 height 15
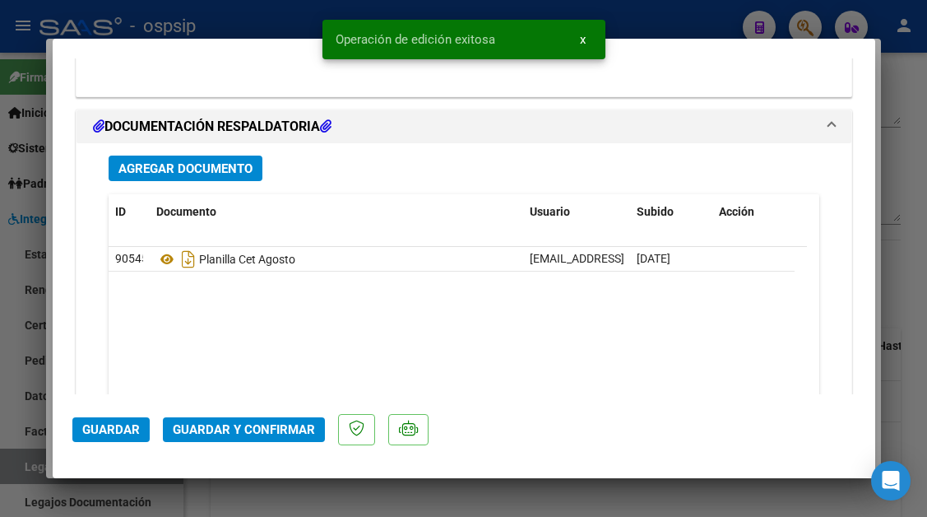
click at [213, 433] on span "Guardar y Confirmar" at bounding box center [244, 429] width 142 height 15
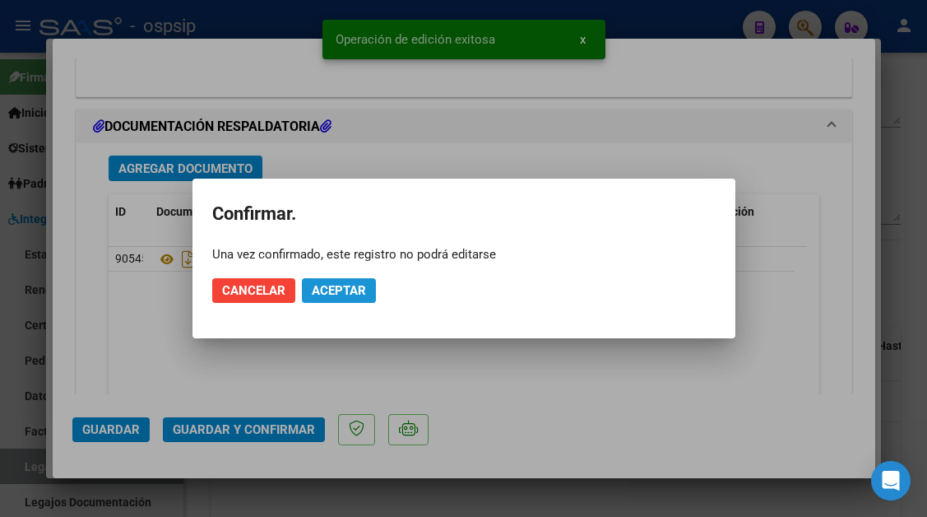
click at [326, 282] on button "Aceptar" at bounding box center [339, 290] width 74 height 25
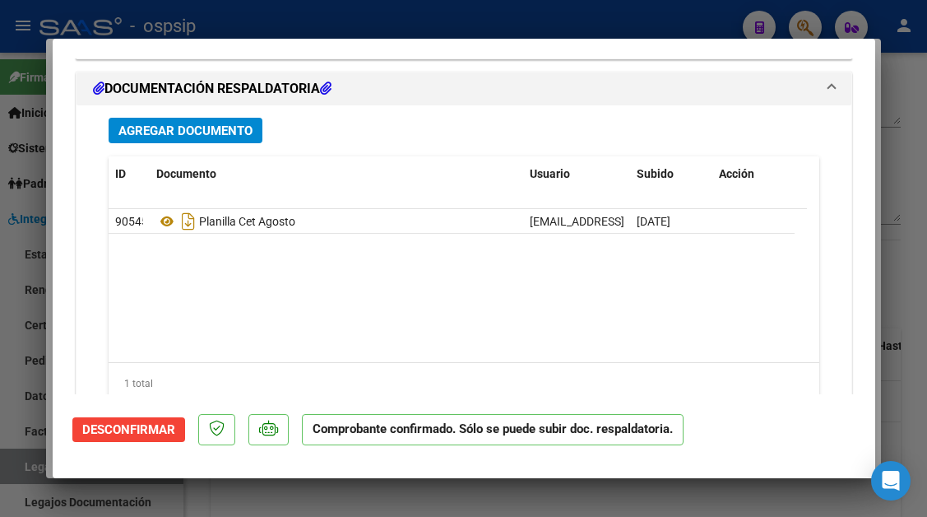
click at [33, 464] on div at bounding box center [463, 258] width 927 height 517
type input "$ 0,00"
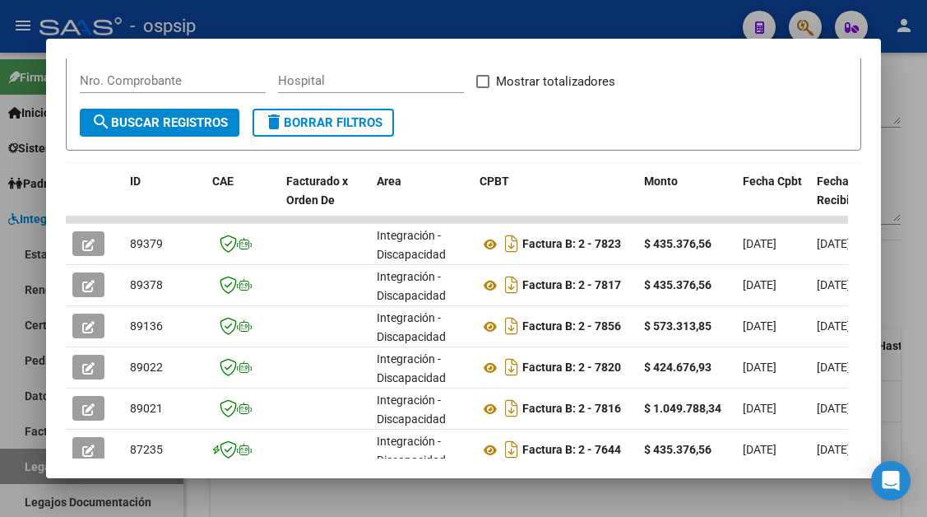
click at [33, 464] on div at bounding box center [463, 258] width 927 height 517
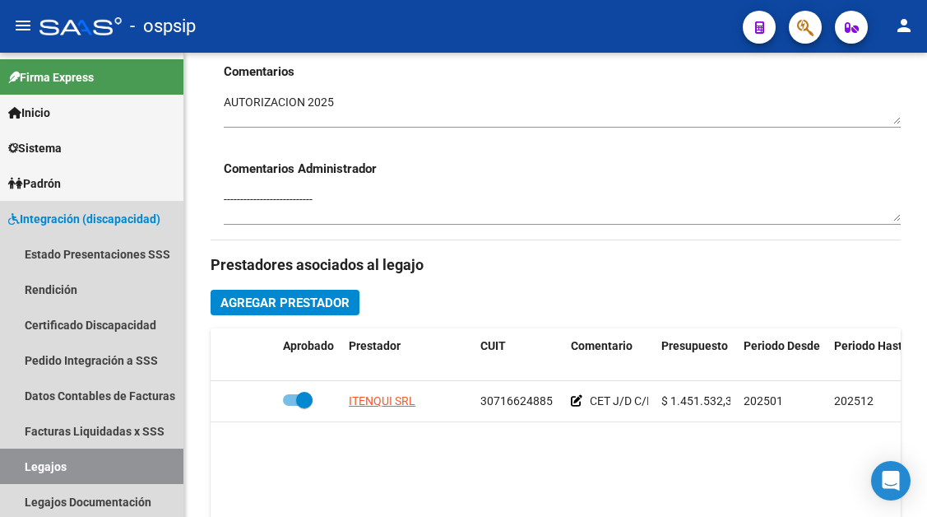
click at [33, 464] on link "Legajos" at bounding box center [91, 465] width 183 height 35
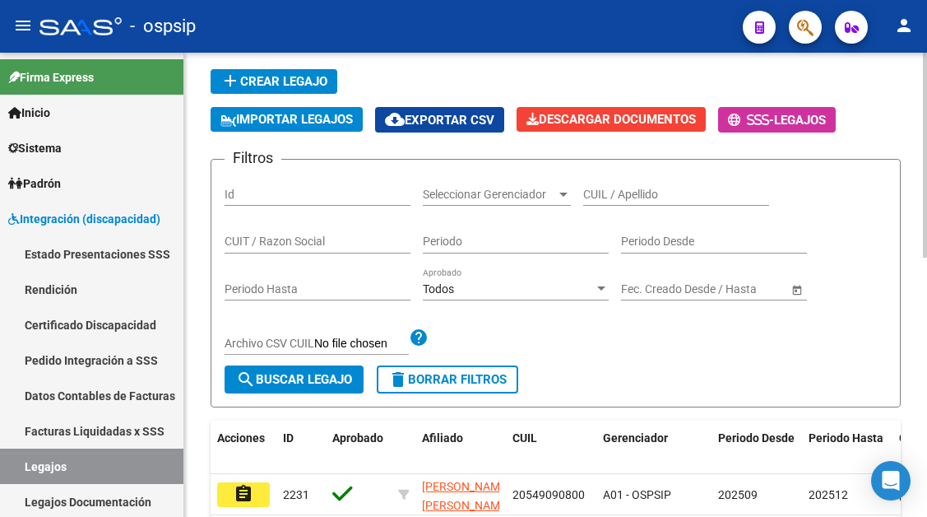
scroll to position [82, 0]
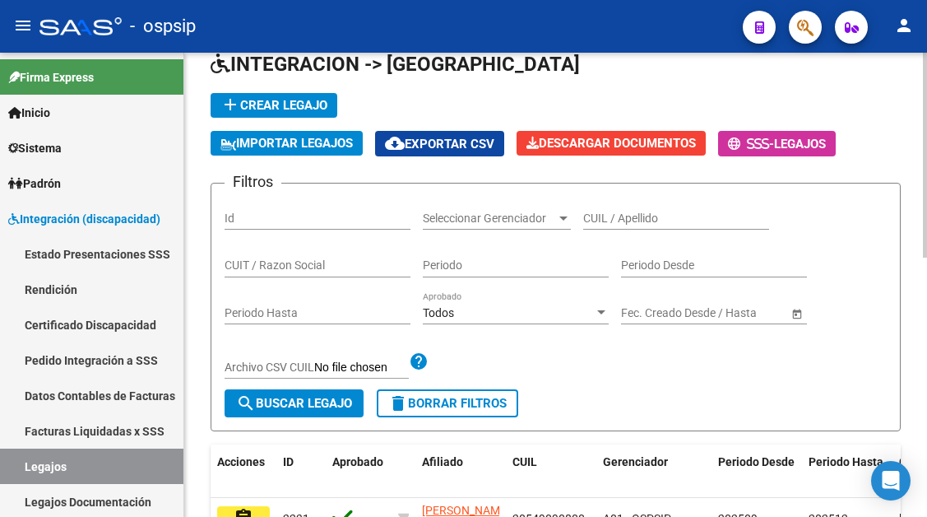
click at [615, 218] on input "CUIL / Apellido" at bounding box center [676, 218] width 186 height 14
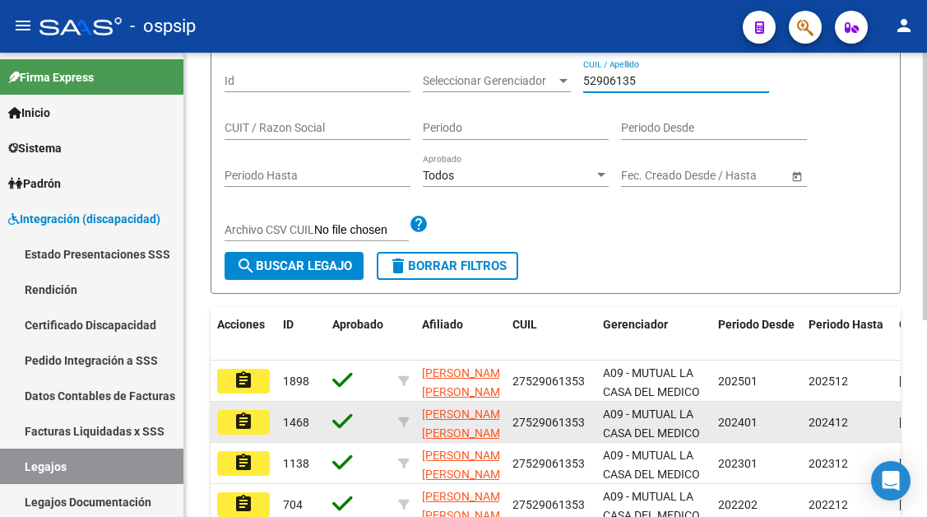
scroll to position [247, 0]
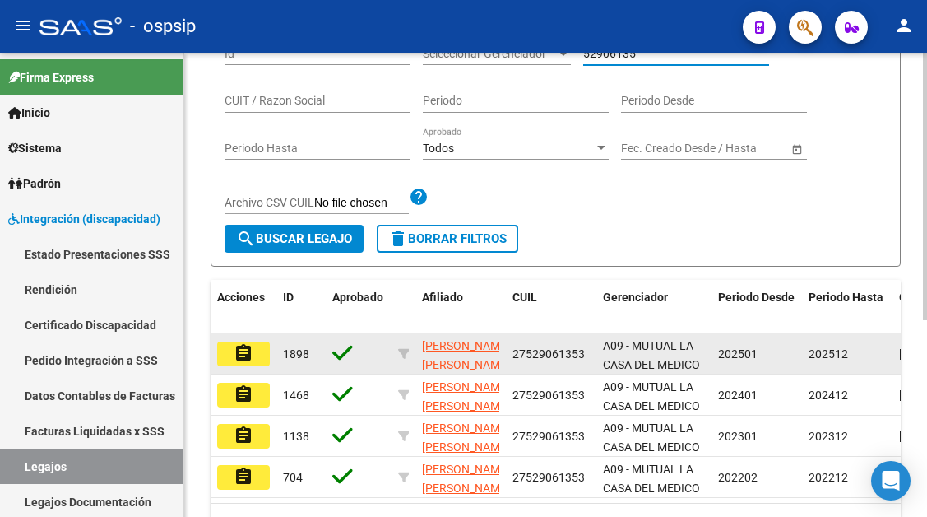
type input "52906135"
click at [250, 355] on mat-icon "assignment" at bounding box center [244, 353] width 20 height 20
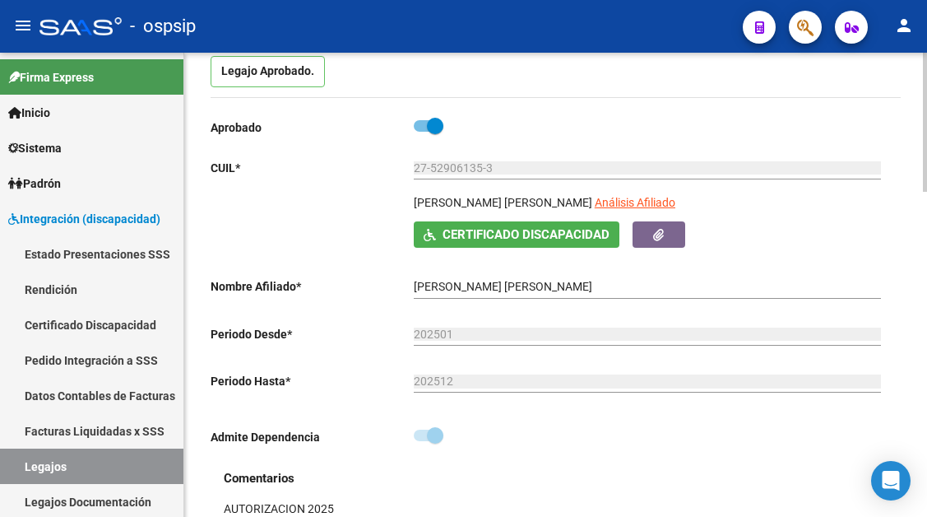
scroll to position [165, 0]
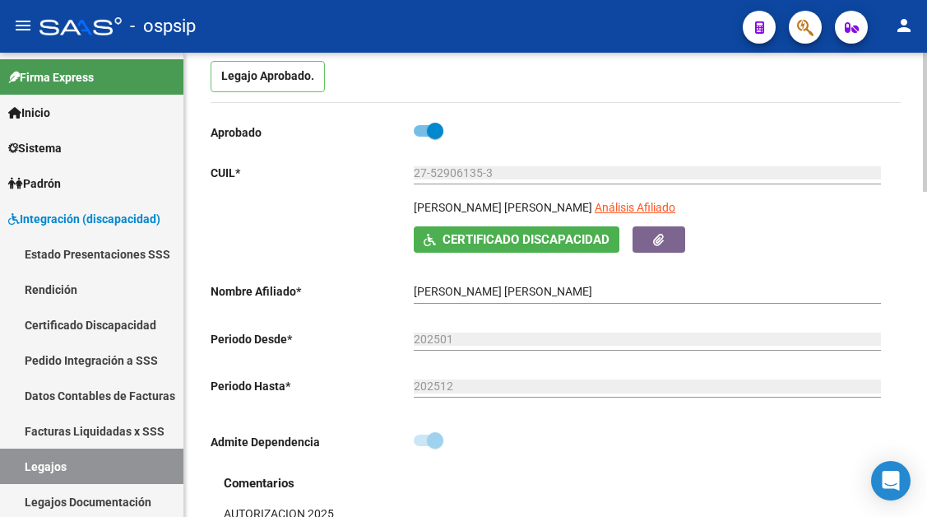
click at [603, 220] on app-link-go-to "Análisis Afiliado" at bounding box center [635, 212] width 81 height 28
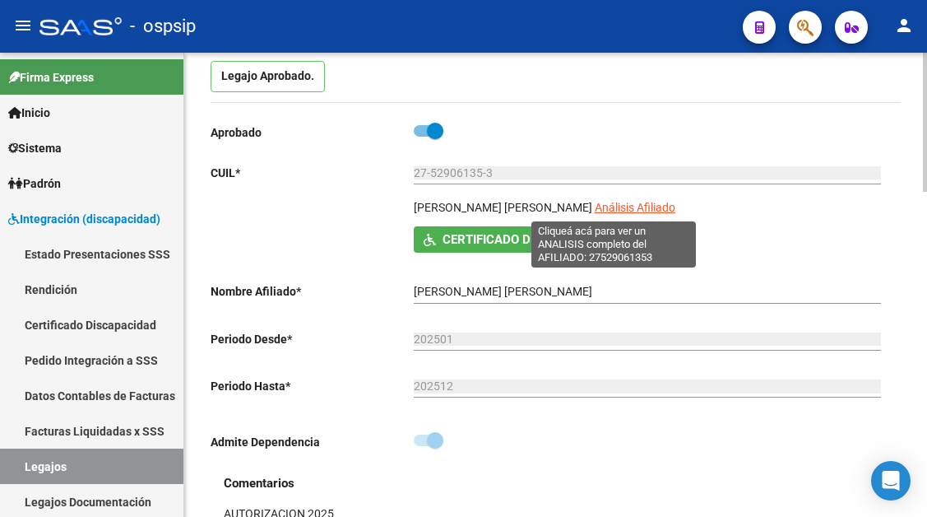
click at [603, 214] on span "Análisis Afiliado" at bounding box center [635, 207] width 81 height 13
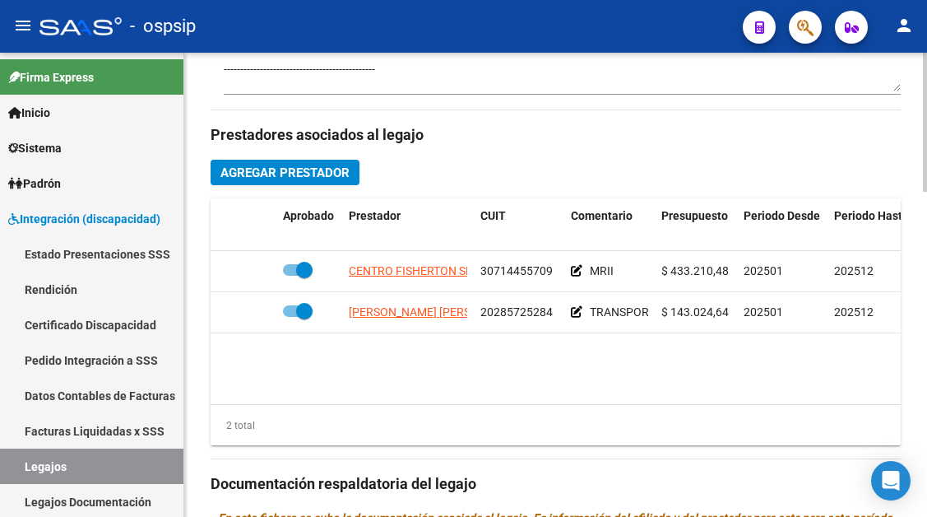
scroll to position [740, 0]
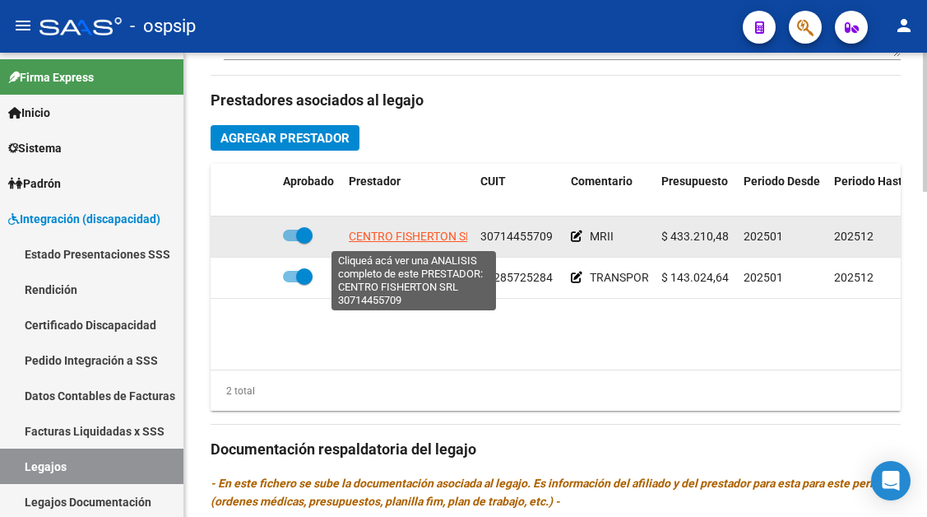
click at [393, 233] on span "CENTRO FISHERTON SRL" at bounding box center [414, 236] width 131 height 13
type textarea "30714455709"
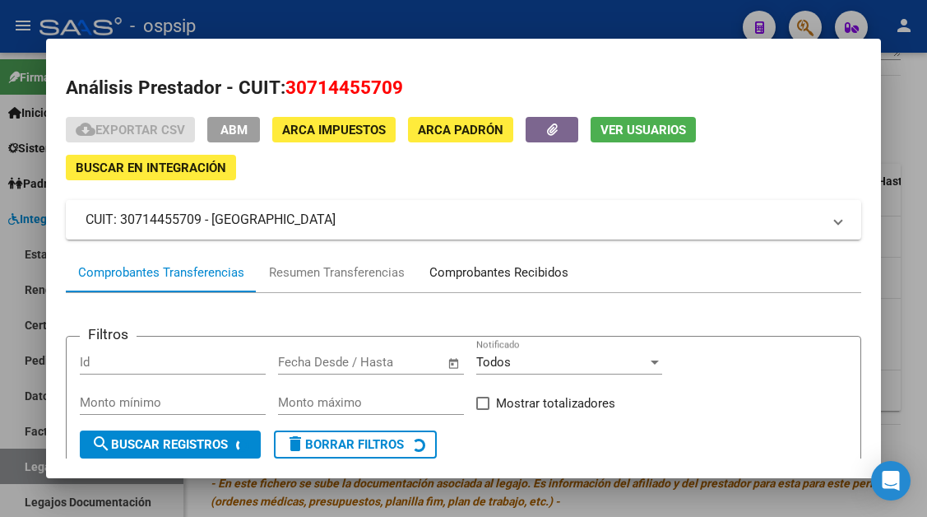
click at [494, 275] on div "Comprobantes Recibidos" at bounding box center [498, 272] width 139 height 19
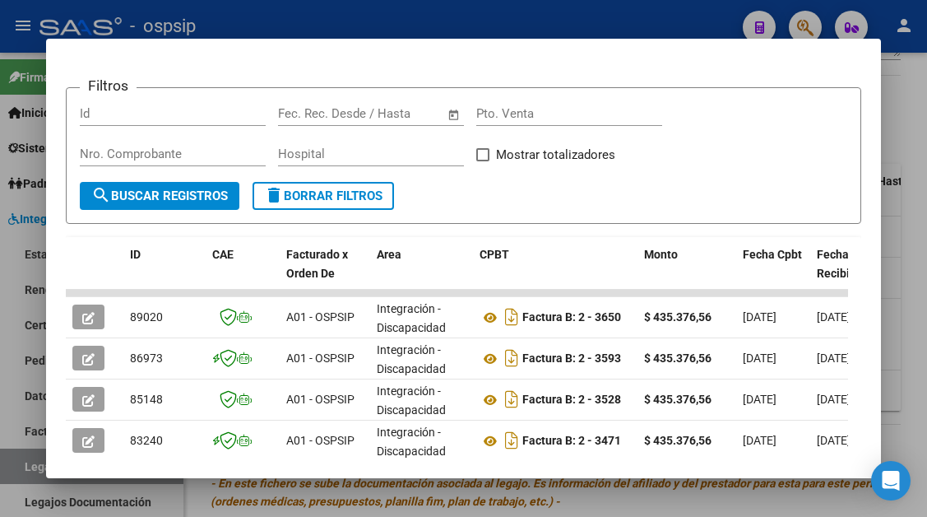
scroll to position [276, 0]
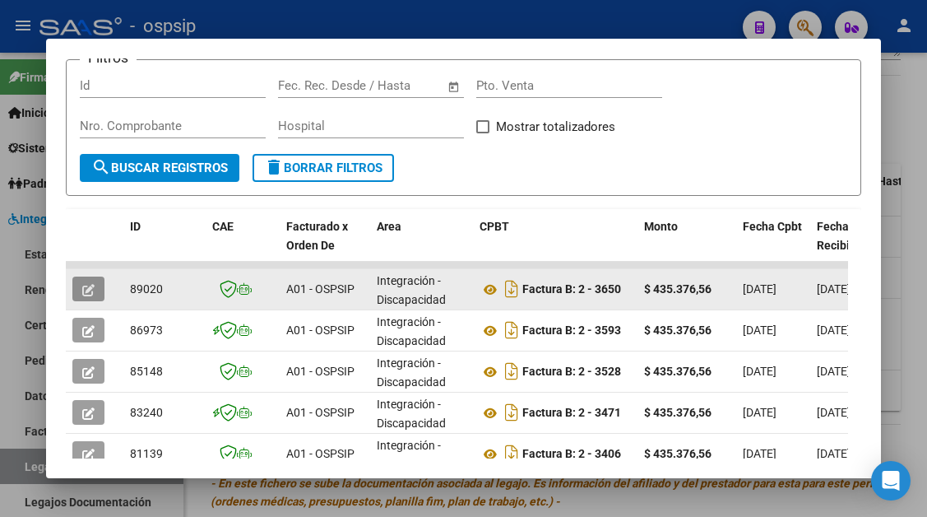
click at [93, 288] on icon "button" at bounding box center [88, 290] width 12 height 12
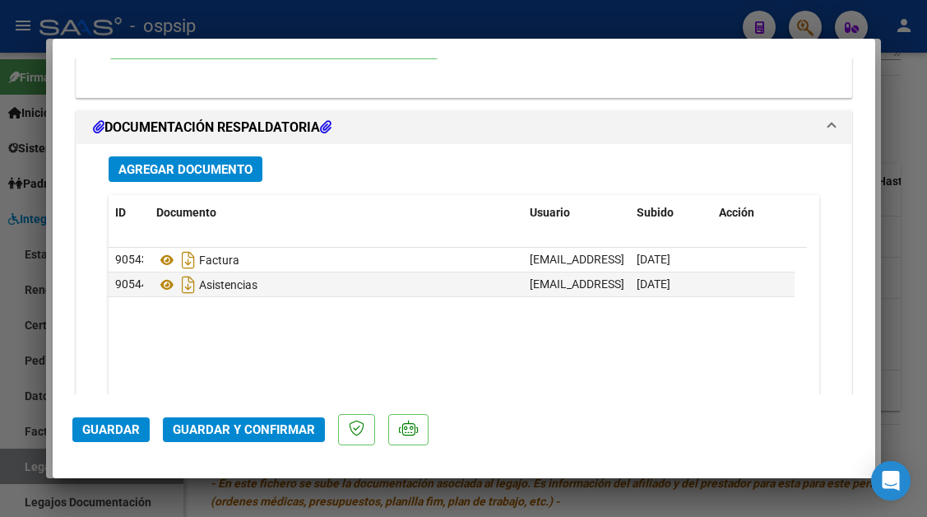
scroll to position [1974, 0]
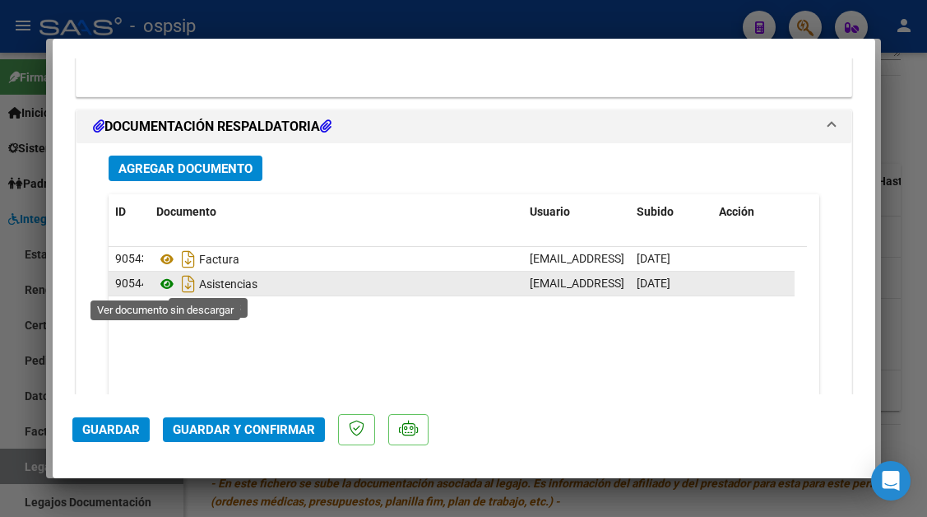
click at [168, 285] on icon at bounding box center [166, 284] width 21 height 20
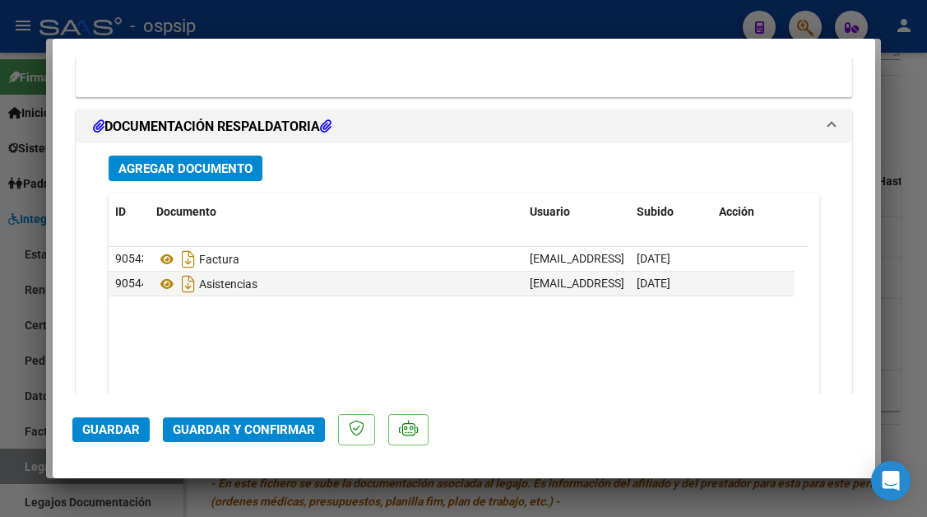
click at [244, 430] on span "Guardar y Confirmar" at bounding box center [244, 429] width 142 height 15
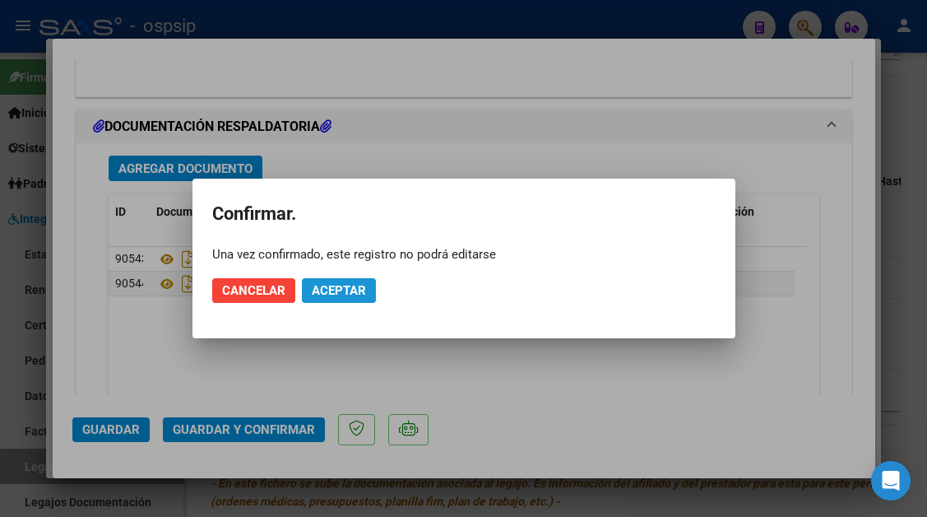
click at [326, 284] on span "Aceptar" at bounding box center [339, 290] width 54 height 15
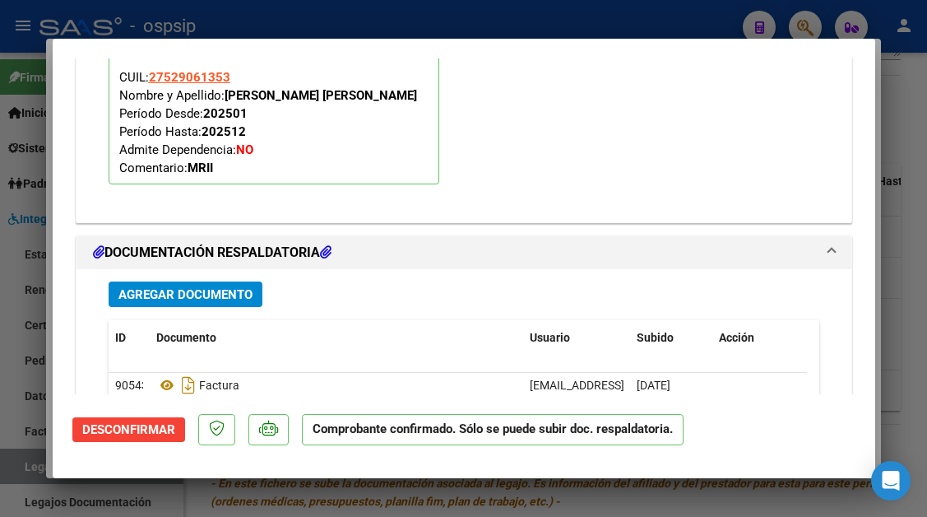
scroll to position [1661, 0]
type input "$ 0,00"
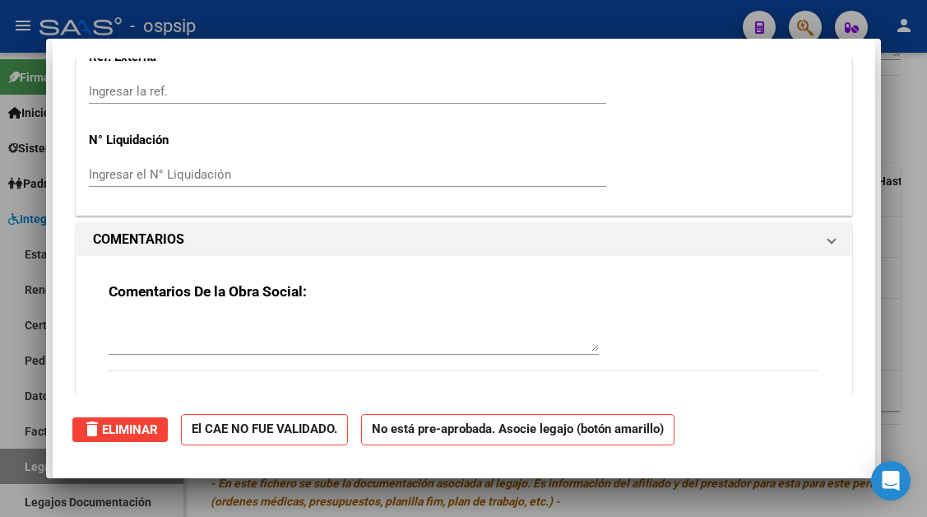
scroll to position [0, 0]
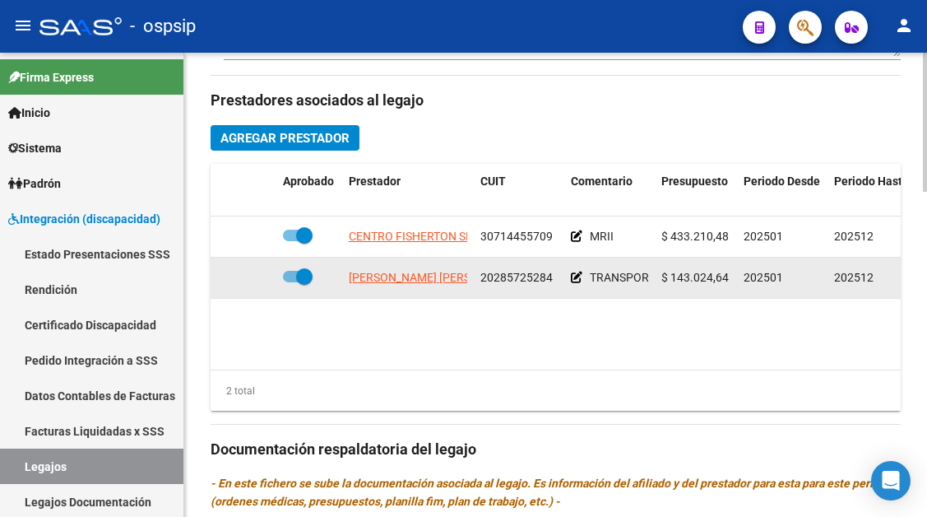
click at [413, 287] on app-link-go-to "[PERSON_NAME] [PERSON_NAME]" at bounding box center [438, 277] width 179 height 19
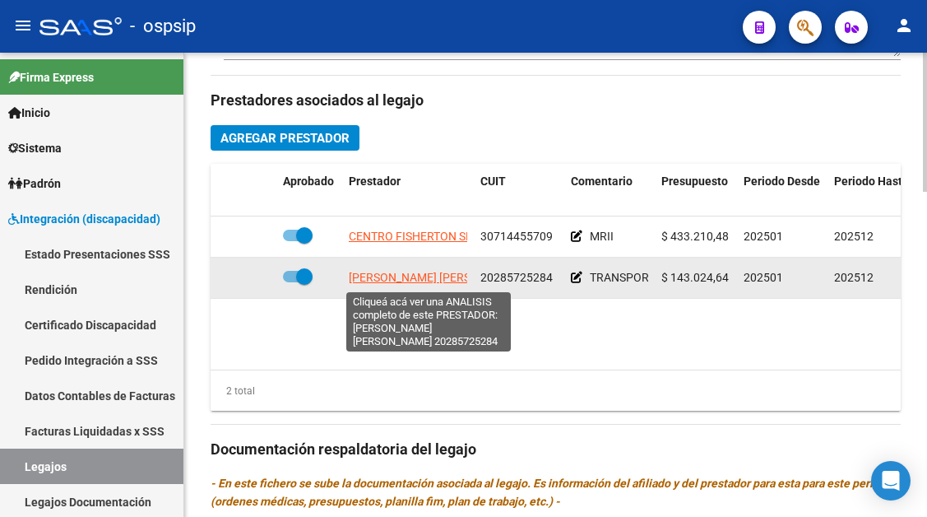
click at [413, 284] on span "[PERSON_NAME] [PERSON_NAME]" at bounding box center [438, 277] width 179 height 13
type textarea "20285725284"
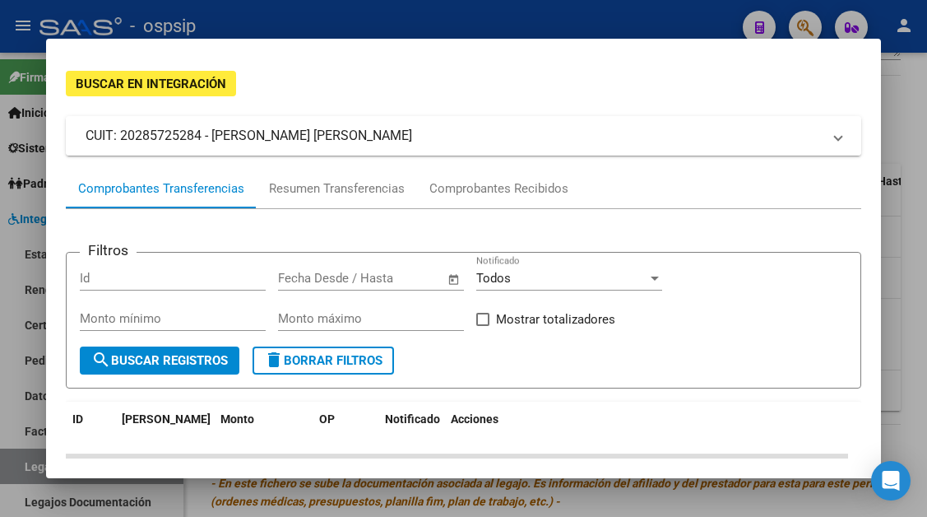
scroll to position [82, 0]
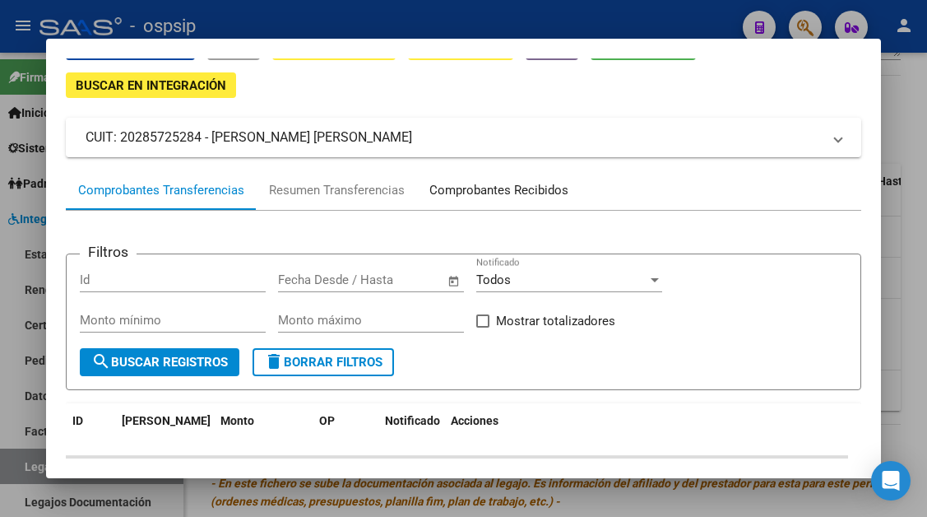
click at [489, 193] on div "Comprobantes Recibidos" at bounding box center [498, 190] width 139 height 19
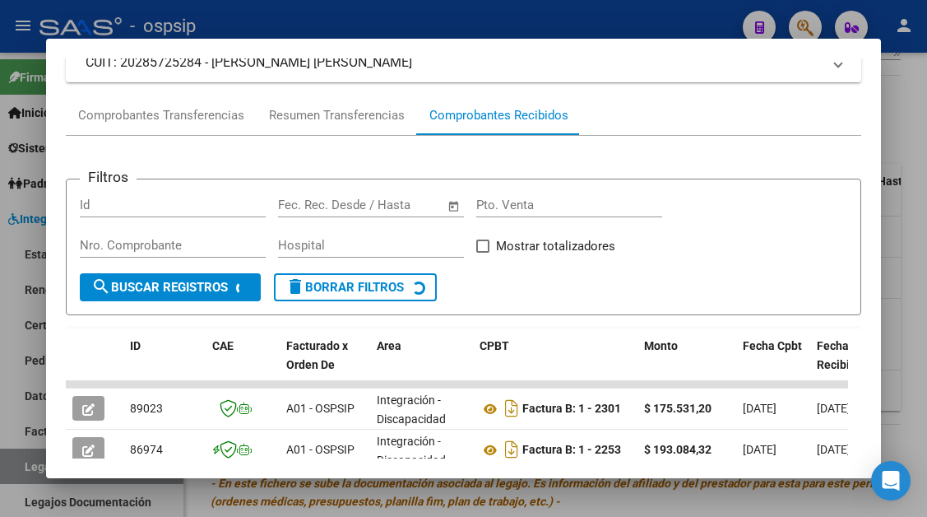
scroll to position [239, 0]
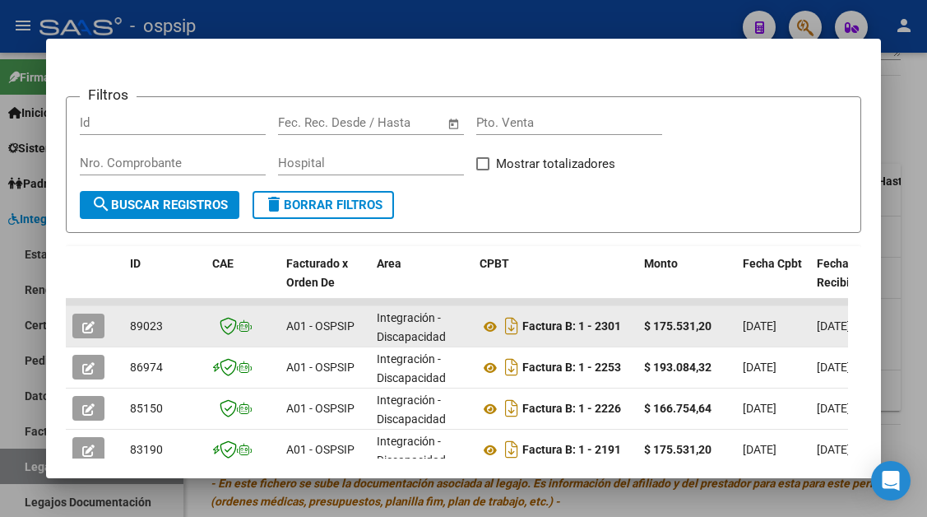
click at [98, 329] on button "button" at bounding box center [88, 325] width 32 height 25
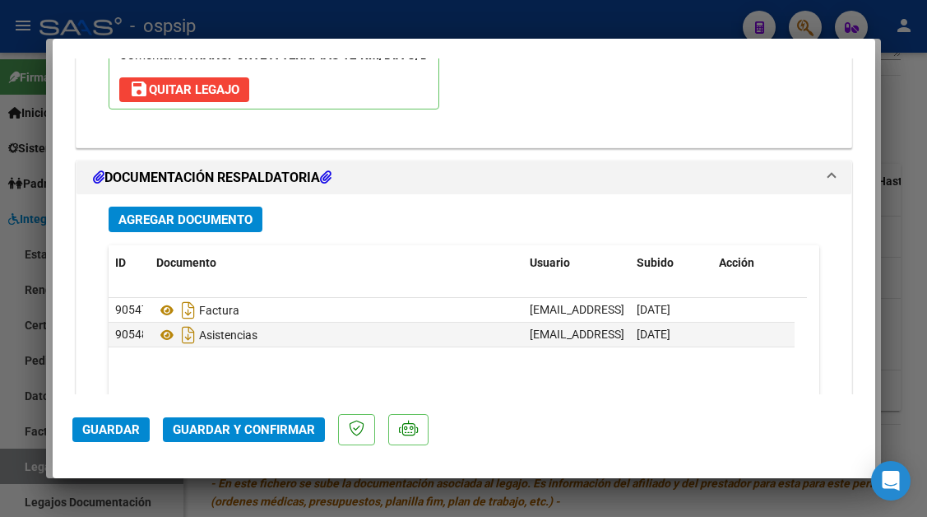
scroll to position [2006, 0]
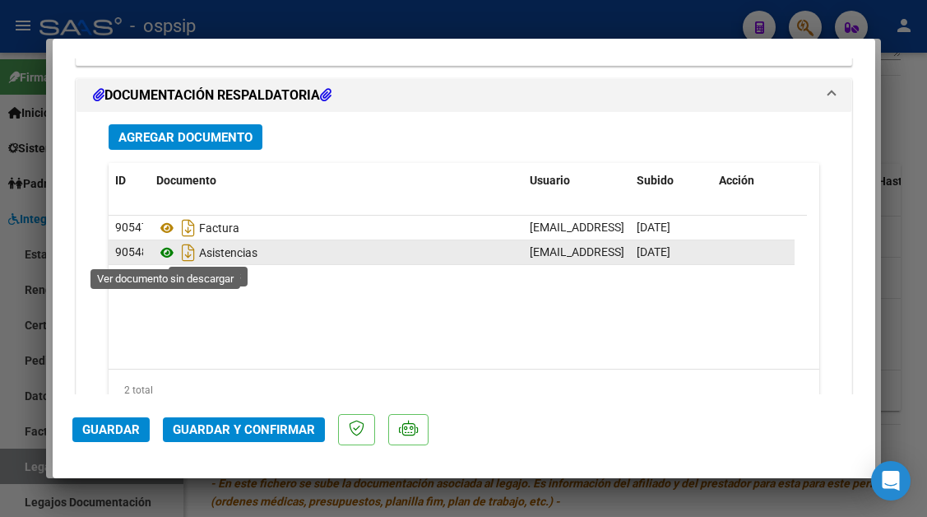
click at [166, 251] on icon at bounding box center [166, 253] width 21 height 20
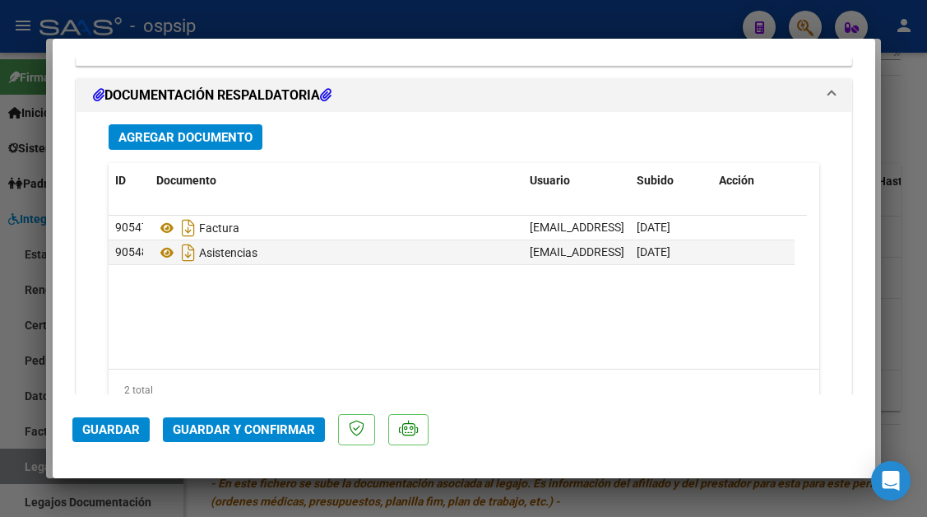
scroll to position [2073, 0]
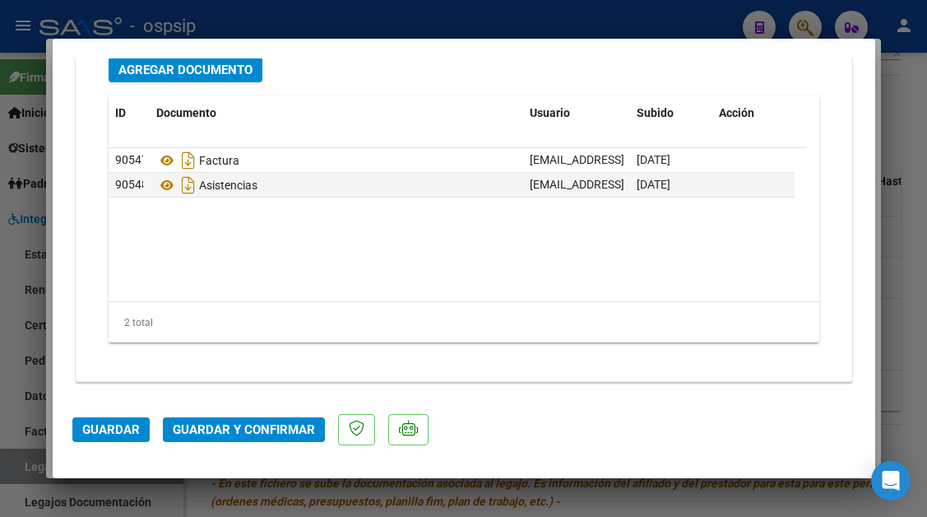
click at [263, 434] on span "Guardar y Confirmar" at bounding box center [244, 429] width 142 height 15
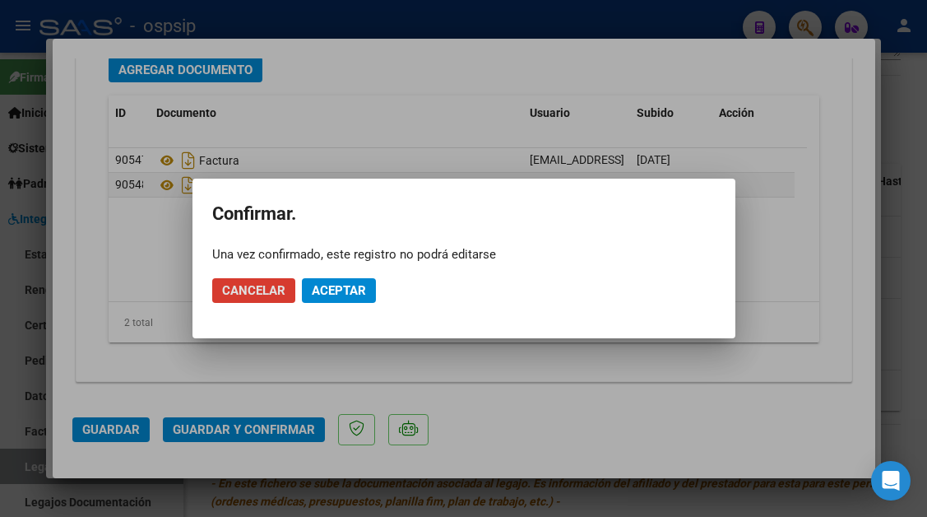
click at [328, 295] on span "Aceptar" at bounding box center [339, 290] width 54 height 15
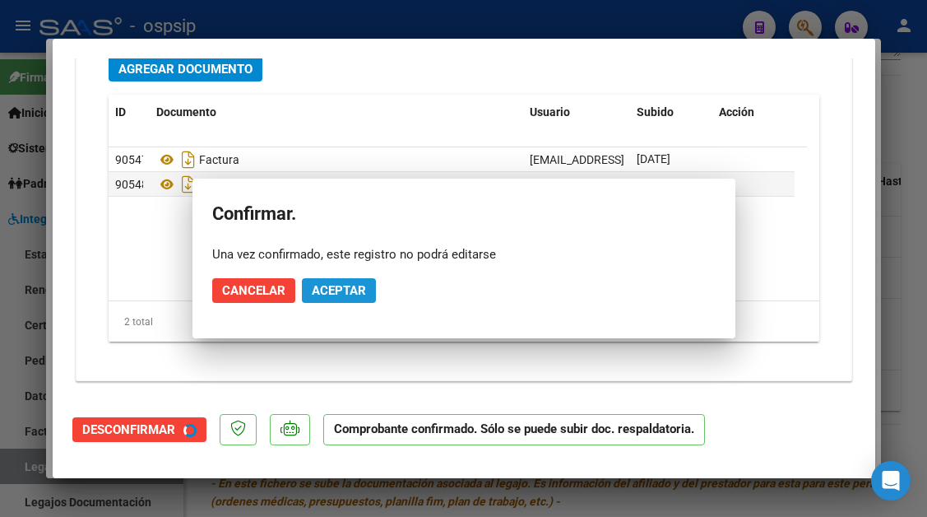
scroll to position [1886, 0]
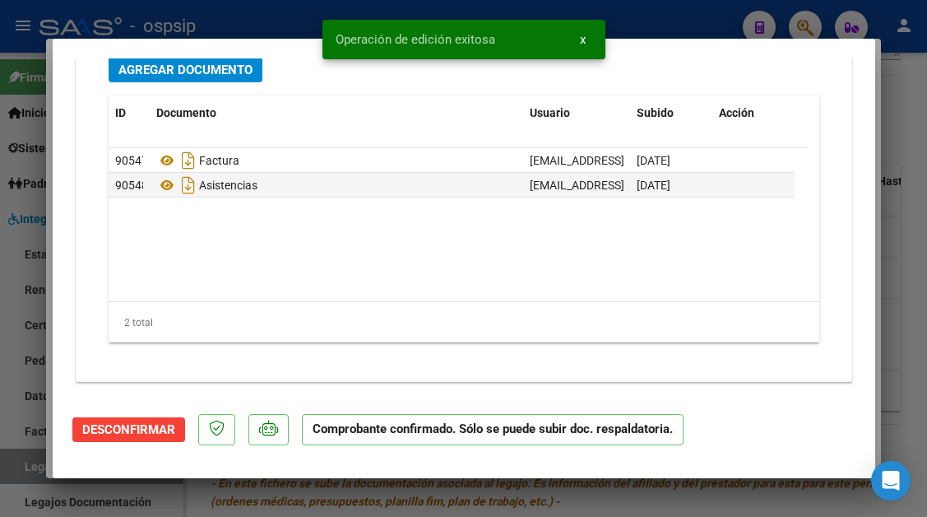
type input "$ 0,00"
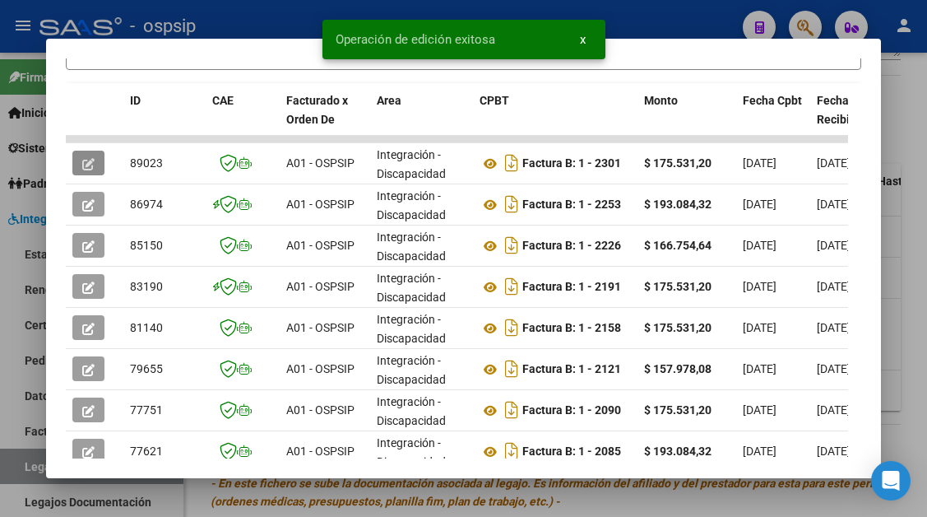
scroll to position [404, 0]
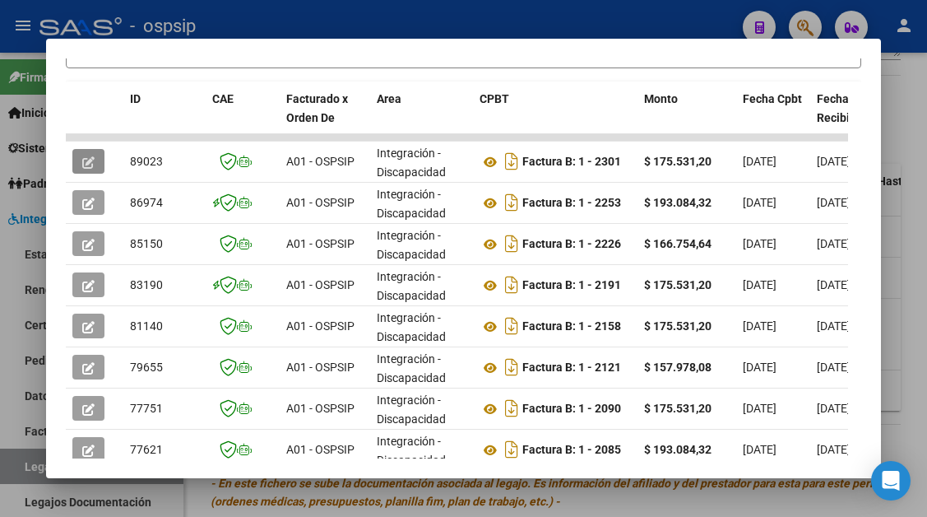
click at [2, 456] on div at bounding box center [463, 258] width 927 height 517
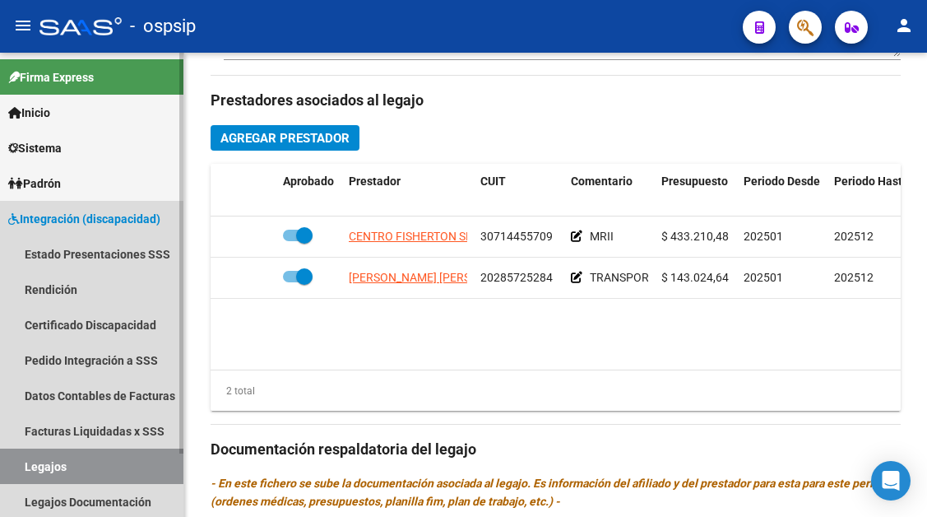
click at [22, 471] on link "Legajos" at bounding box center [91, 465] width 183 height 35
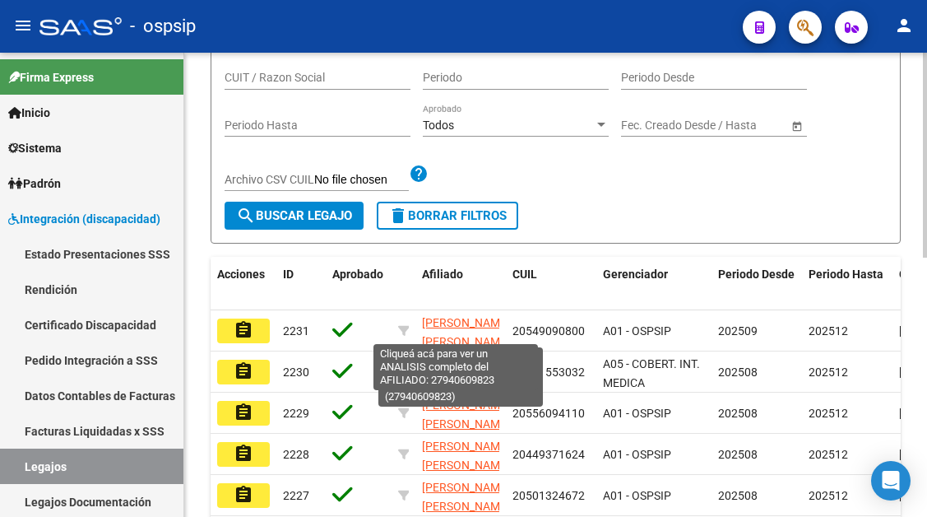
scroll to position [259, 0]
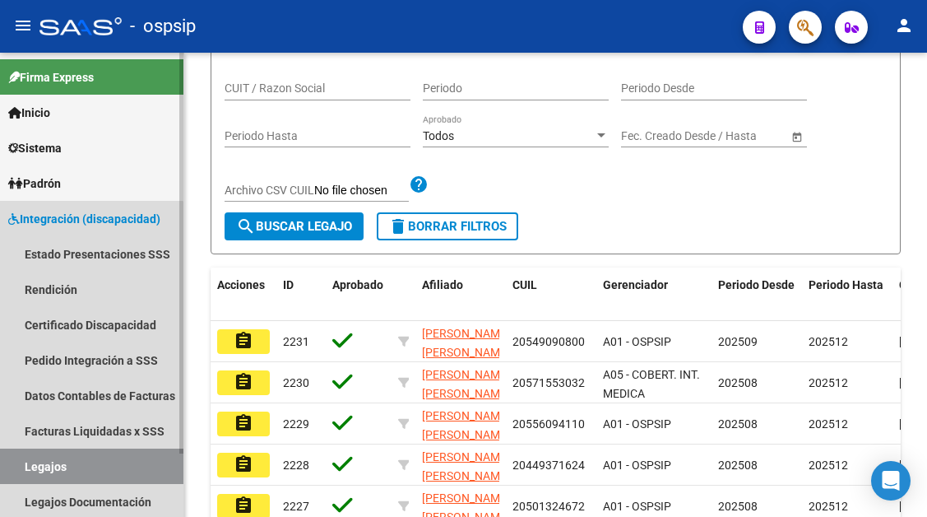
click at [39, 459] on link "Legajos" at bounding box center [91, 465] width 183 height 35
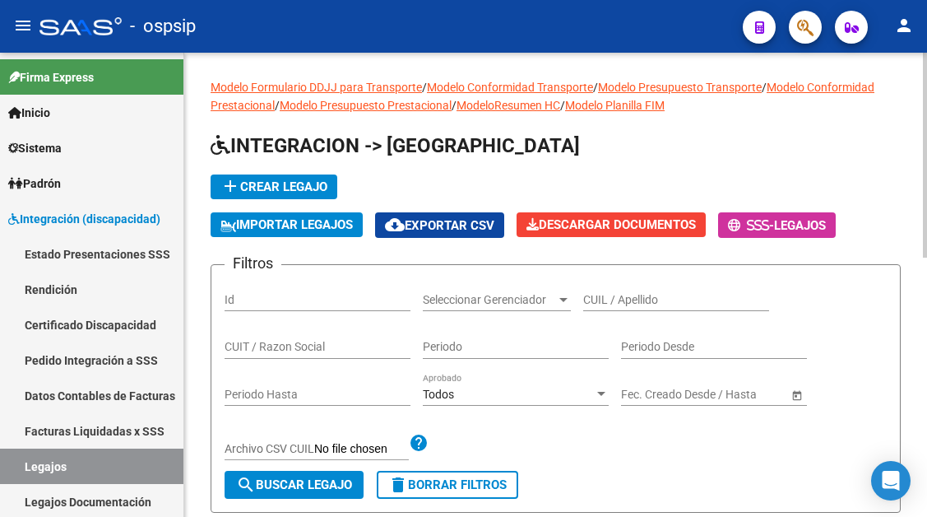
scroll to position [0, 0]
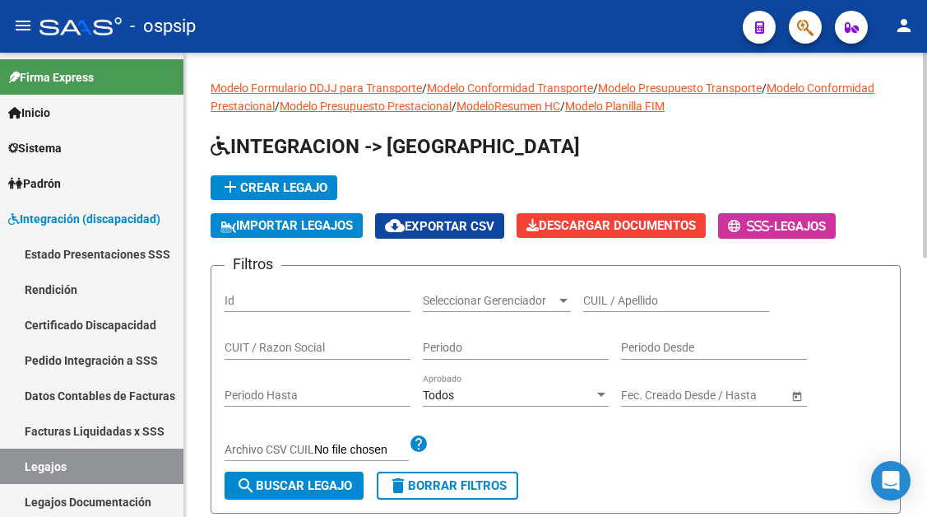
click at [588, 302] on input "CUIL / Apellido" at bounding box center [676, 301] width 186 height 14
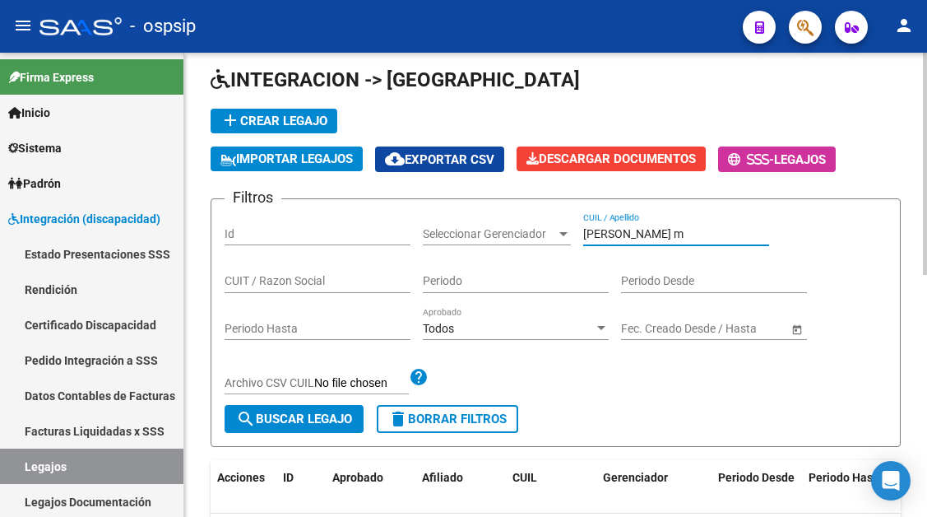
scroll to position [247, 0]
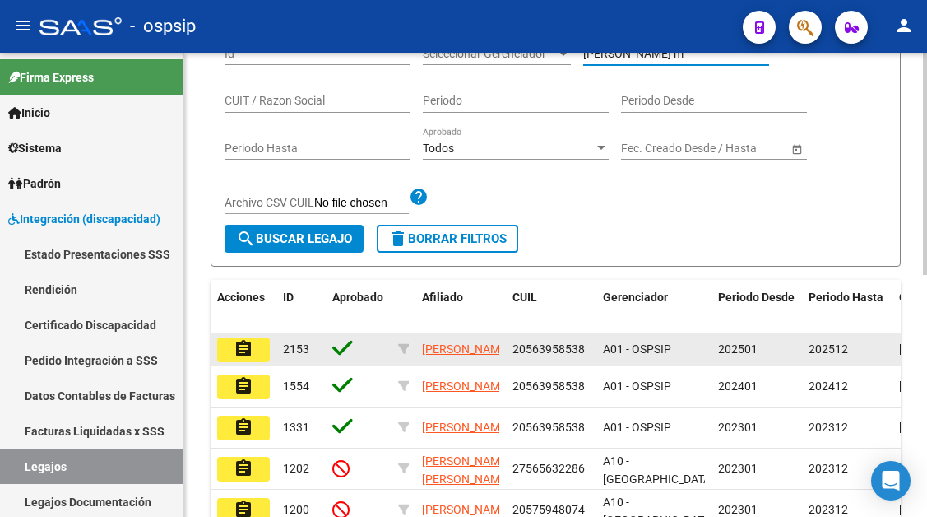
type input "[PERSON_NAME] m"
click at [257, 355] on button "assignment" at bounding box center [243, 349] width 53 height 25
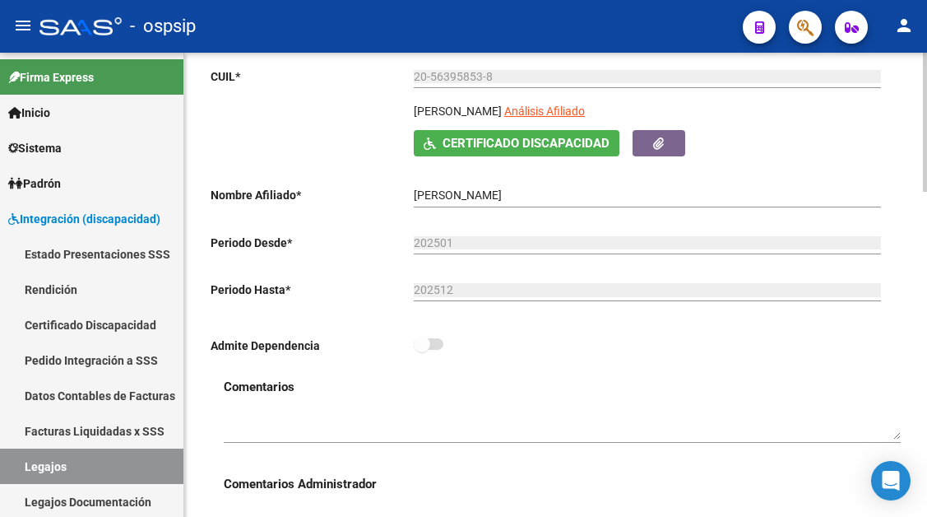
scroll to position [179, 0]
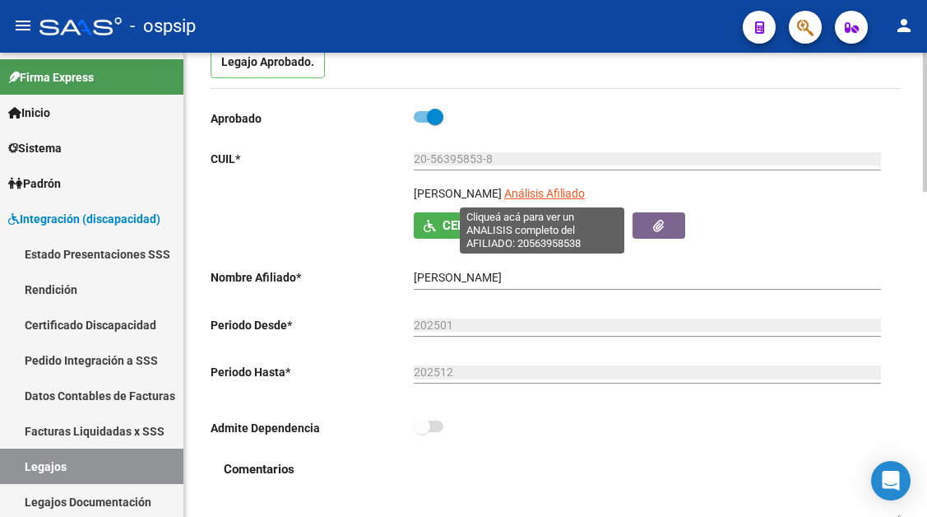
click at [514, 196] on span "Análisis Afiliado" at bounding box center [544, 193] width 81 height 13
type textarea "20563958538"
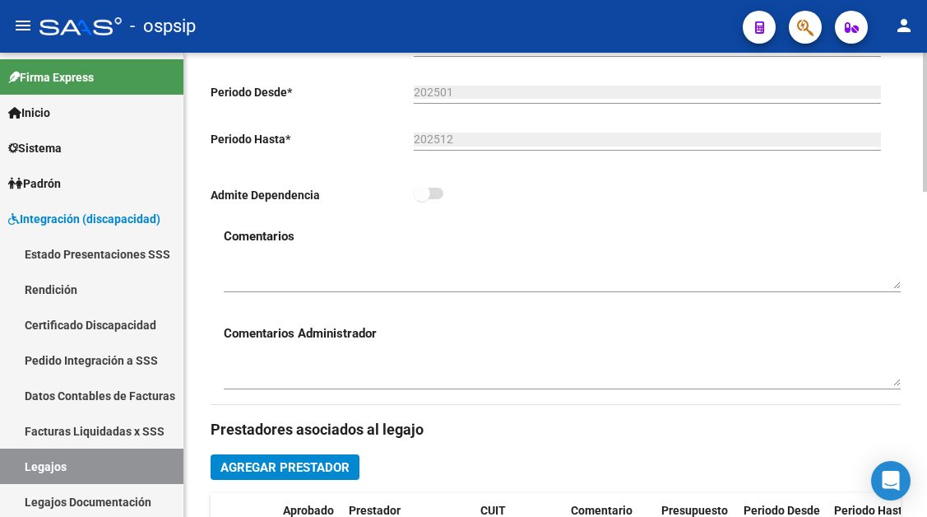
scroll to position [247, 0]
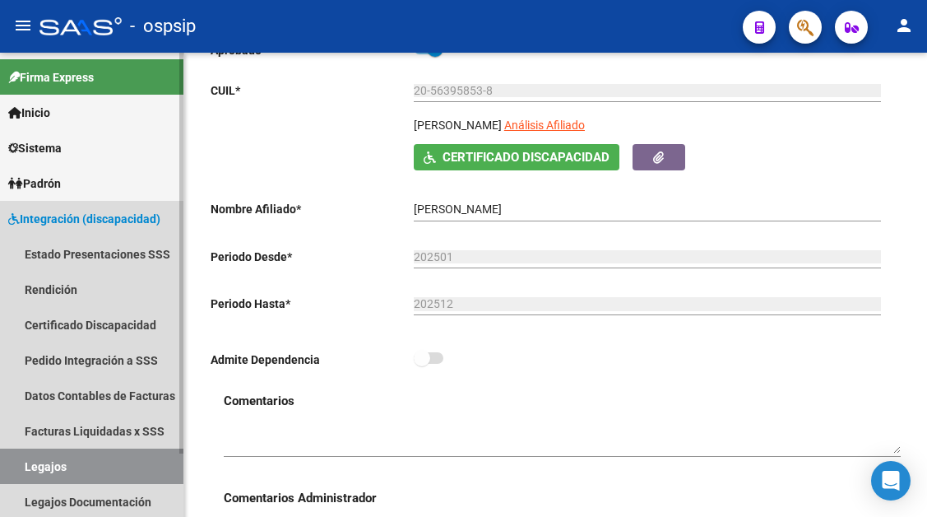
click at [46, 462] on link "Legajos" at bounding box center [91, 465] width 183 height 35
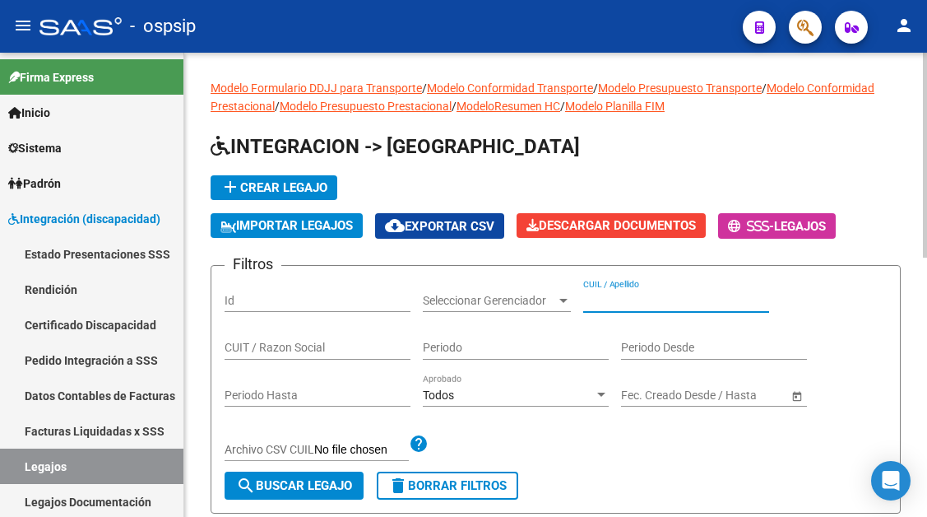
click at [597, 301] on input "CUIL / Apellido" at bounding box center [676, 301] width 186 height 14
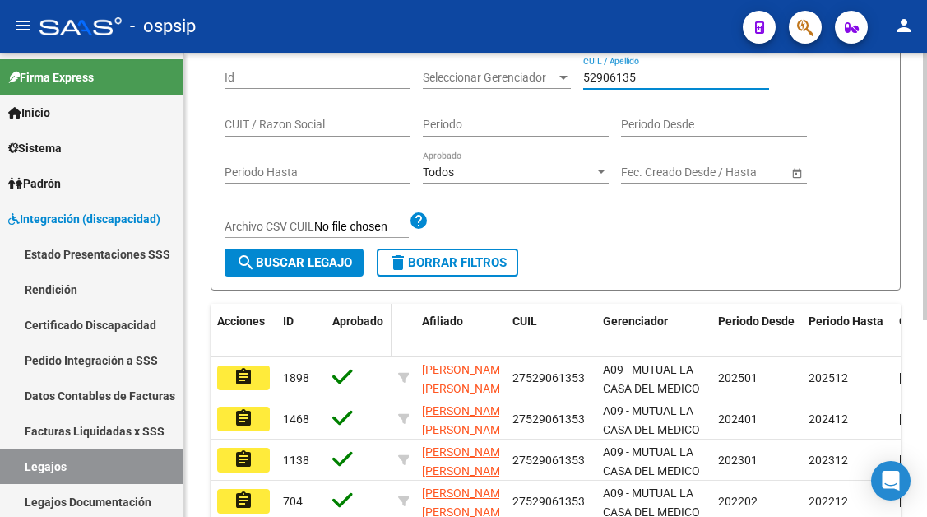
scroll to position [247, 0]
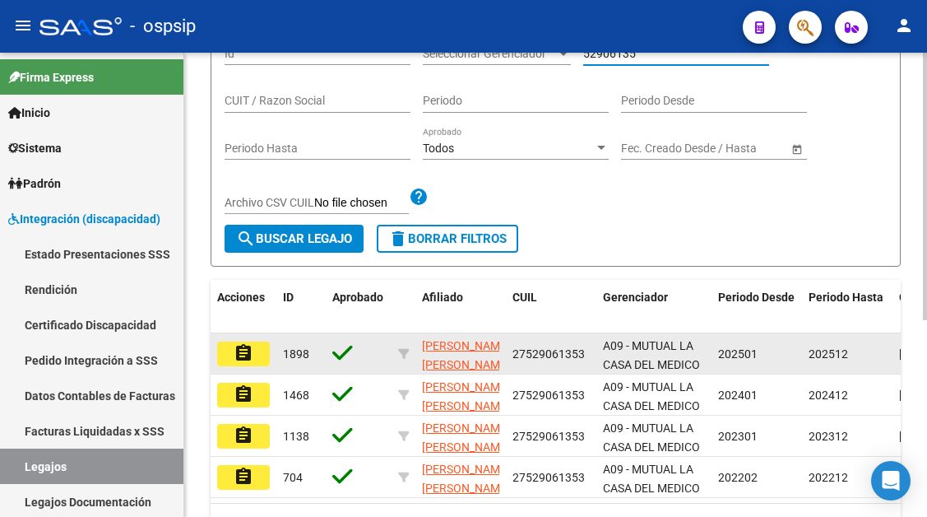
type input "52906135"
click at [239, 351] on mat-icon "assignment" at bounding box center [244, 353] width 20 height 20
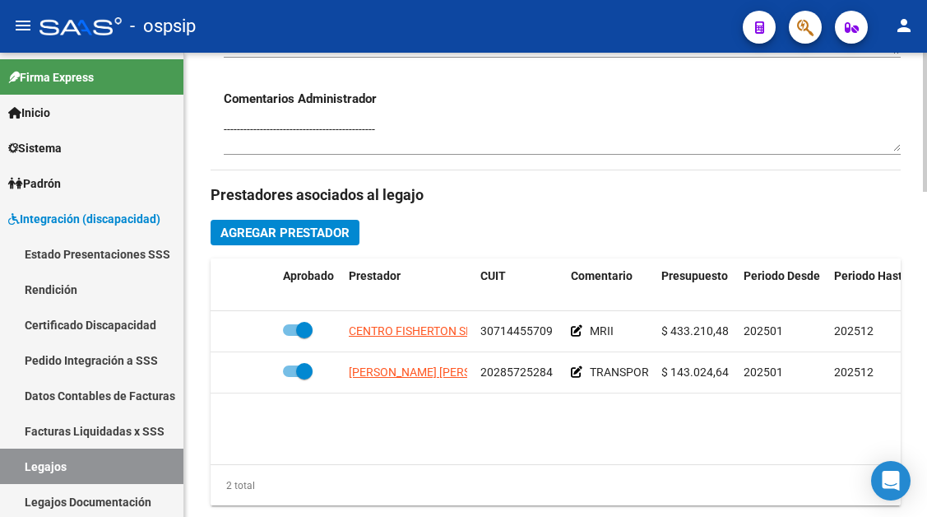
scroll to position [740, 0]
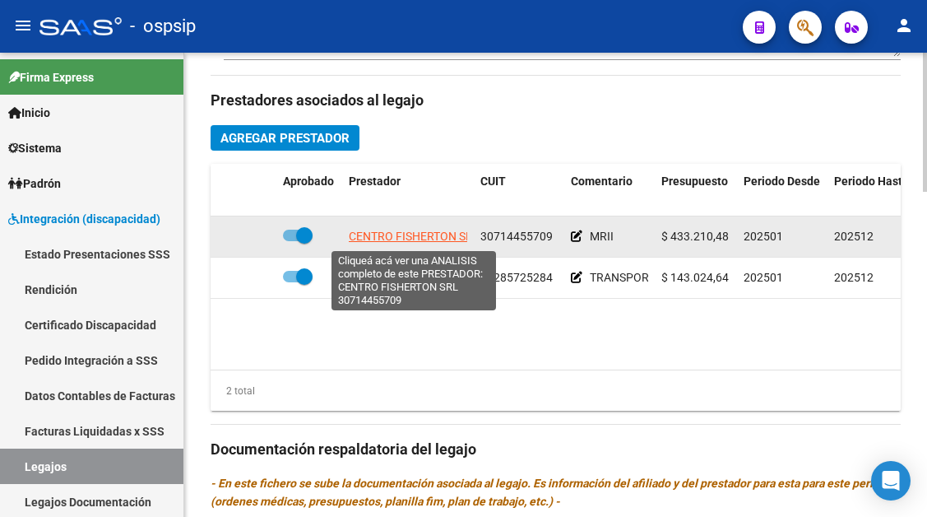
click at [406, 243] on span "CENTRO FISHERTON SRL" at bounding box center [414, 236] width 131 height 13
type textarea "30714455709"
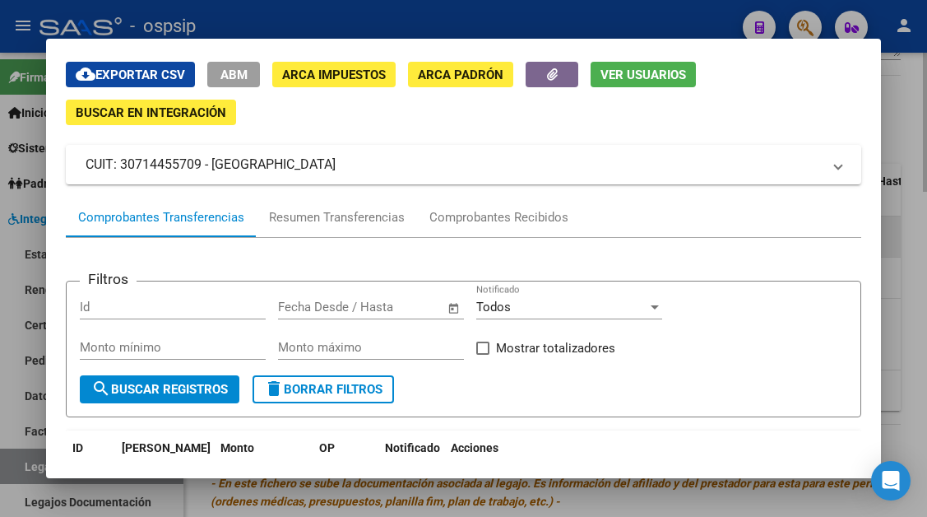
scroll to position [82, 0]
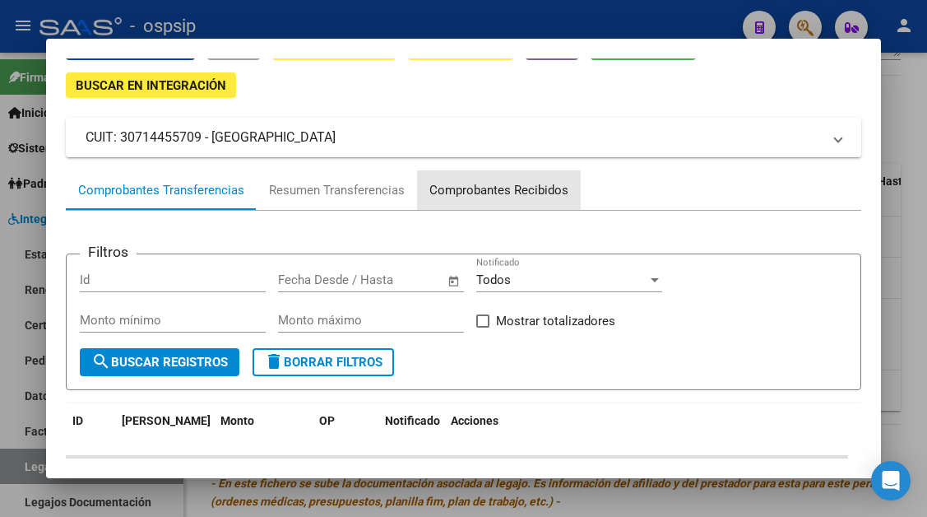
click at [495, 195] on div "Comprobantes Recibidos" at bounding box center [498, 190] width 139 height 19
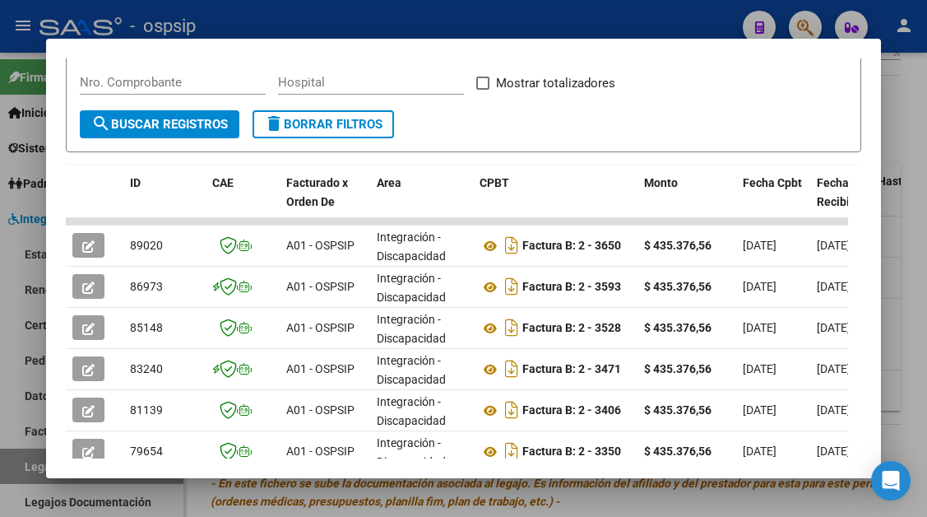
scroll to position [322, 0]
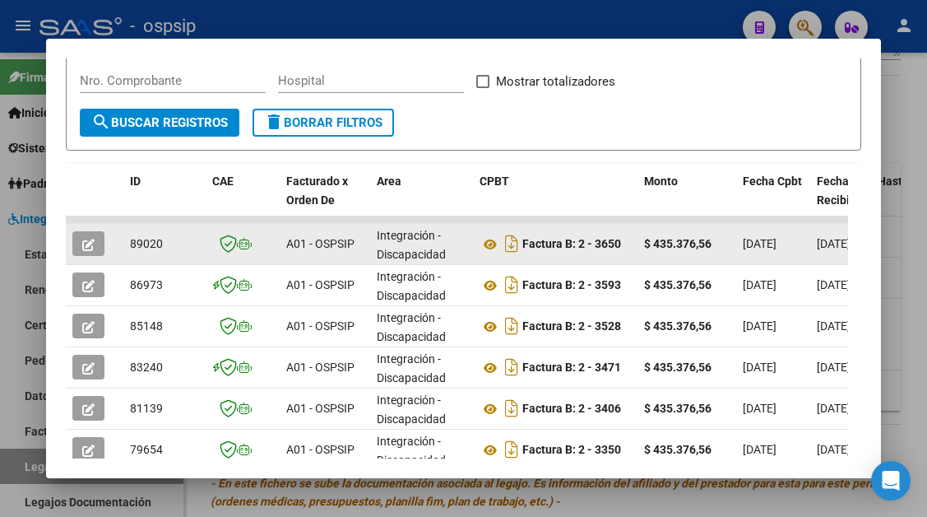
click at [79, 242] on button "button" at bounding box center [88, 243] width 32 height 25
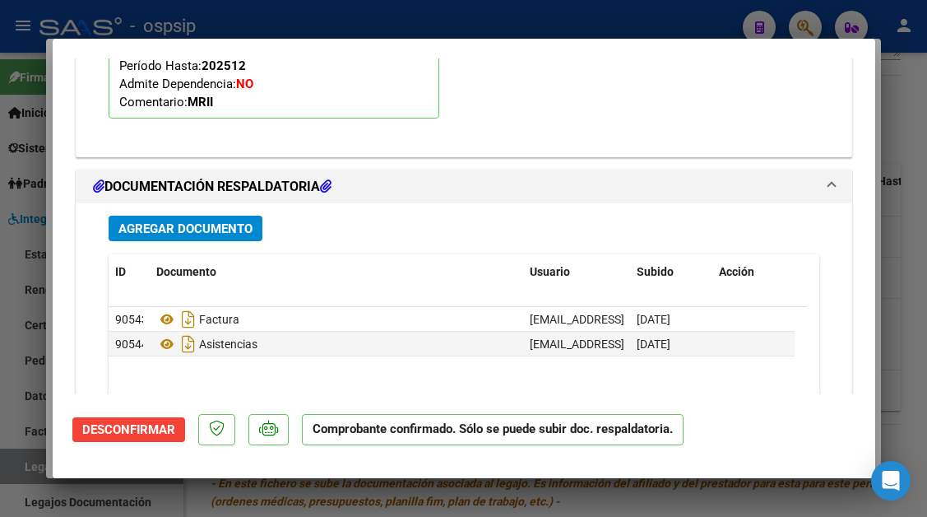
scroll to position [1886, 0]
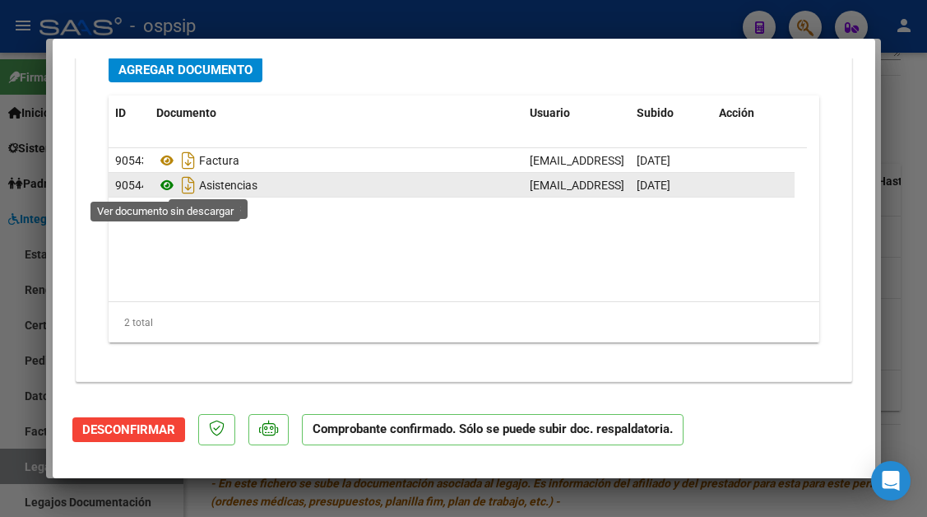
click at [165, 192] on icon at bounding box center [166, 185] width 21 height 20
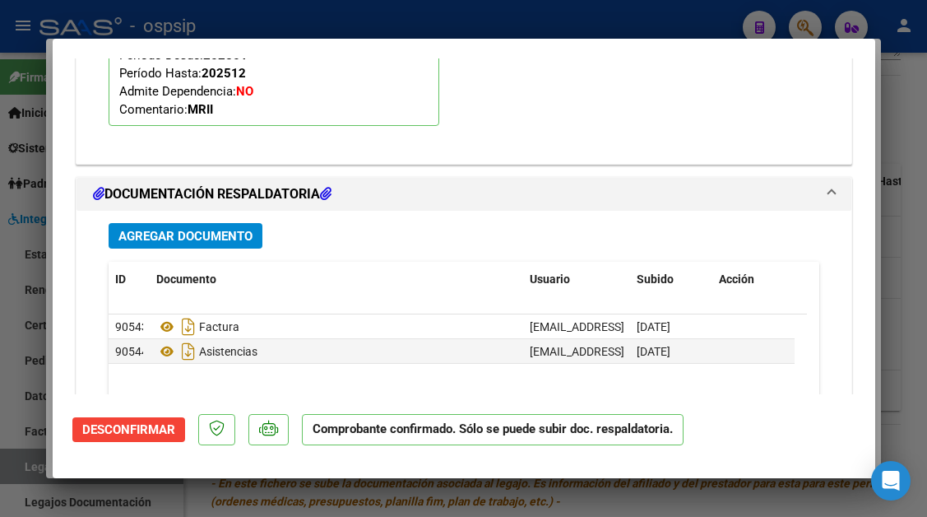
scroll to position [1722, 0]
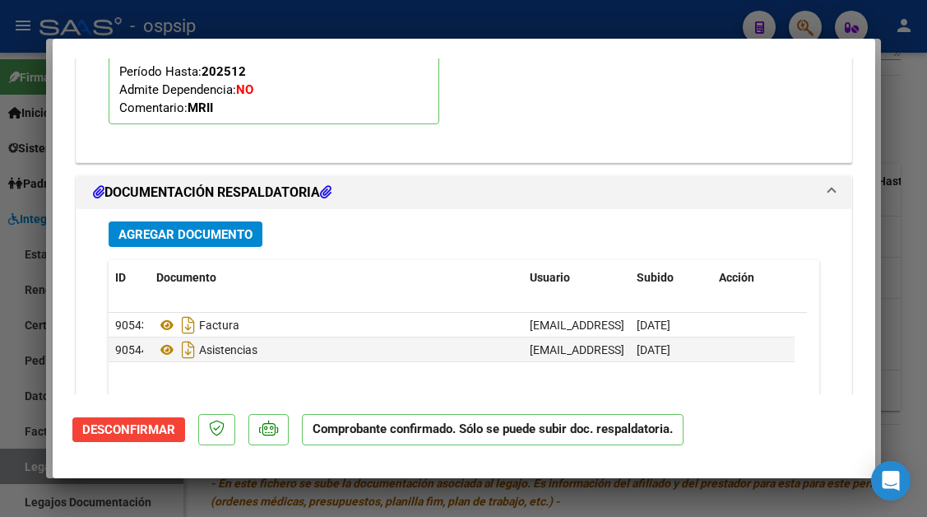
click at [30, 465] on div at bounding box center [463, 258] width 927 height 517
type input "$ 0,00"
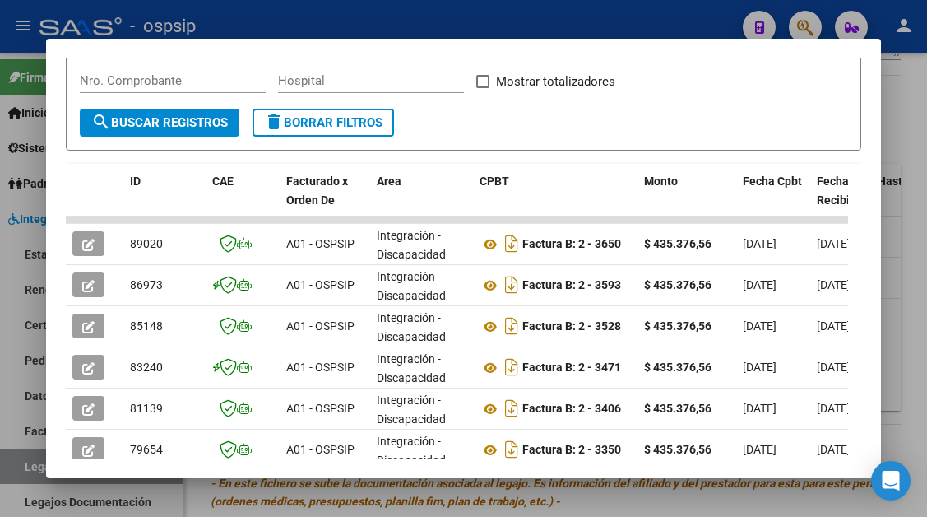
click at [30, 465] on div at bounding box center [463, 258] width 927 height 517
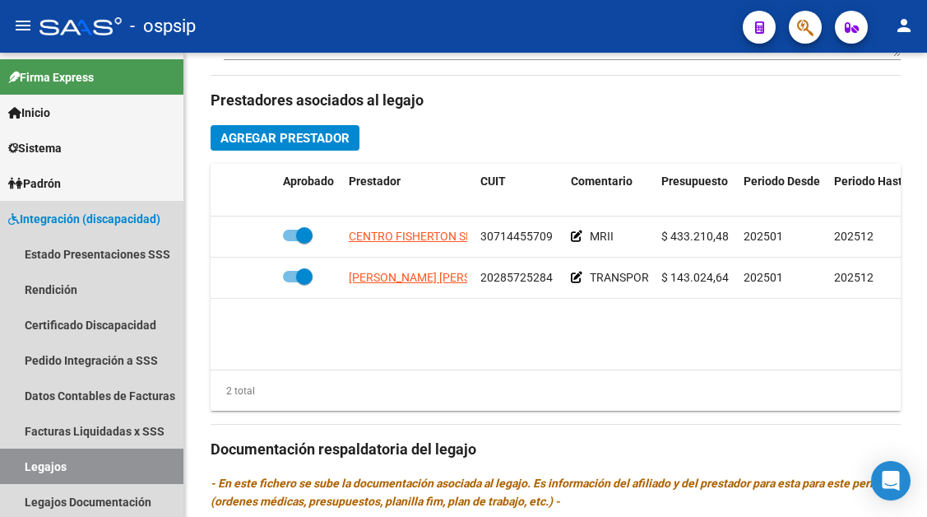
click at [30, 465] on link "Legajos" at bounding box center [91, 465] width 183 height 35
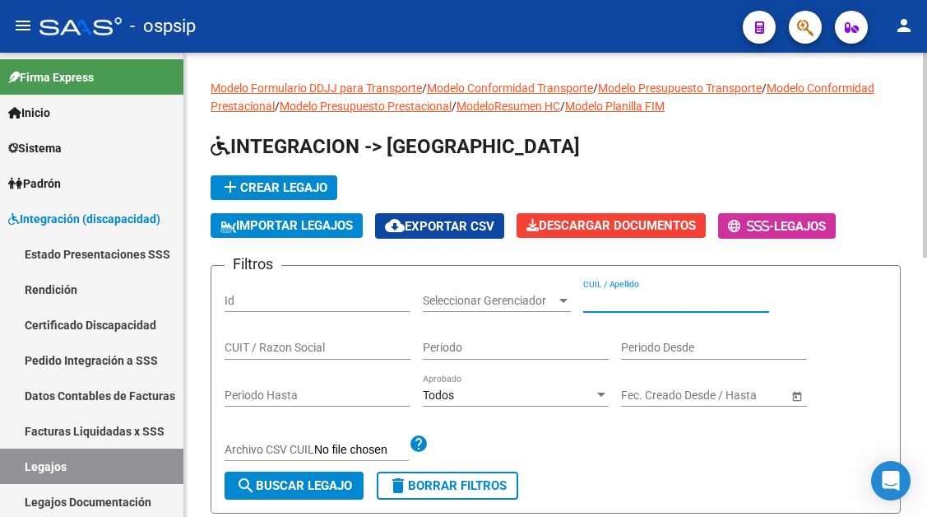
click at [615, 294] on input "CUIL / Apellido" at bounding box center [676, 301] width 186 height 14
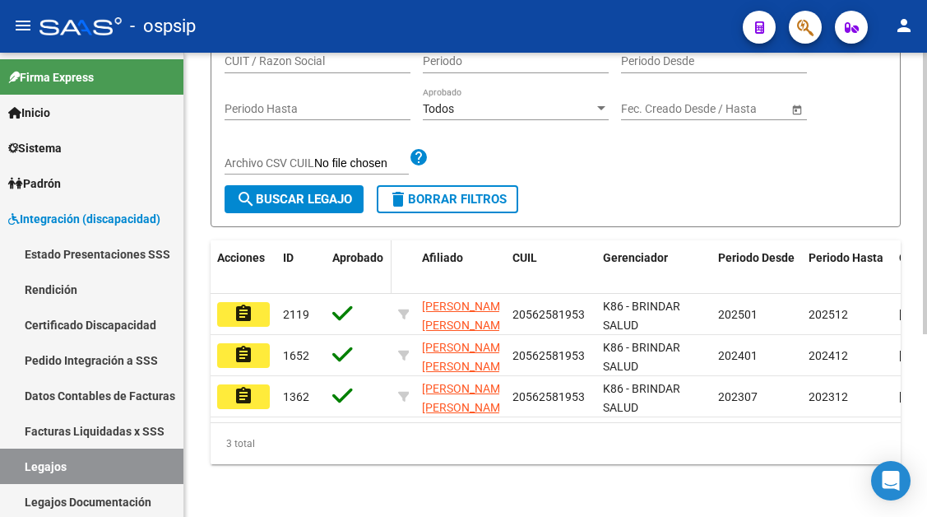
scroll to position [300, 0]
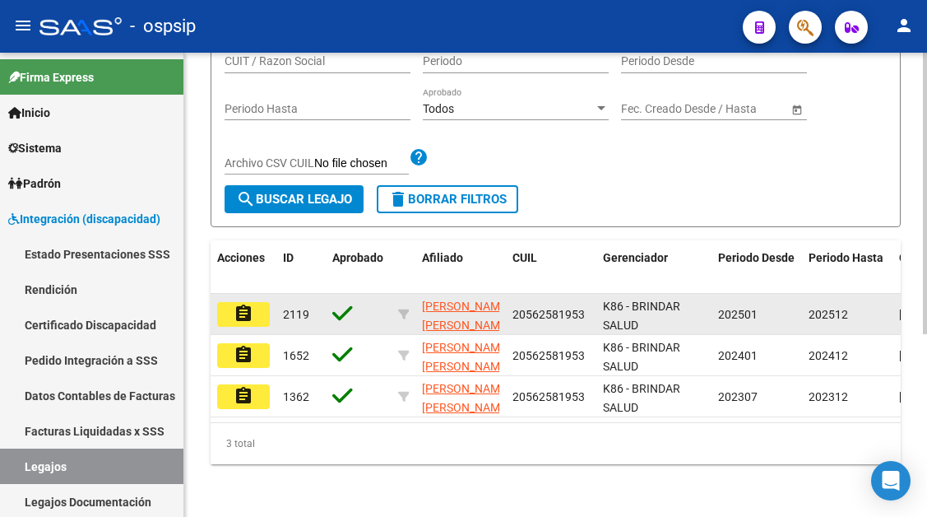
type input "56258195"
click at [249, 308] on mat-icon "assignment" at bounding box center [244, 314] width 20 height 20
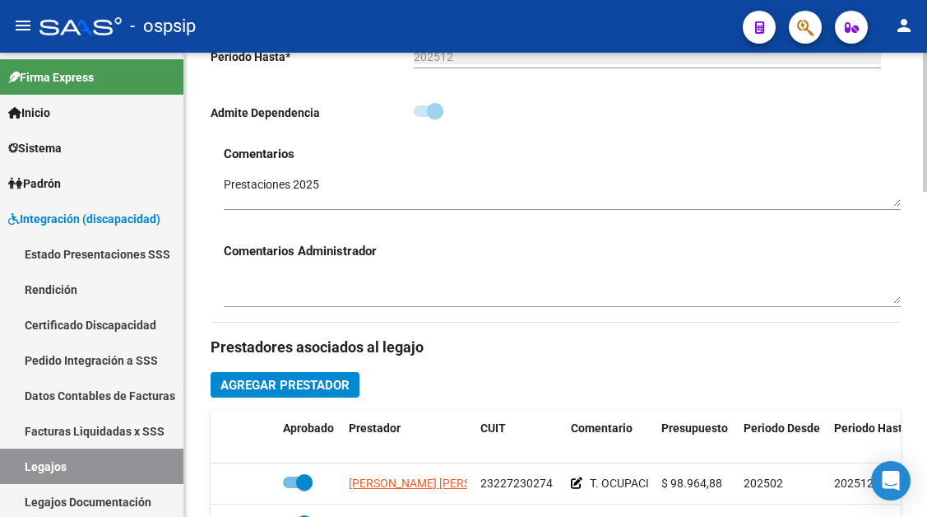
scroll to position [658, 0]
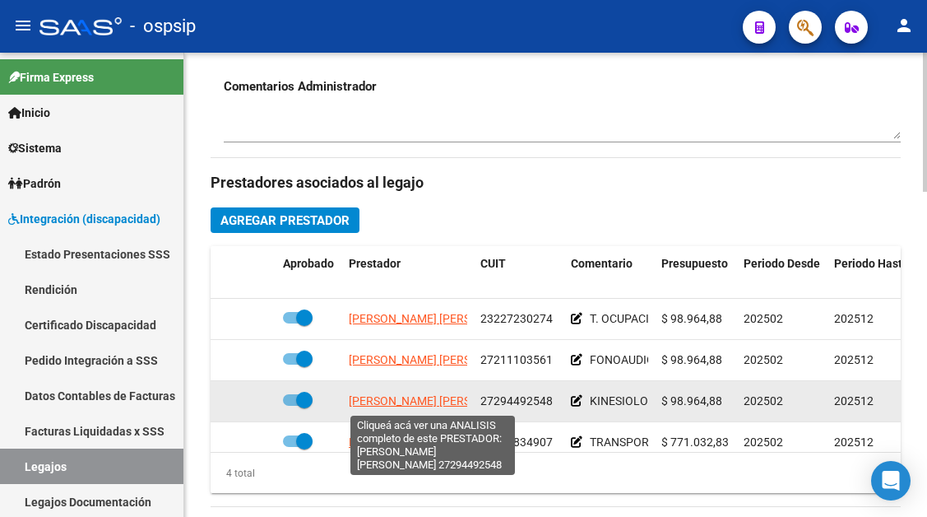
click at [424, 396] on span "[PERSON_NAME] [PERSON_NAME]" at bounding box center [438, 400] width 179 height 13
type textarea "27294492548"
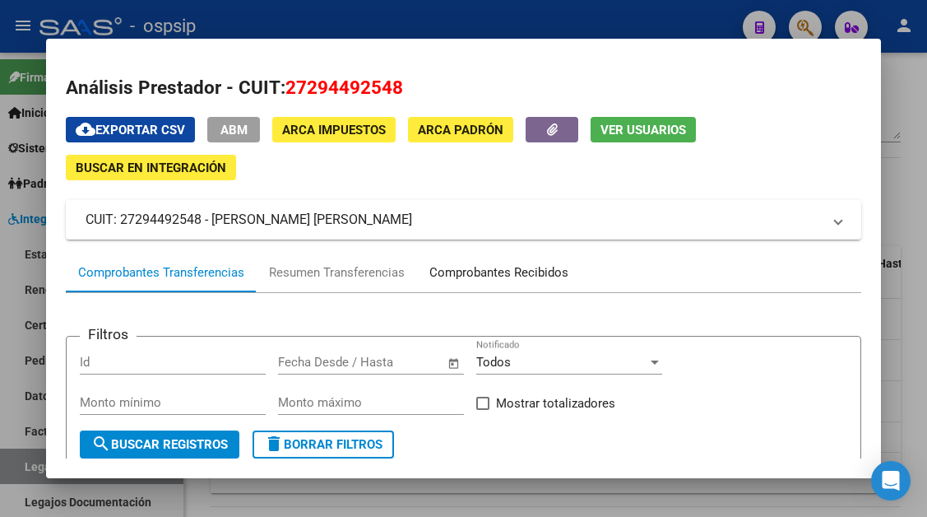
click at [468, 275] on div "Comprobantes Recibidos" at bounding box center [498, 272] width 139 height 19
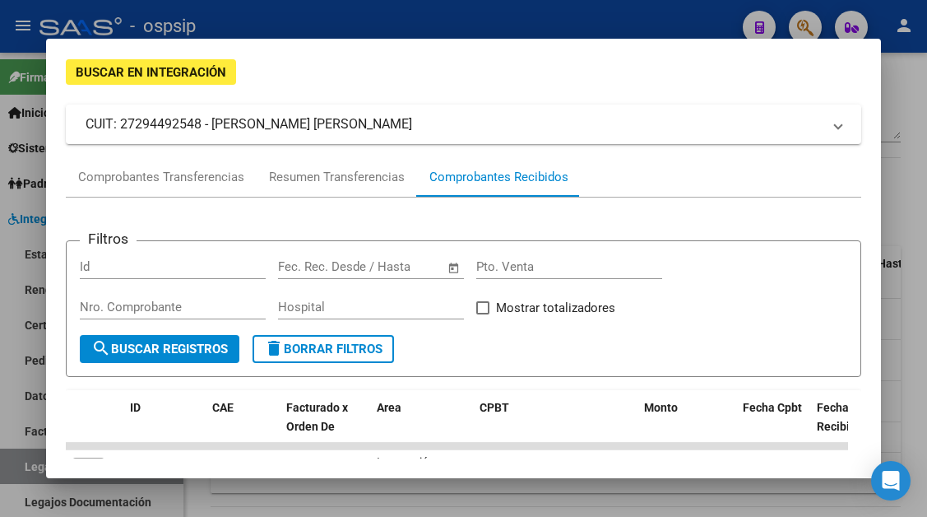
scroll to position [247, 0]
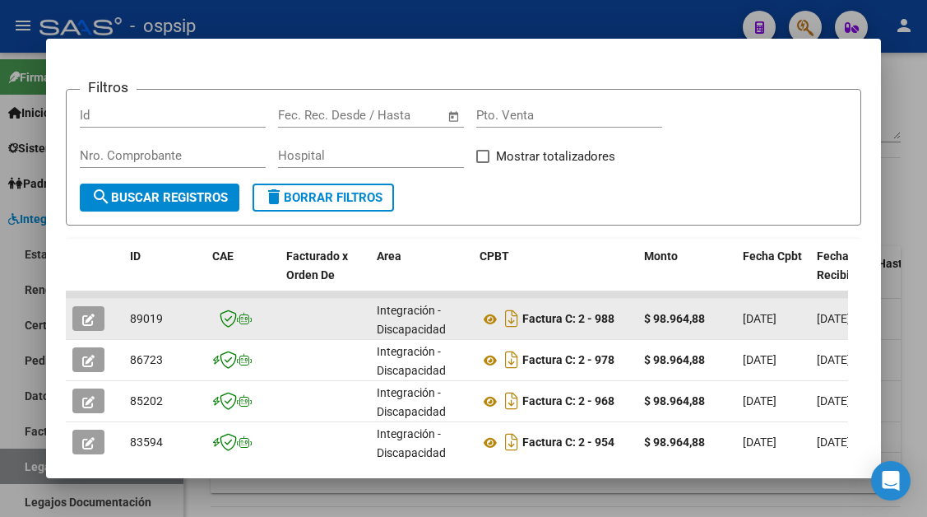
click at [82, 314] on icon "button" at bounding box center [88, 319] width 12 height 12
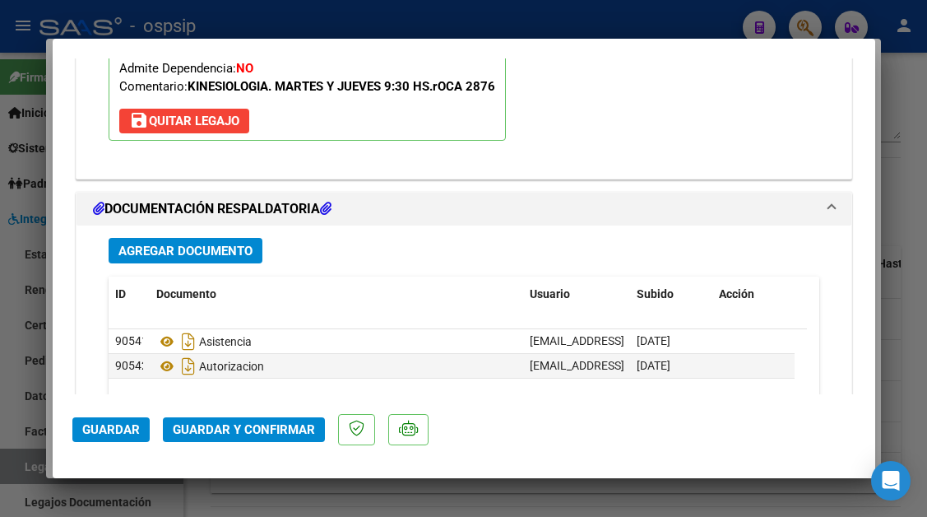
scroll to position [1974, 0]
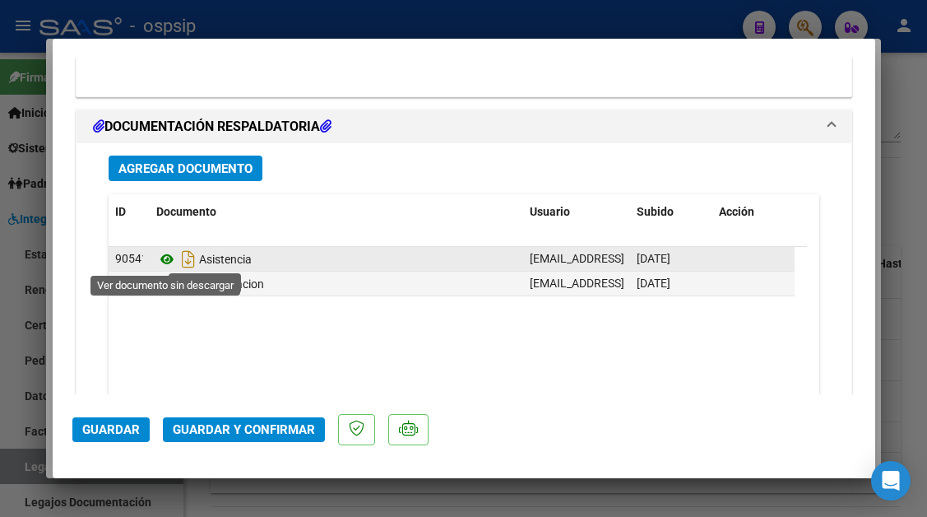
click at [166, 261] on icon at bounding box center [166, 259] width 21 height 20
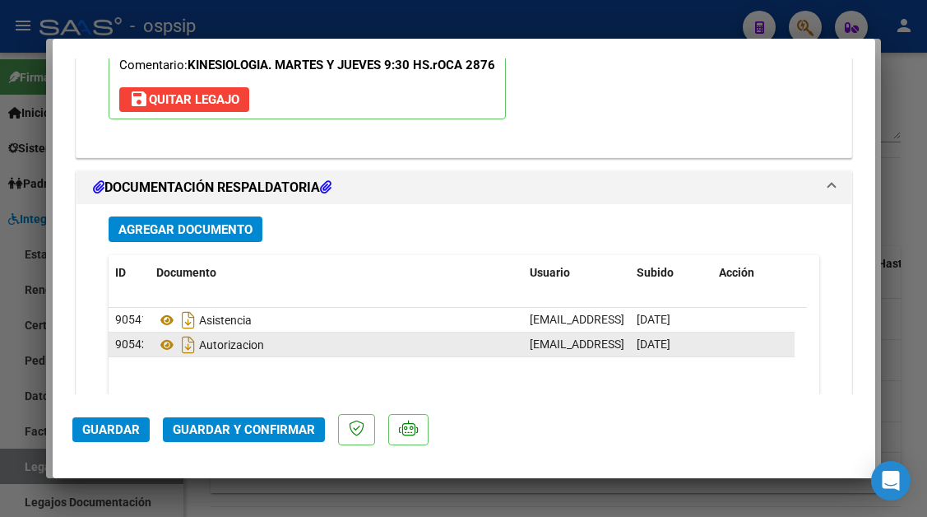
scroll to position [1909, 0]
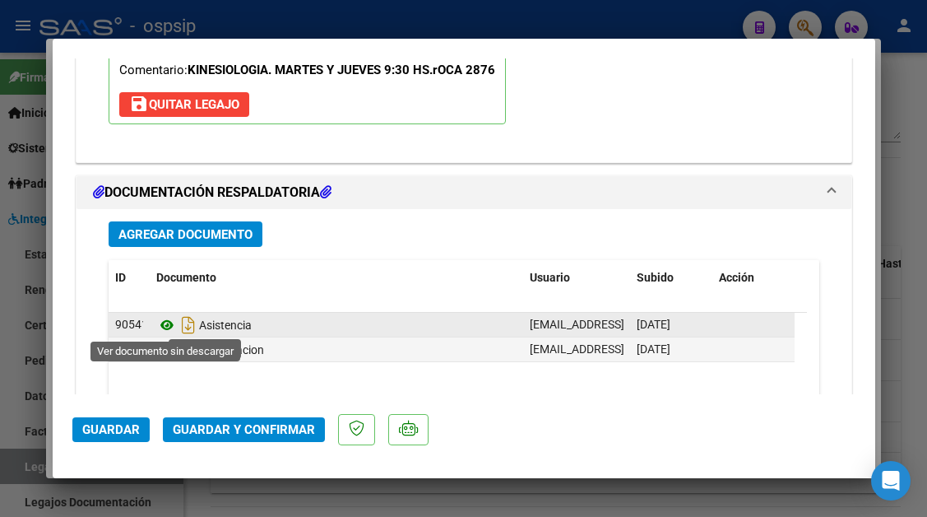
click at [169, 322] on icon at bounding box center [166, 325] width 21 height 20
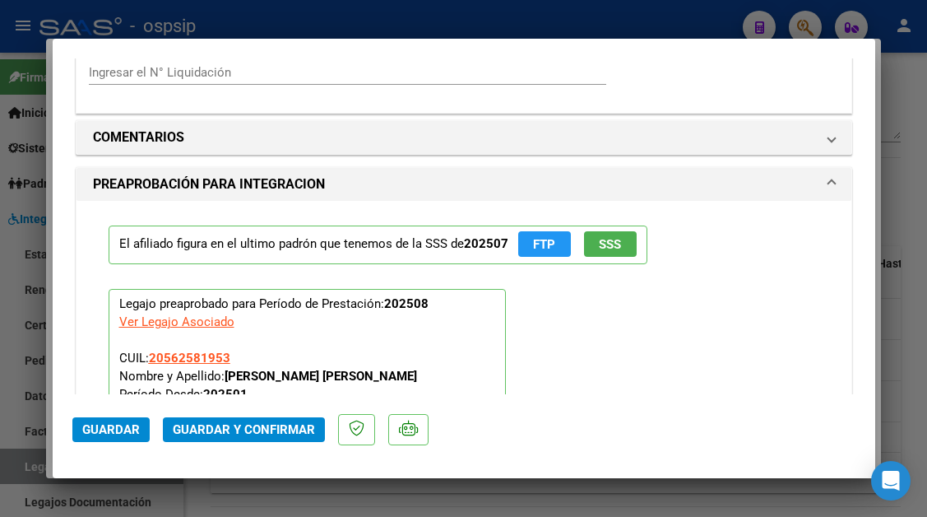
scroll to position [1333, 0]
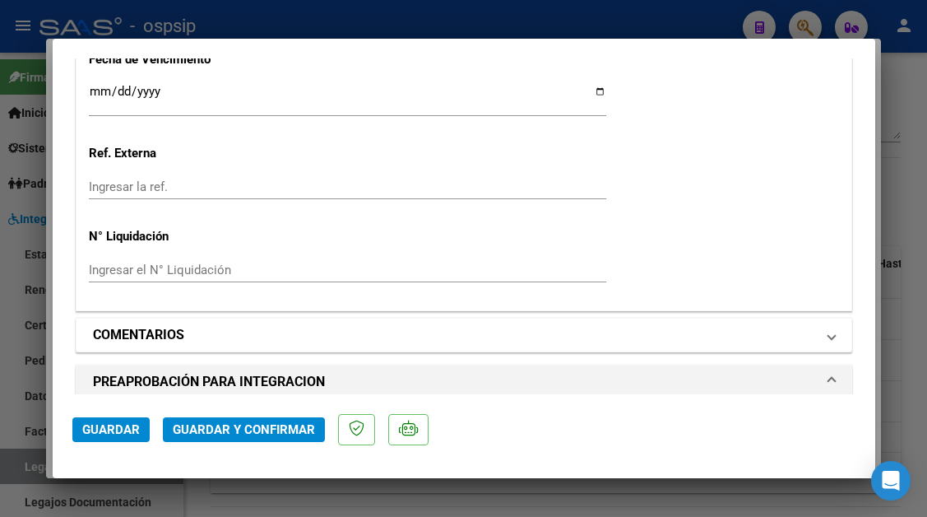
click at [805, 324] on mat-expansion-panel-header "COMENTARIOS" at bounding box center [464, 334] width 775 height 33
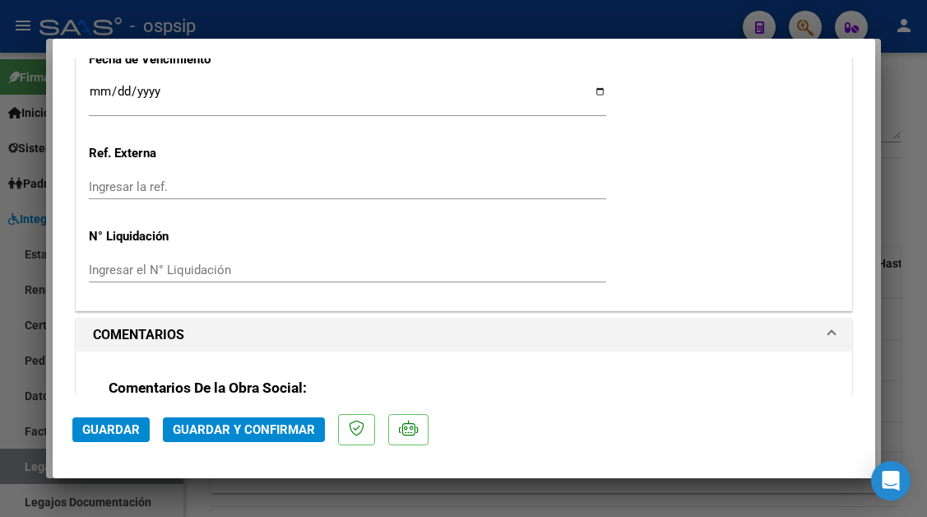
scroll to position [1415, 0]
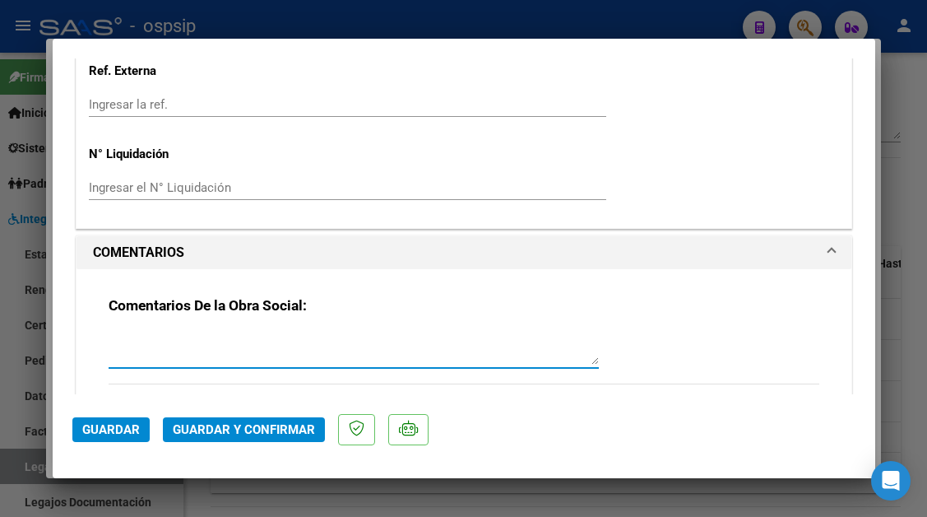
click at [244, 354] on textarea at bounding box center [354, 348] width 490 height 33
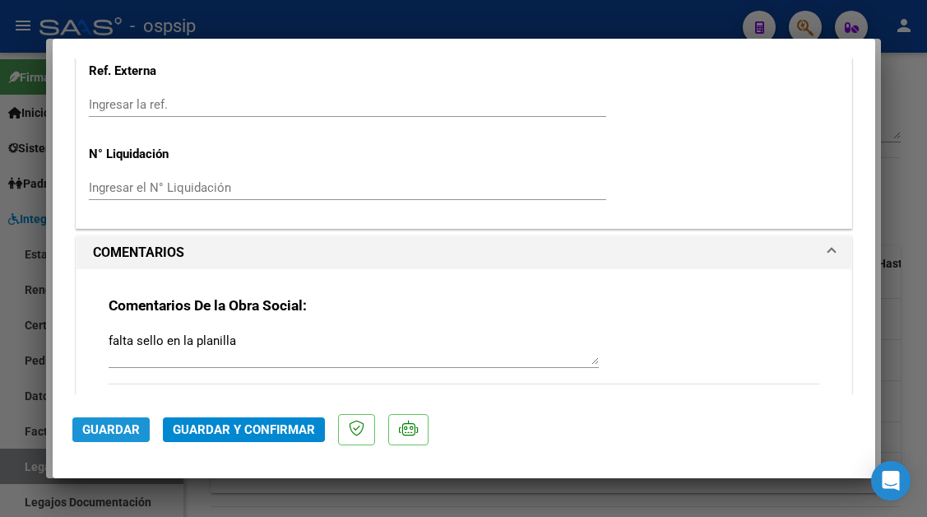
click at [113, 423] on span "Guardar" at bounding box center [111, 429] width 58 height 15
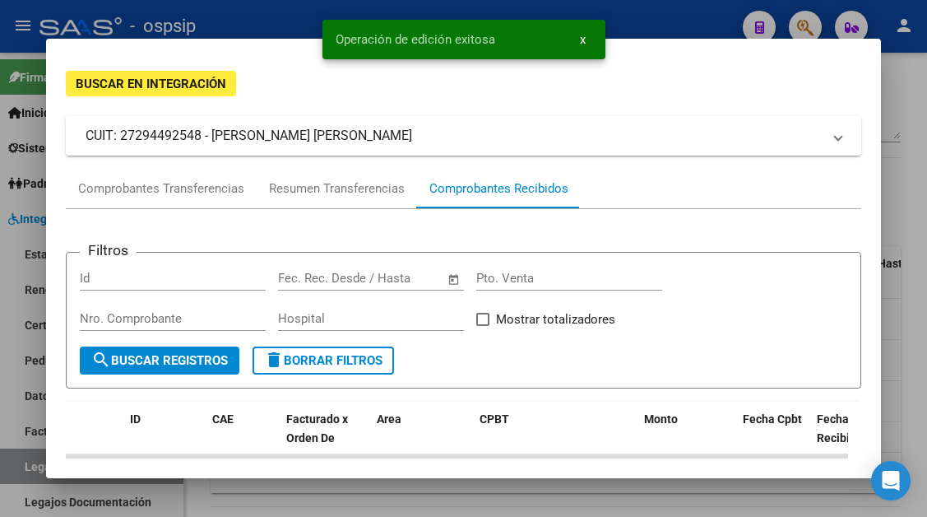
scroll to position [0, 0]
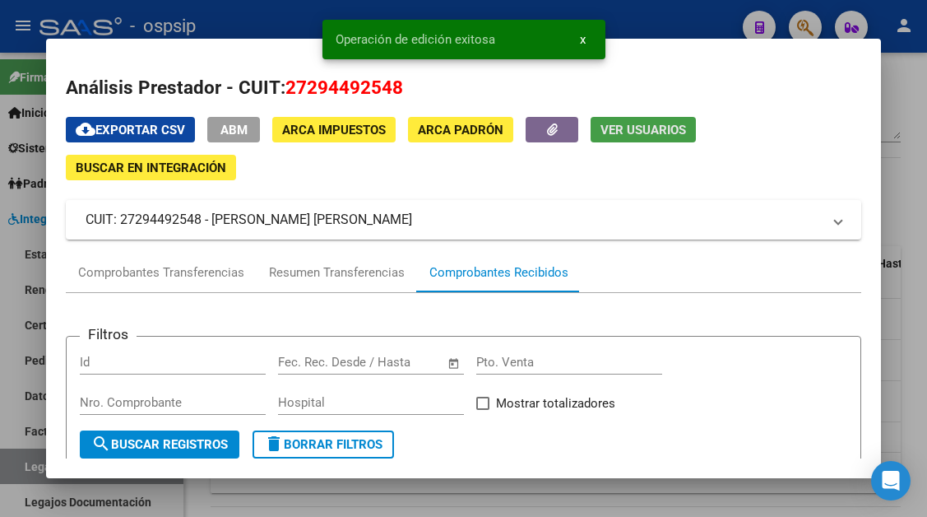
click at [624, 126] on span "Ver Usuarios" at bounding box center [644, 130] width 86 height 15
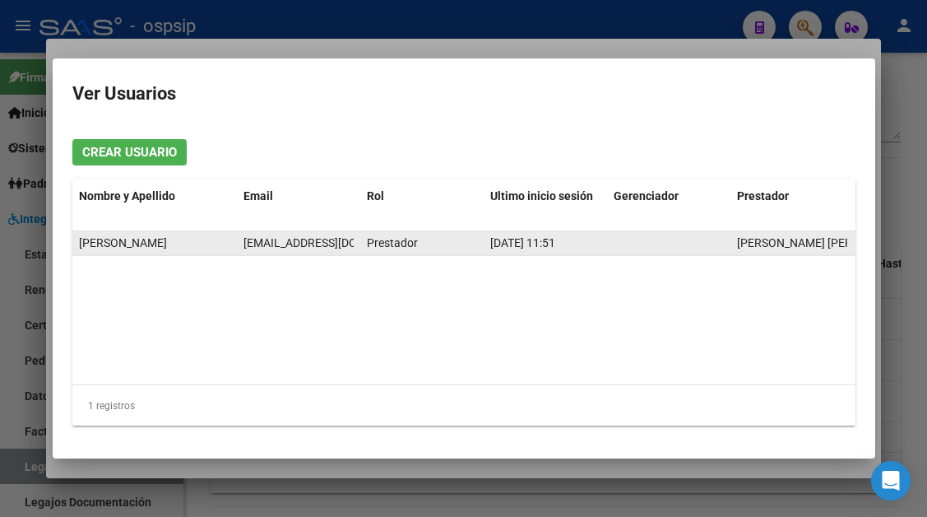
click at [304, 242] on span "[EMAIL_ADDRESS][DOMAIN_NAME]" at bounding box center [335, 242] width 183 height 13
copy span "[EMAIL_ADDRESS][DOMAIN_NAME]"
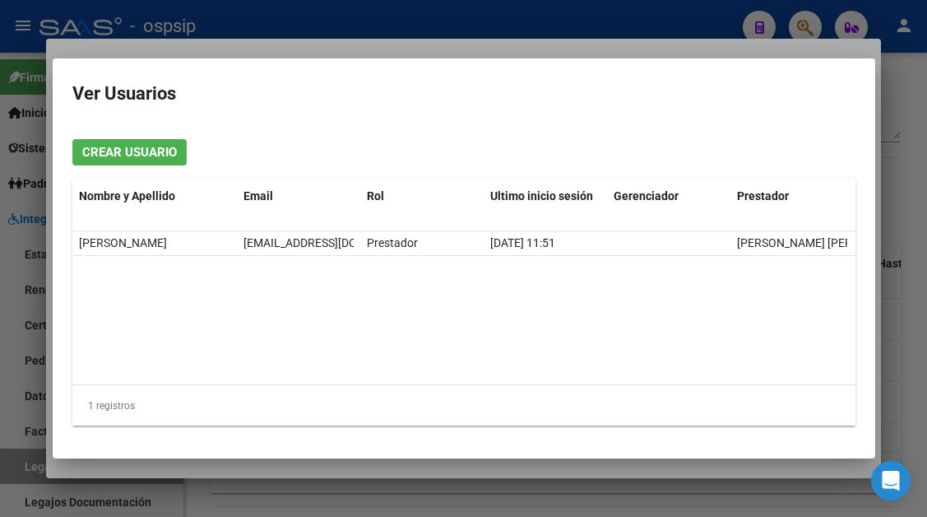
click at [26, 456] on div at bounding box center [463, 258] width 927 height 517
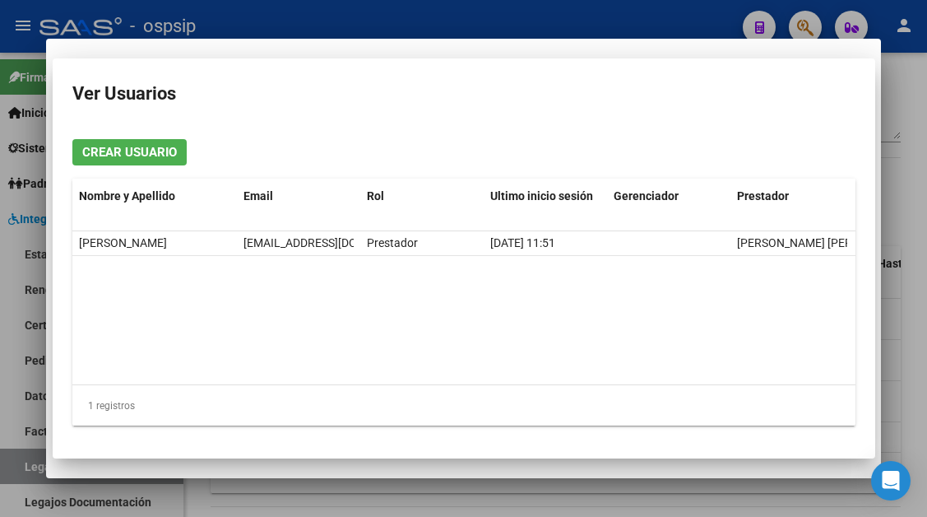
click at [26, 456] on div at bounding box center [463, 258] width 927 height 517
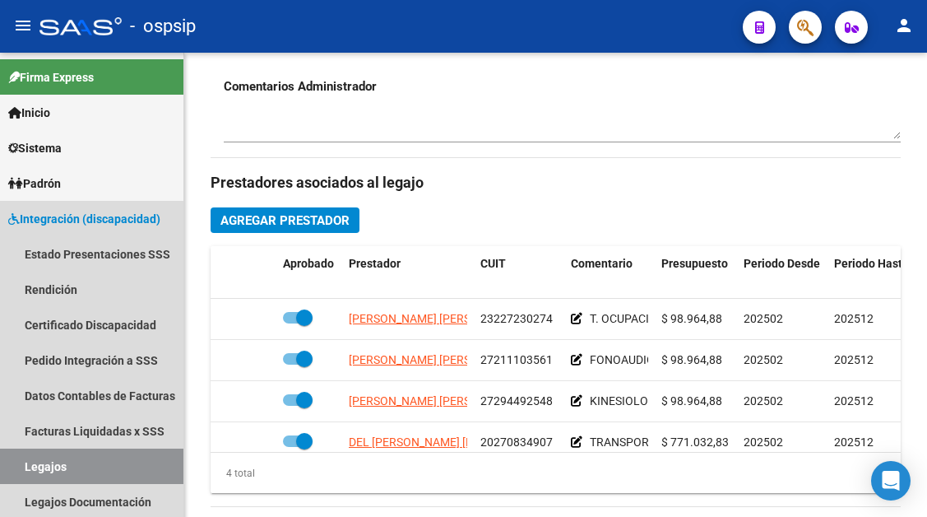
click at [26, 456] on link "Legajos" at bounding box center [91, 465] width 183 height 35
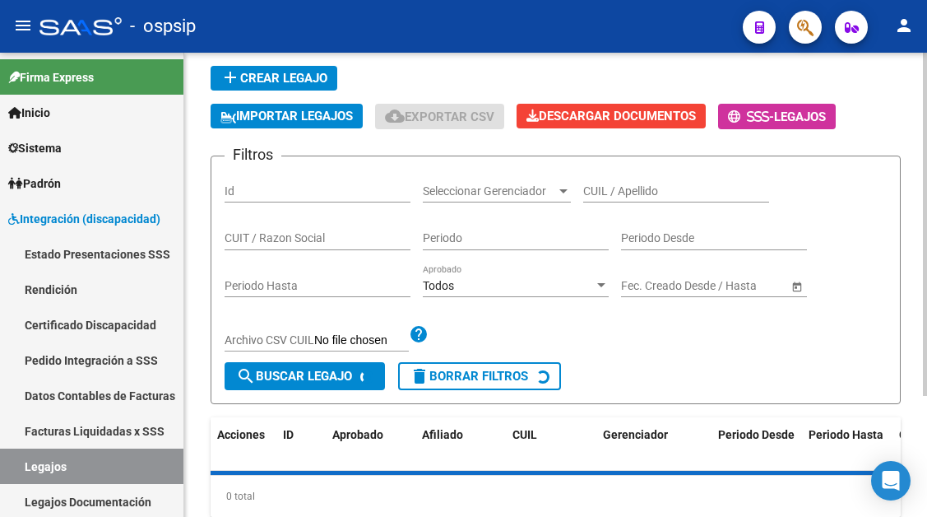
scroll to position [81, 0]
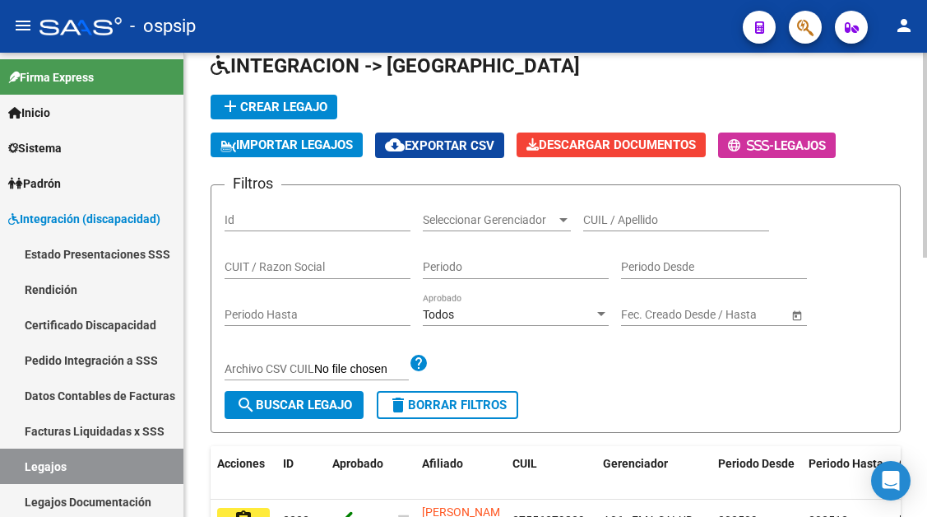
click at [619, 216] on input "CUIL / Apellido" at bounding box center [676, 220] width 186 height 14
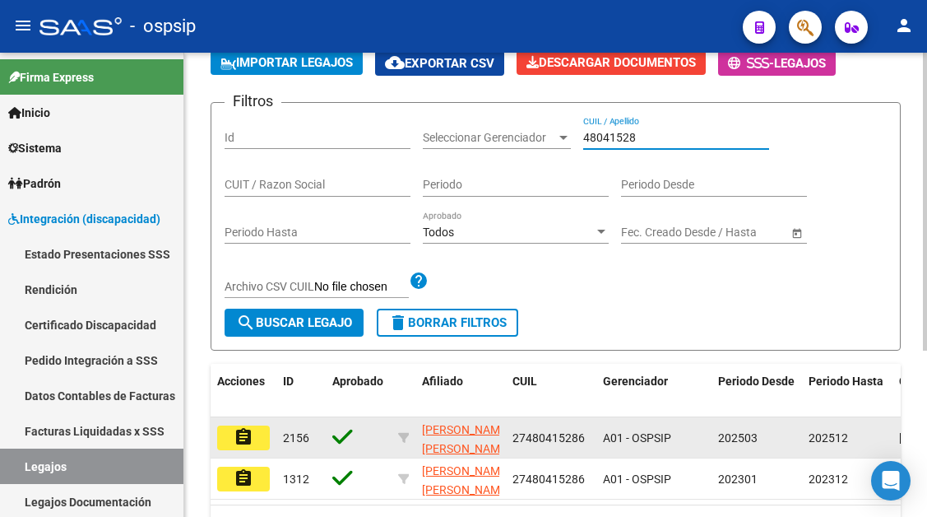
click at [244, 440] on mat-icon "assignment" at bounding box center [244, 437] width 20 height 20
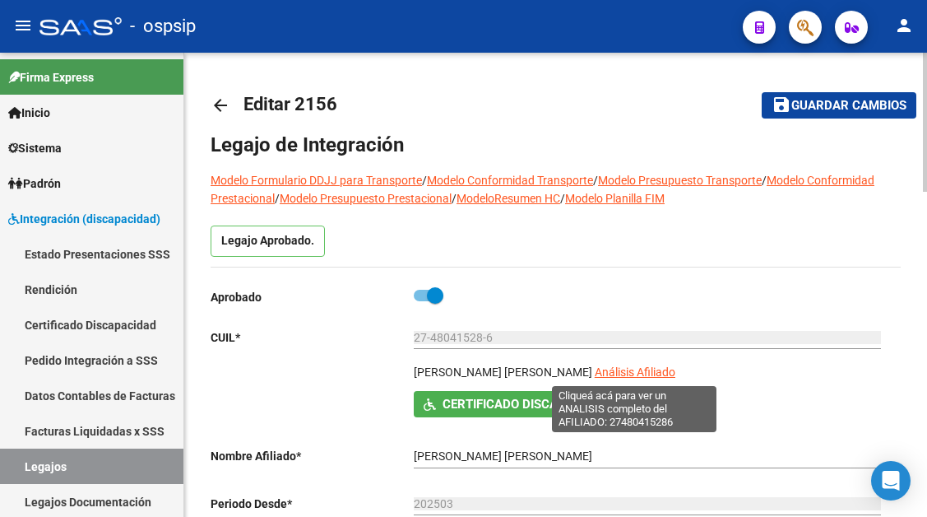
click at [634, 371] on span "Análisis Afiliado" at bounding box center [635, 371] width 81 height 13
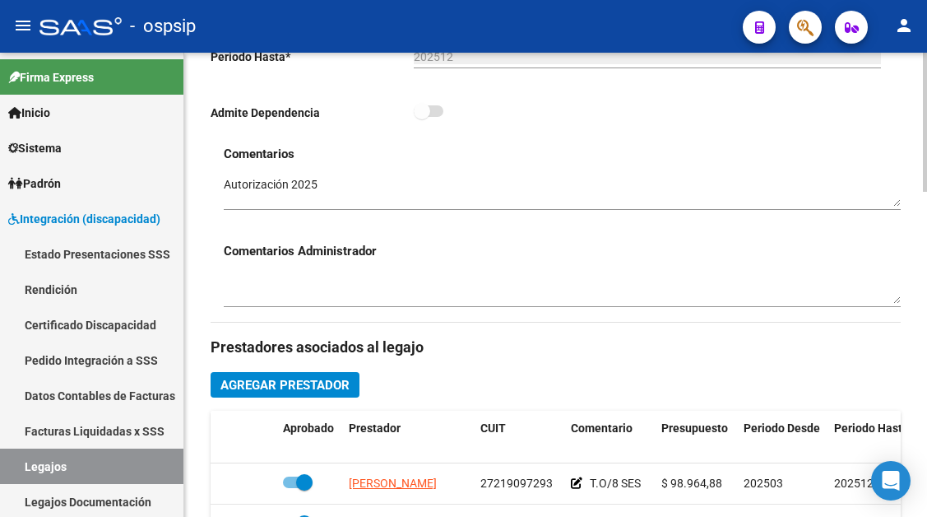
scroll to position [576, 0]
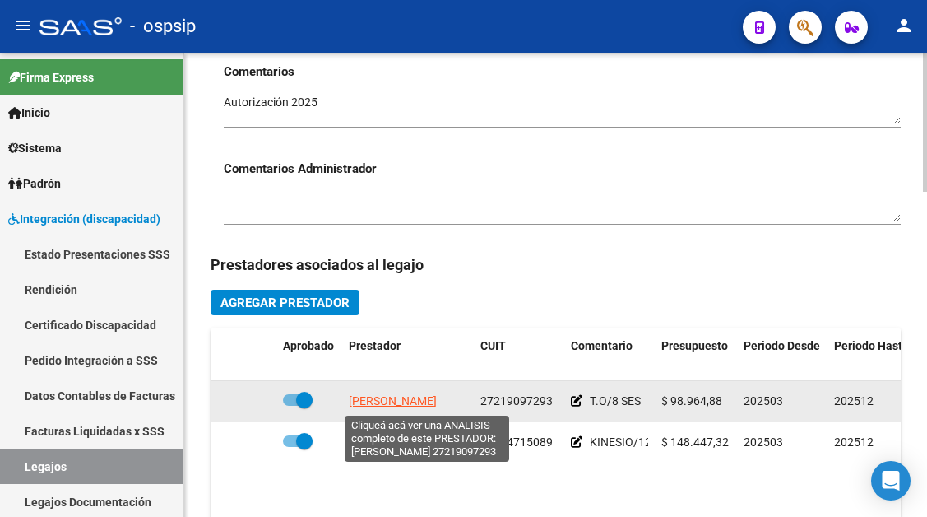
click at [437, 404] on span "[PERSON_NAME]" at bounding box center [393, 400] width 88 height 13
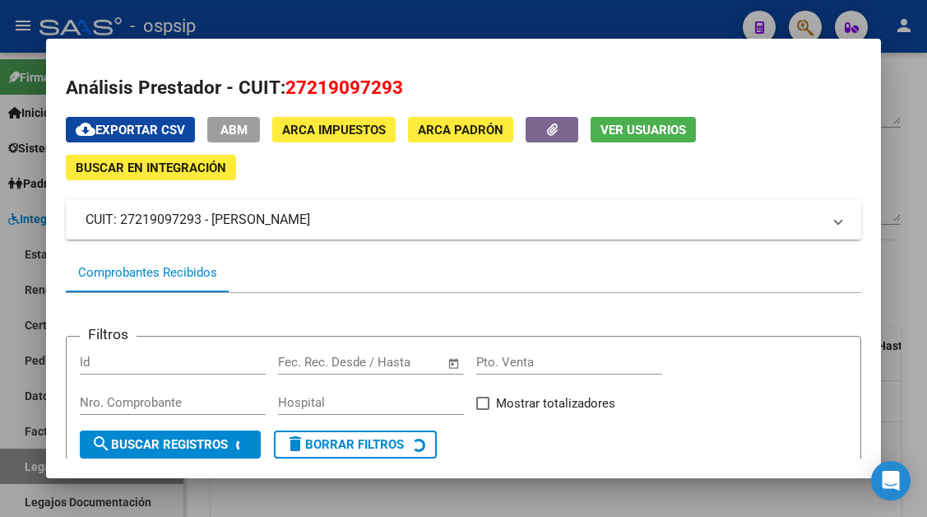
scroll to position [329, 0]
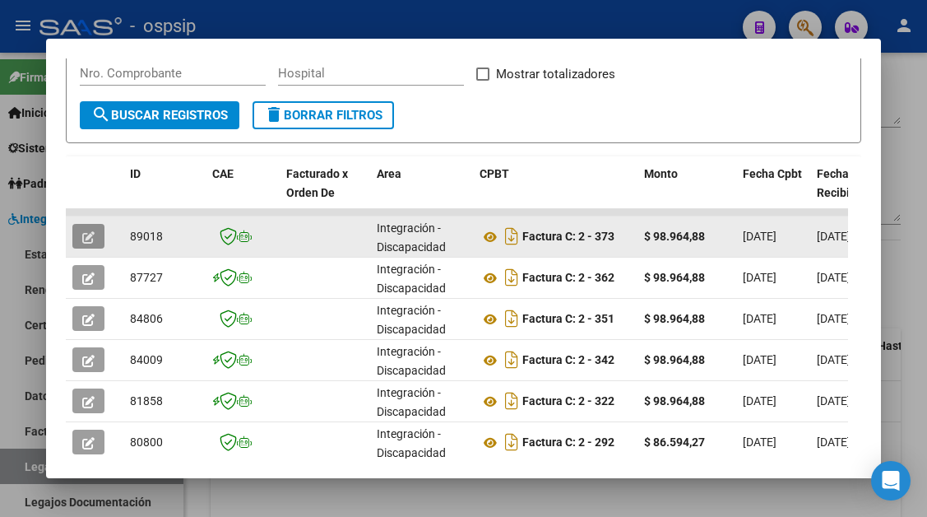
click at [90, 231] on icon "button" at bounding box center [88, 237] width 12 height 12
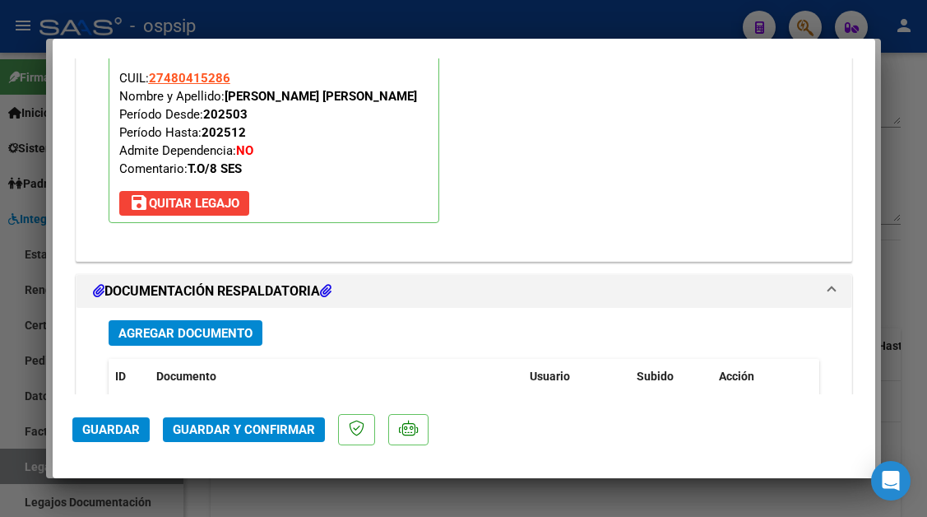
scroll to position [1892, 0]
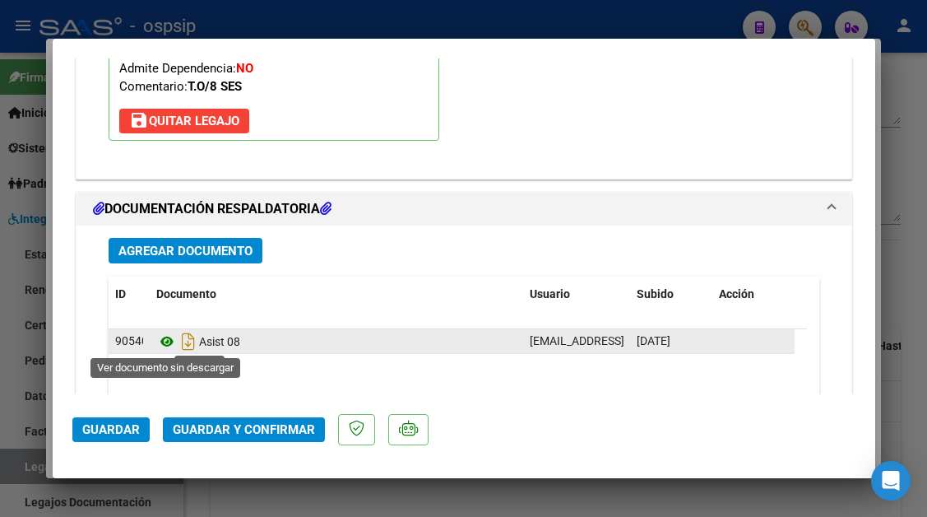
click at [174, 336] on icon at bounding box center [166, 342] width 21 height 20
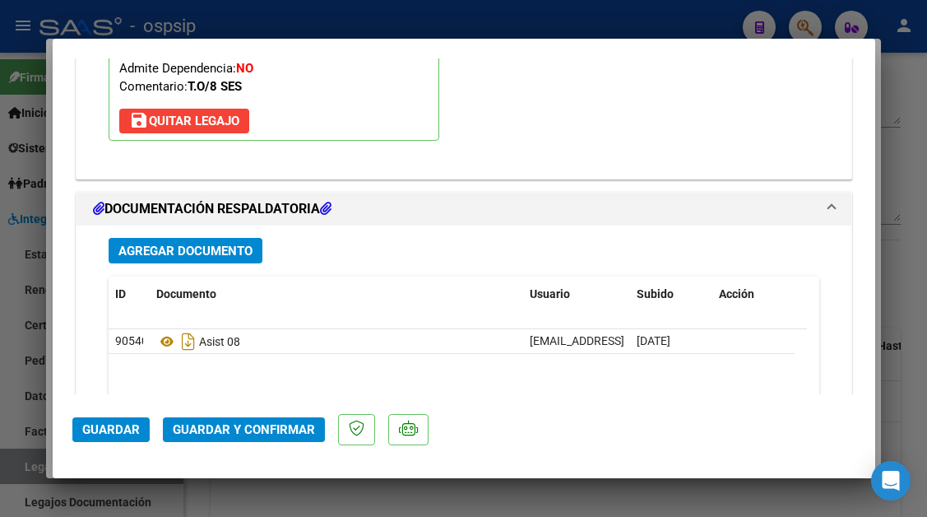
click at [242, 420] on button "Guardar y Confirmar" at bounding box center [244, 429] width 162 height 25
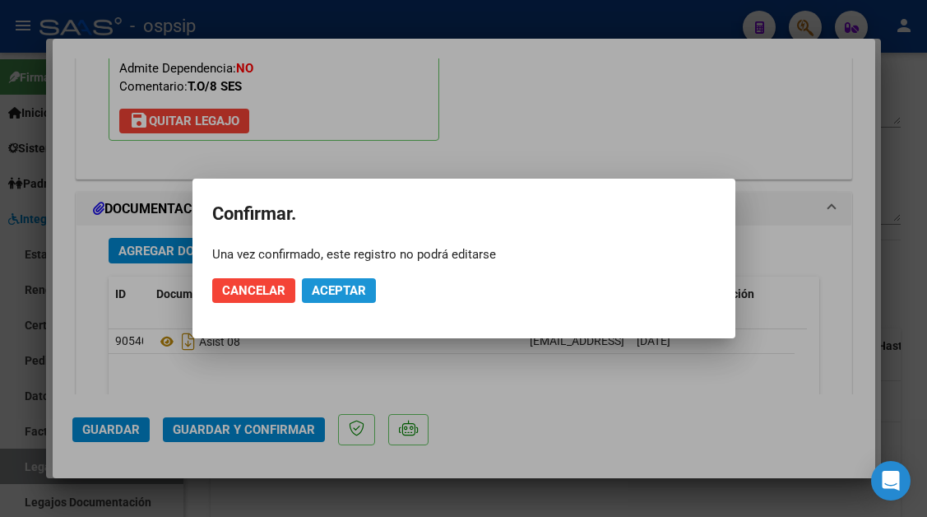
click at [314, 282] on button "Aceptar" at bounding box center [339, 290] width 74 height 25
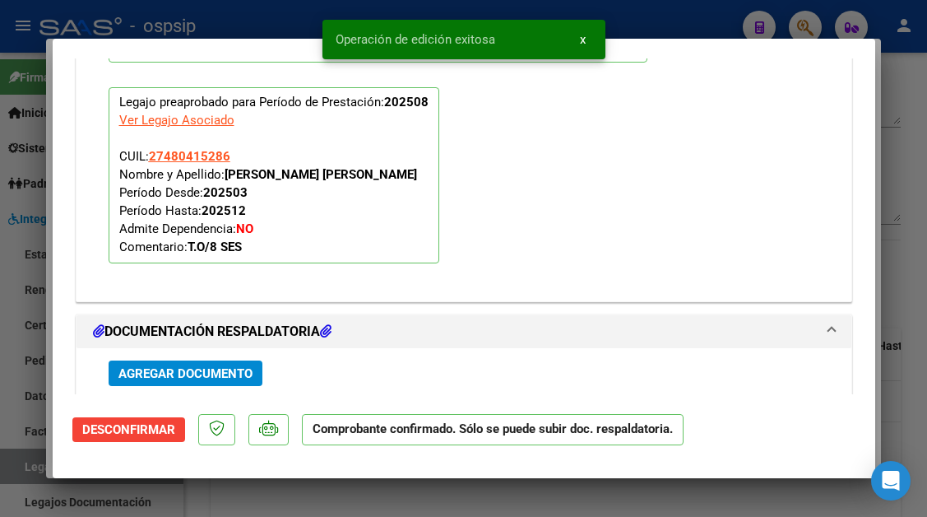
scroll to position [1579, 0]
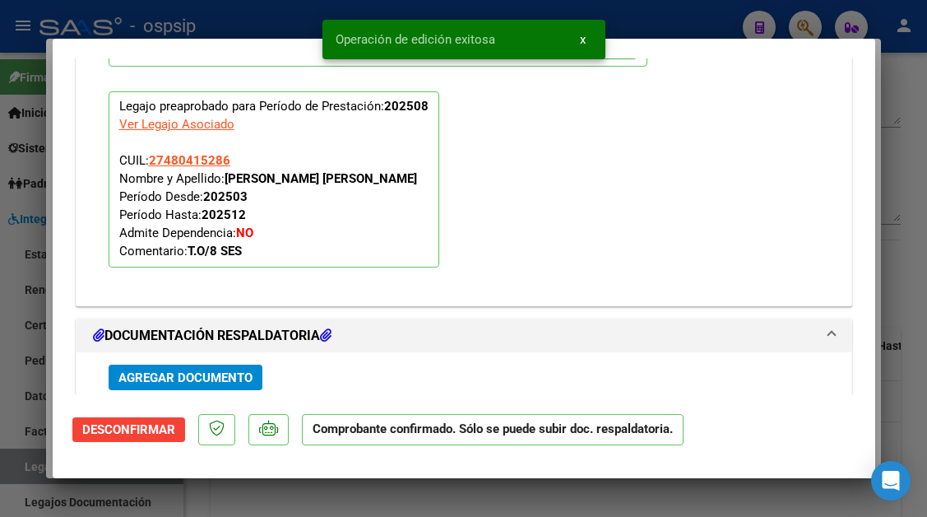
click at [18, 466] on div at bounding box center [463, 258] width 927 height 517
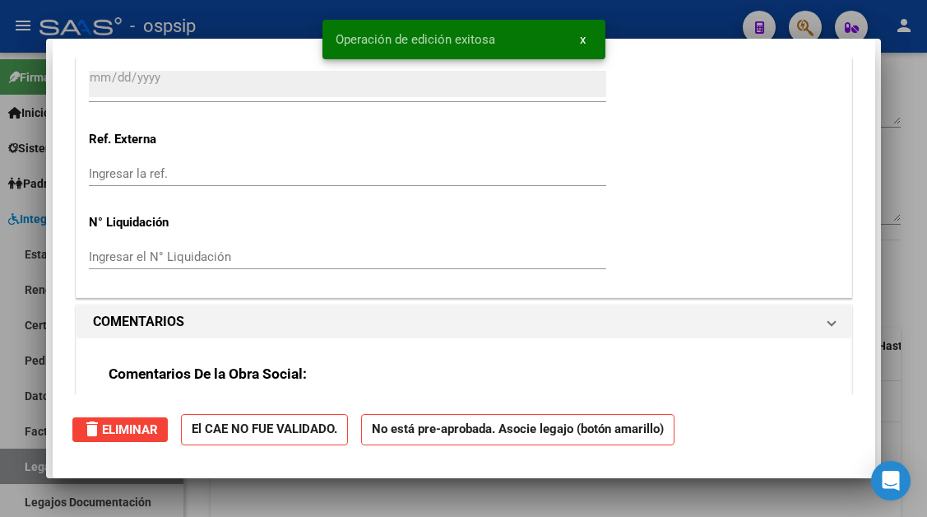
scroll to position [0, 0]
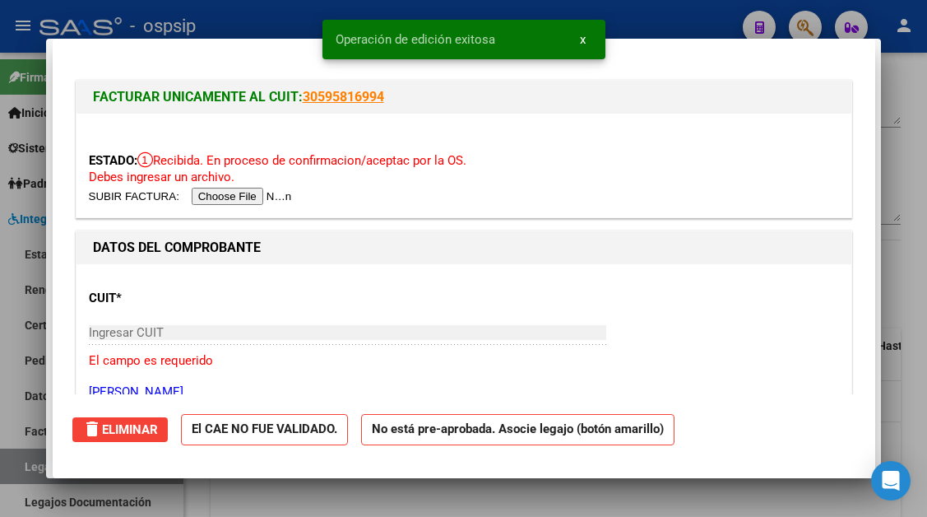
click at [18, 466] on div at bounding box center [463, 258] width 927 height 517
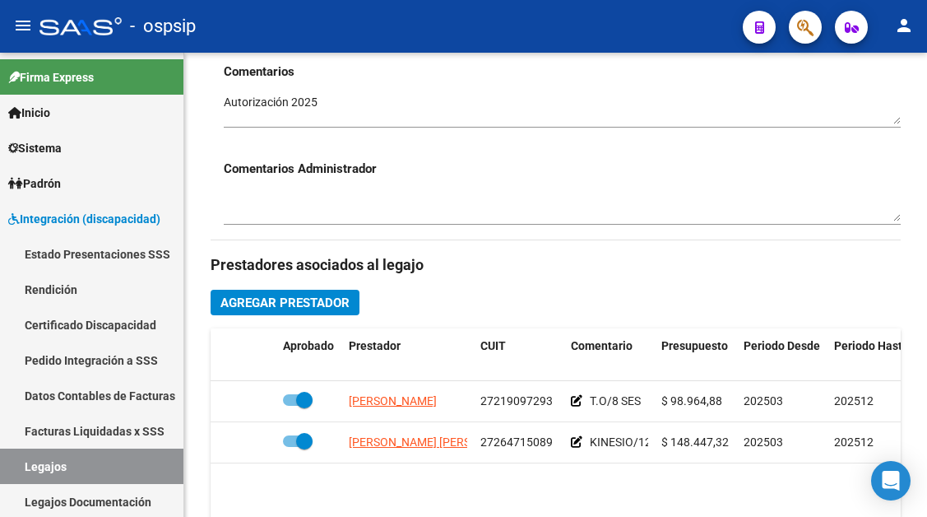
click at [18, 466] on link "Legajos" at bounding box center [91, 465] width 183 height 35
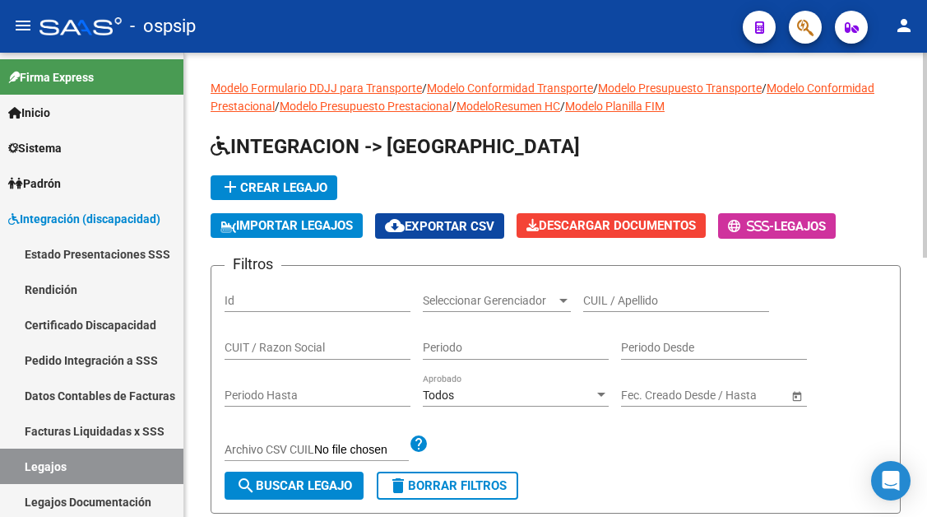
click at [615, 309] on div "CUIL / Apellido" at bounding box center [676, 295] width 186 height 33
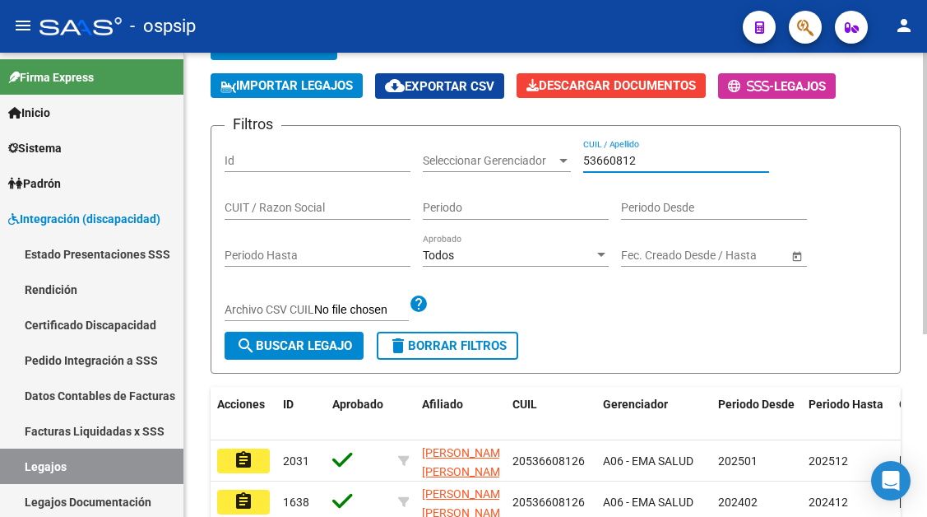
scroll to position [165, 0]
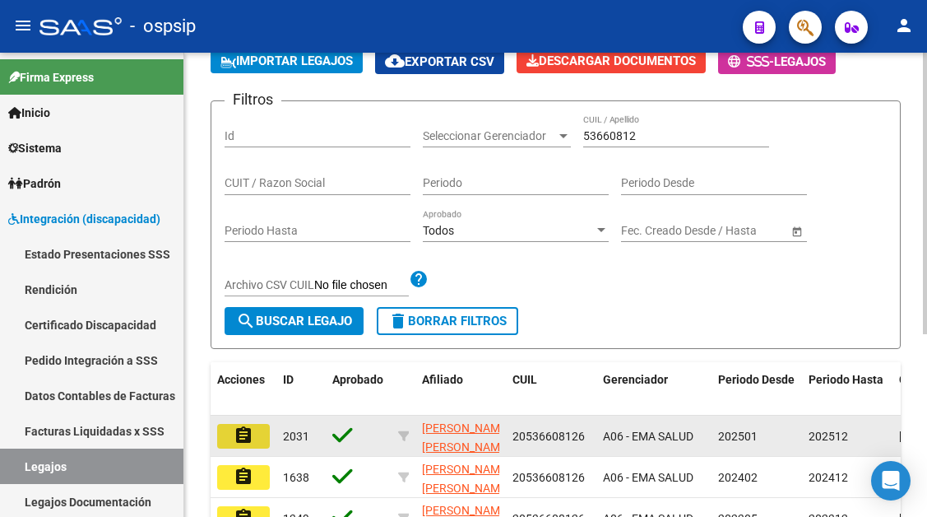
click at [248, 443] on mat-icon "assignment" at bounding box center [244, 435] width 20 height 20
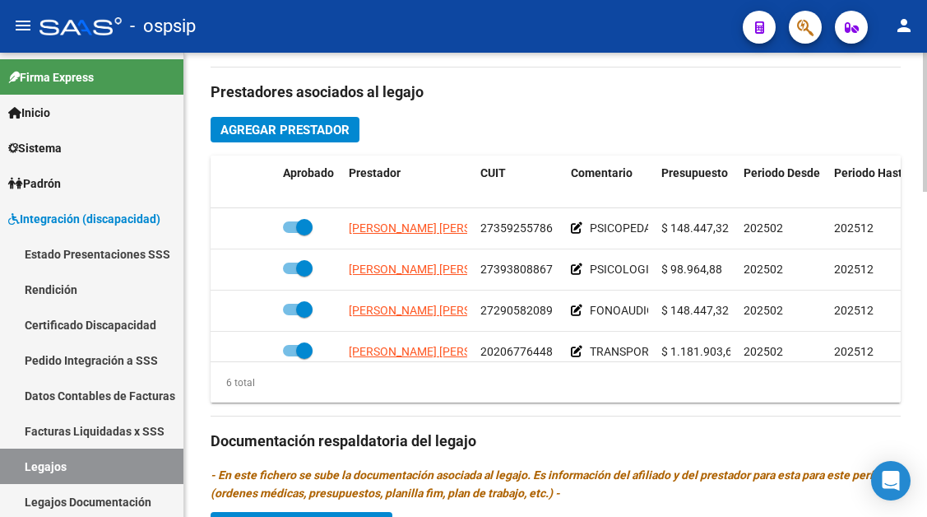
scroll to position [823, 0]
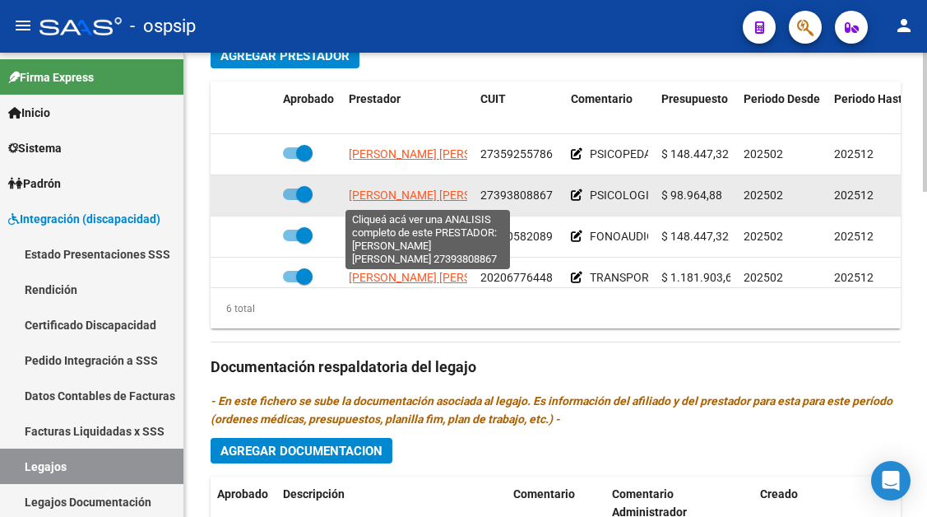
click at [420, 196] on span "[PERSON_NAME] [PERSON_NAME]" at bounding box center [438, 194] width 179 height 13
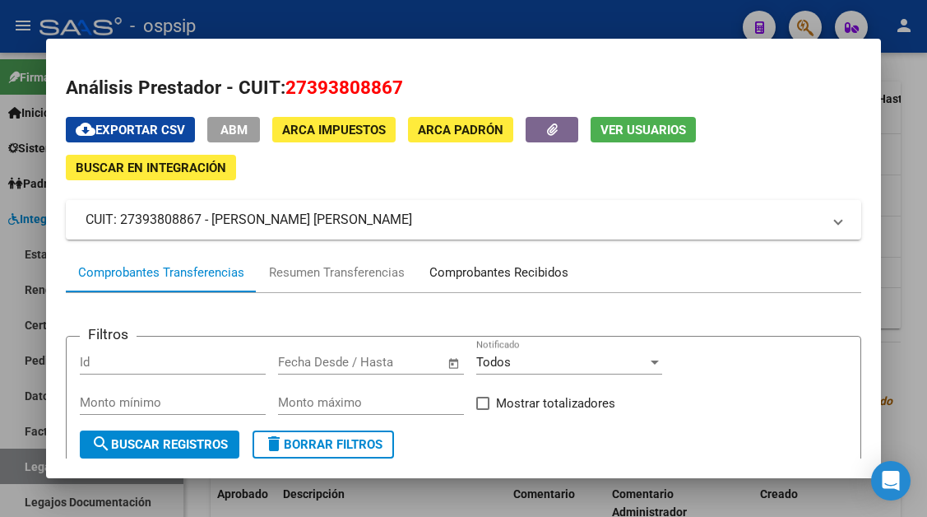
click at [470, 281] on div "Comprobantes Recibidos" at bounding box center [498, 272] width 139 height 19
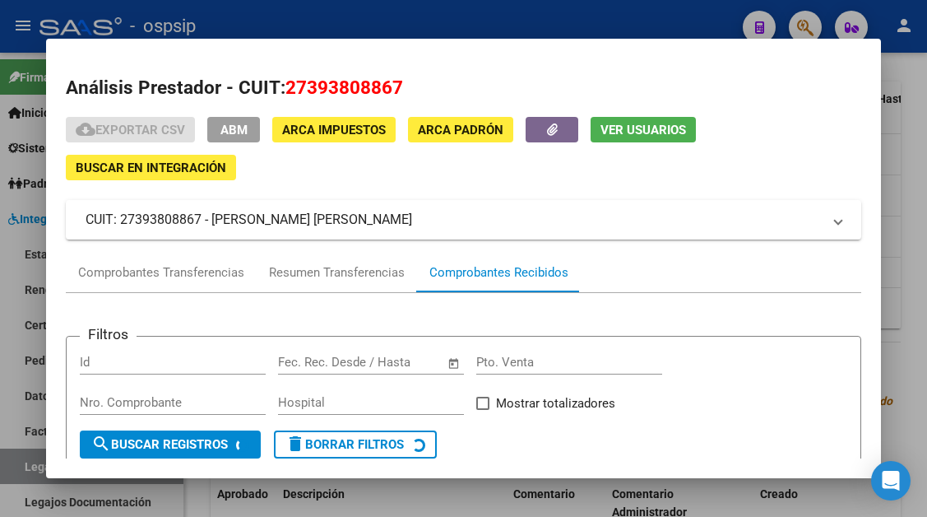
scroll to position [157, 0]
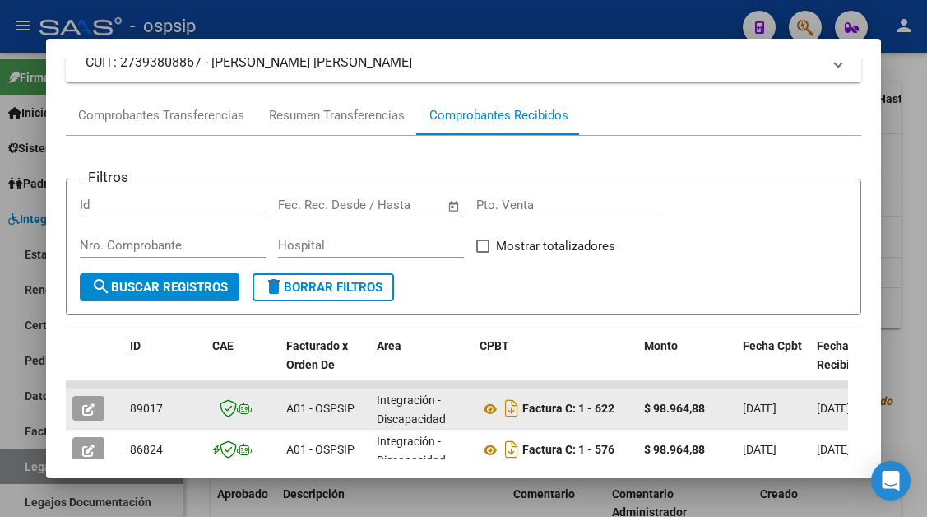
click at [101, 405] on button "button" at bounding box center [88, 408] width 32 height 25
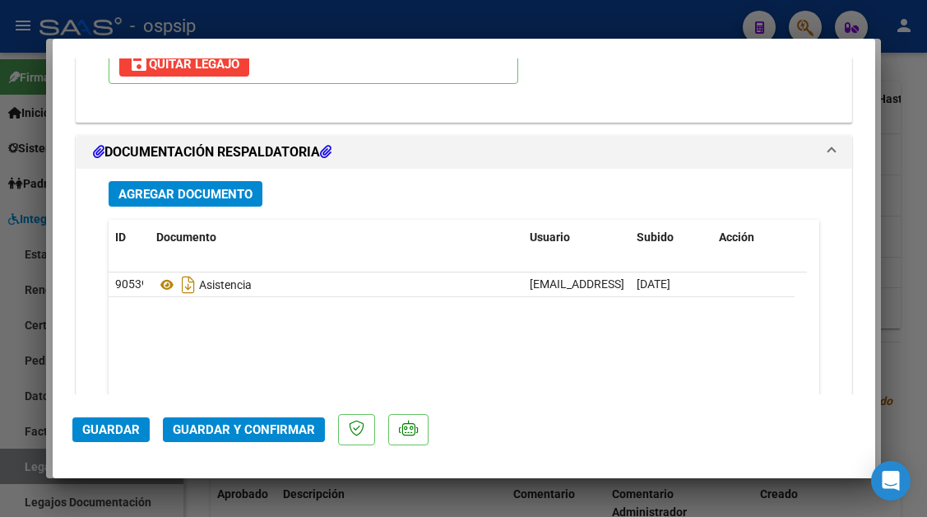
scroll to position [1974, 0]
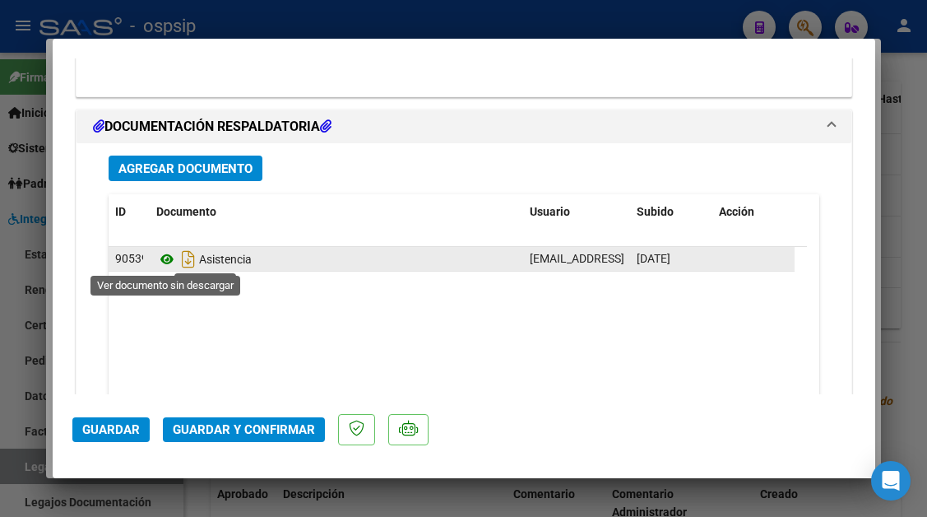
click at [168, 251] on icon at bounding box center [166, 259] width 21 height 20
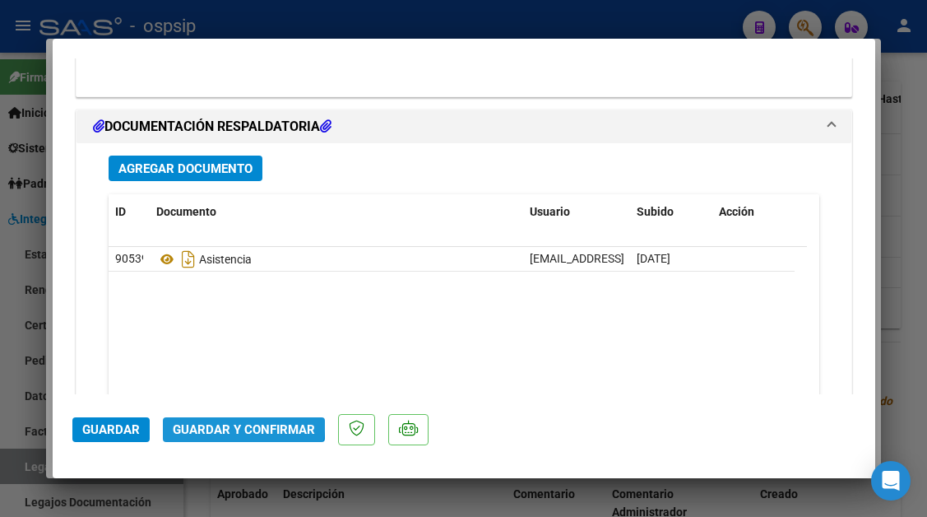
click at [216, 418] on button "Guardar y Confirmar" at bounding box center [244, 429] width 162 height 25
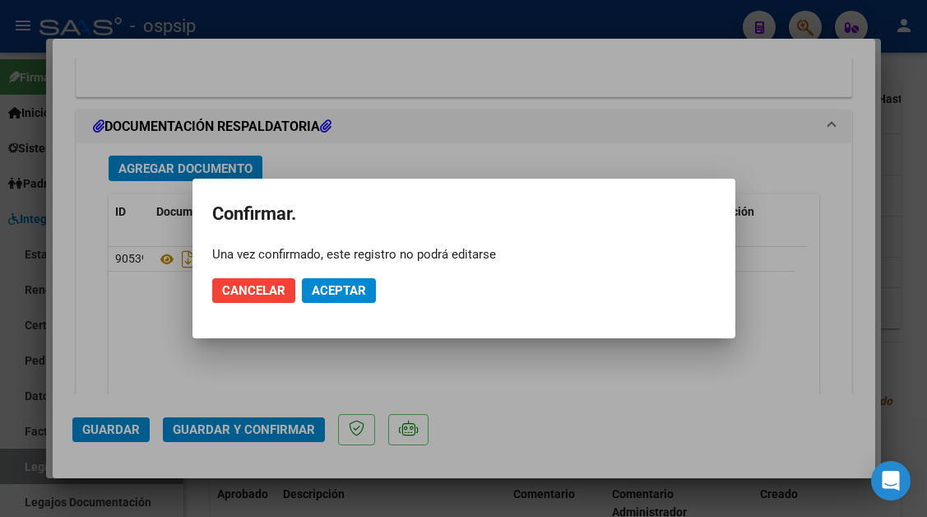
click at [325, 304] on mat-dialog-actions "Cancelar Aceptar" at bounding box center [463, 290] width 503 height 56
click at [325, 298] on button "Aceptar" at bounding box center [339, 290] width 74 height 25
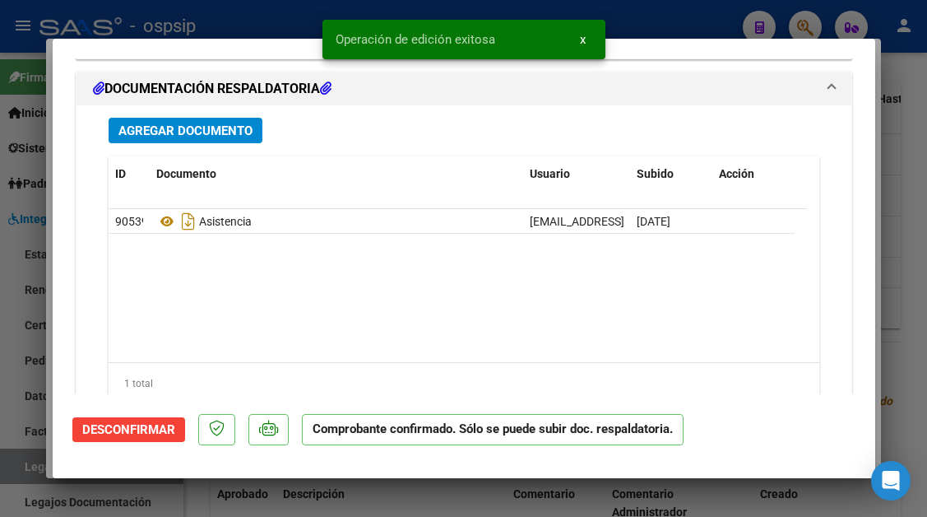
click at [21, 462] on div at bounding box center [463, 258] width 927 height 517
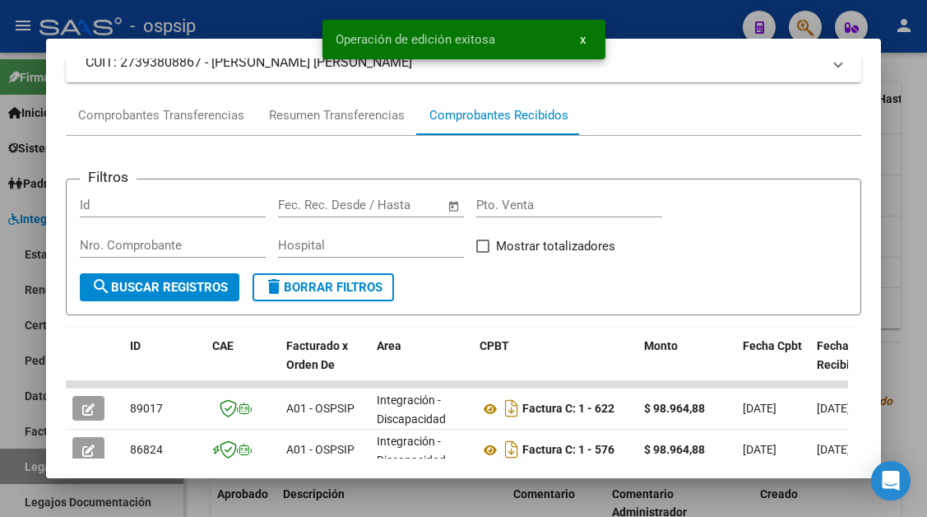
click at [21, 462] on div at bounding box center [463, 258] width 927 height 517
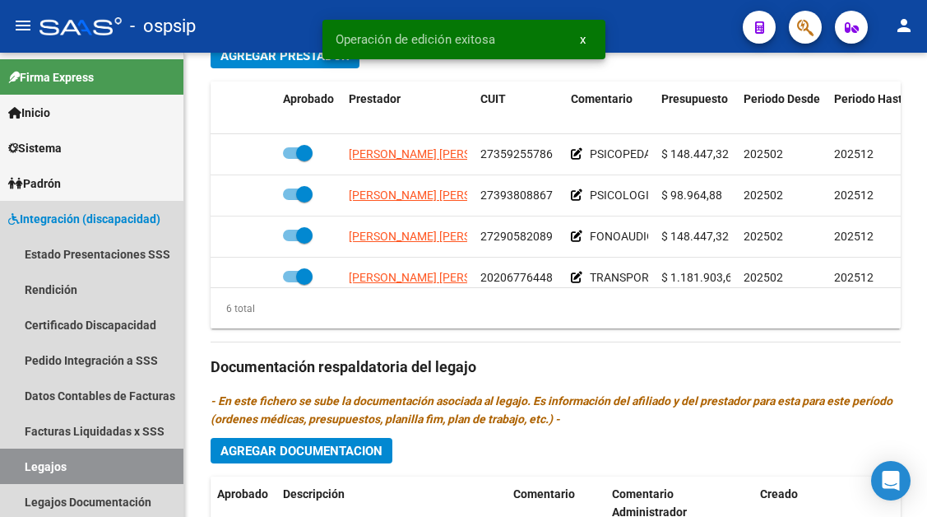
click at [21, 462] on link "Legajos" at bounding box center [91, 465] width 183 height 35
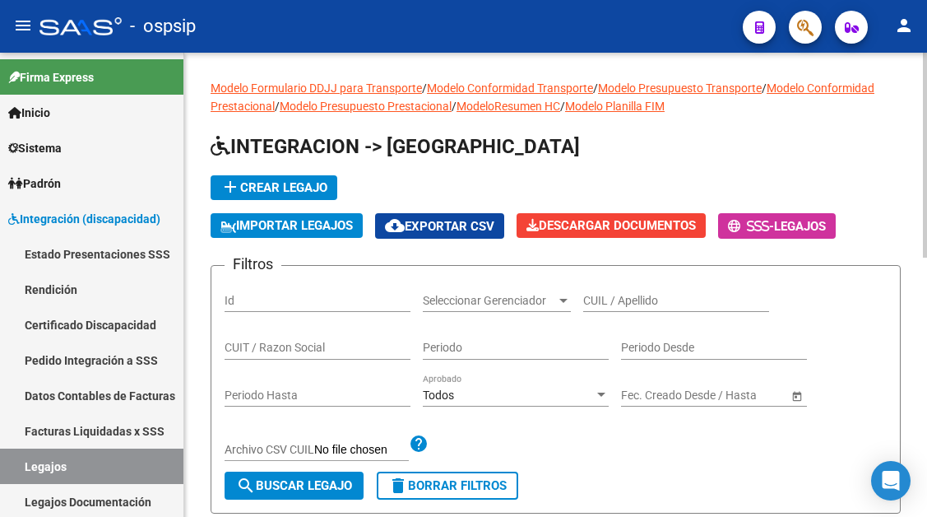
click at [599, 295] on input "CUIL / Apellido" at bounding box center [676, 301] width 186 height 14
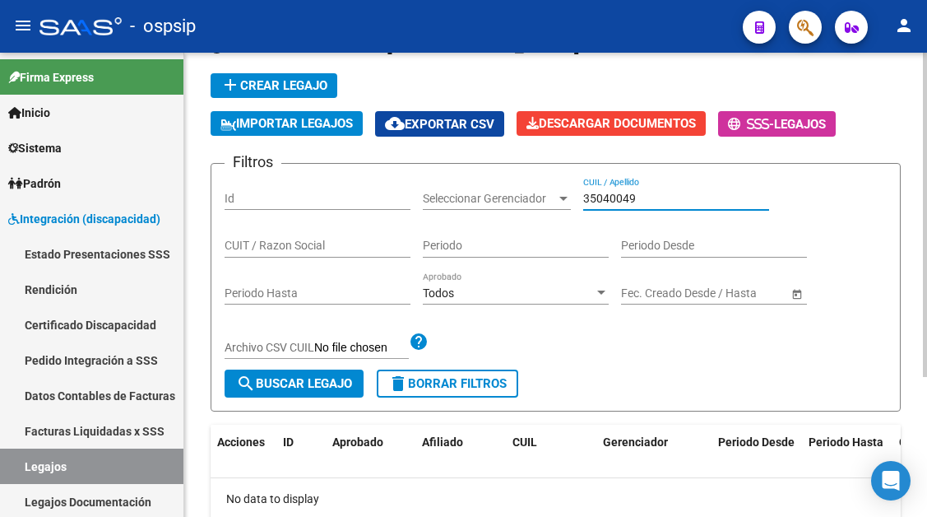
scroll to position [200, 0]
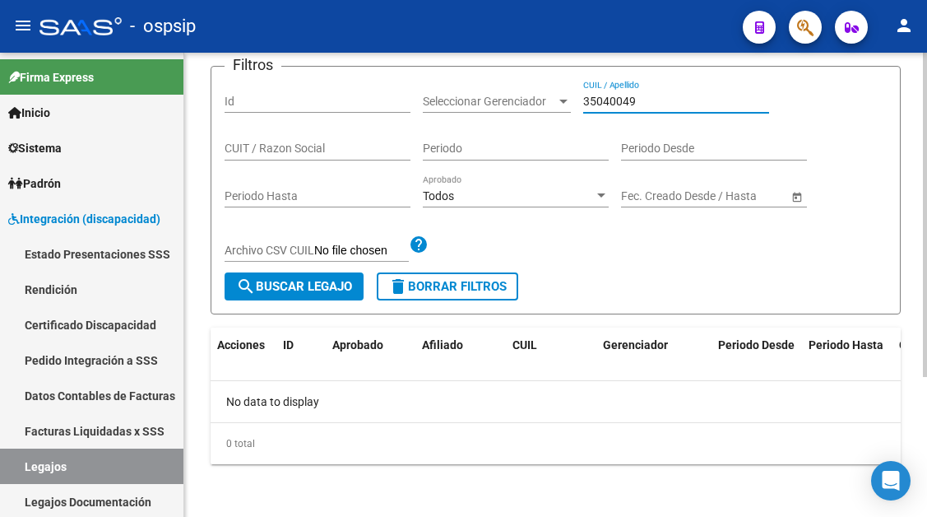
click at [657, 95] on input "35040049" at bounding box center [676, 102] width 186 height 14
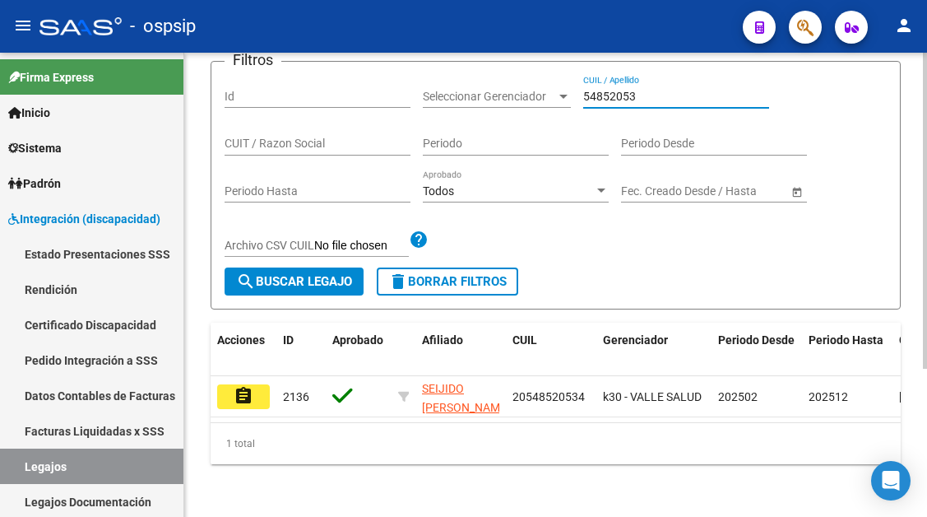
scroll to position [218, 0]
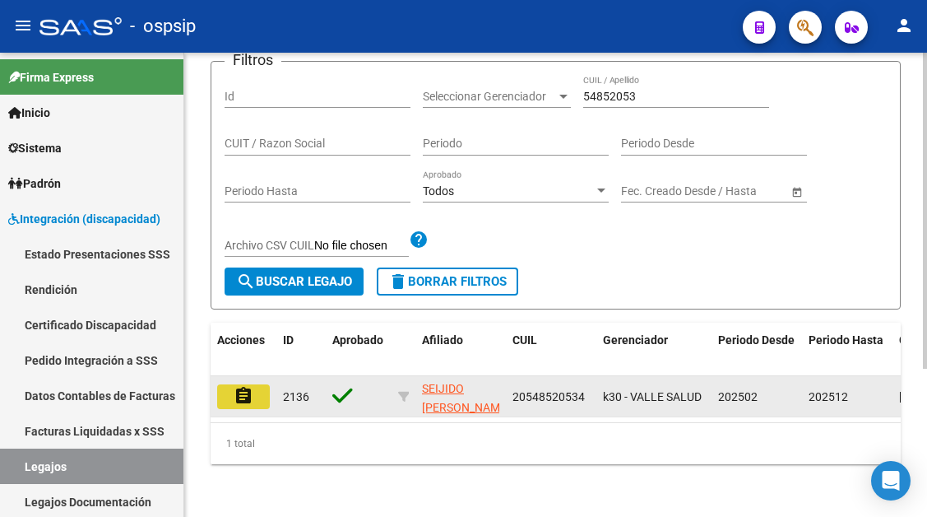
click at [267, 384] on button "assignment" at bounding box center [243, 396] width 53 height 25
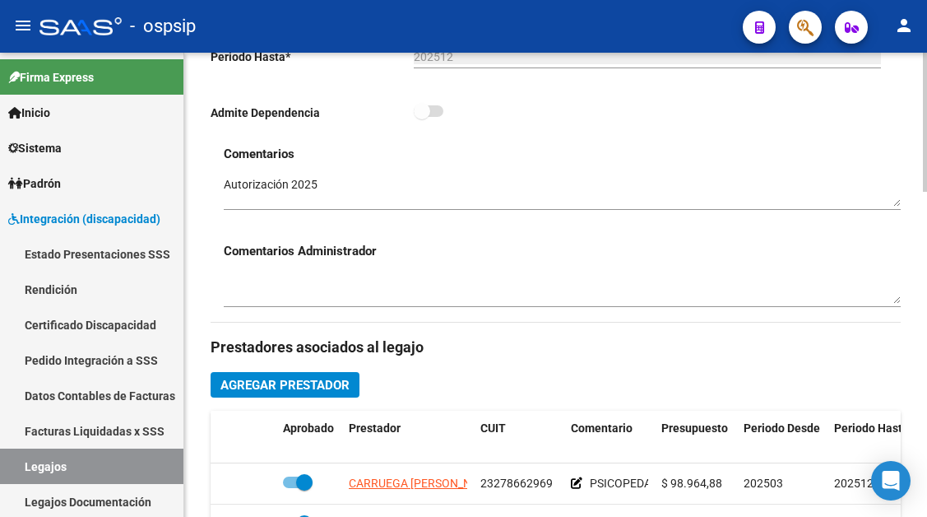
scroll to position [658, 0]
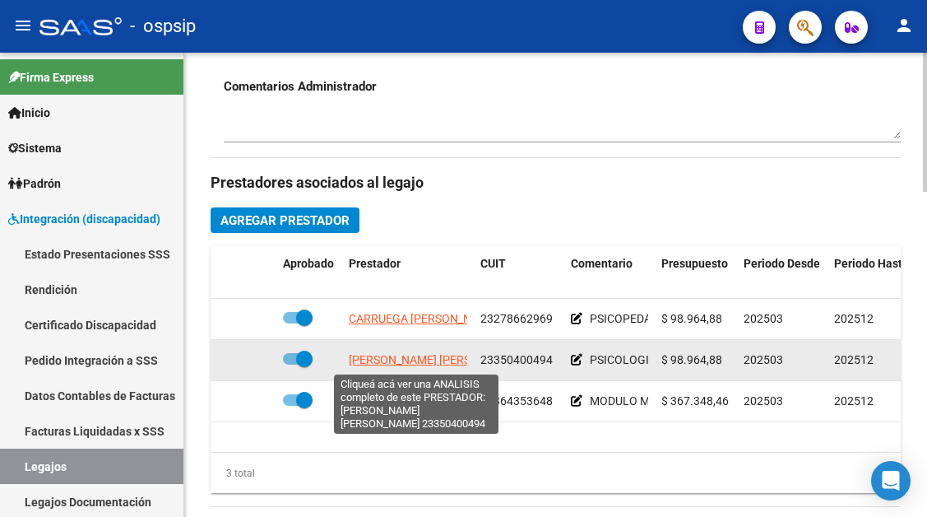
click at [382, 355] on span "[PERSON_NAME] [PERSON_NAME]" at bounding box center [438, 359] width 179 height 13
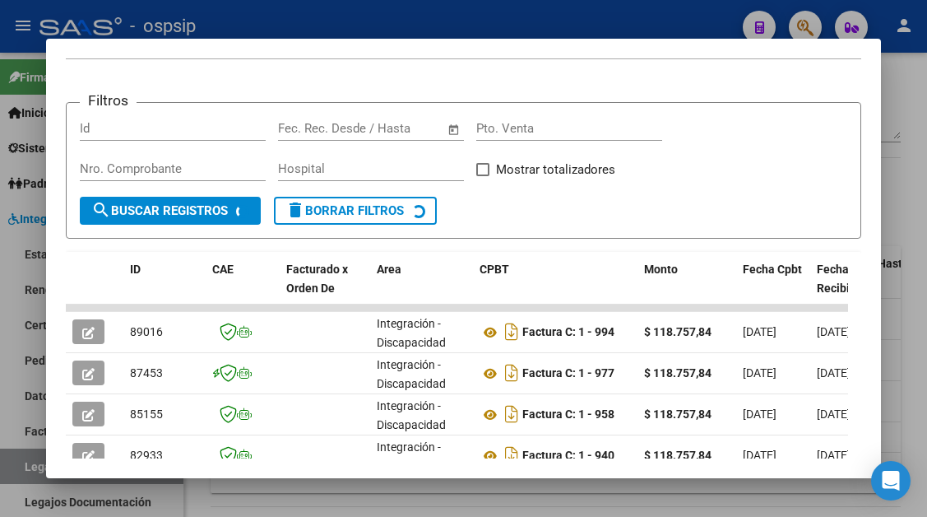
scroll to position [322, 0]
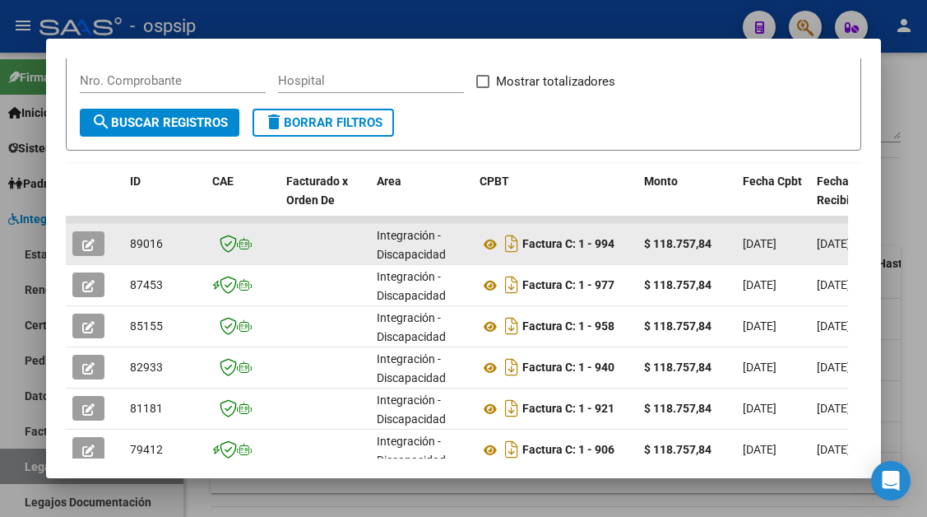
click at [81, 230] on datatable-body-cell at bounding box center [95, 244] width 58 height 40
click at [81, 236] on button "button" at bounding box center [88, 243] width 32 height 25
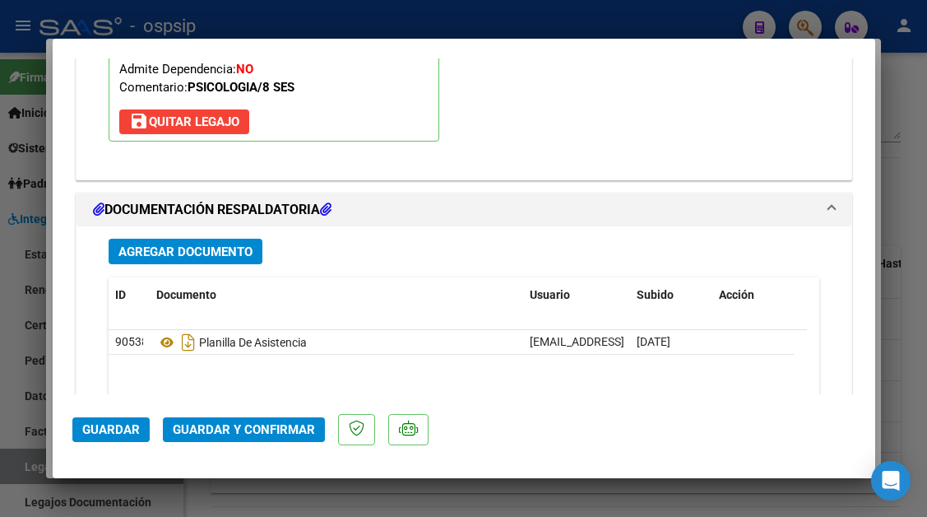
scroll to position [1974, 0]
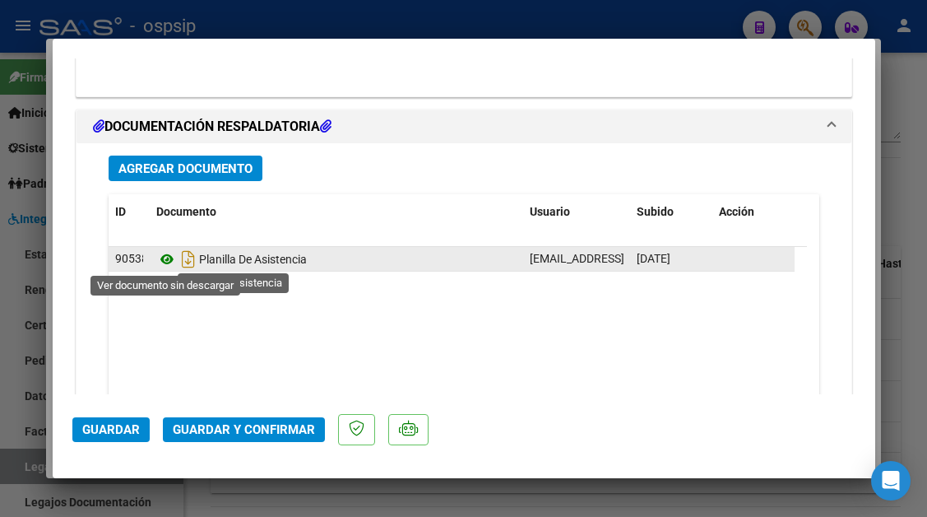
click at [159, 260] on icon at bounding box center [166, 259] width 21 height 20
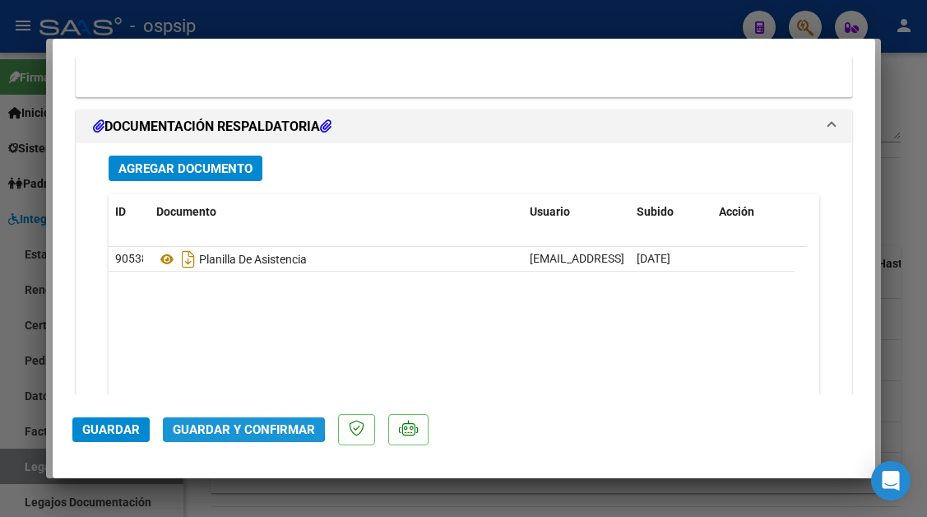
click at [234, 424] on span "Guardar y Confirmar" at bounding box center [244, 429] width 142 height 15
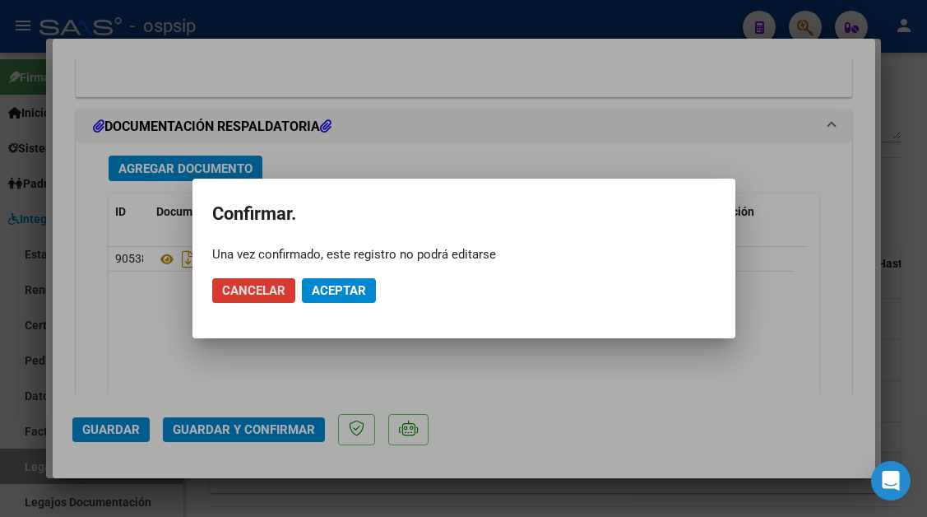
click at [339, 280] on button "Aceptar" at bounding box center [339, 290] width 74 height 25
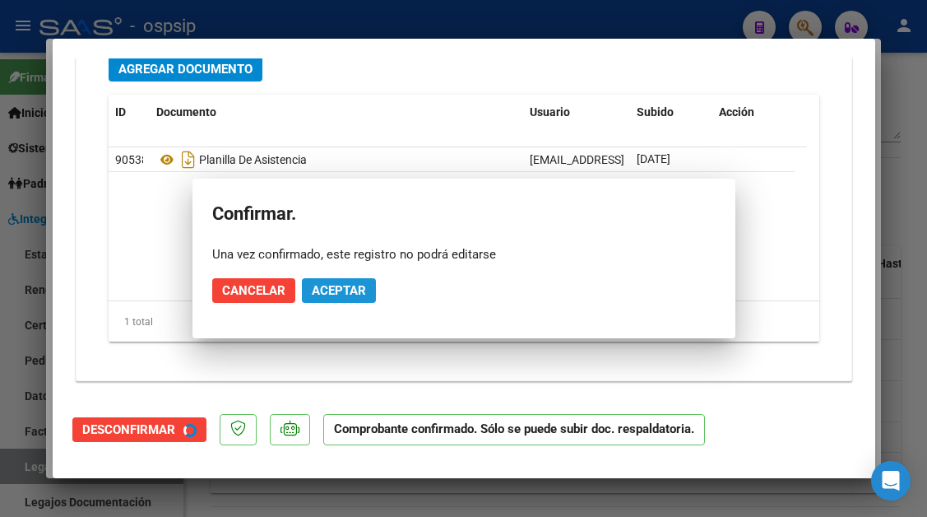
scroll to position [1826, 0]
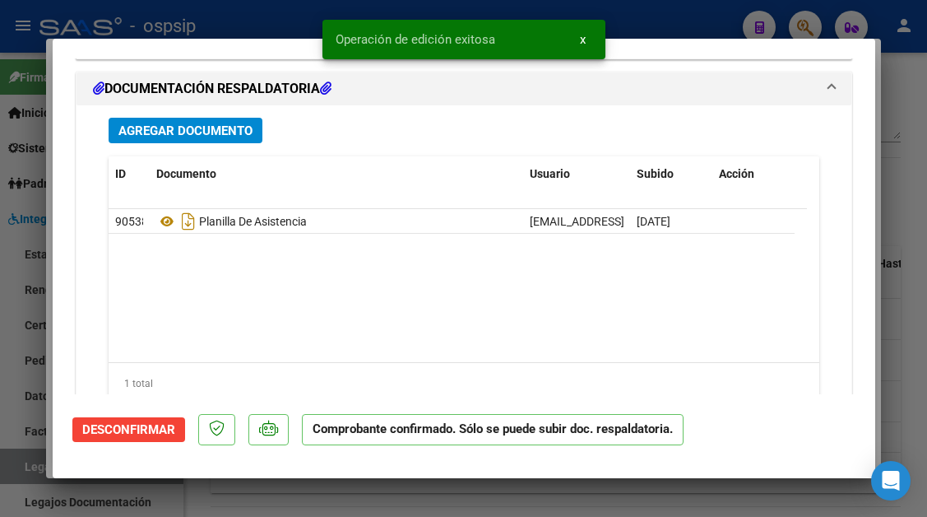
click at [20, 467] on div at bounding box center [463, 258] width 927 height 517
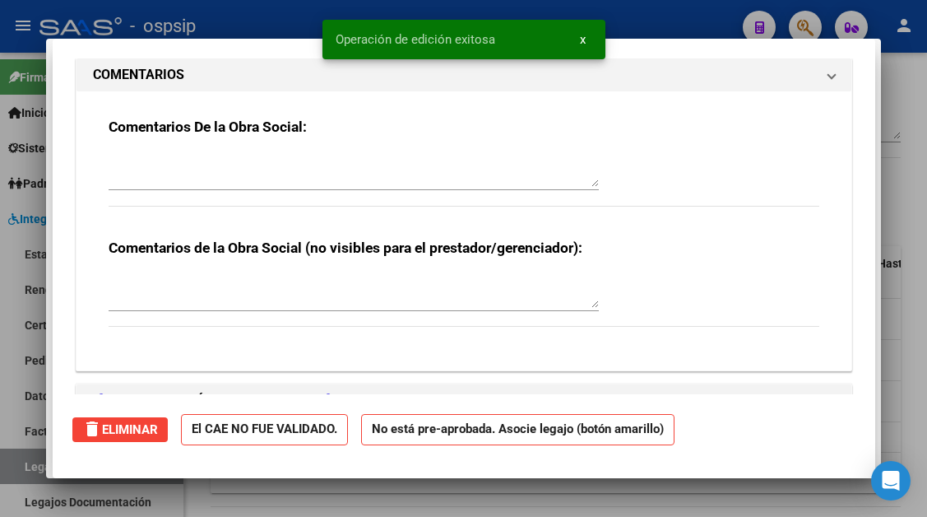
scroll to position [0, 0]
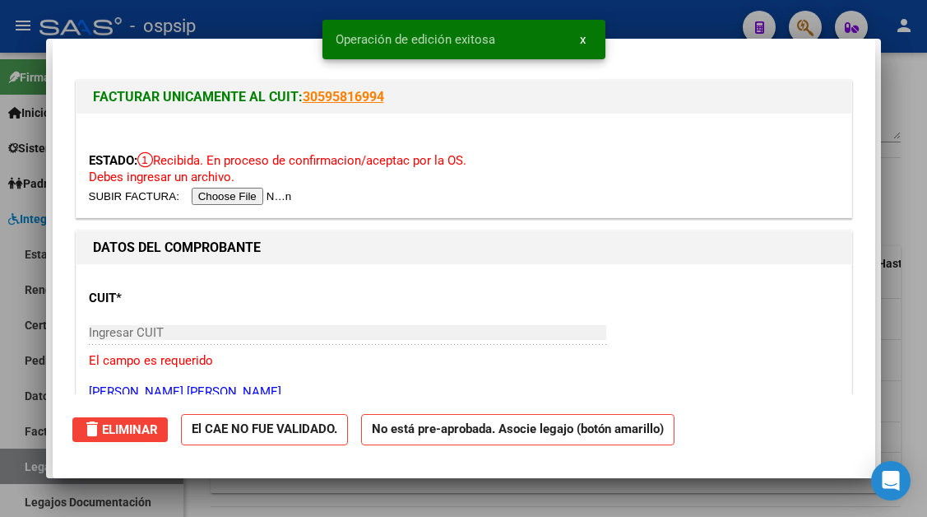
click at [20, 467] on div at bounding box center [463, 258] width 927 height 517
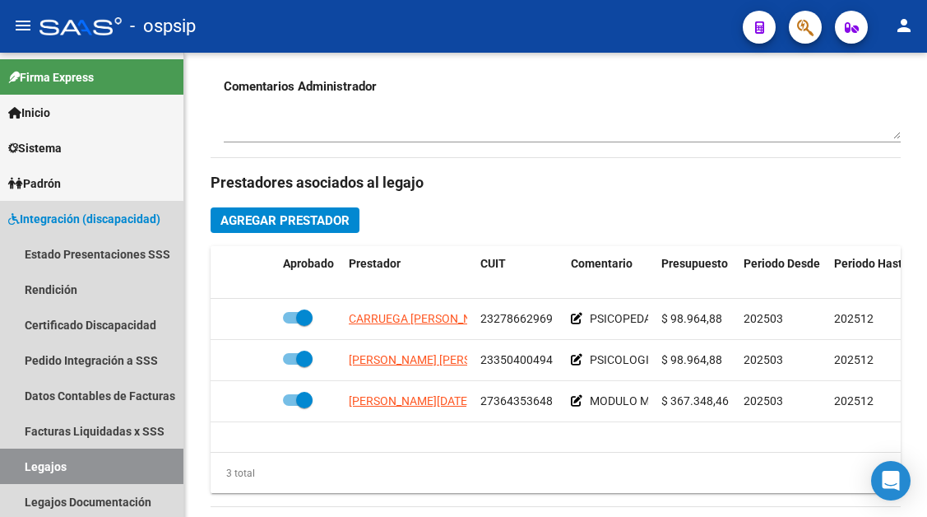
click at [20, 467] on link "Legajos" at bounding box center [91, 465] width 183 height 35
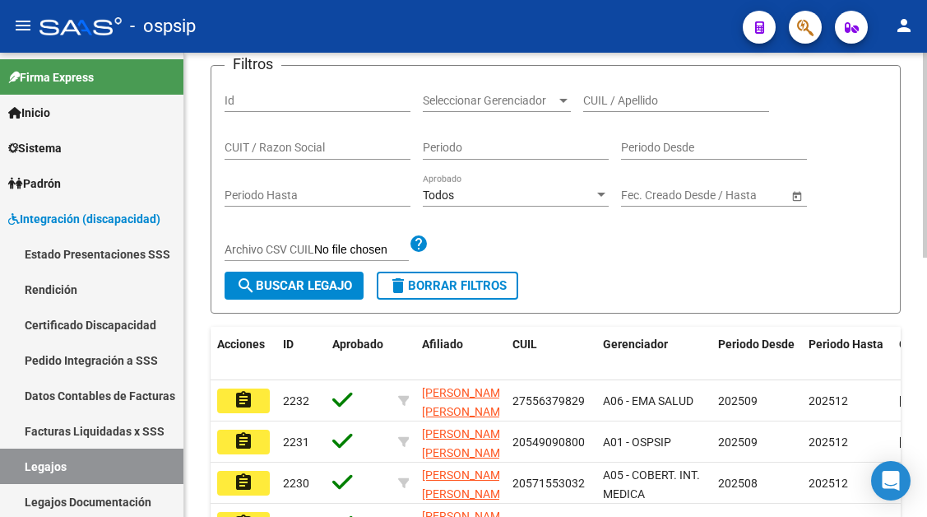
scroll to position [95, 0]
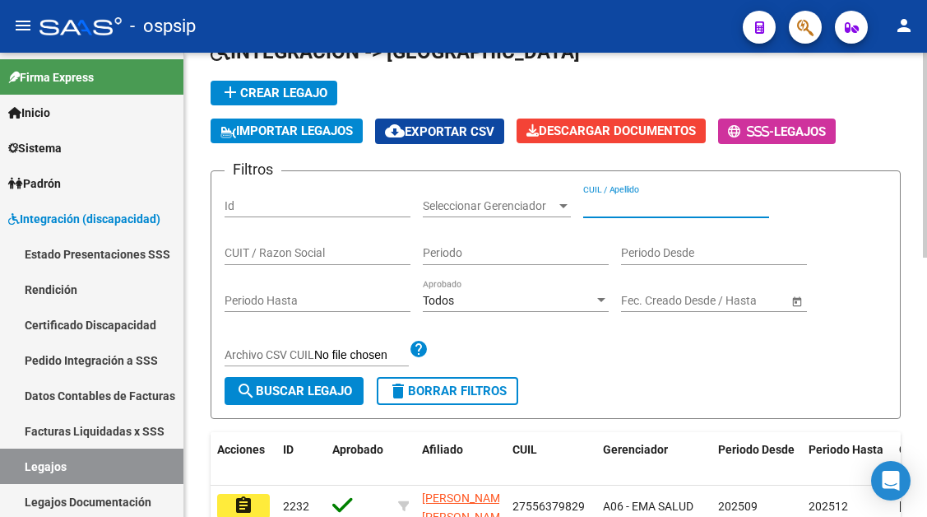
click at [621, 202] on input "CUIL / Apellido" at bounding box center [676, 206] width 186 height 14
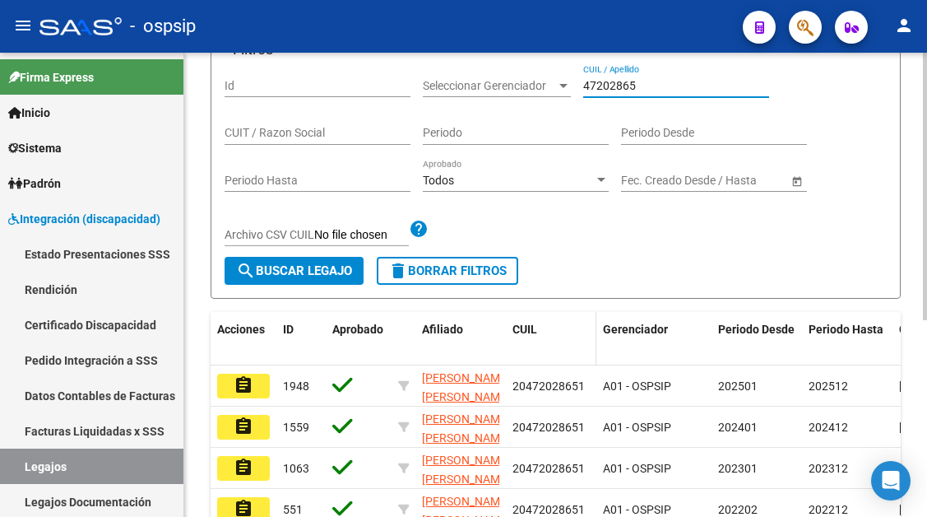
scroll to position [341, 0]
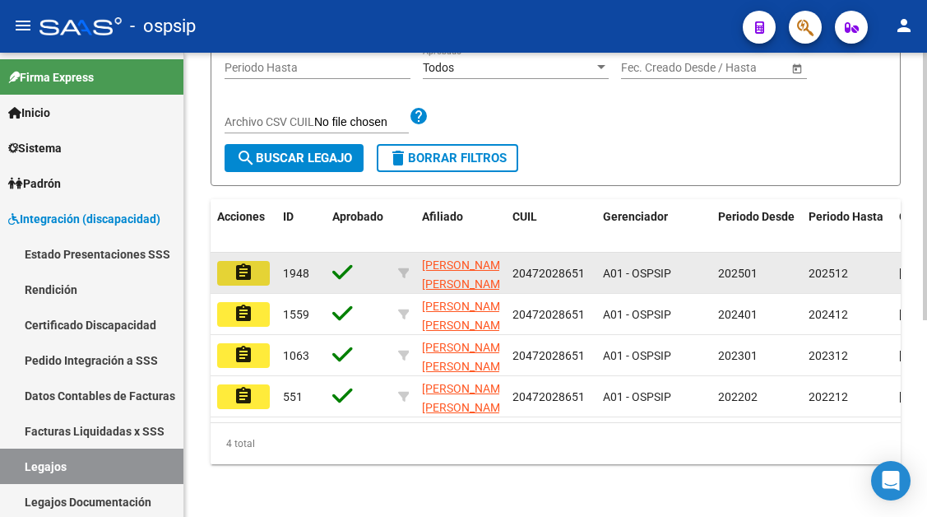
click at [262, 261] on button "assignment" at bounding box center [243, 273] width 53 height 25
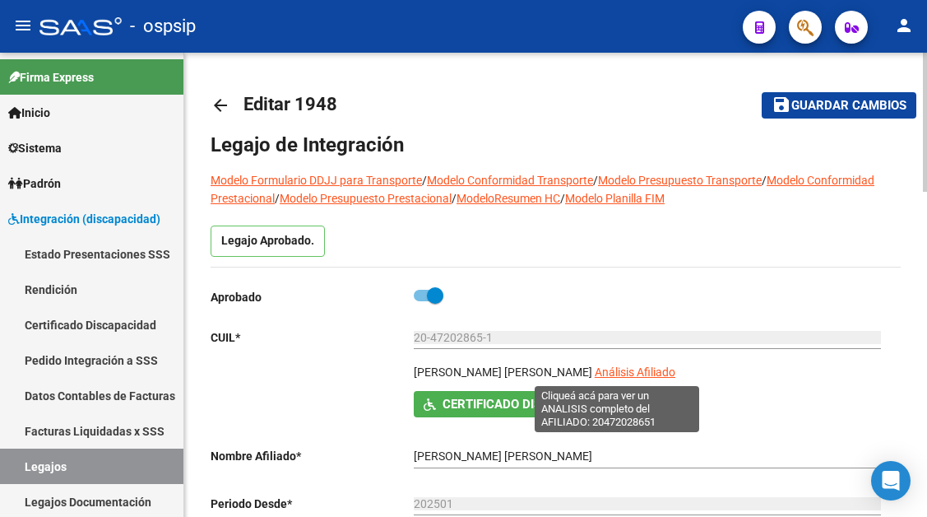
click at [595, 371] on span "Análisis Afiliado" at bounding box center [635, 371] width 81 height 13
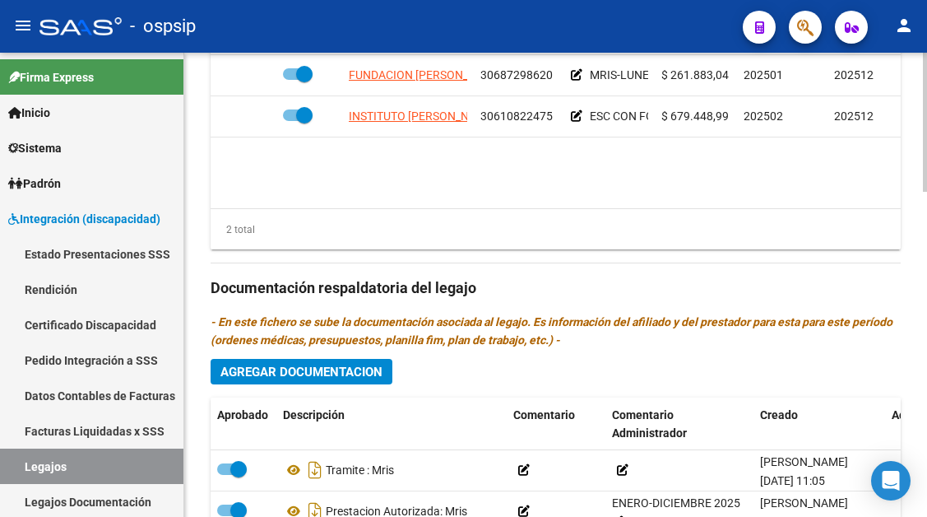
scroll to position [823, 0]
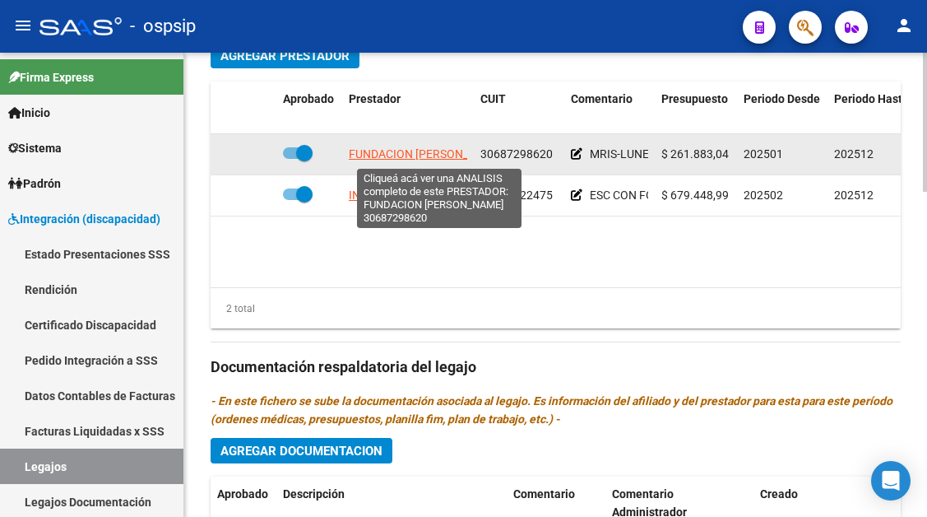
click at [390, 155] on span "FUNDACION [PERSON_NAME]" at bounding box center [426, 153] width 155 height 13
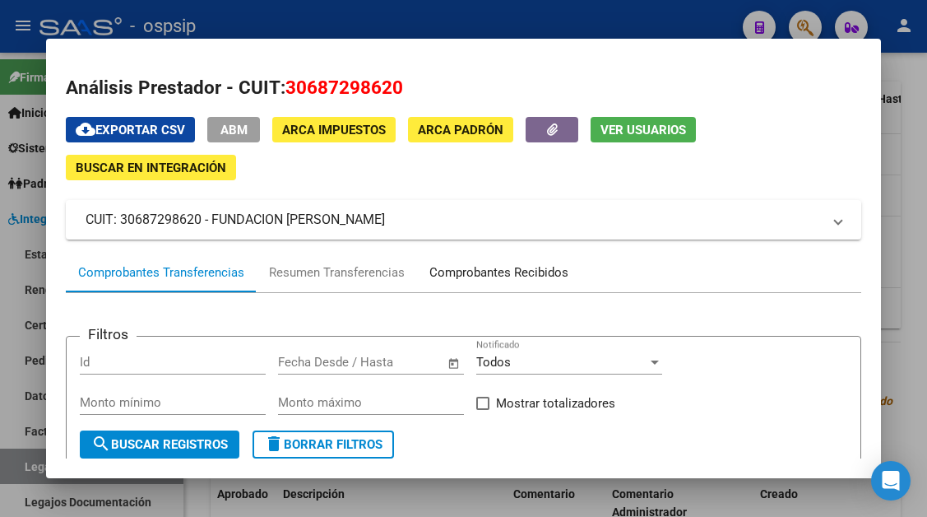
click at [448, 268] on div "Comprobantes Recibidos" at bounding box center [498, 272] width 139 height 19
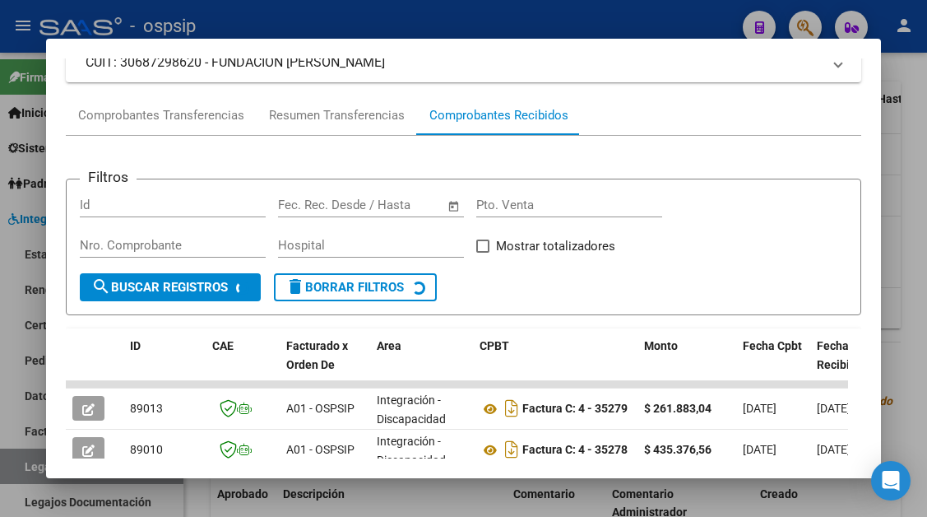
scroll to position [239, 0]
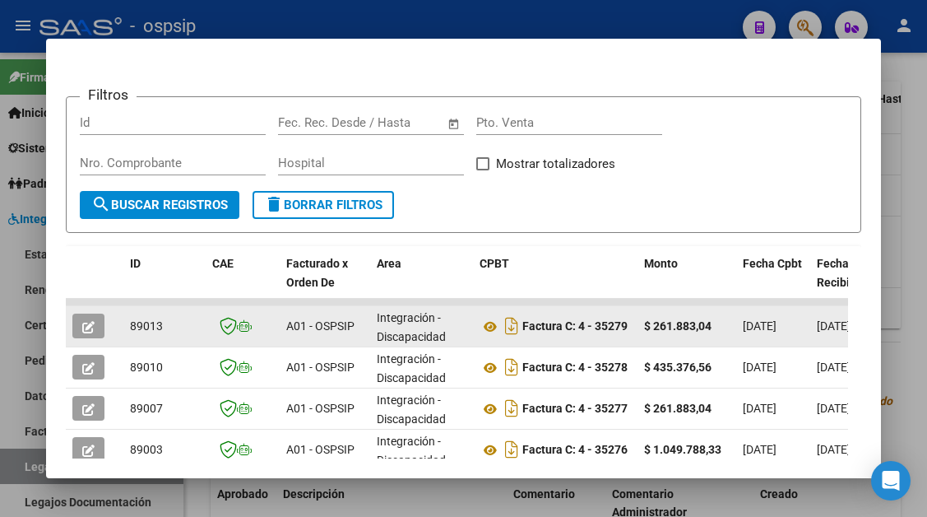
click at [98, 321] on button "button" at bounding box center [88, 325] width 32 height 25
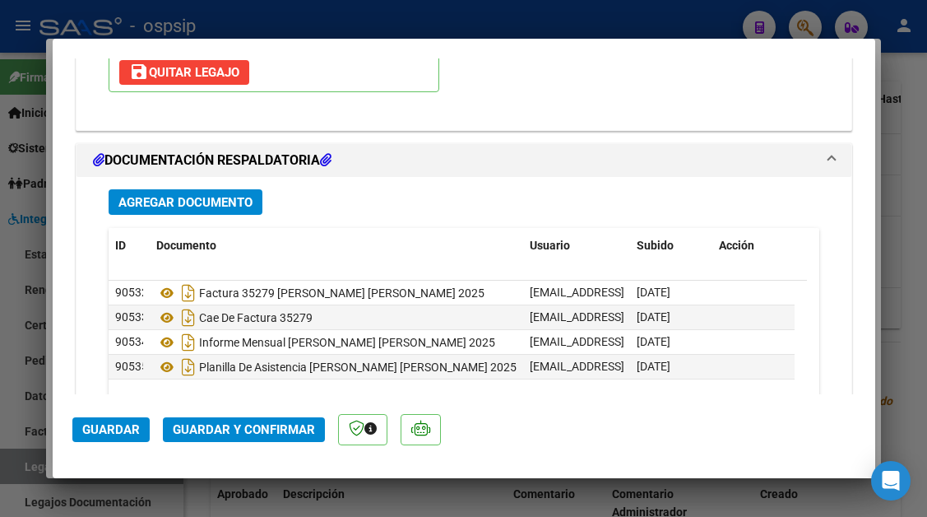
scroll to position [1974, 0]
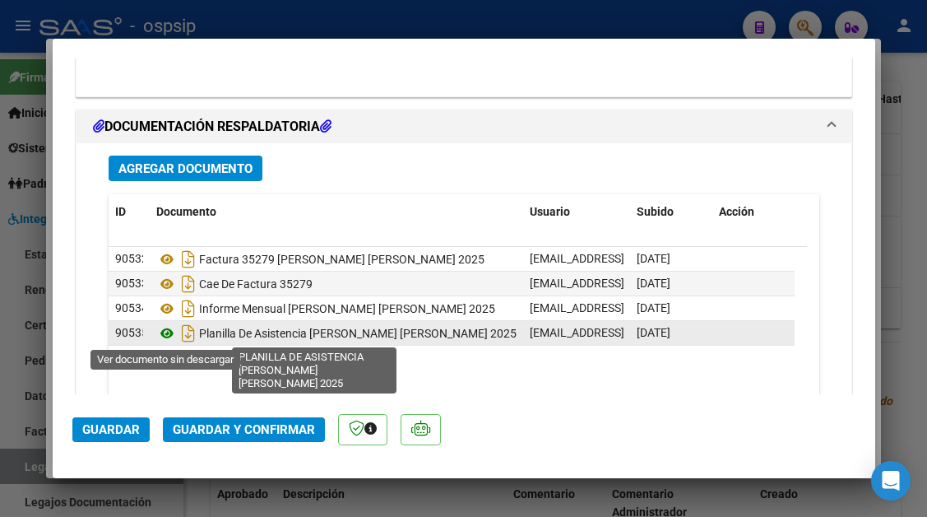
click at [164, 335] on icon at bounding box center [166, 333] width 21 height 20
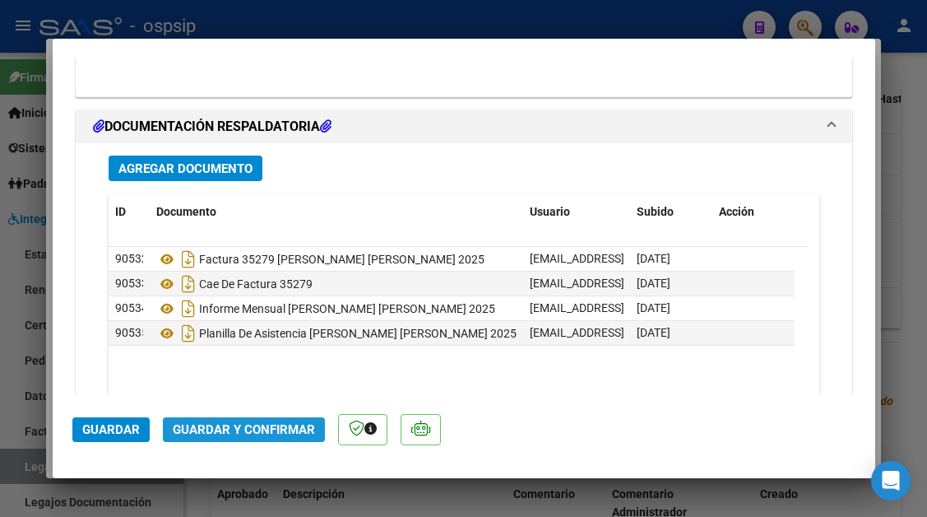
click at [248, 420] on button "Guardar y Confirmar" at bounding box center [244, 429] width 162 height 25
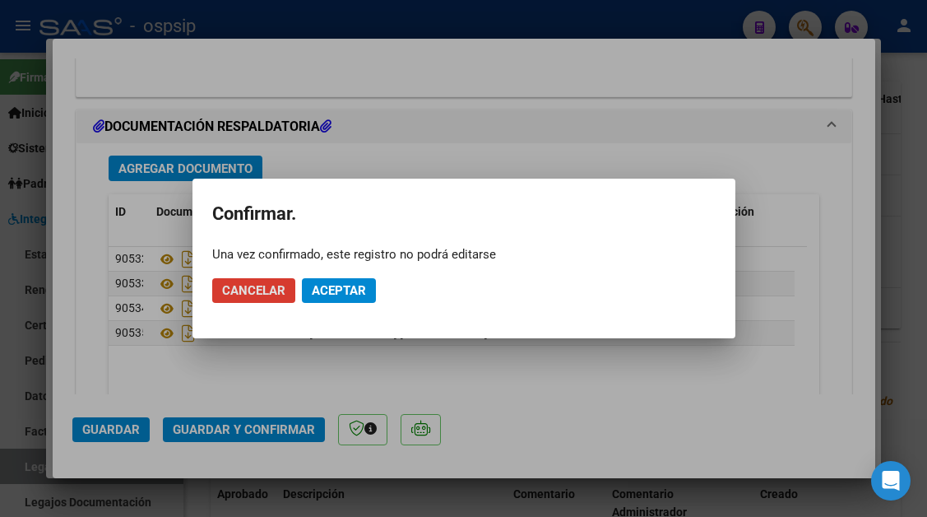
click at [353, 285] on span "Aceptar" at bounding box center [339, 290] width 54 height 15
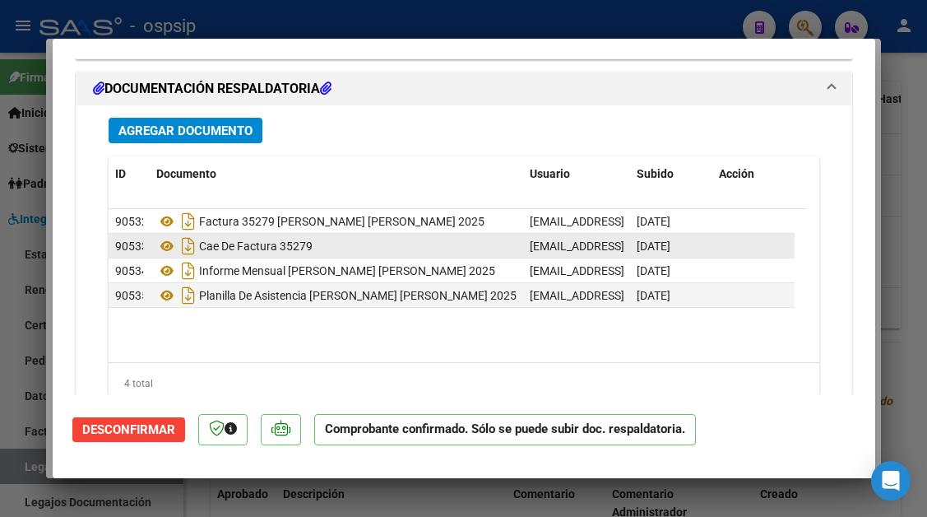
scroll to position [1886, 0]
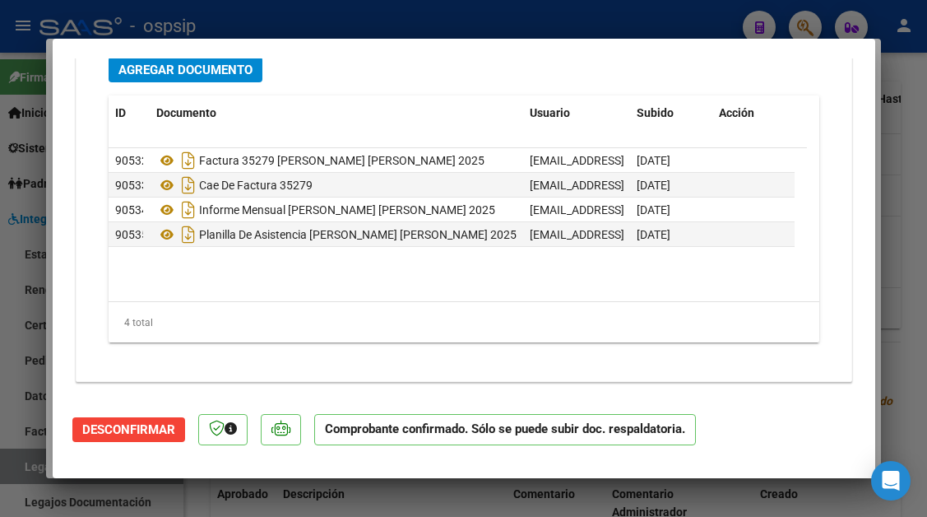
click at [19, 469] on div at bounding box center [463, 258] width 927 height 517
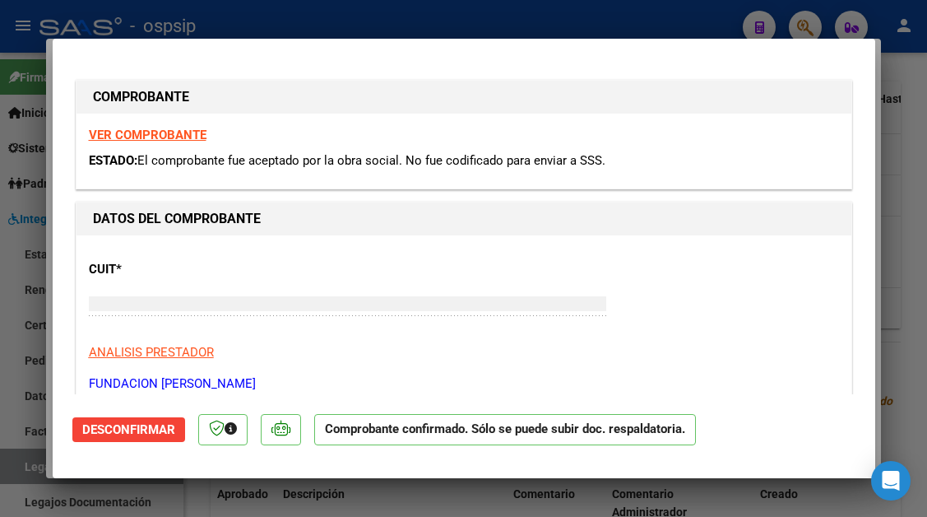
click at [19, 469] on div at bounding box center [463, 258] width 927 height 517
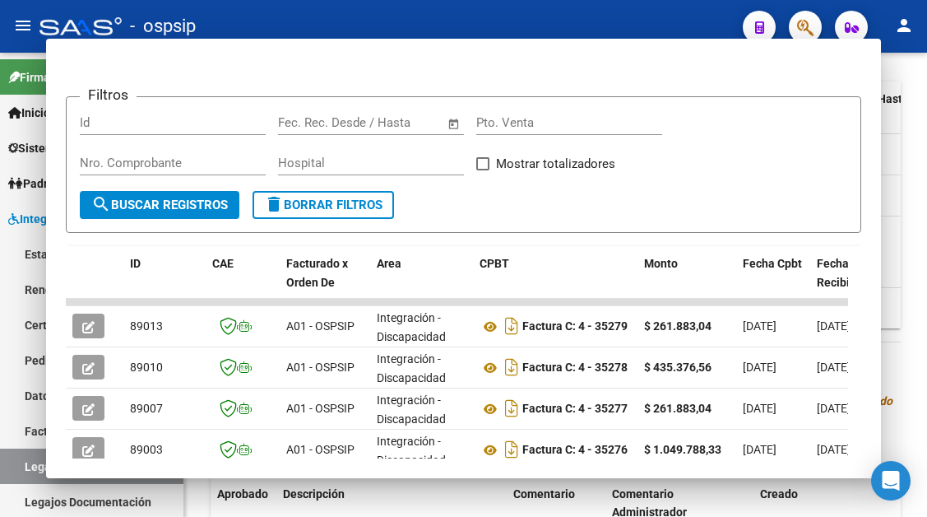
click at [19, 469] on link "Legajos" at bounding box center [91, 465] width 183 height 35
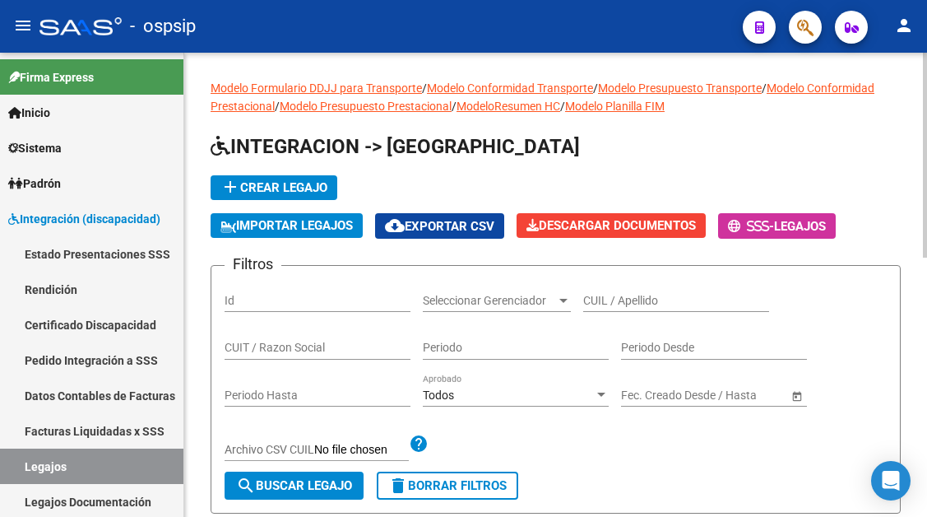
click at [613, 307] on input "CUIL / Apellido" at bounding box center [676, 301] width 186 height 14
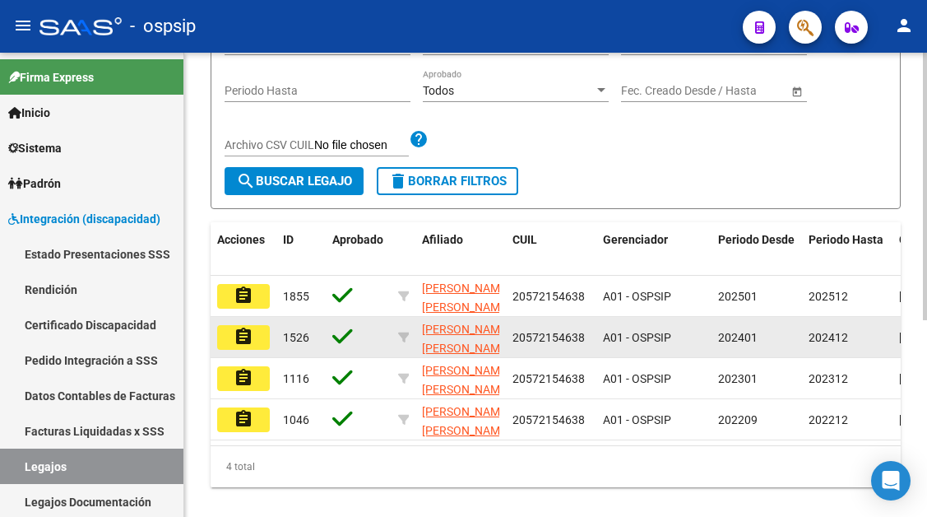
scroll to position [329, 0]
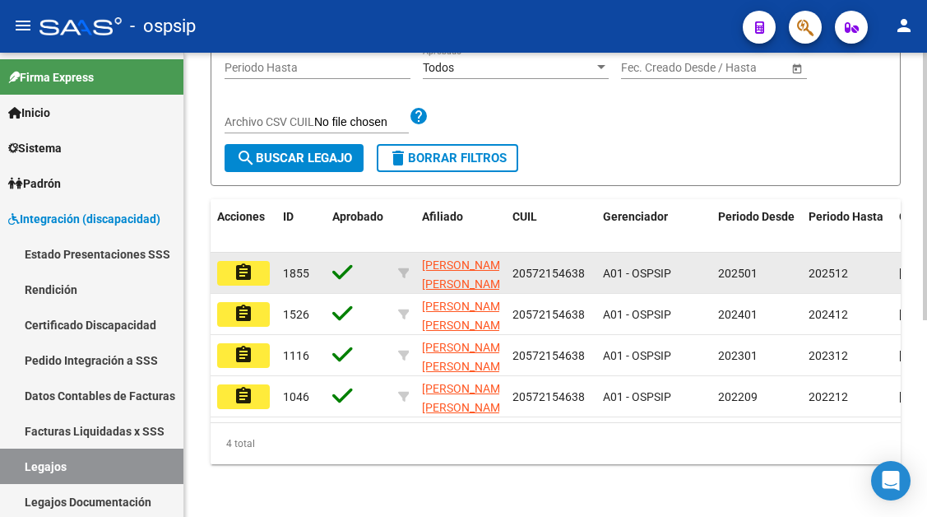
click at [259, 276] on button "assignment" at bounding box center [243, 273] width 53 height 25
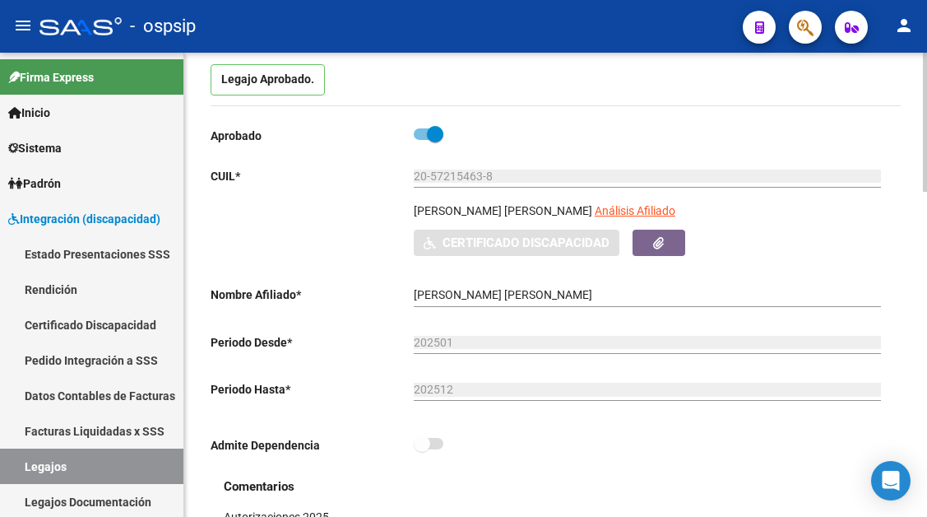
scroll to position [165, 0]
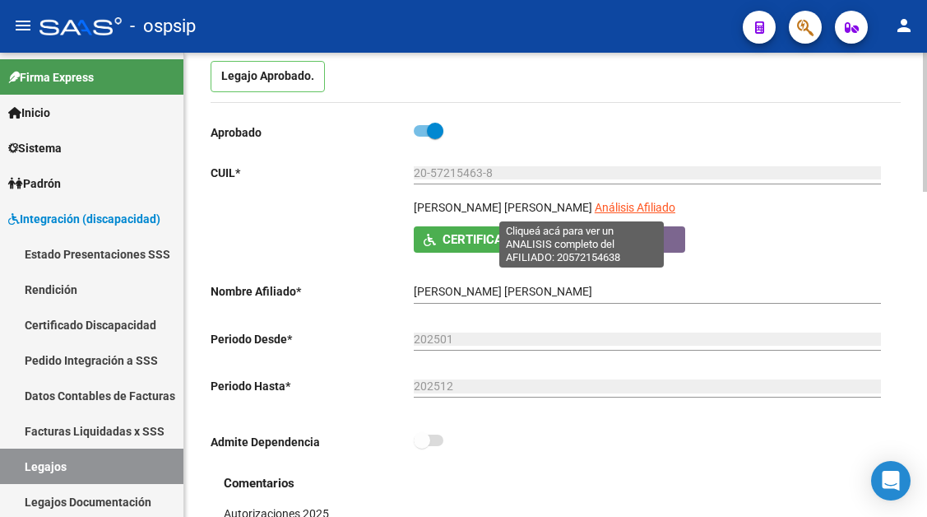
click at [595, 210] on span "Análisis Afiliado" at bounding box center [635, 207] width 81 height 13
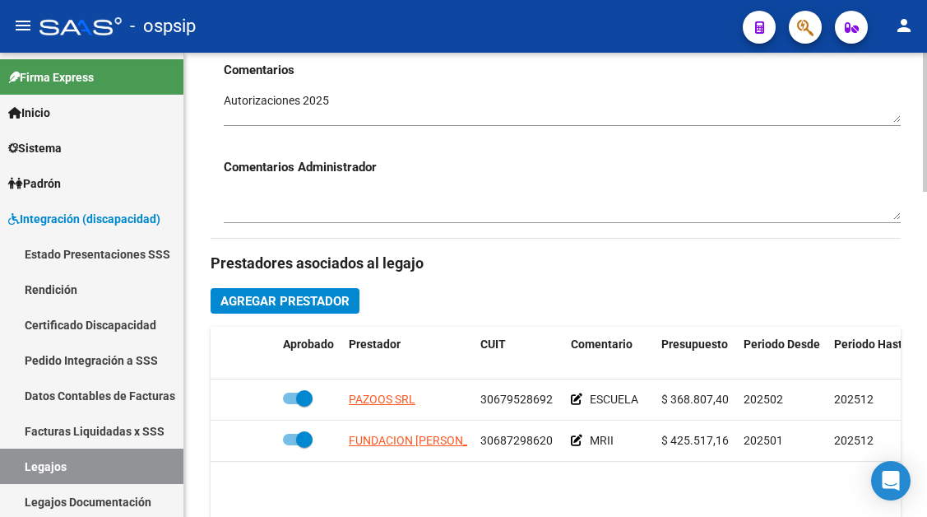
scroll to position [658, 0]
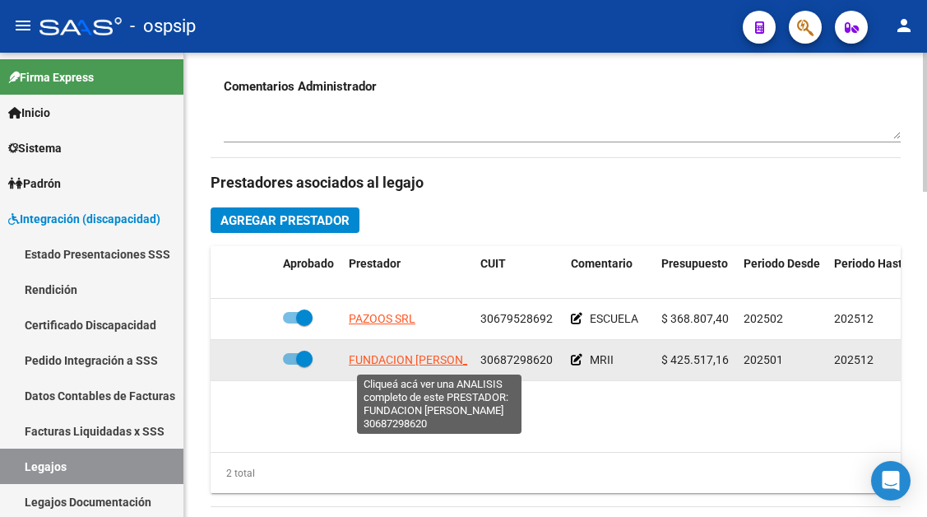
click at [395, 355] on span "FUNDACION [PERSON_NAME]" at bounding box center [426, 359] width 155 height 13
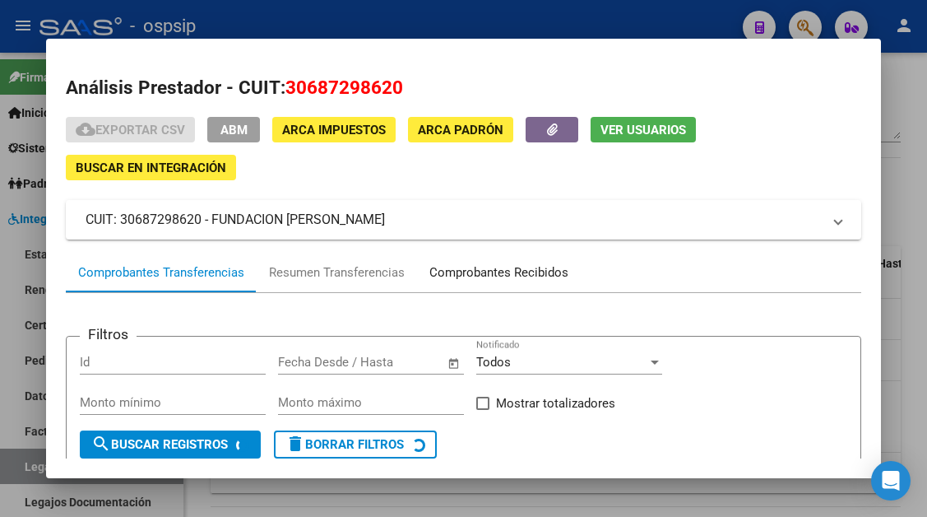
click at [481, 281] on div "Comprobantes Recibidos" at bounding box center [498, 272] width 139 height 19
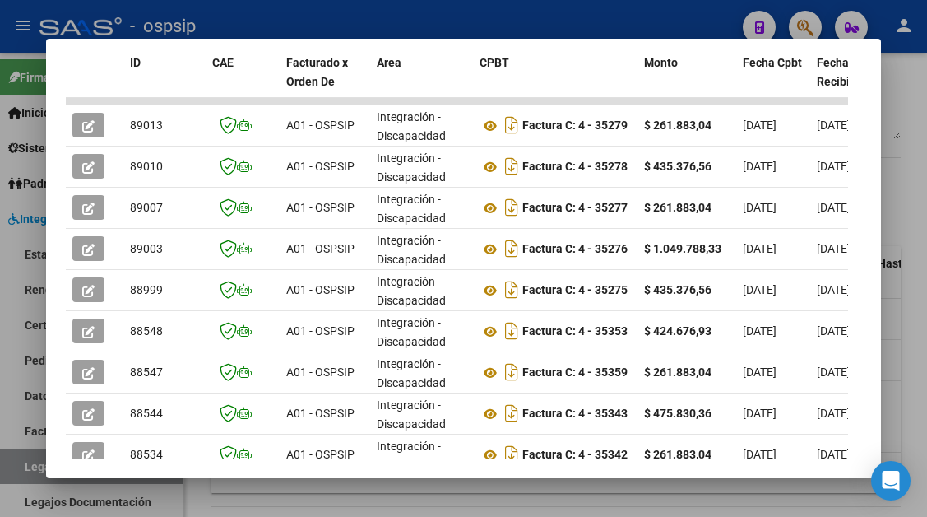
scroll to position [441, 0]
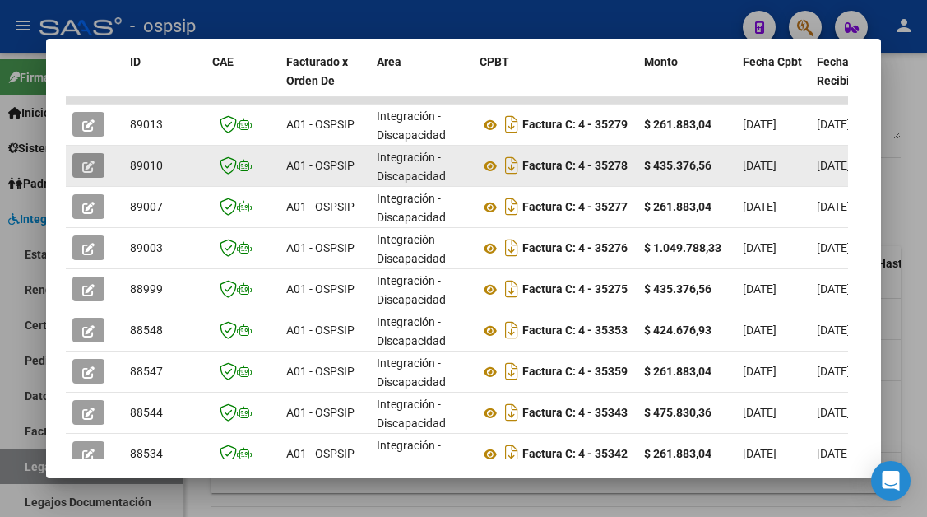
click at [81, 165] on button "button" at bounding box center [88, 165] width 32 height 25
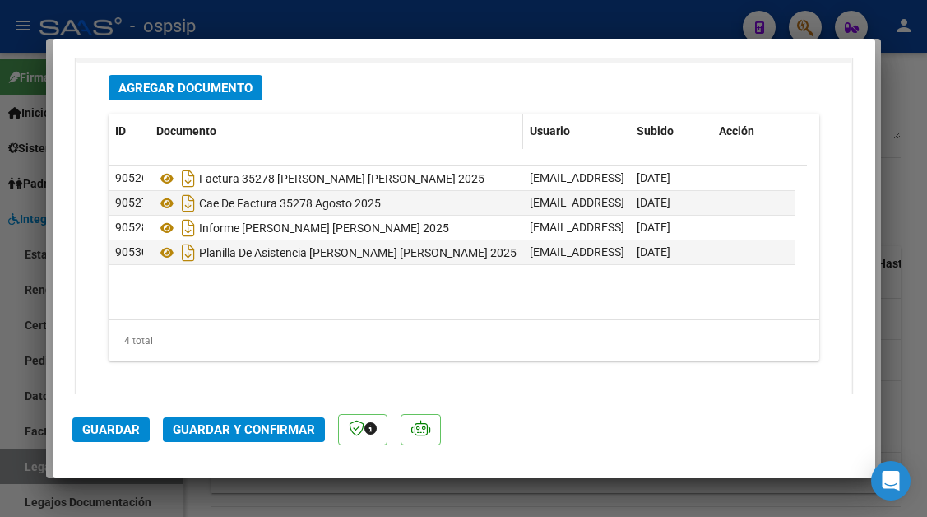
scroll to position [2057, 0]
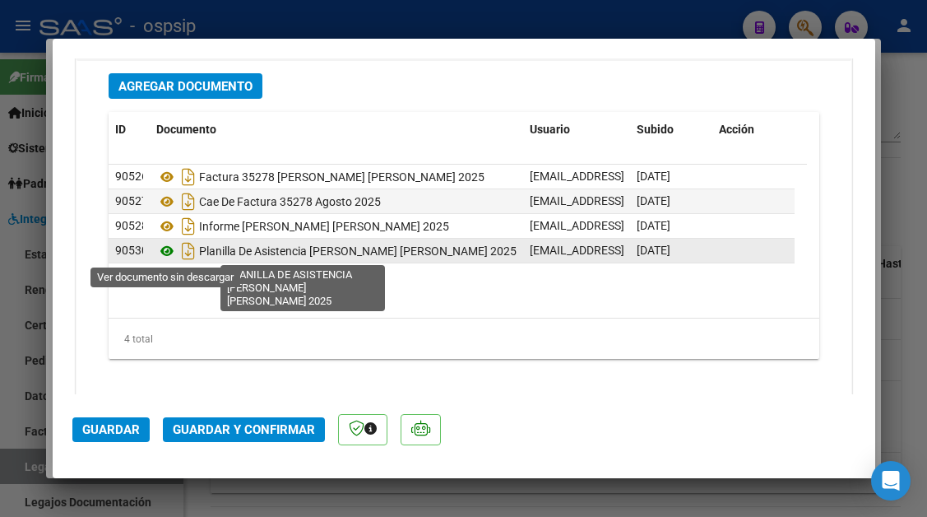
click at [166, 249] on icon at bounding box center [166, 251] width 21 height 20
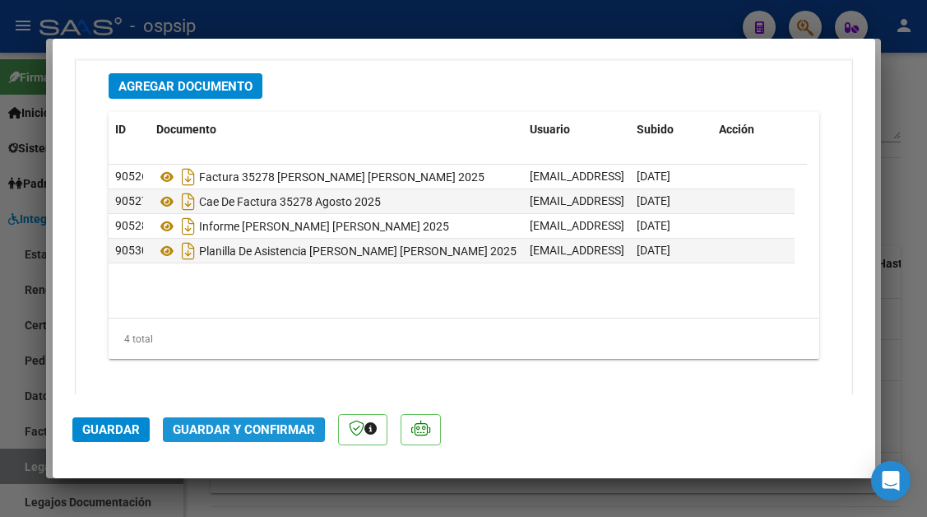
click at [220, 436] on span "Guardar y Confirmar" at bounding box center [244, 429] width 142 height 15
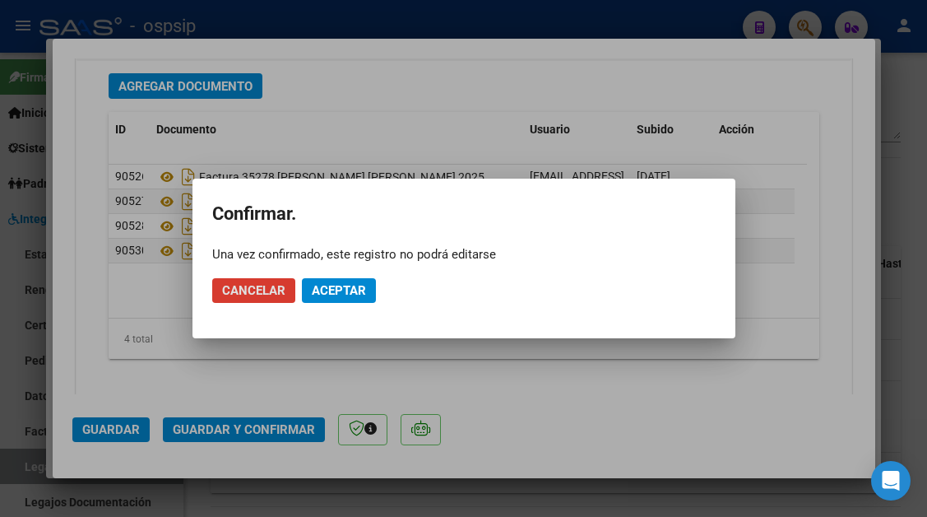
click at [336, 296] on span "Aceptar" at bounding box center [339, 290] width 54 height 15
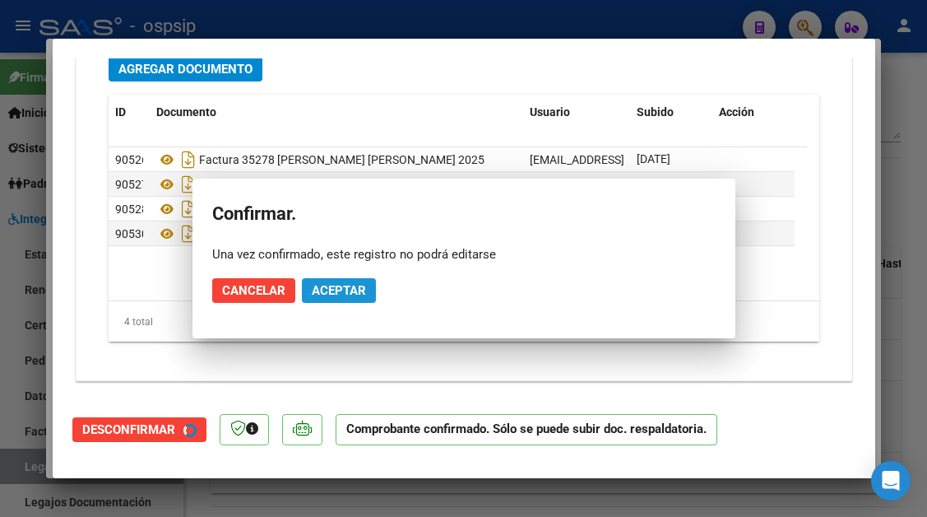
scroll to position [1870, 0]
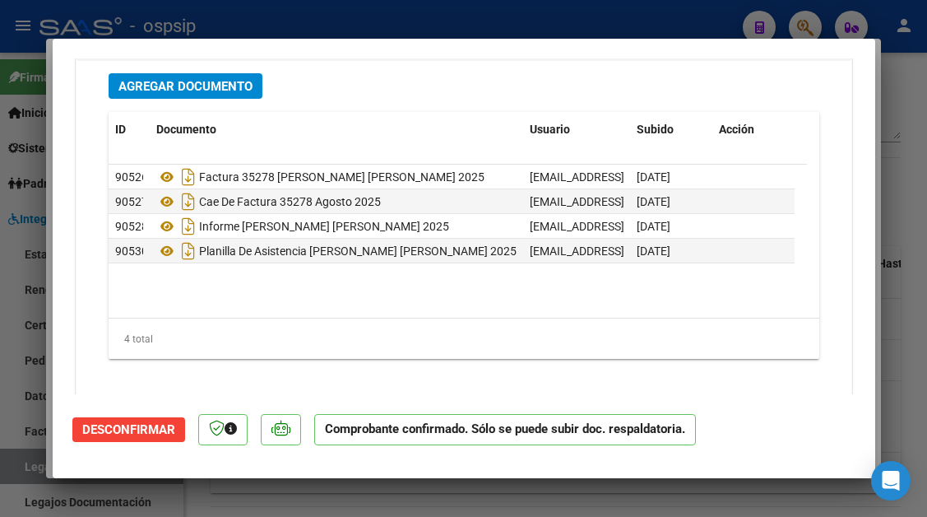
click at [9, 469] on div at bounding box center [463, 258] width 927 height 517
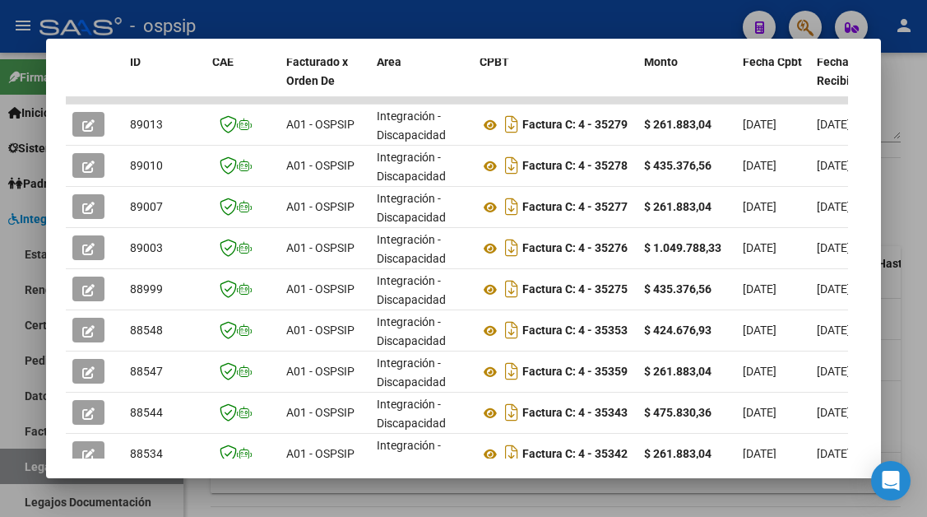
click at [9, 469] on div at bounding box center [463, 258] width 927 height 517
click at [9, 469] on link "Legajos" at bounding box center [91, 465] width 183 height 35
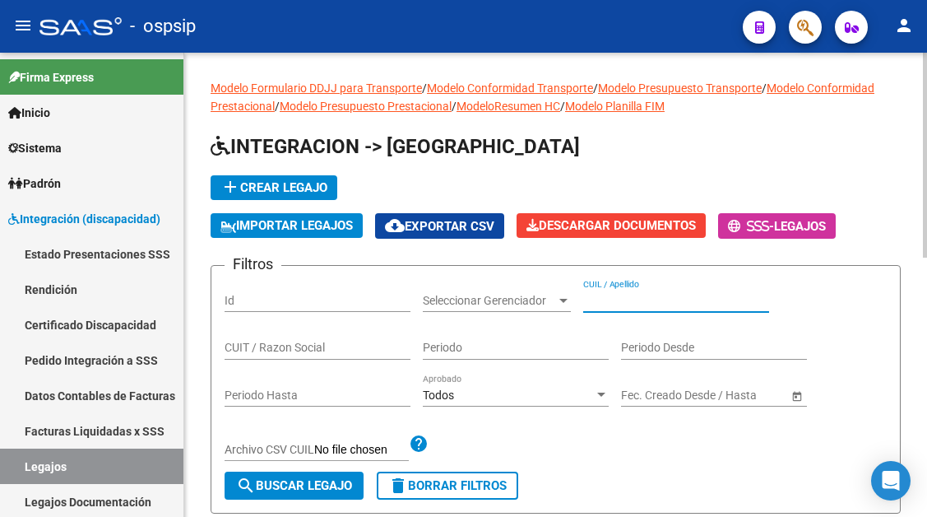
click at [631, 302] on input "CUIL / Apellido" at bounding box center [676, 301] width 186 height 14
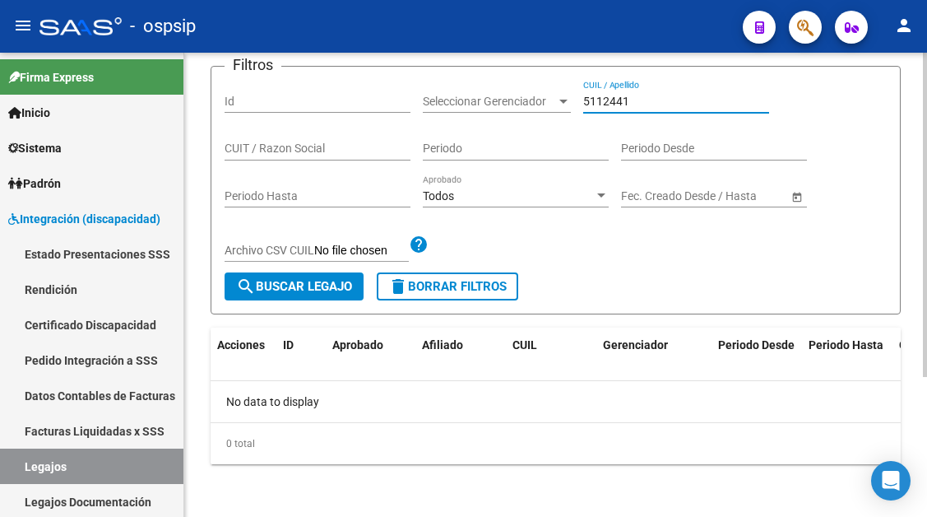
click at [616, 101] on input "5112441" at bounding box center [676, 102] width 186 height 14
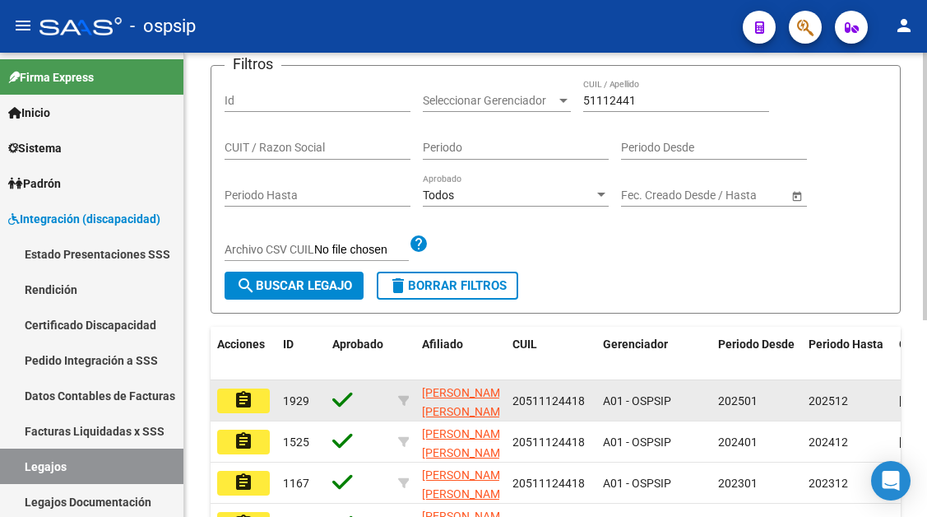
click at [242, 415] on datatable-body-cell "assignment" at bounding box center [244, 400] width 66 height 40
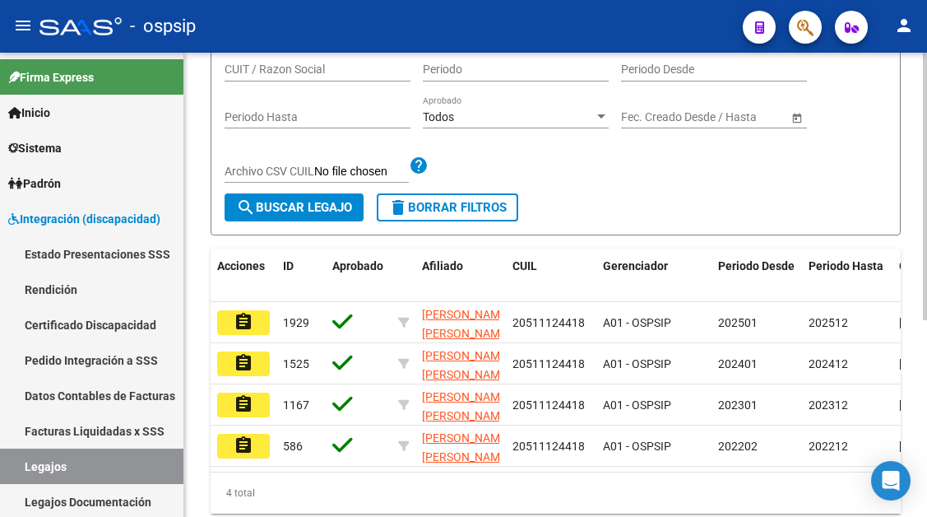
scroll to position [341, 0]
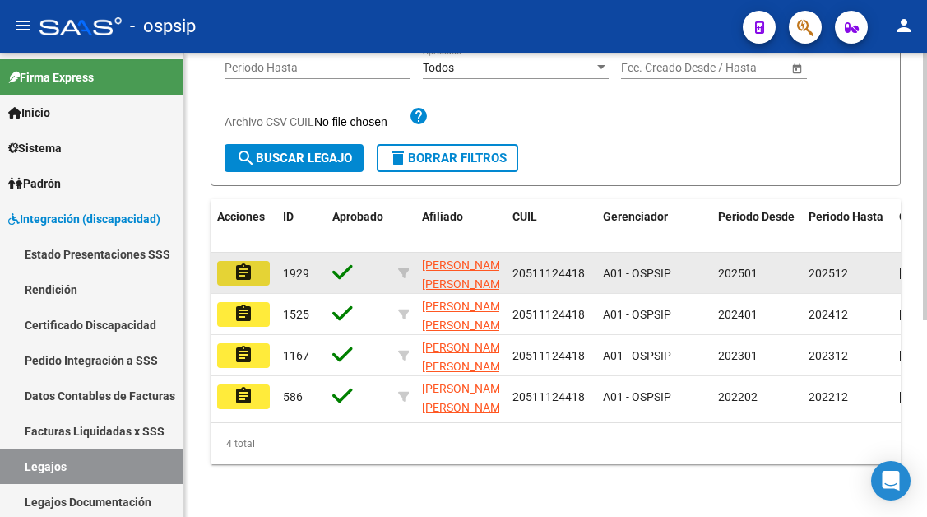
click at [241, 269] on mat-icon "assignment" at bounding box center [244, 272] width 20 height 20
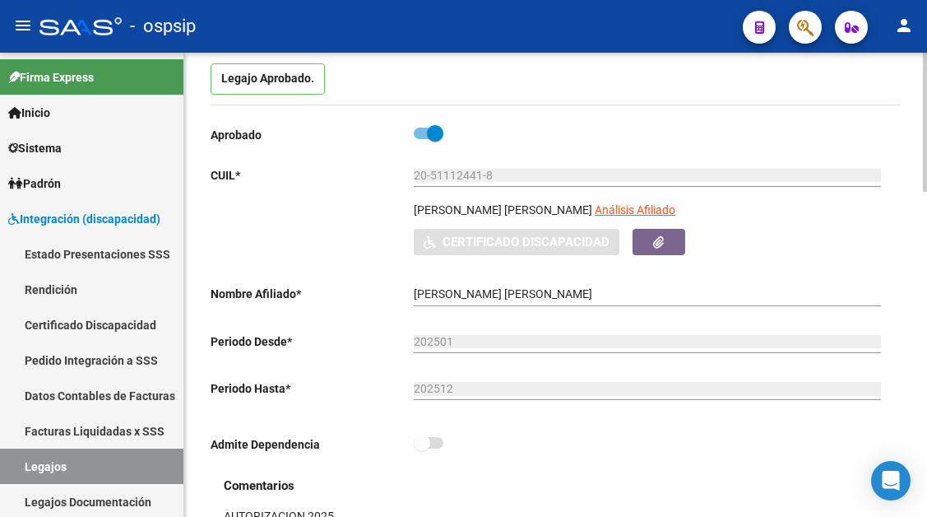
scroll to position [165, 0]
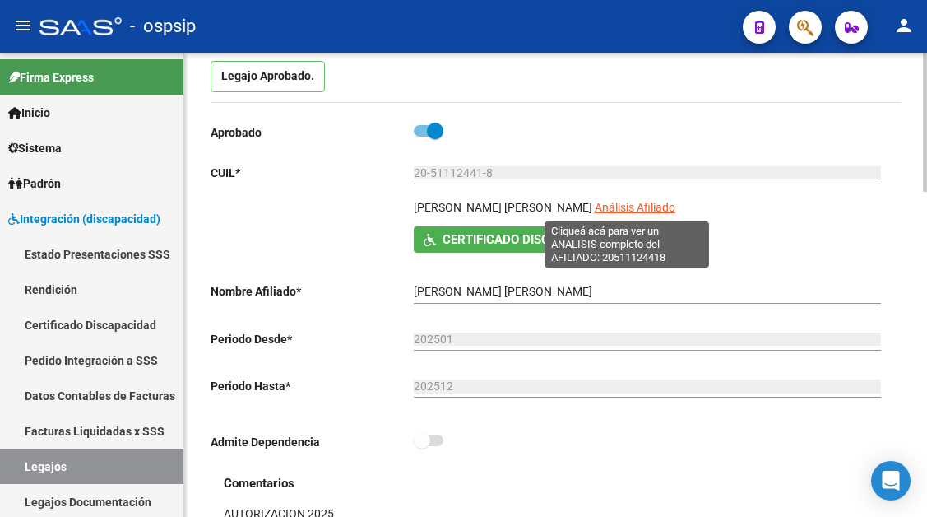
click at [629, 211] on span "Análisis Afiliado" at bounding box center [635, 207] width 81 height 13
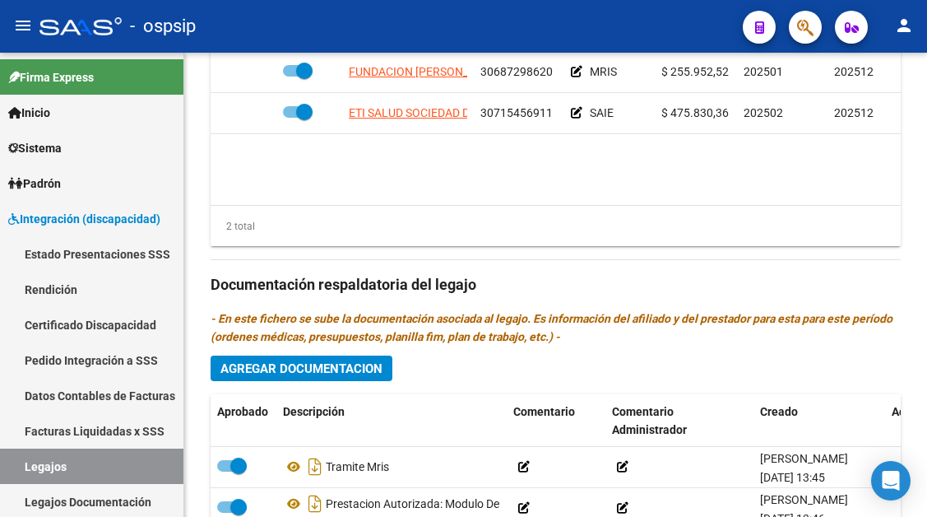
scroll to position [740, 0]
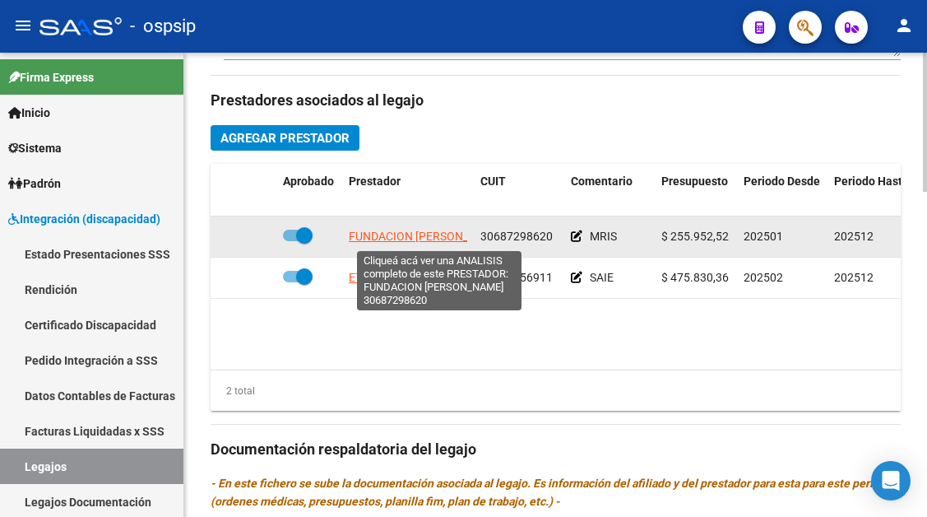
click at [416, 242] on span "FUNDACION [PERSON_NAME]" at bounding box center [426, 236] width 155 height 13
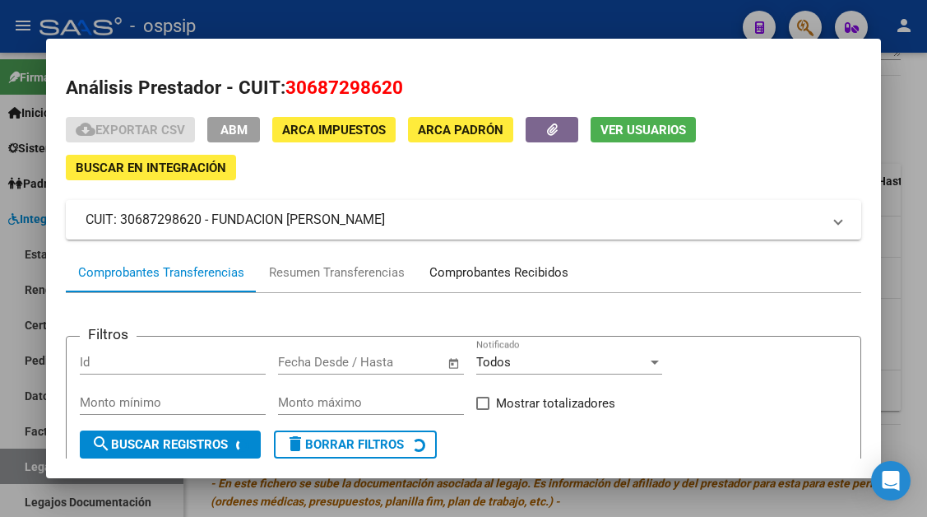
click at [450, 266] on div "Comprobantes Recibidos" at bounding box center [498, 272] width 139 height 19
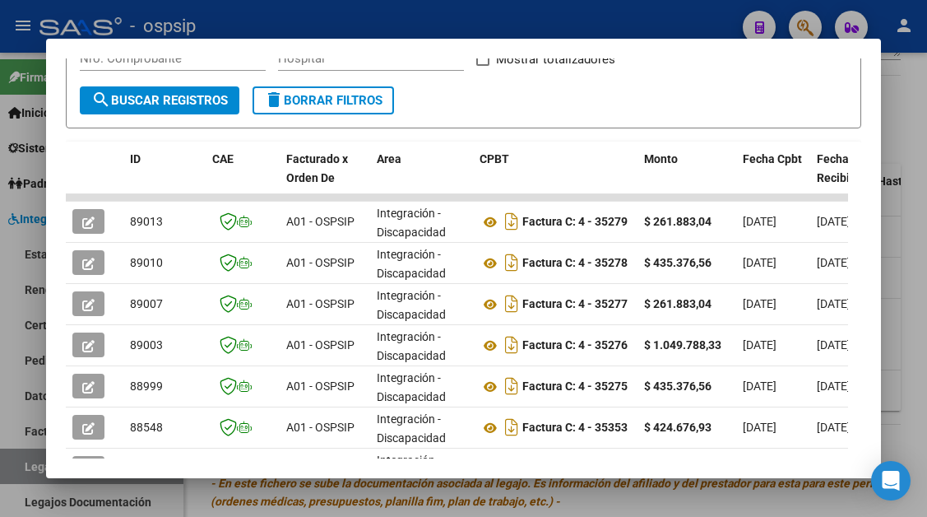
scroll to position [411, 0]
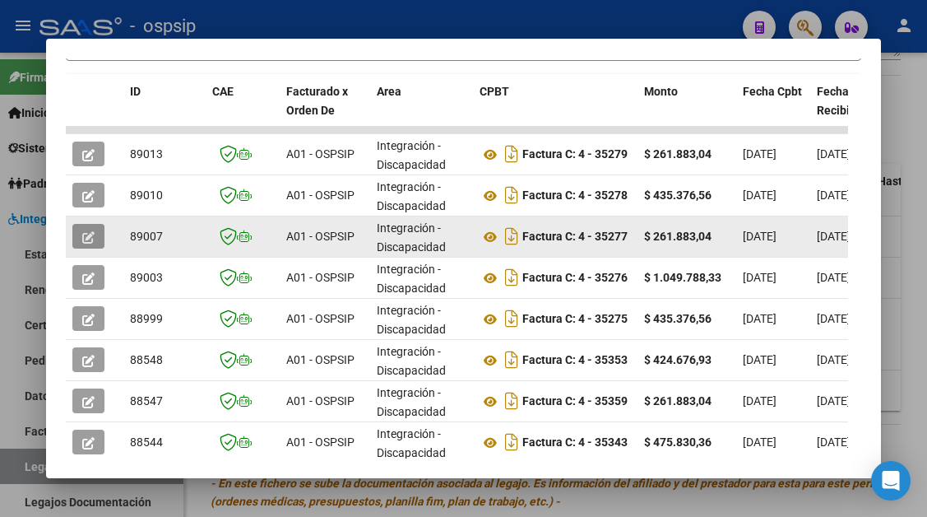
click at [89, 238] on icon "button" at bounding box center [88, 237] width 12 height 12
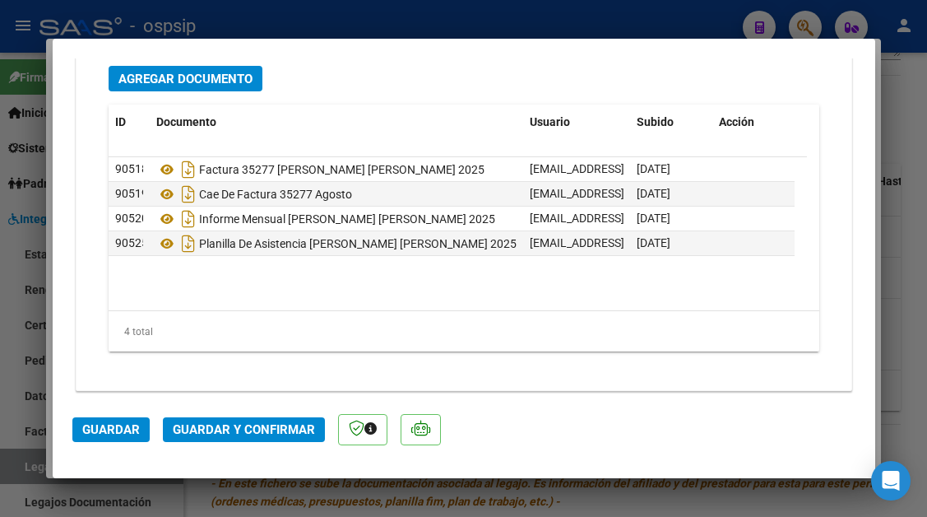
scroll to position [2073, 0]
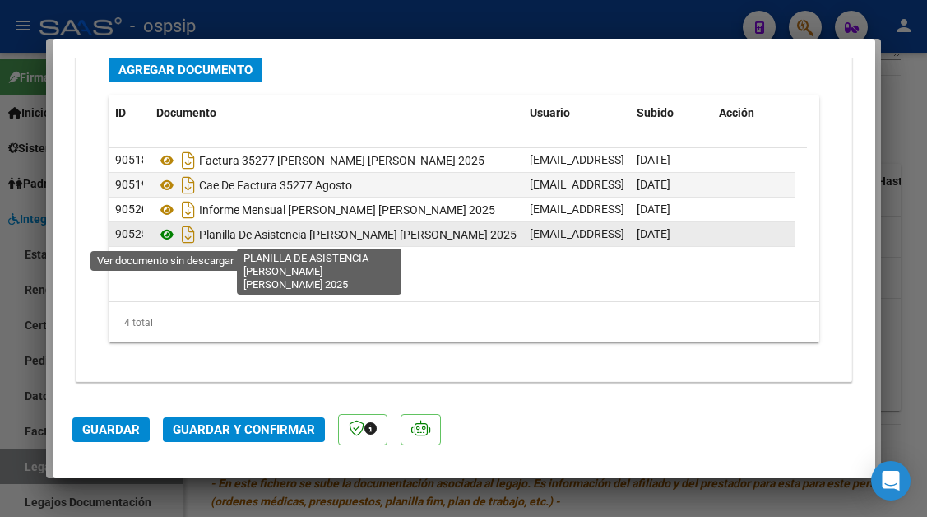
click at [169, 235] on icon at bounding box center [166, 235] width 21 height 20
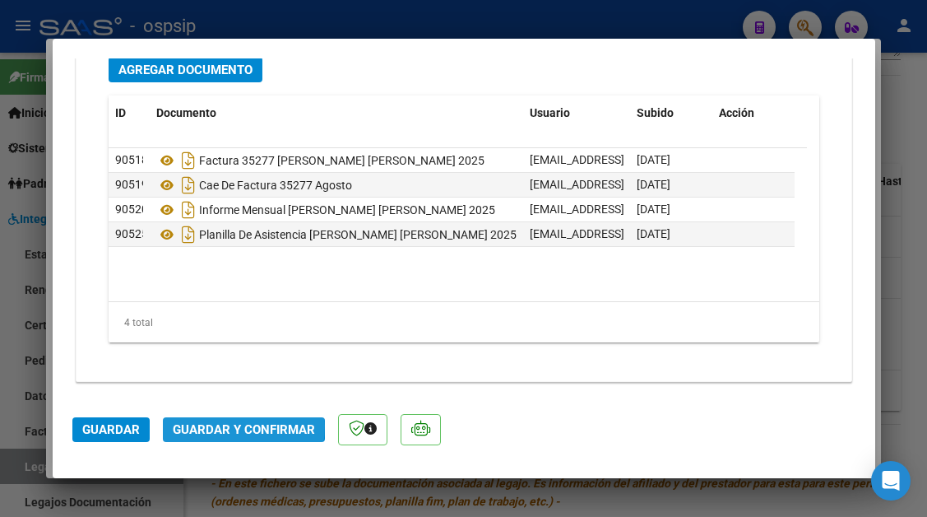
click at [225, 425] on span "Guardar y Confirmar" at bounding box center [244, 429] width 142 height 15
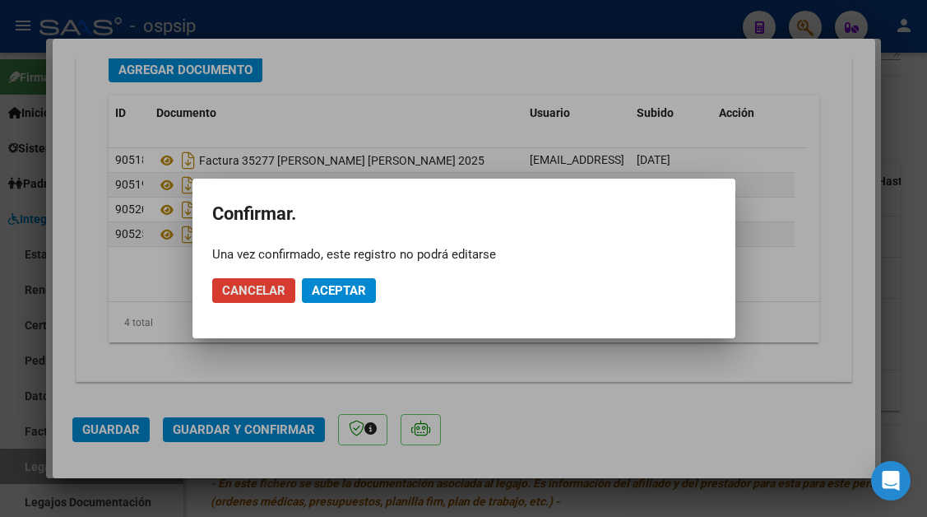
click at [332, 289] on span "Aceptar" at bounding box center [339, 290] width 54 height 15
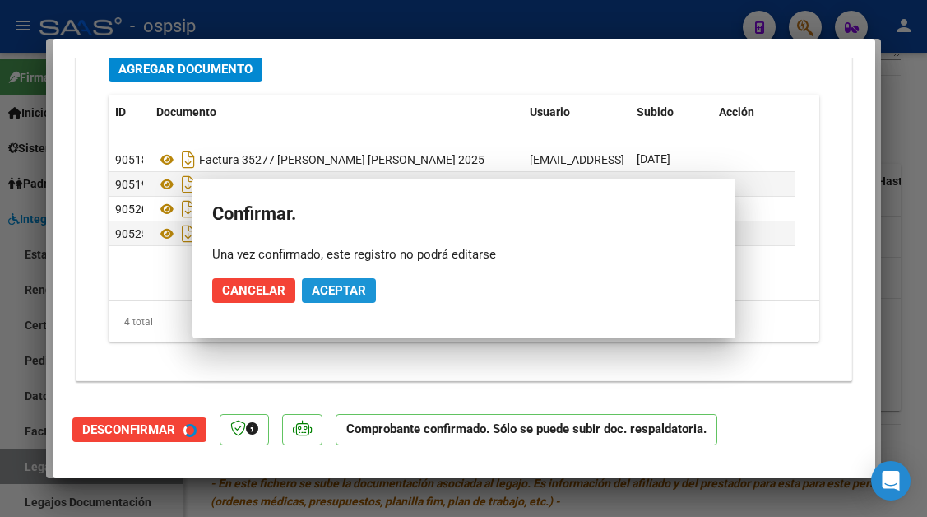
scroll to position [1886, 0]
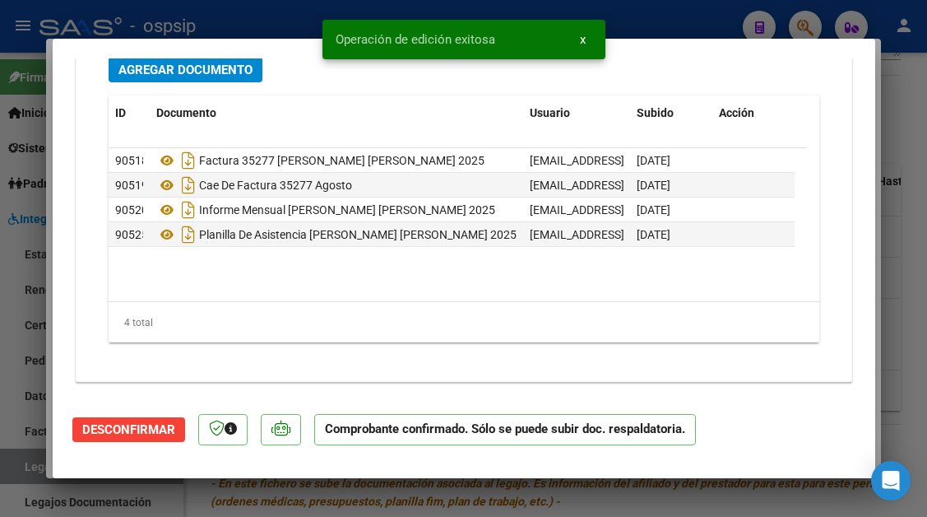
click at [31, 472] on div at bounding box center [463, 258] width 927 height 517
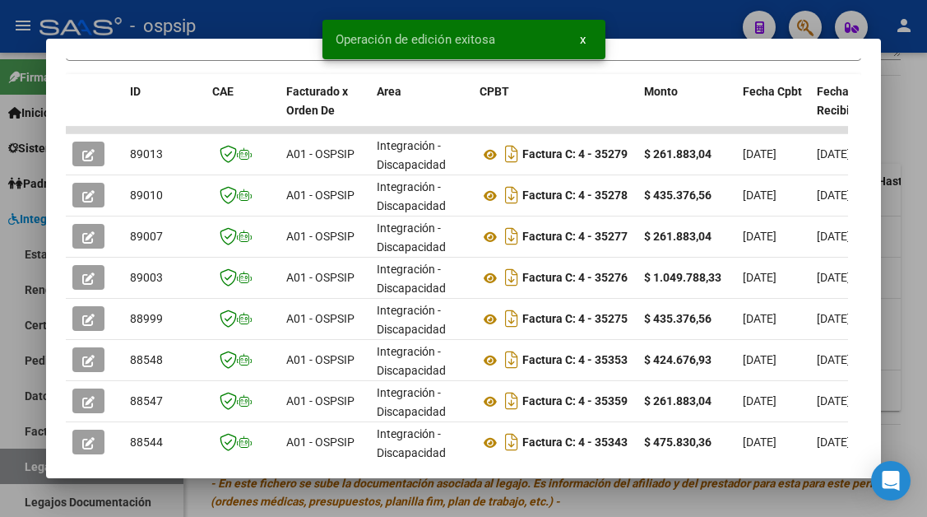
click at [31, 472] on div at bounding box center [463, 258] width 927 height 517
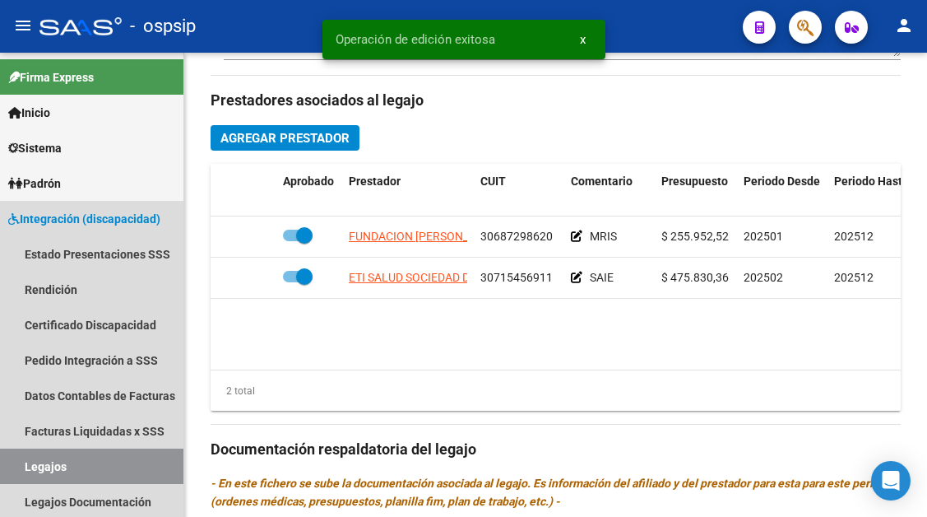
click at [31, 472] on link "Legajos" at bounding box center [91, 465] width 183 height 35
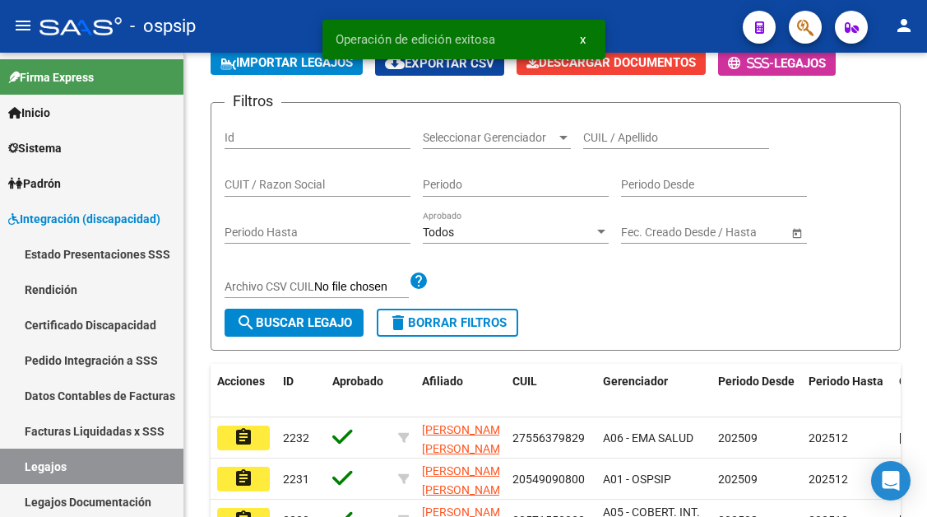
scroll to position [588, 0]
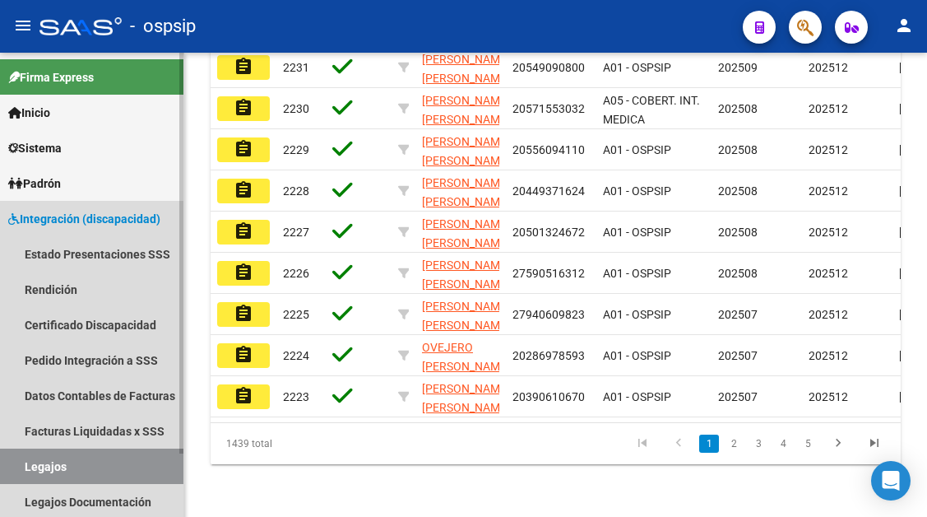
click at [57, 465] on link "Legajos" at bounding box center [91, 465] width 183 height 35
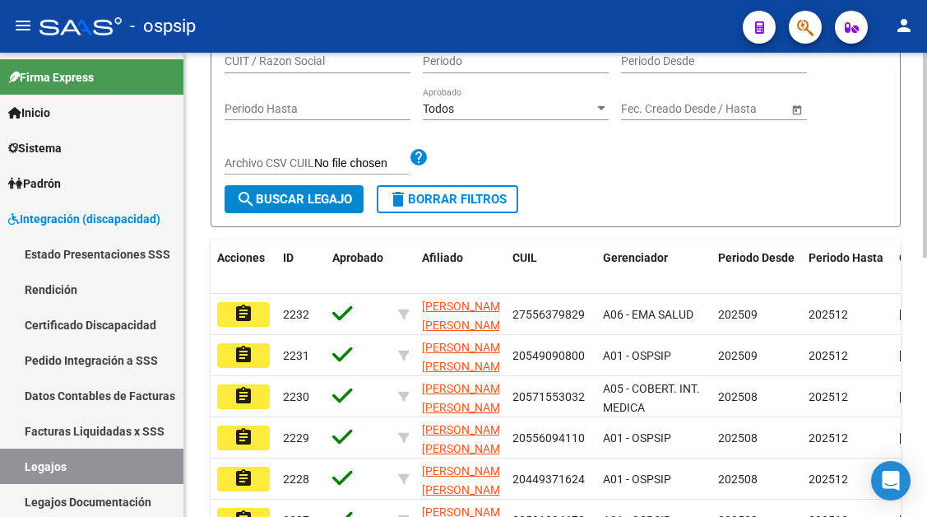
scroll to position [177, 0]
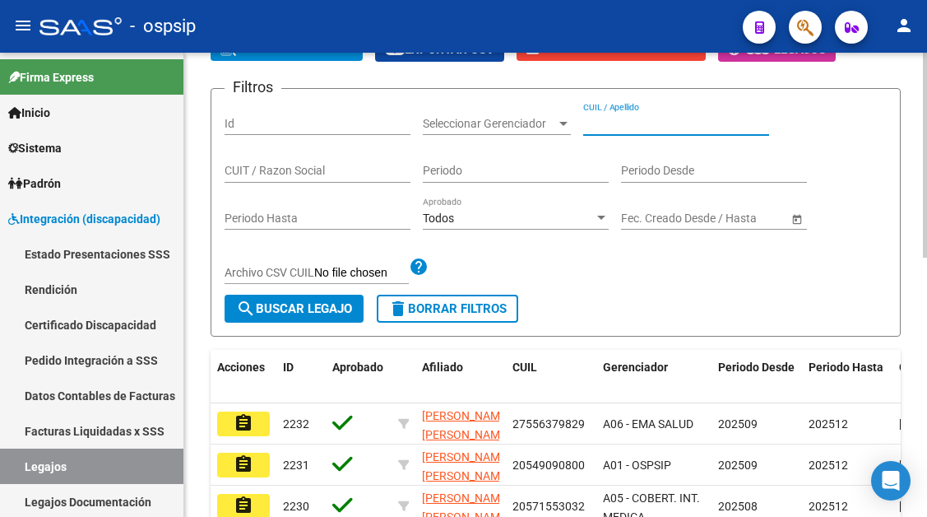
click at [632, 128] on input "CUIL / Apellido" at bounding box center [676, 124] width 186 height 14
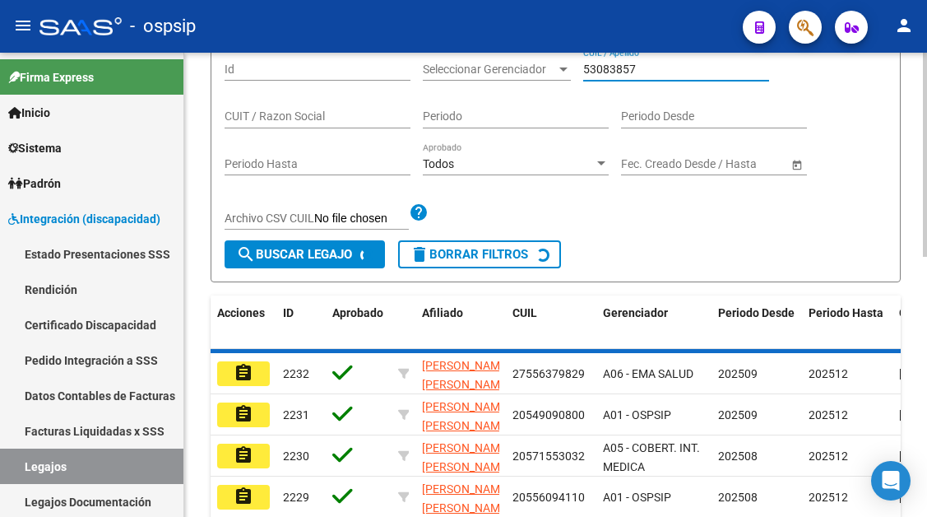
scroll to position [259, 0]
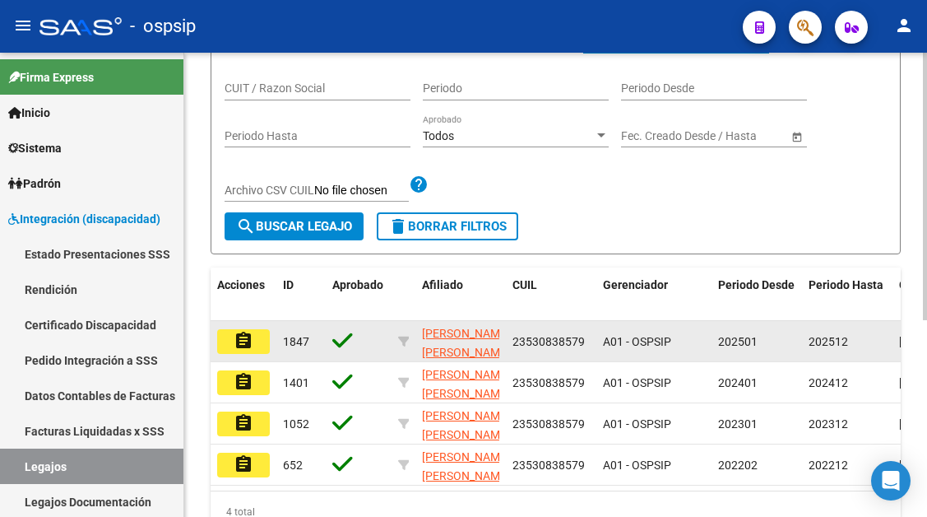
click at [254, 339] on button "assignment" at bounding box center [243, 341] width 53 height 25
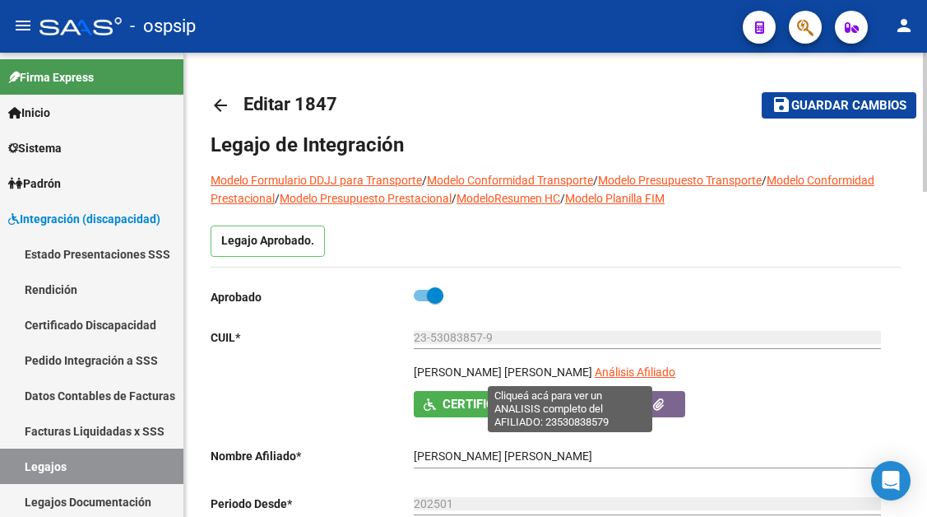
click at [595, 374] on span "Análisis Afiliado" at bounding box center [635, 371] width 81 height 13
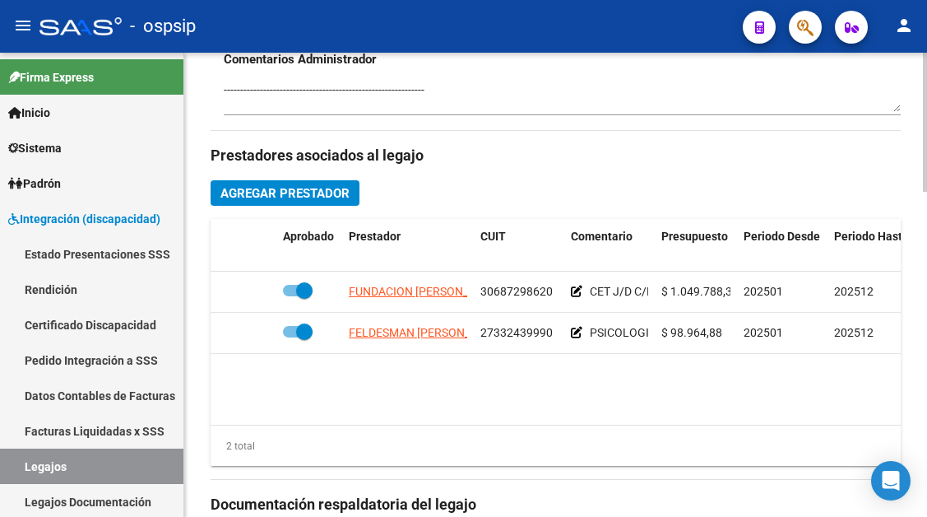
scroll to position [823, 0]
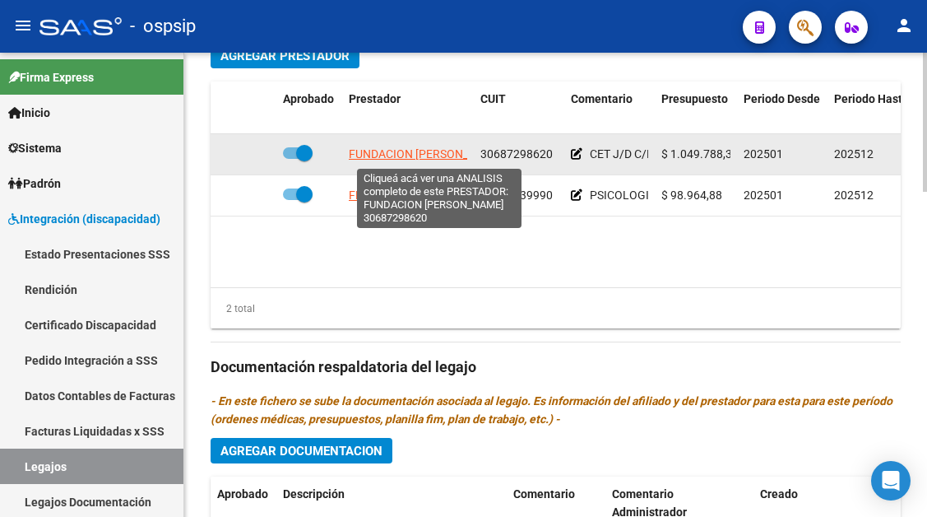
click at [420, 150] on span "FUNDACION [PERSON_NAME]" at bounding box center [426, 153] width 155 height 13
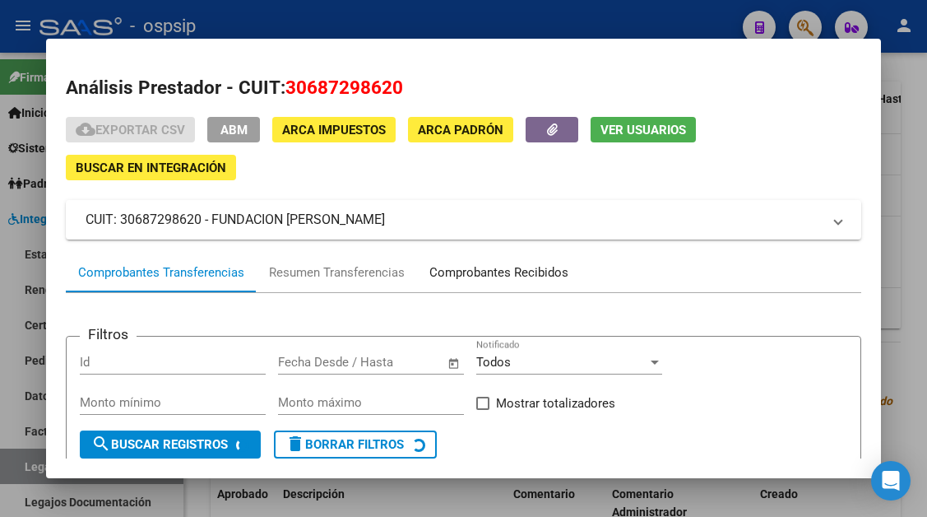
click at [502, 262] on div "Comprobantes Recibidos" at bounding box center [499, 272] width 164 height 39
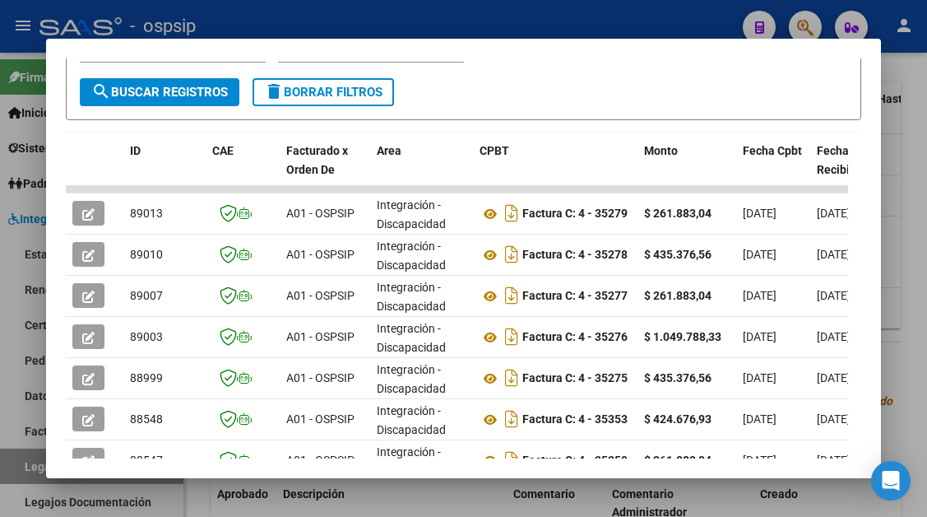
scroll to position [359, 0]
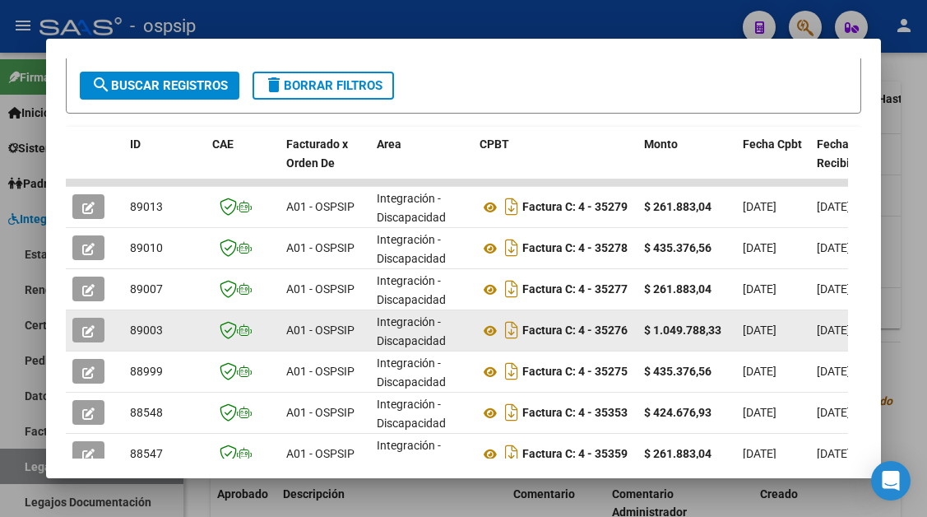
click at [89, 327] on icon "button" at bounding box center [88, 331] width 12 height 12
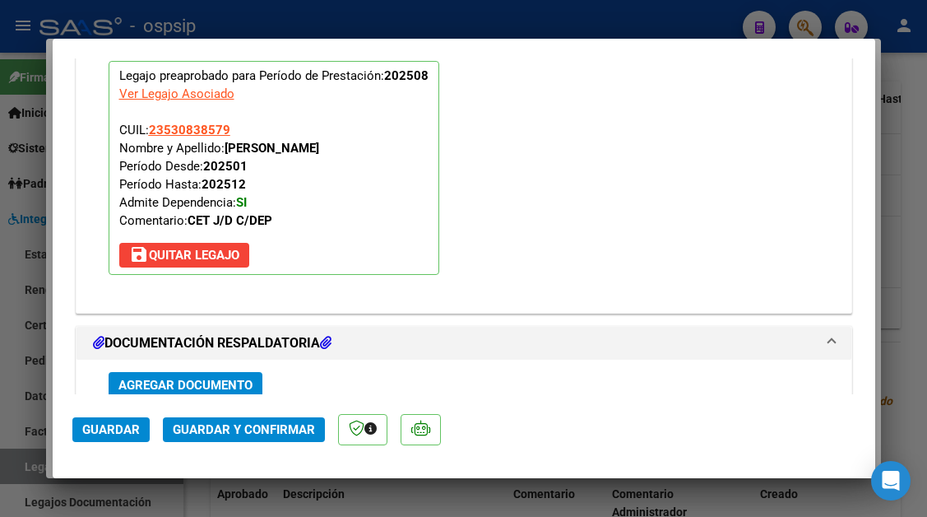
scroll to position [2073, 0]
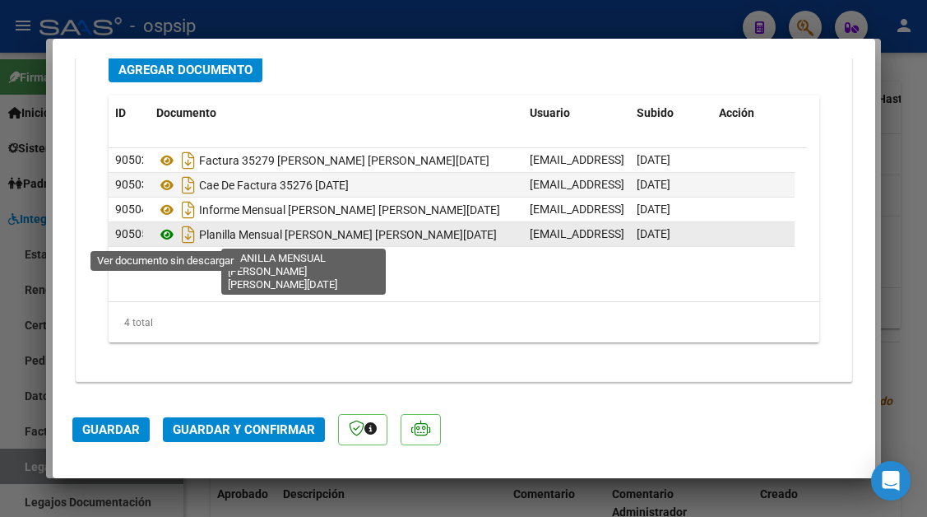
click at [168, 232] on icon at bounding box center [166, 235] width 21 height 20
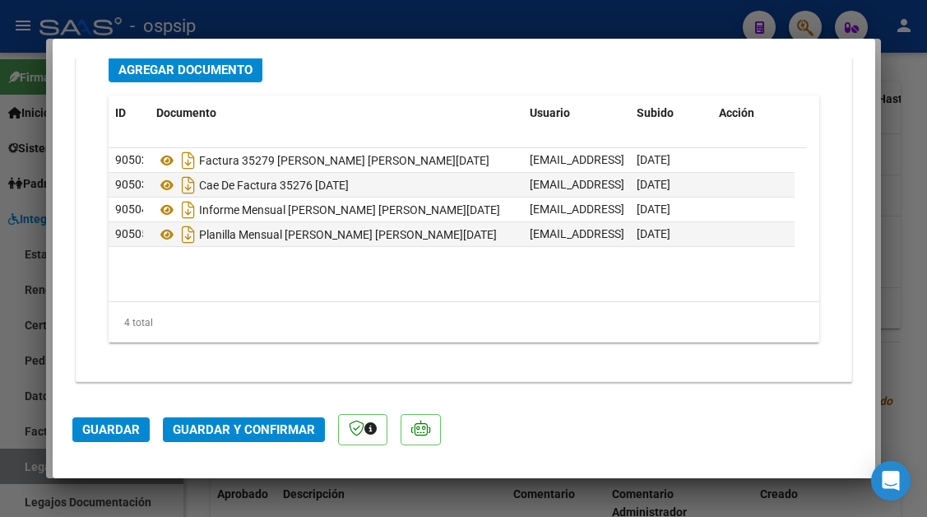
click at [252, 428] on span "Guardar y Confirmar" at bounding box center [244, 429] width 142 height 15
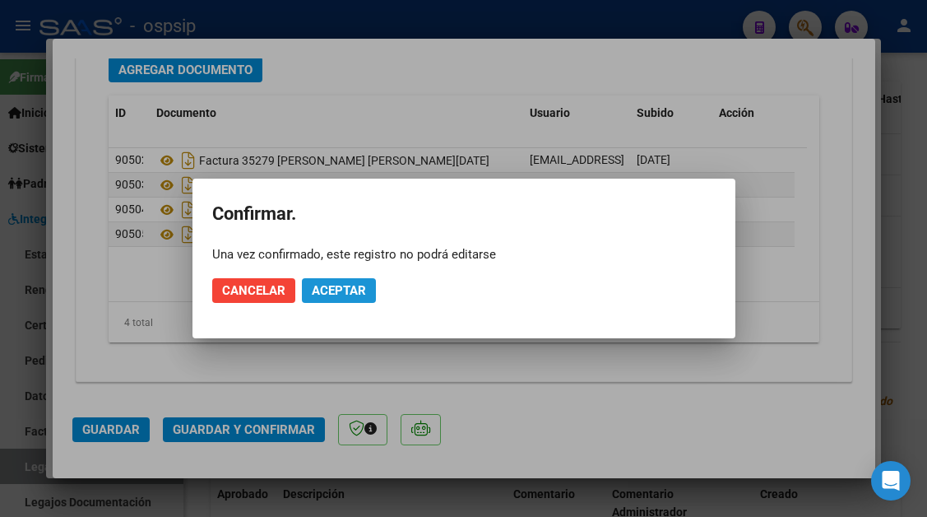
click at [348, 290] on span "Aceptar" at bounding box center [339, 290] width 54 height 15
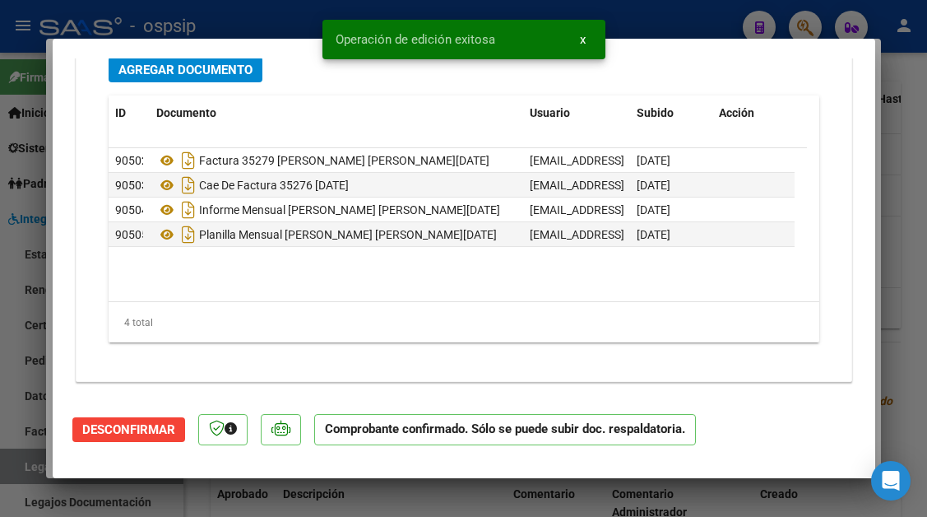
click at [22, 464] on div at bounding box center [463, 258] width 927 height 517
type input "$ 0,00"
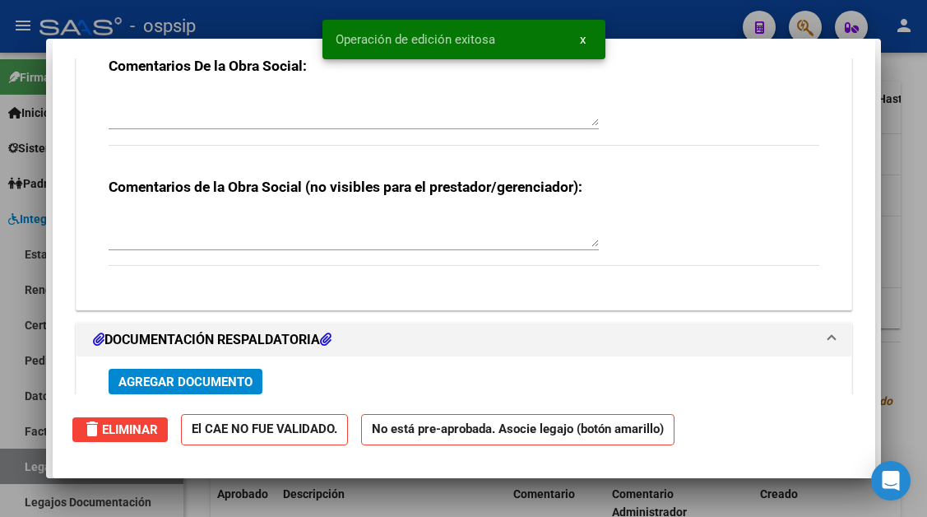
scroll to position [1919, 0]
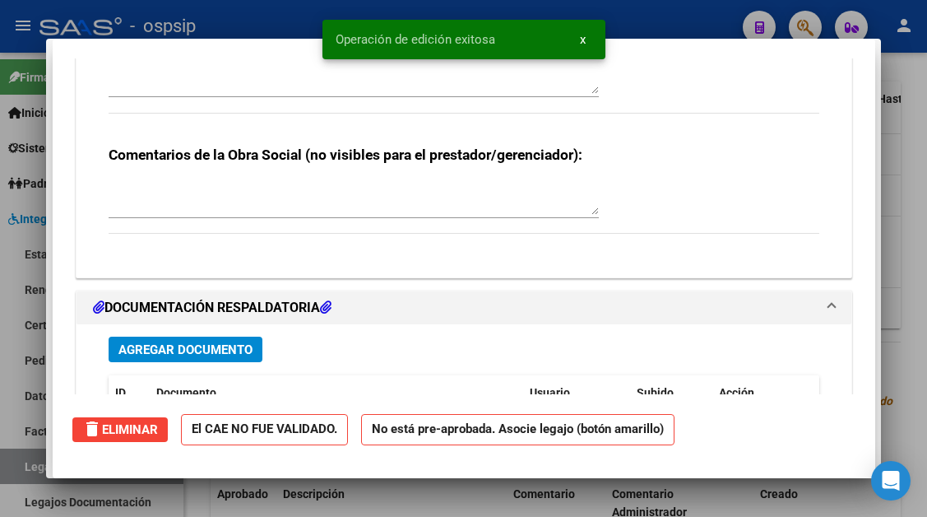
click at [22, 464] on div at bounding box center [463, 258] width 927 height 517
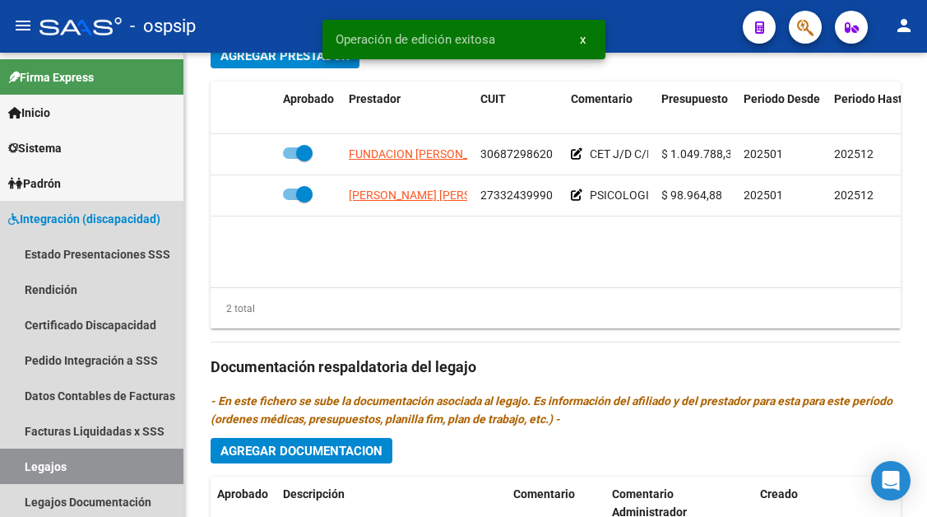
click at [22, 464] on link "Legajos" at bounding box center [91, 465] width 183 height 35
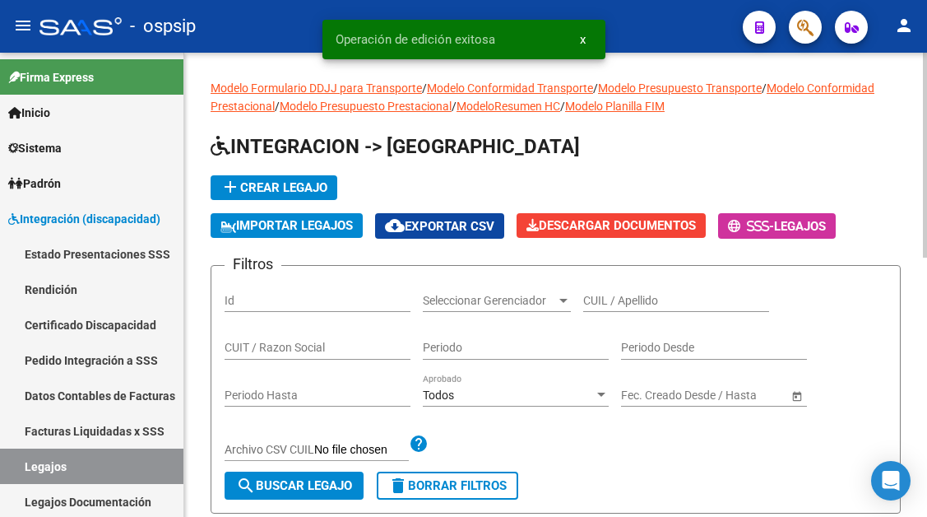
click at [605, 295] on input "CUIL / Apellido" at bounding box center [676, 301] width 186 height 14
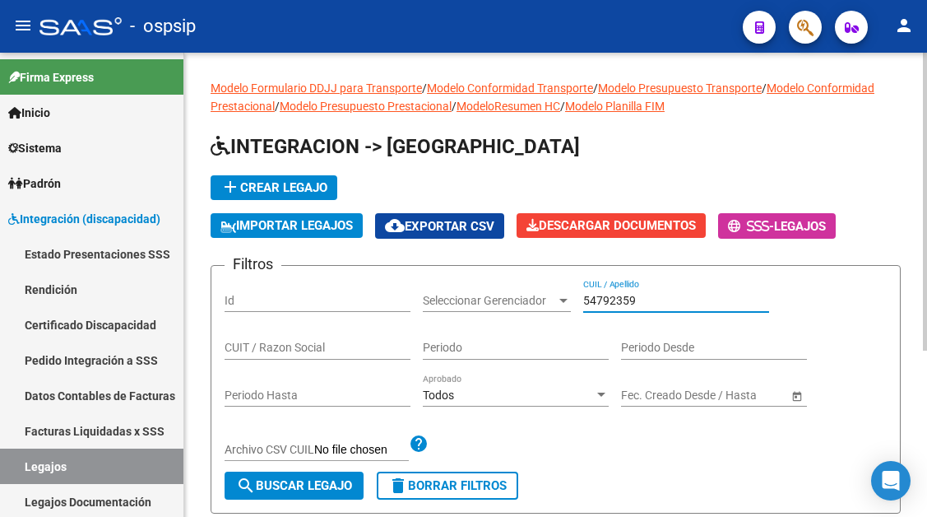
scroll to position [165, 0]
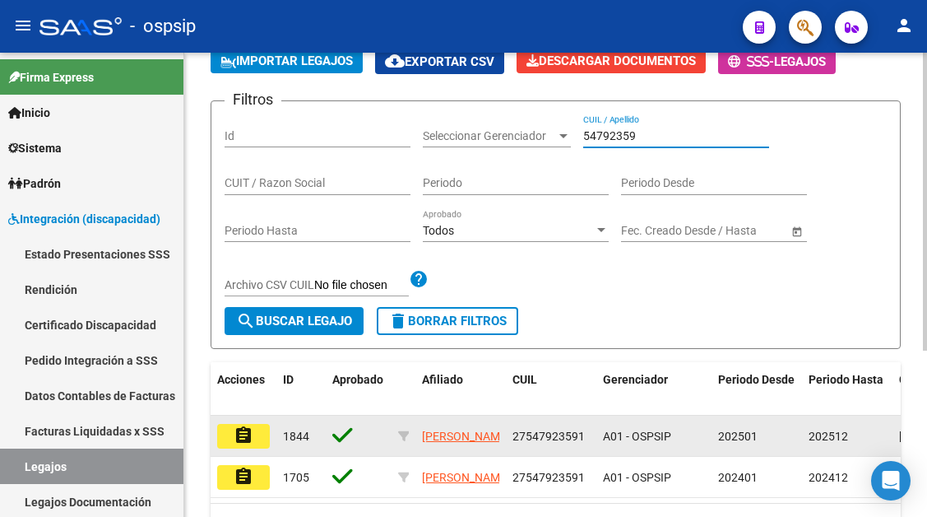
type input "54792359"
click at [250, 438] on mat-icon "assignment" at bounding box center [244, 435] width 20 height 20
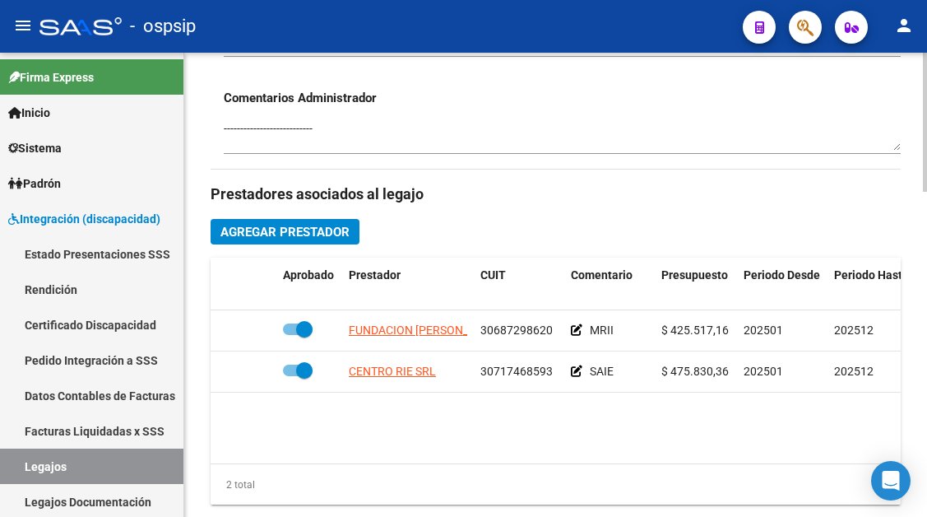
scroll to position [658, 0]
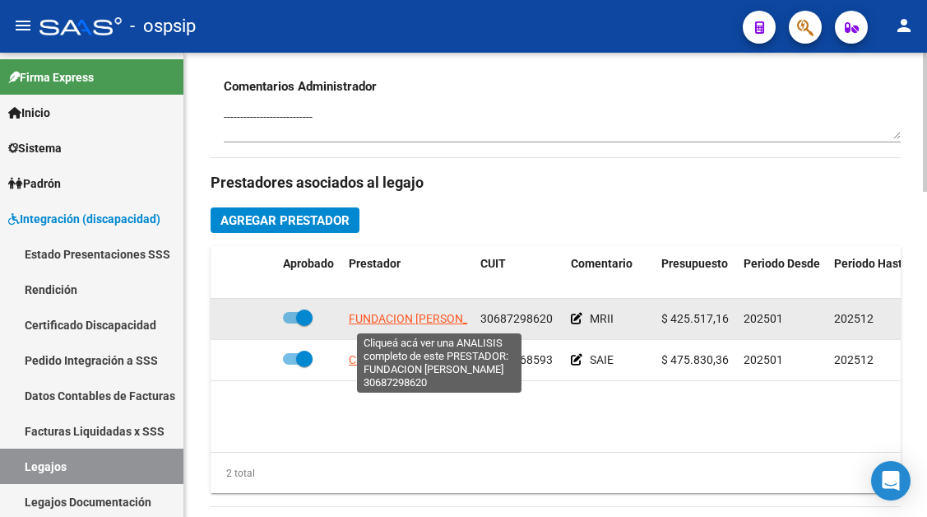
click at [388, 321] on span "FUNDACION [PERSON_NAME]" at bounding box center [426, 318] width 155 height 13
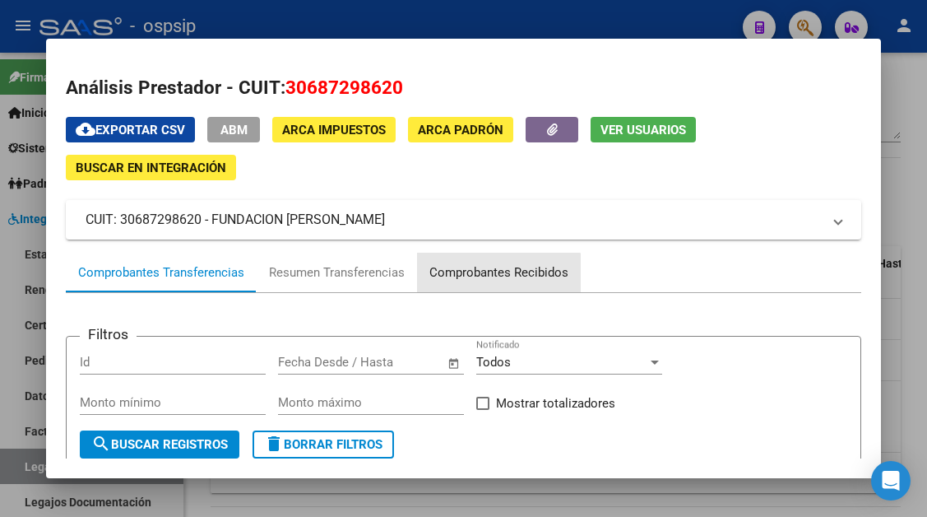
click at [462, 278] on div "Comprobantes Recibidos" at bounding box center [498, 272] width 139 height 19
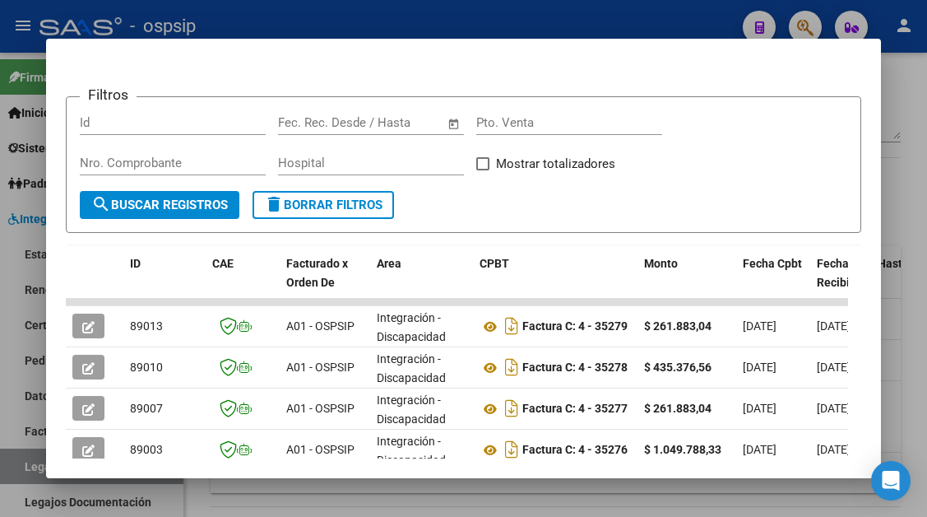
scroll to position [322, 0]
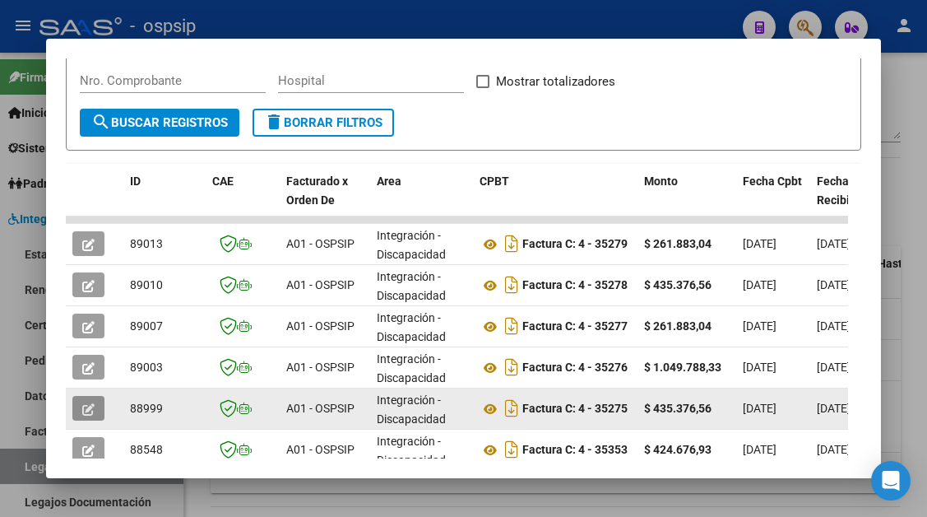
click at [87, 405] on icon "button" at bounding box center [88, 409] width 12 height 12
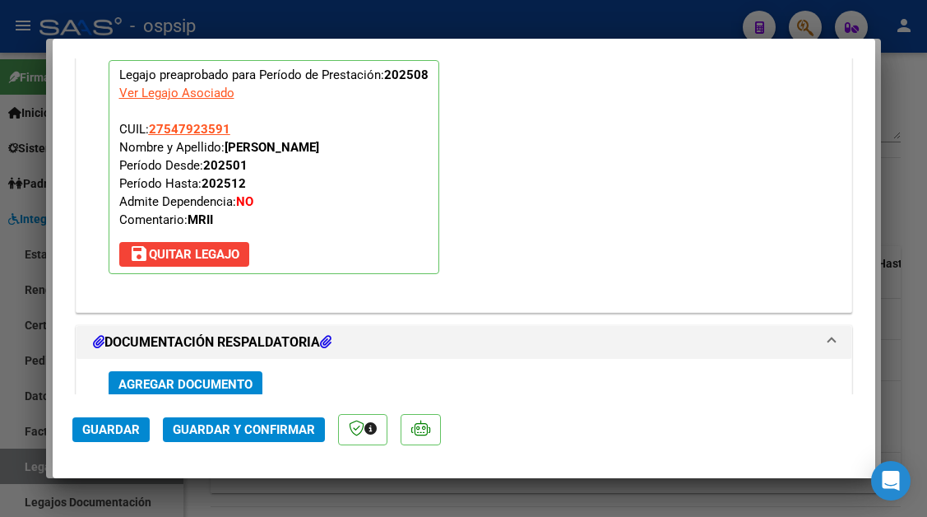
scroll to position [2073, 0]
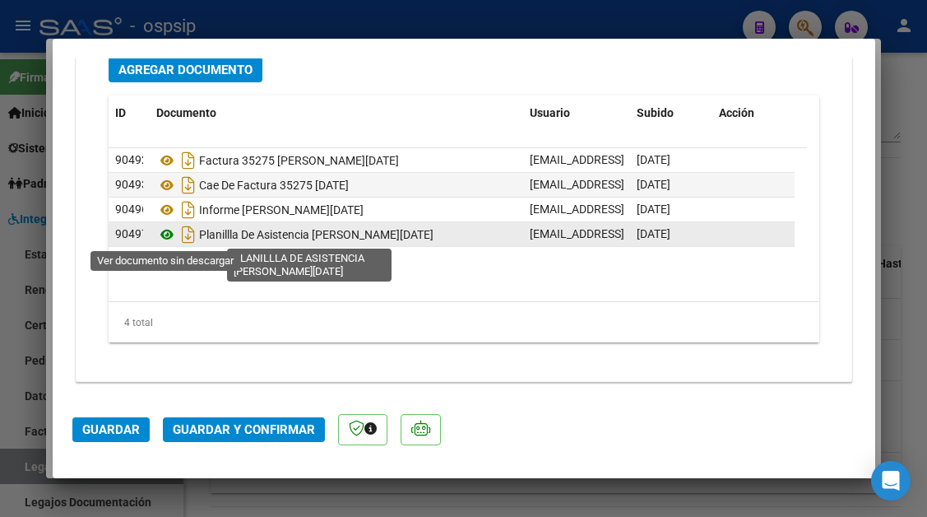
click at [165, 232] on icon at bounding box center [166, 235] width 21 height 20
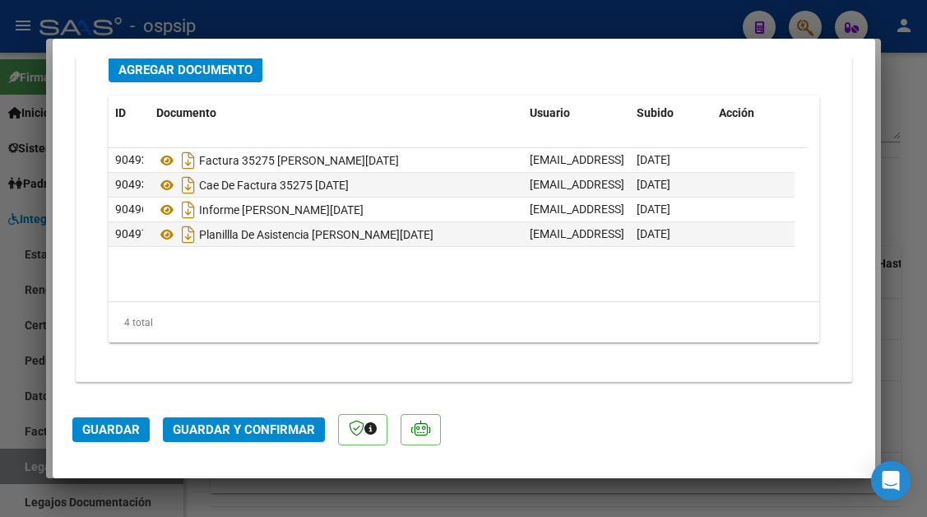
click at [239, 425] on span "Guardar y Confirmar" at bounding box center [244, 429] width 142 height 15
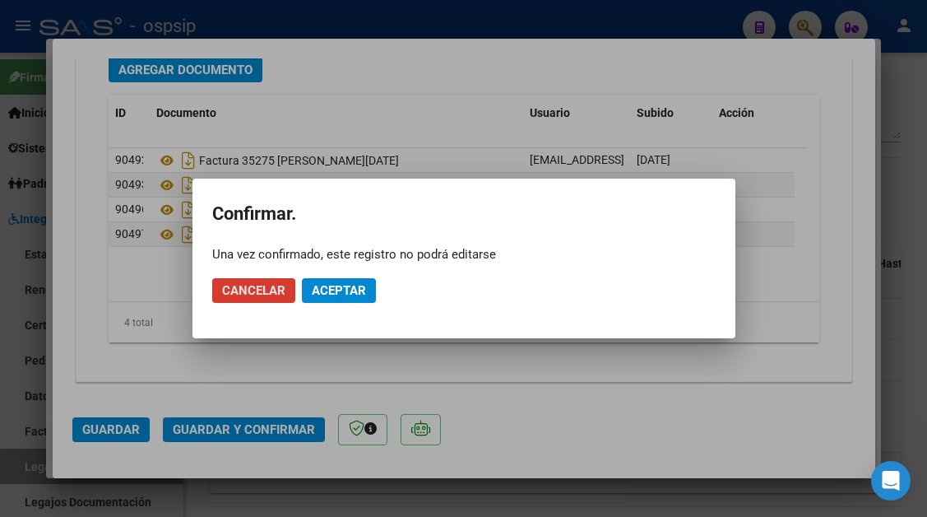
click at [350, 301] on button "Aceptar" at bounding box center [339, 290] width 74 height 25
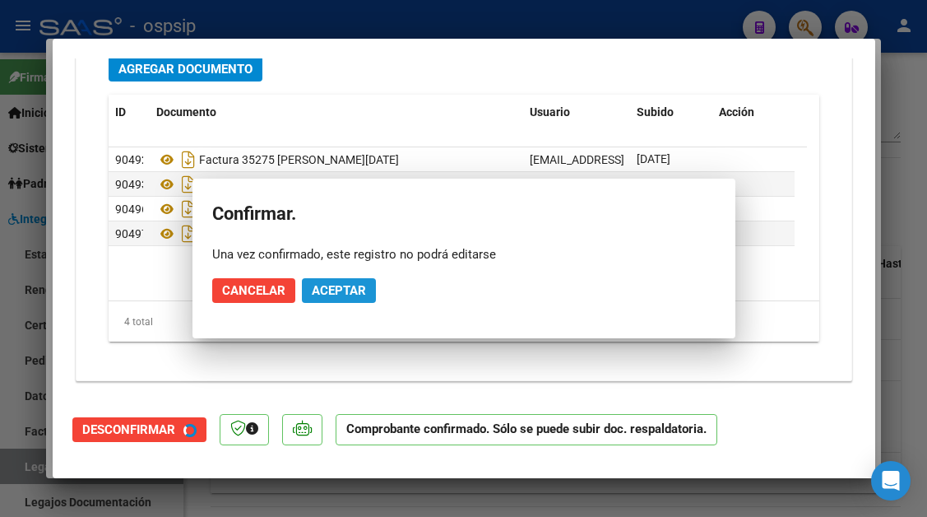
scroll to position [1886, 0]
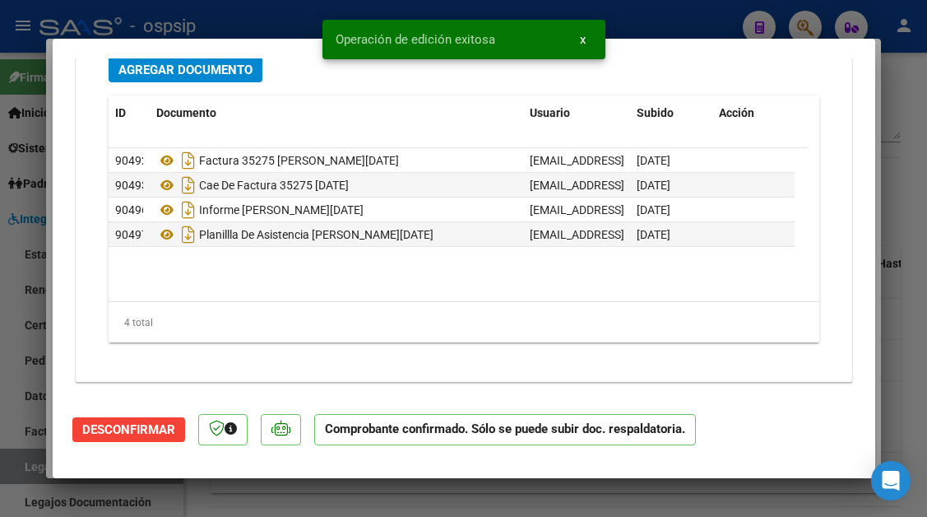
click at [39, 480] on div at bounding box center [463, 258] width 927 height 517
type input "$ 0,00"
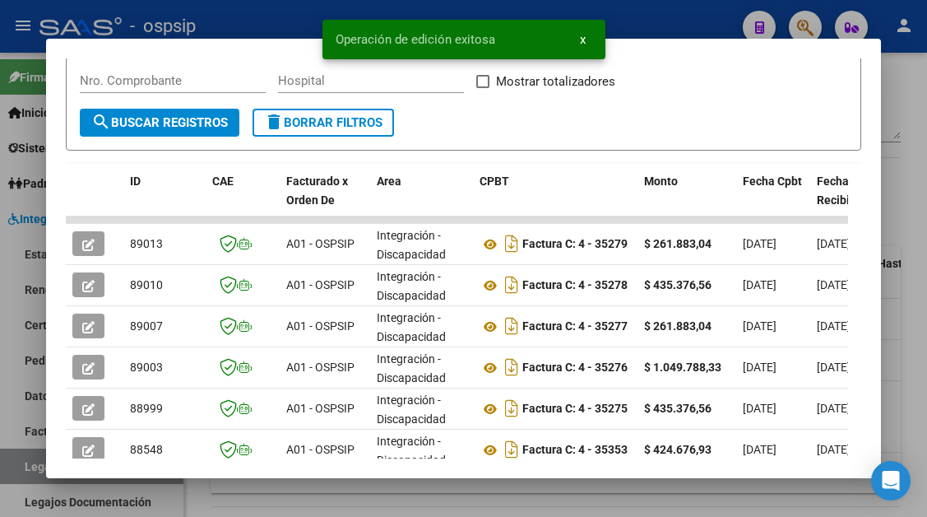
click at [28, 470] on div at bounding box center [463, 258] width 927 height 517
click at [28, 470] on link "Legajos" at bounding box center [91, 465] width 183 height 35
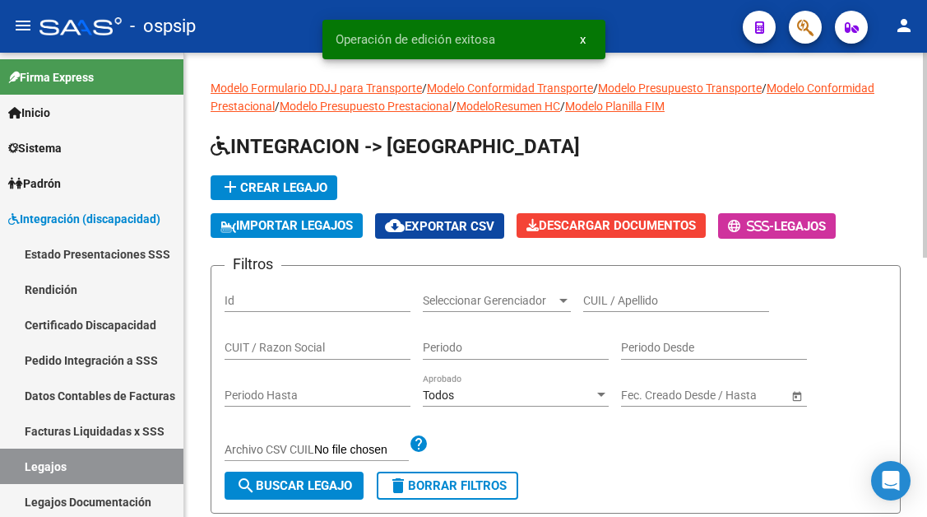
click at [593, 300] on input "CUIL / Apellido" at bounding box center [676, 301] width 186 height 14
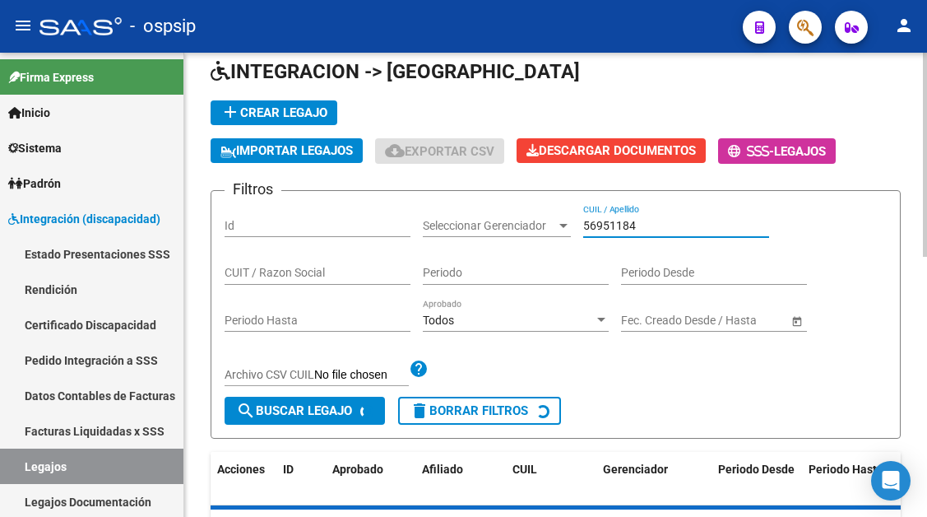
scroll to position [165, 0]
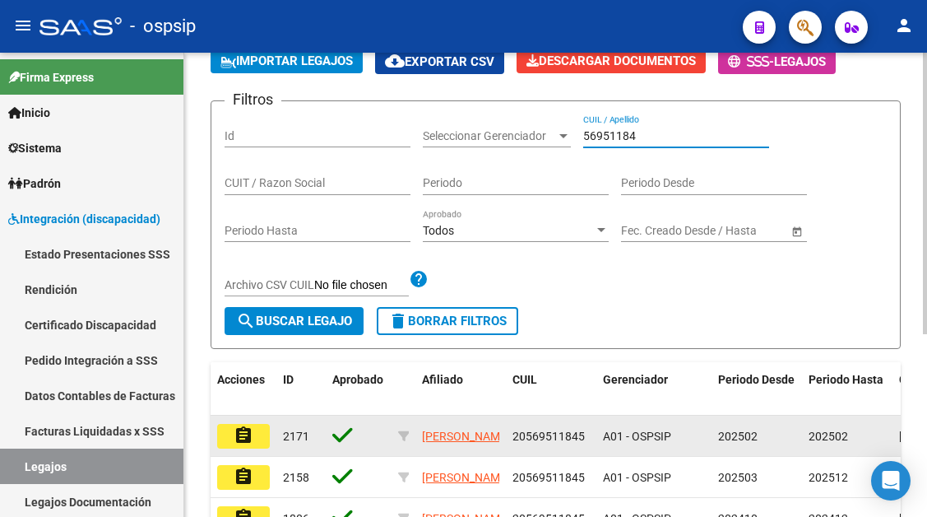
type input "56951184"
click at [249, 437] on mat-icon "assignment" at bounding box center [244, 435] width 20 height 20
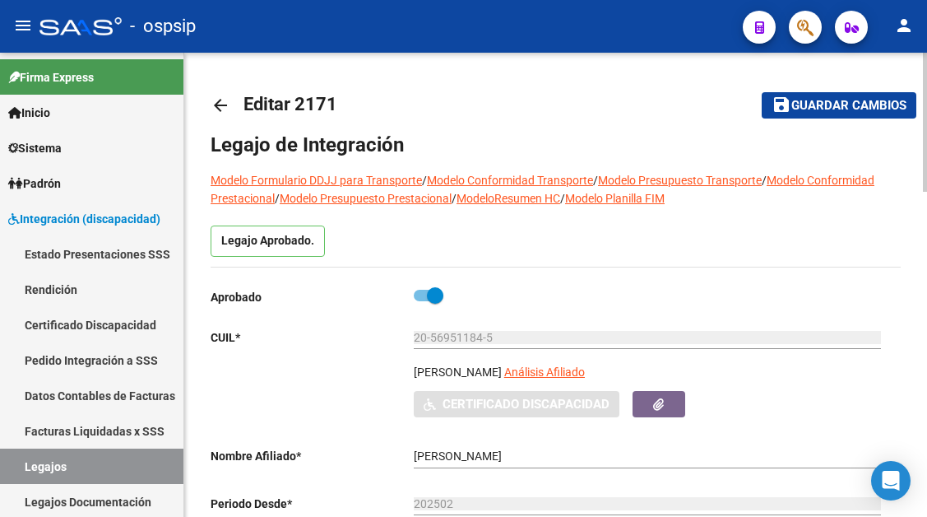
scroll to position [165, 0]
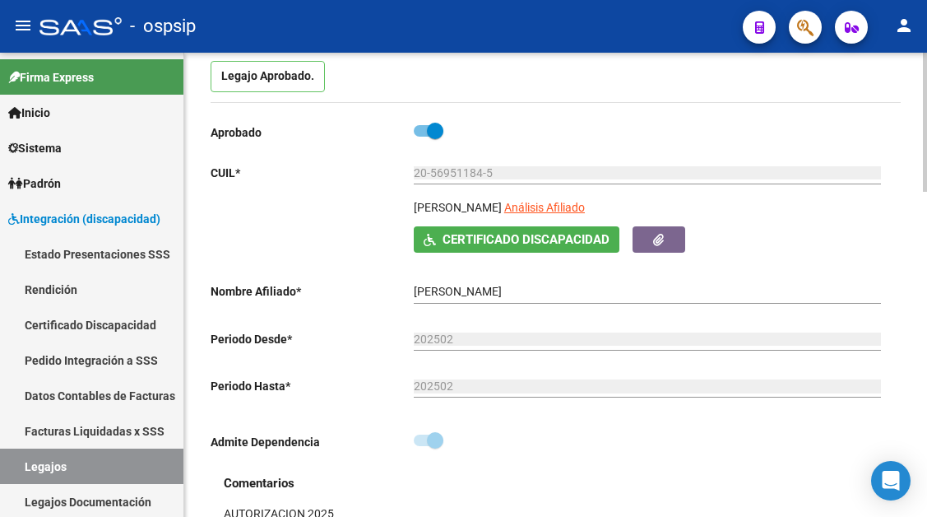
click at [585, 214] on span "Análisis Afiliado" at bounding box center [544, 207] width 81 height 13
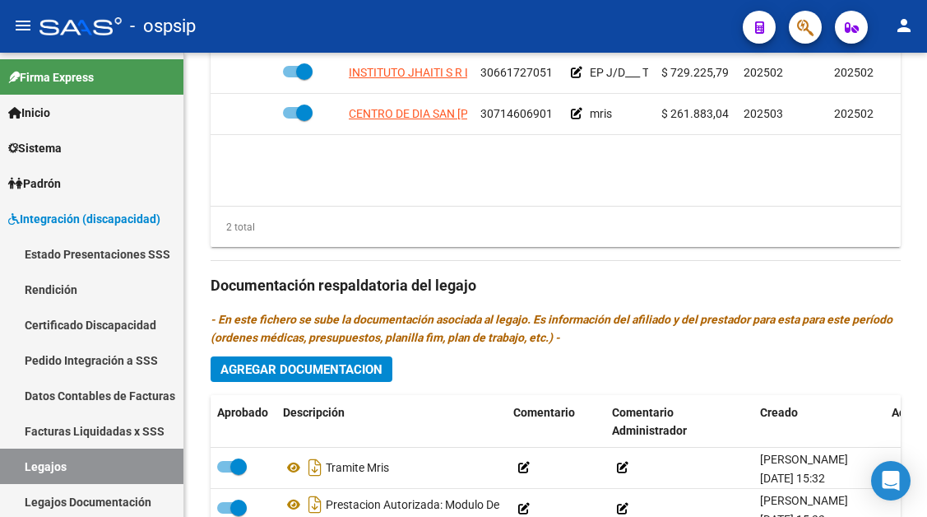
scroll to position [905, 0]
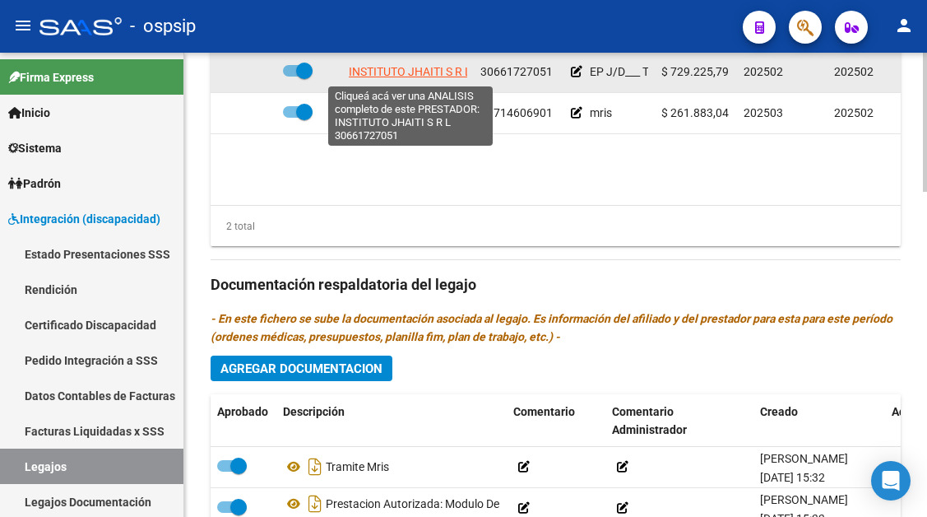
click at [415, 71] on span "INSTITUTO JHAITI S R L" at bounding box center [410, 71] width 123 height 13
type textarea "30661727051"
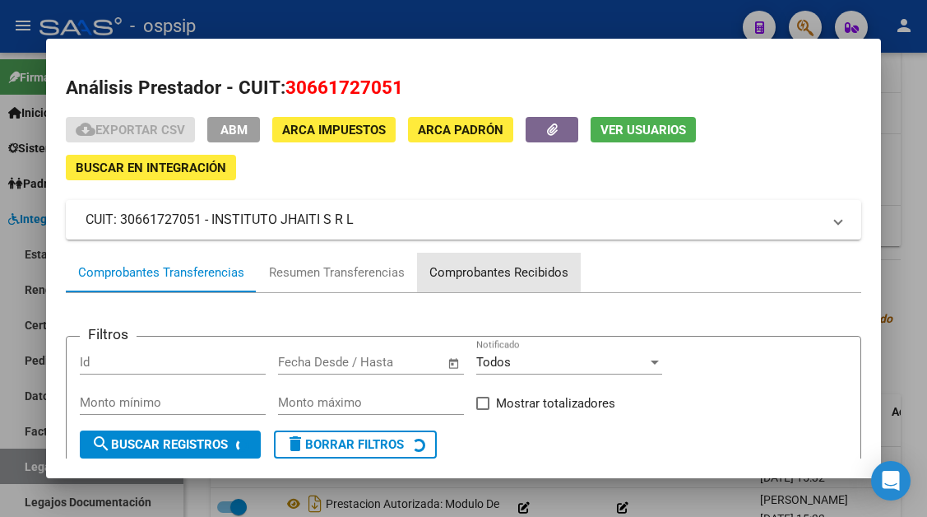
click at [453, 266] on div "Comprobantes Recibidos" at bounding box center [498, 272] width 139 height 19
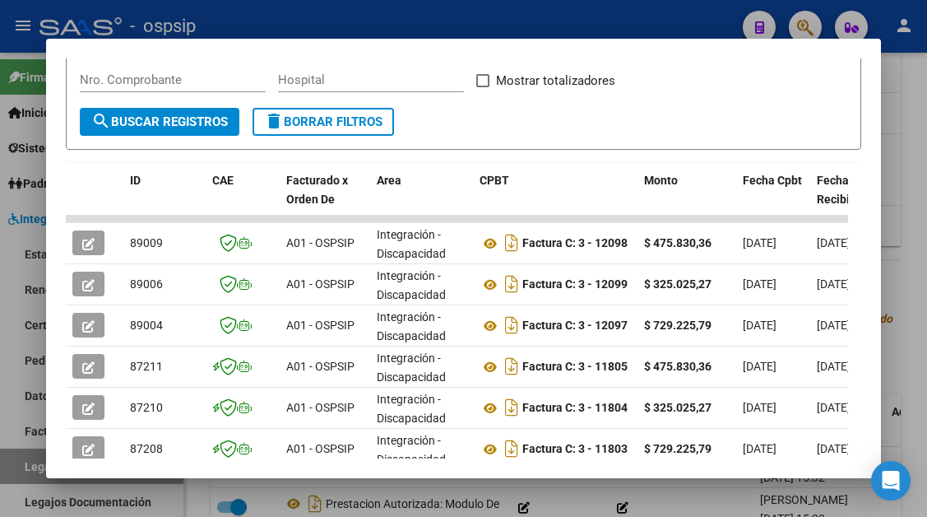
scroll to position [329, 0]
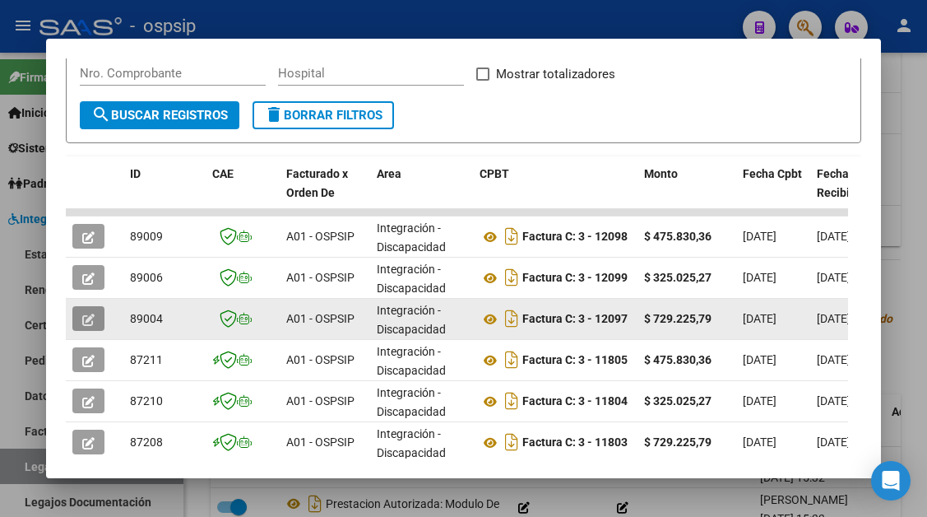
click at [86, 319] on icon "button" at bounding box center [88, 319] width 12 height 12
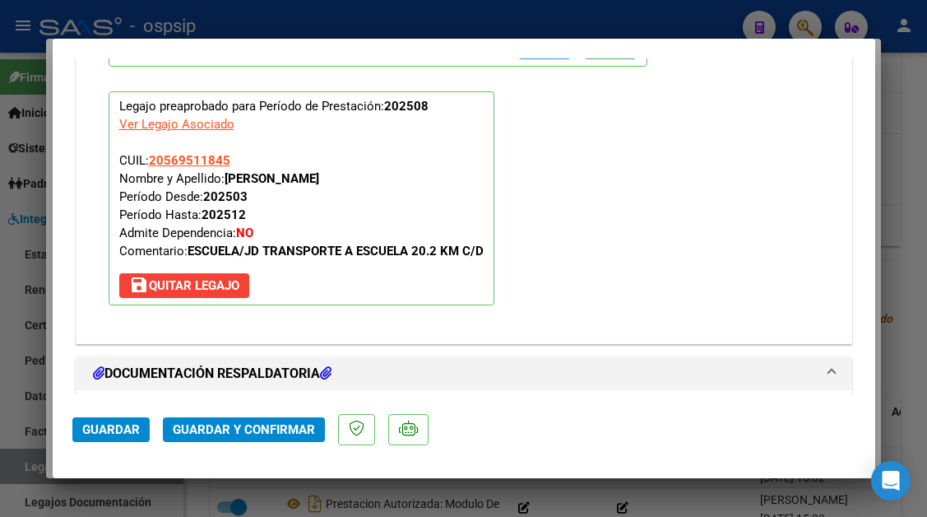
scroll to position [2073, 0]
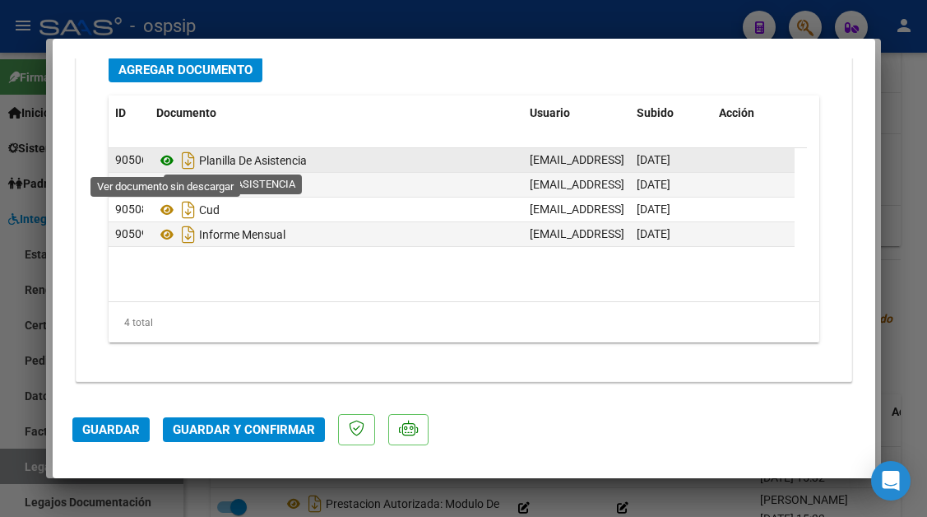
click at [166, 162] on icon at bounding box center [166, 161] width 21 height 20
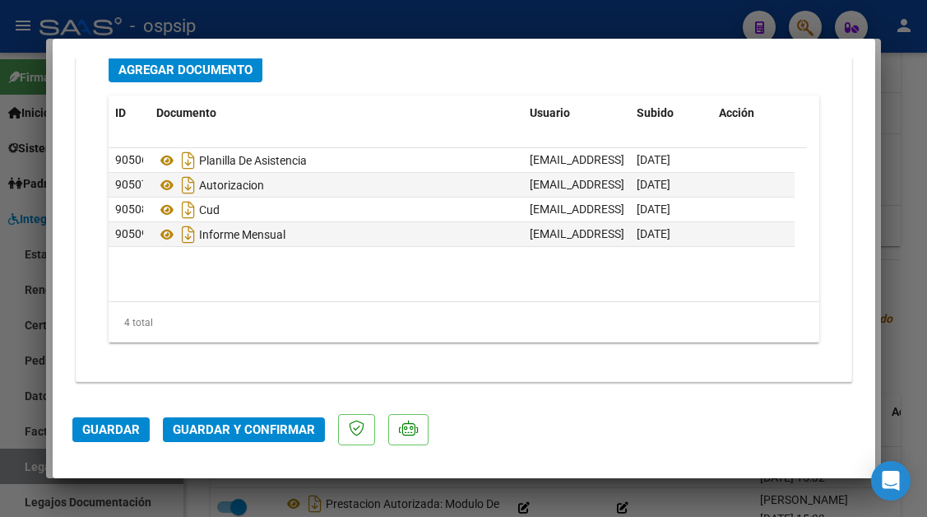
click at [272, 421] on button "Guardar y Confirmar" at bounding box center [244, 429] width 162 height 25
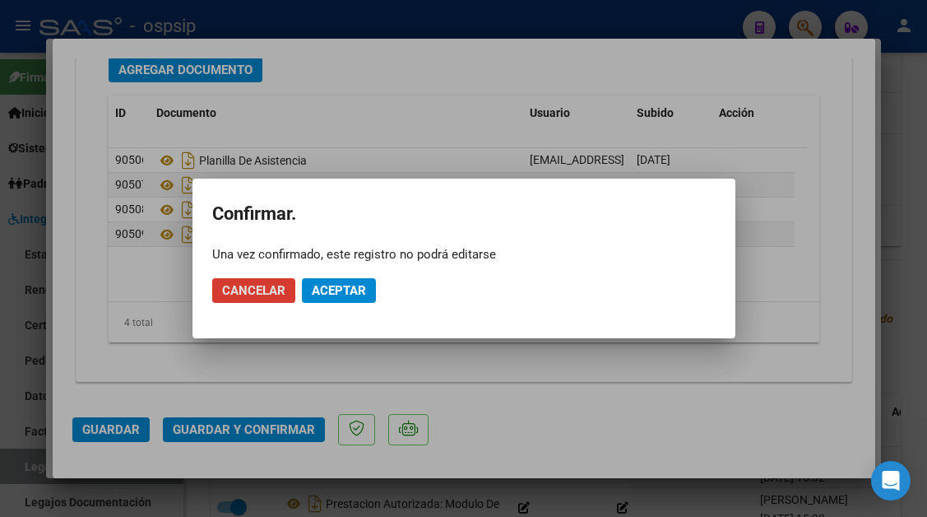
click at [343, 285] on span "Aceptar" at bounding box center [339, 290] width 54 height 15
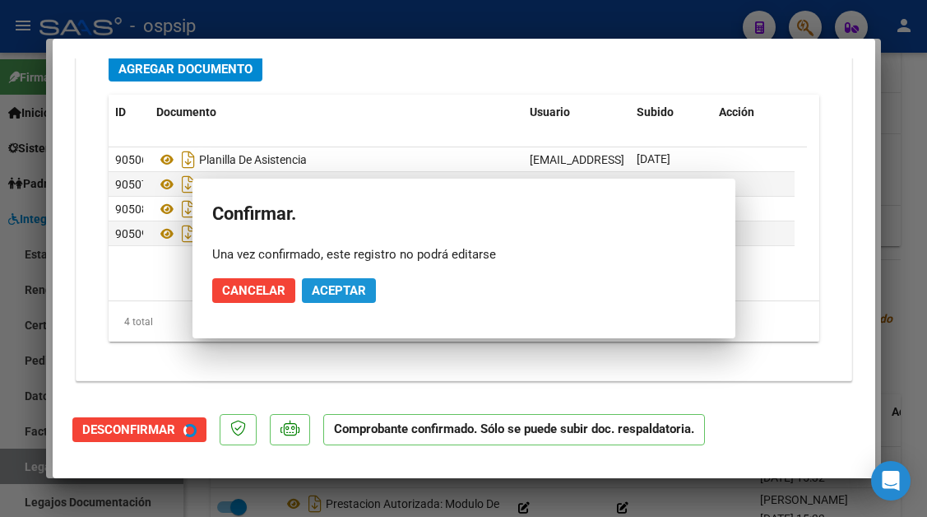
scroll to position [1886, 0]
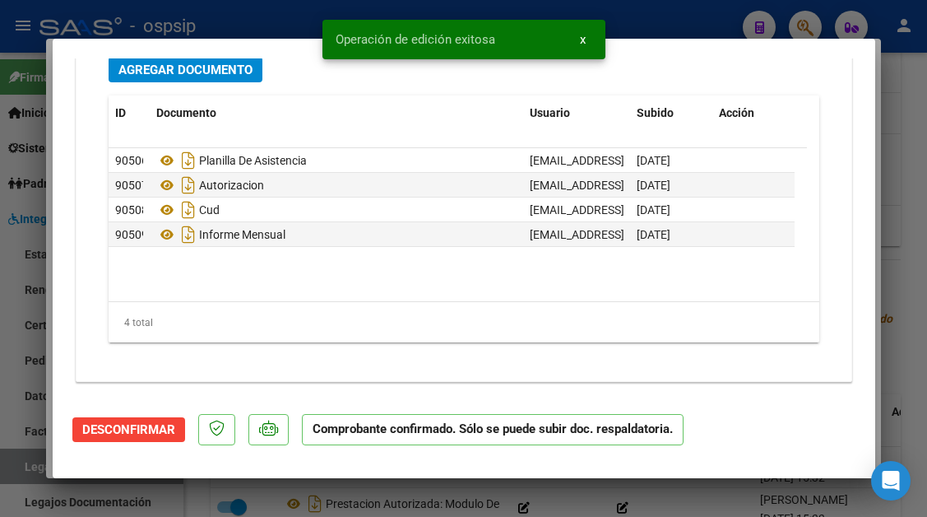
click at [5, 466] on div at bounding box center [463, 258] width 927 height 517
type input "$ 0,00"
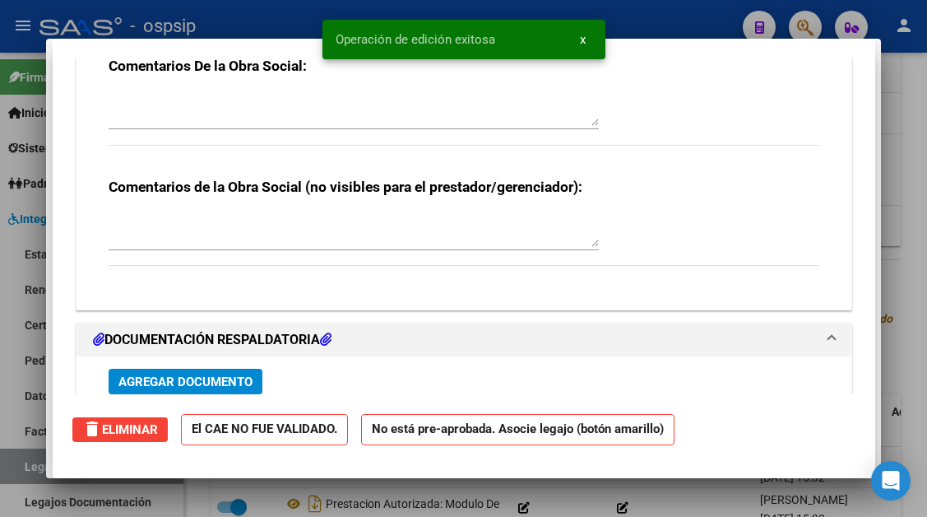
scroll to position [1919, 0]
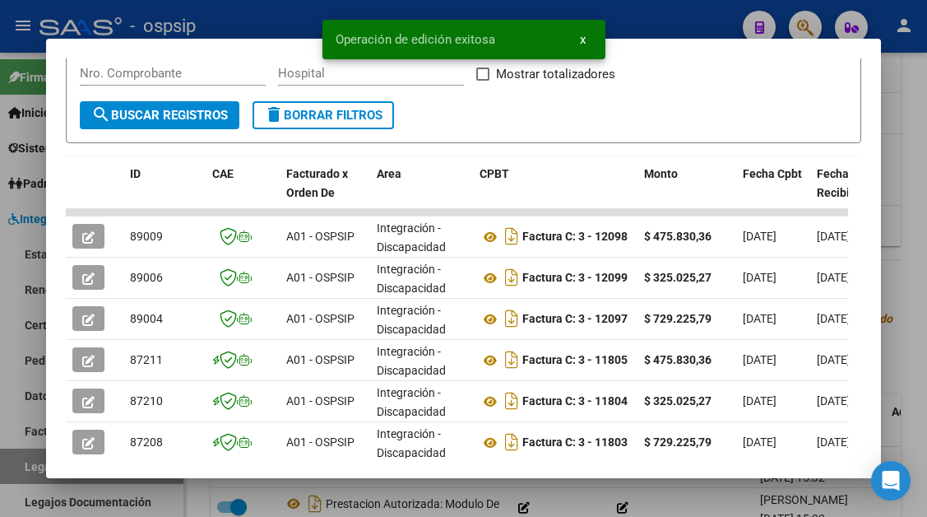
click at [5, 466] on div at bounding box center [463, 258] width 927 height 517
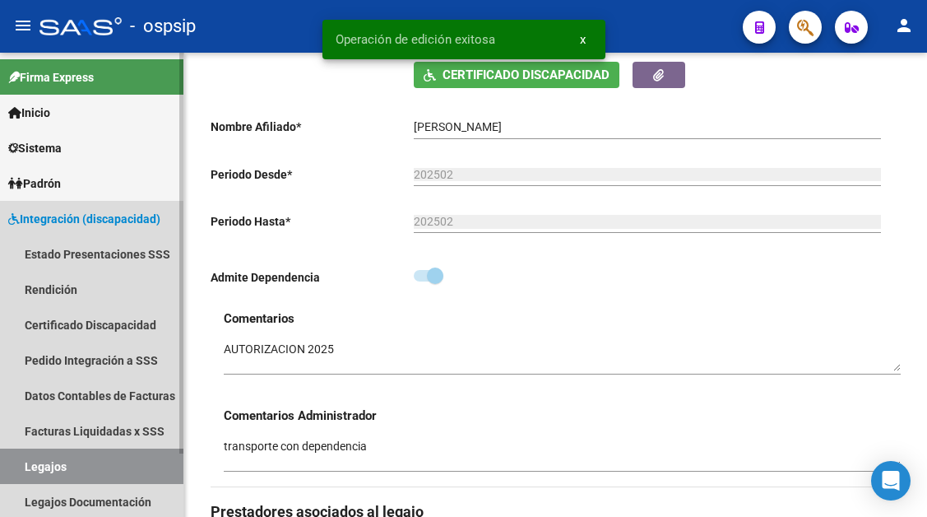
click at [84, 469] on link "Legajos" at bounding box center [91, 465] width 183 height 35
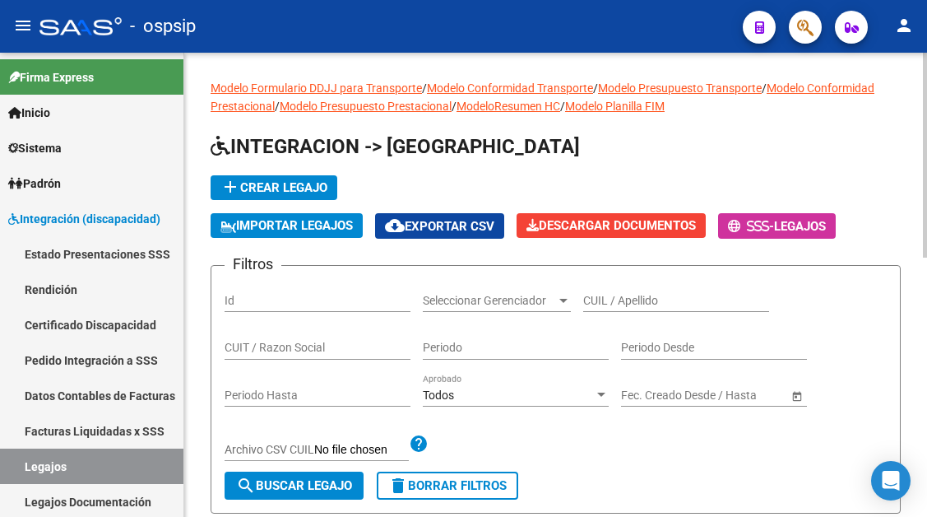
click at [629, 290] on div "CUIL / Apellido" at bounding box center [676, 295] width 186 height 33
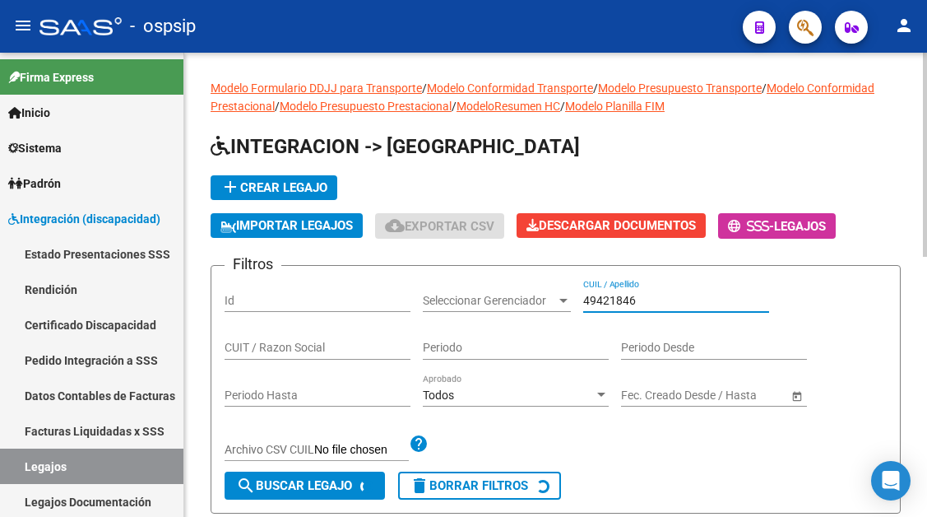
scroll to position [329, 0]
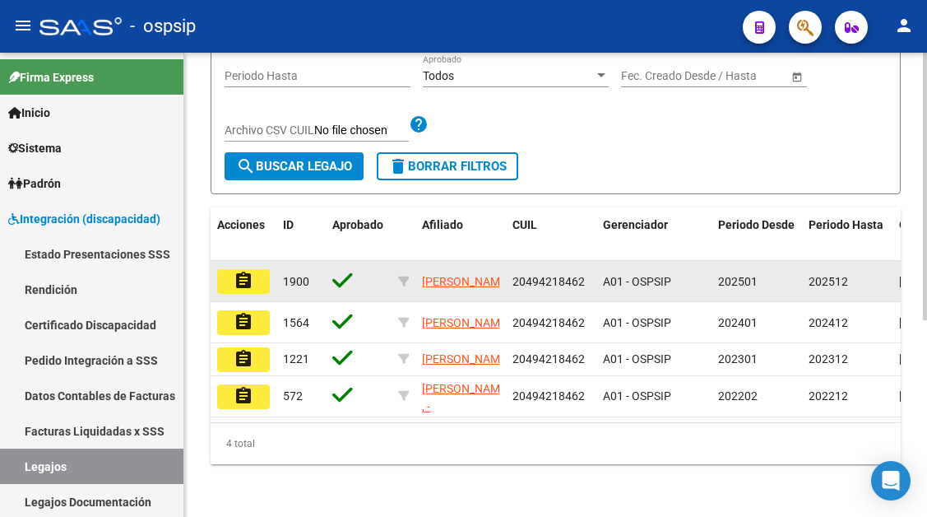
type input "49421846"
click at [242, 271] on mat-icon "assignment" at bounding box center [244, 281] width 20 height 20
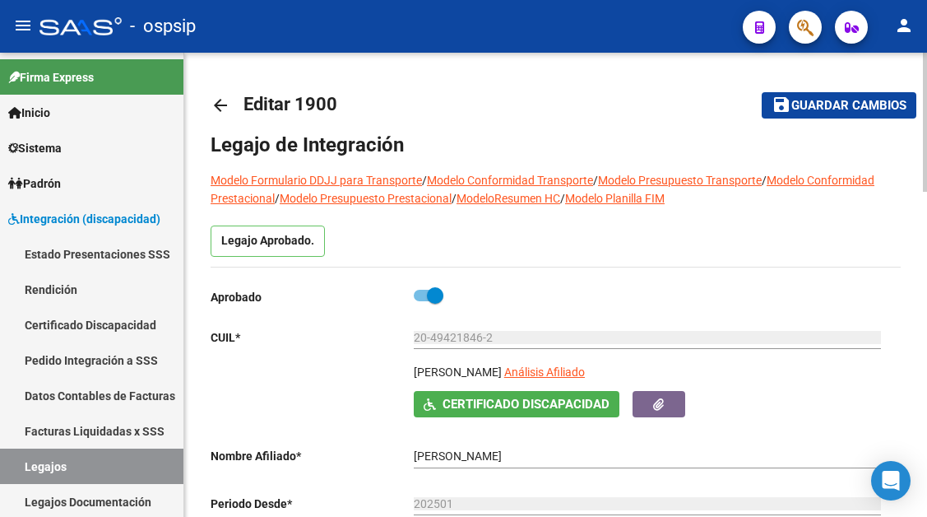
click at [585, 364] on app-link-go-to "Análisis Afiliado" at bounding box center [544, 377] width 81 height 28
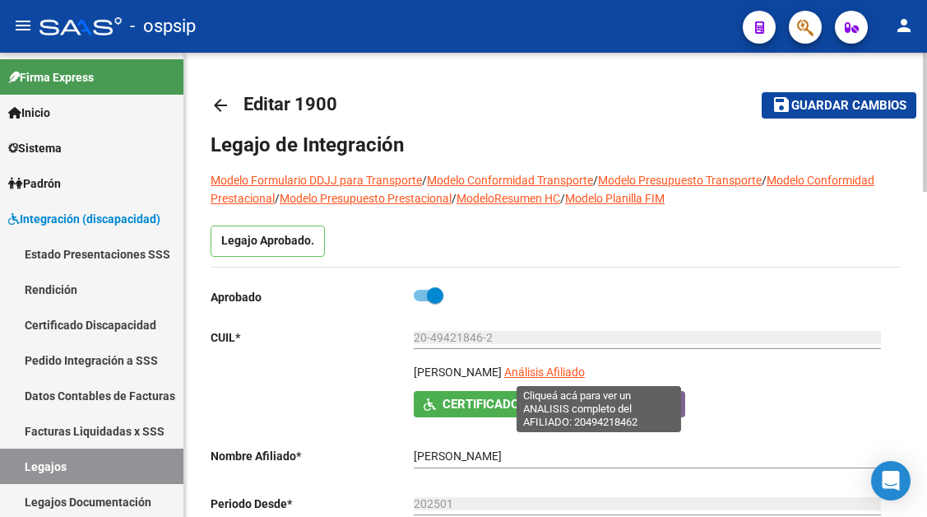
click at [585, 369] on span "Análisis Afiliado" at bounding box center [544, 371] width 81 height 13
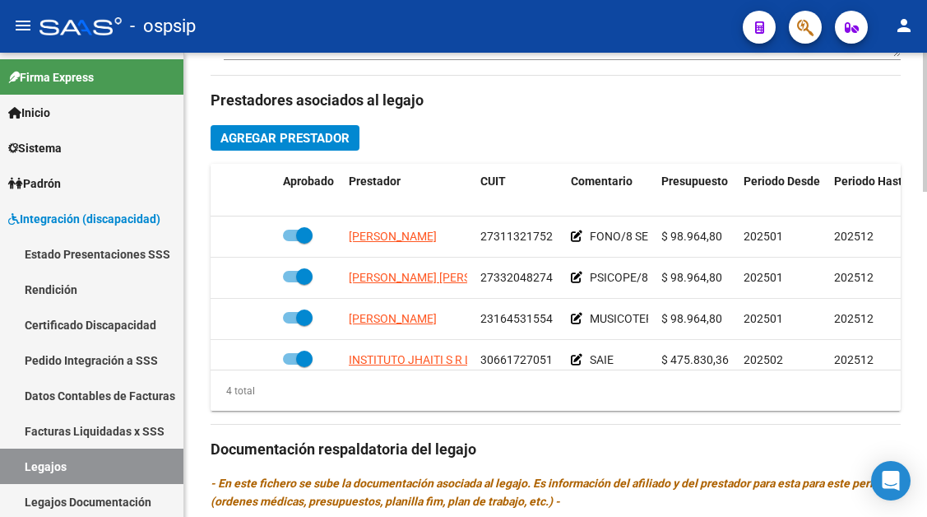
scroll to position [30, 0]
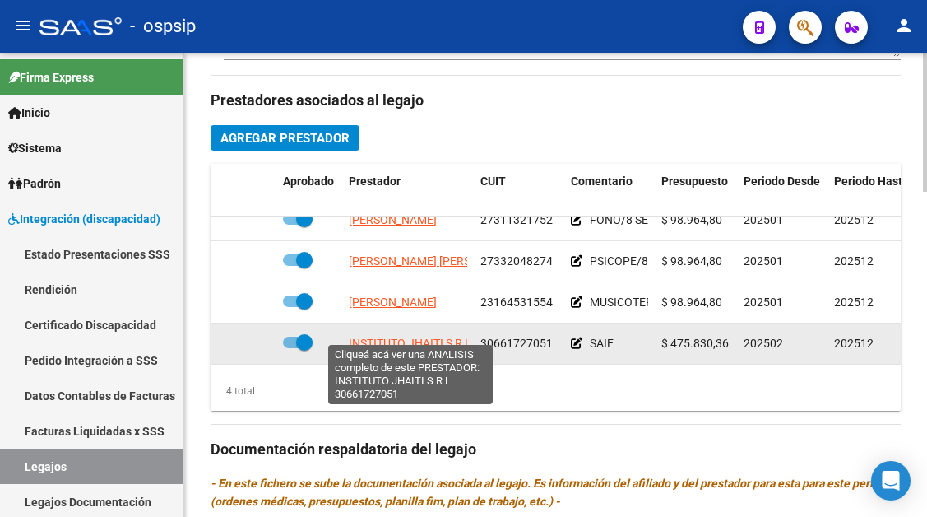
click at [381, 336] on span "INSTITUTO JHAITI S R L" at bounding box center [410, 342] width 123 height 13
type textarea "30661727051"
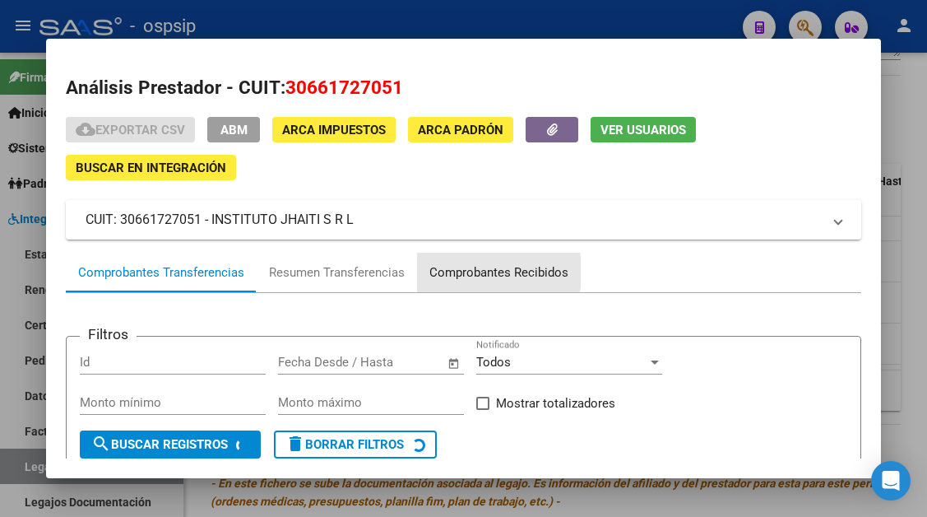
click at [445, 271] on div "Comprobantes Recibidos" at bounding box center [498, 272] width 139 height 19
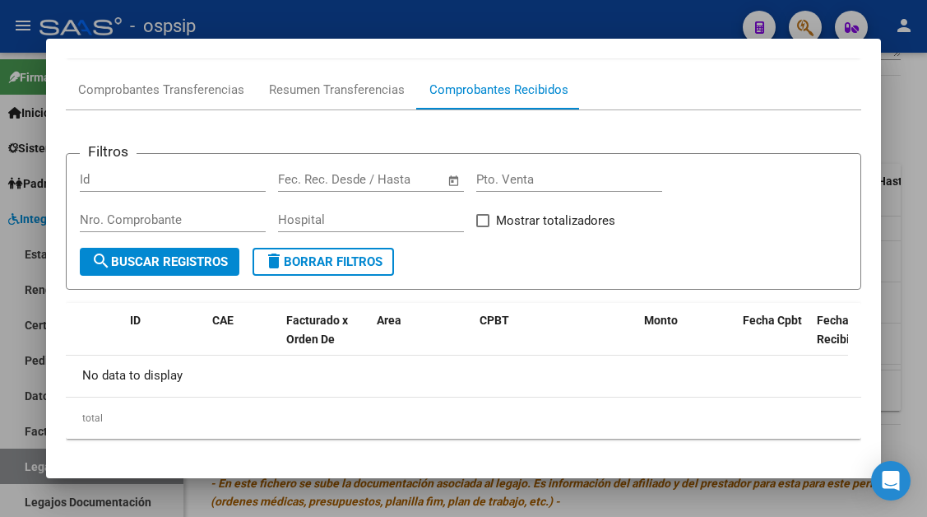
scroll to position [194, 0]
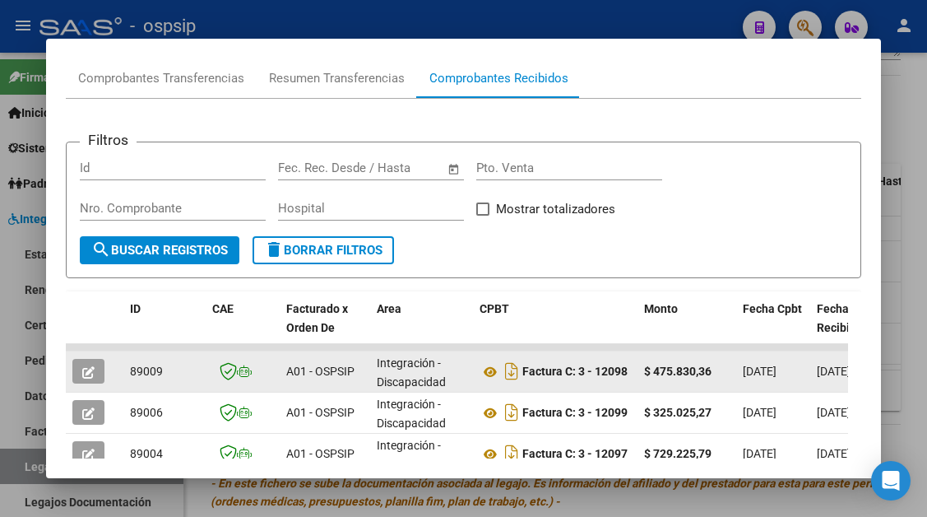
click at [84, 382] on button "button" at bounding box center [88, 371] width 32 height 25
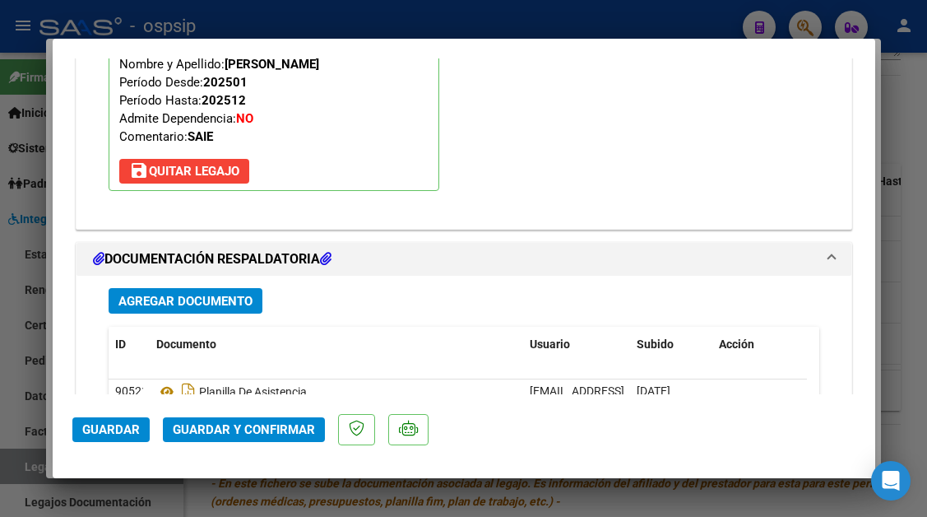
scroll to position [1923, 0]
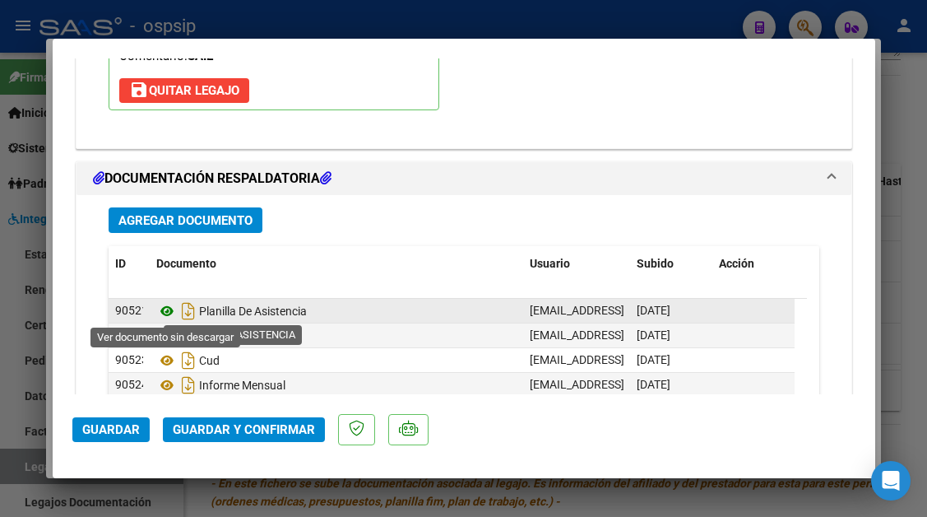
click at [174, 309] on icon at bounding box center [166, 311] width 21 height 20
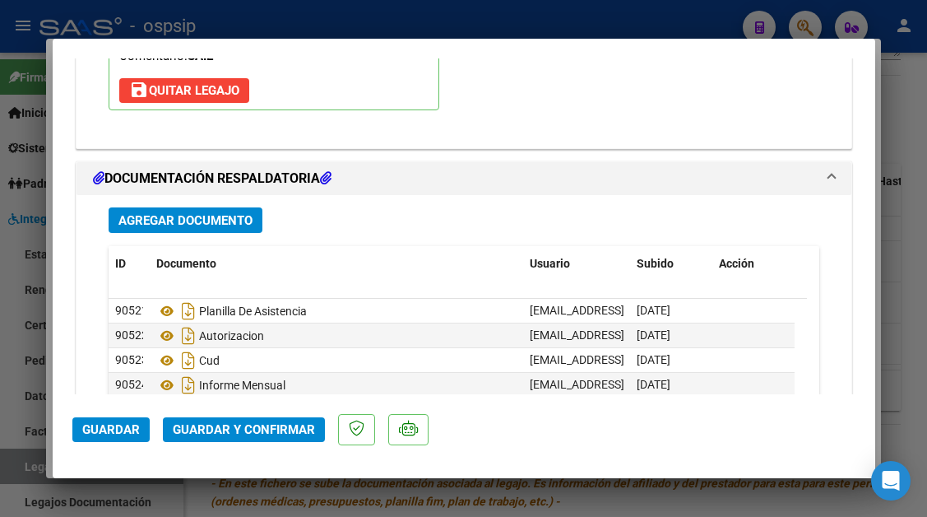
click at [242, 426] on span "Guardar y Confirmar" at bounding box center [244, 429] width 142 height 15
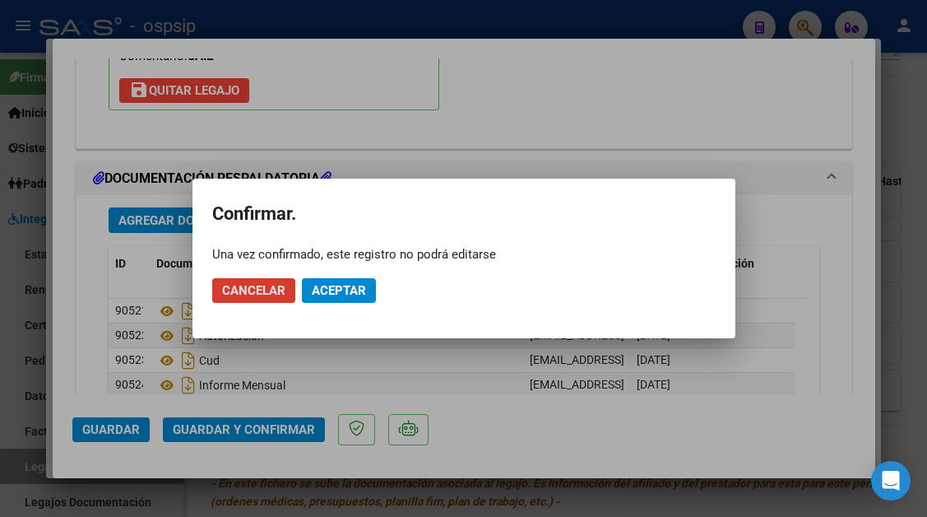
click at [327, 295] on span "Aceptar" at bounding box center [339, 290] width 54 height 15
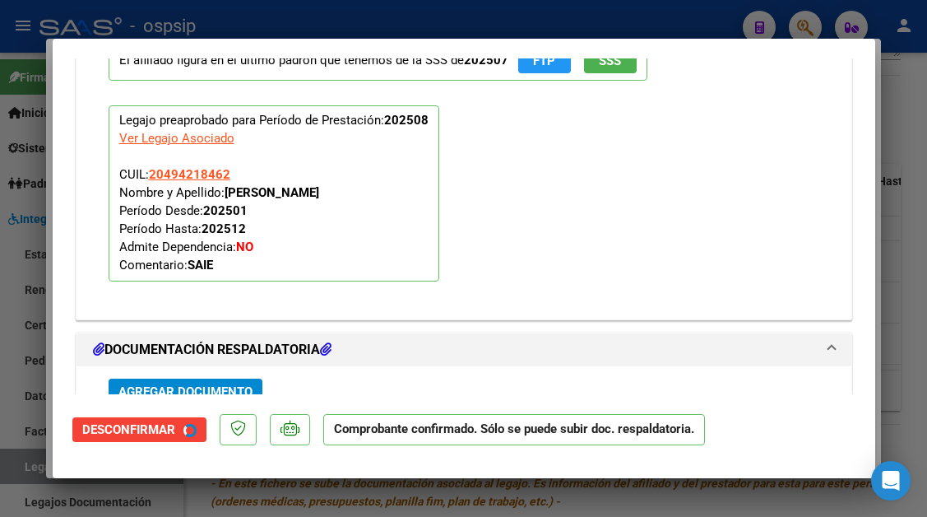
scroll to position [1527, 0]
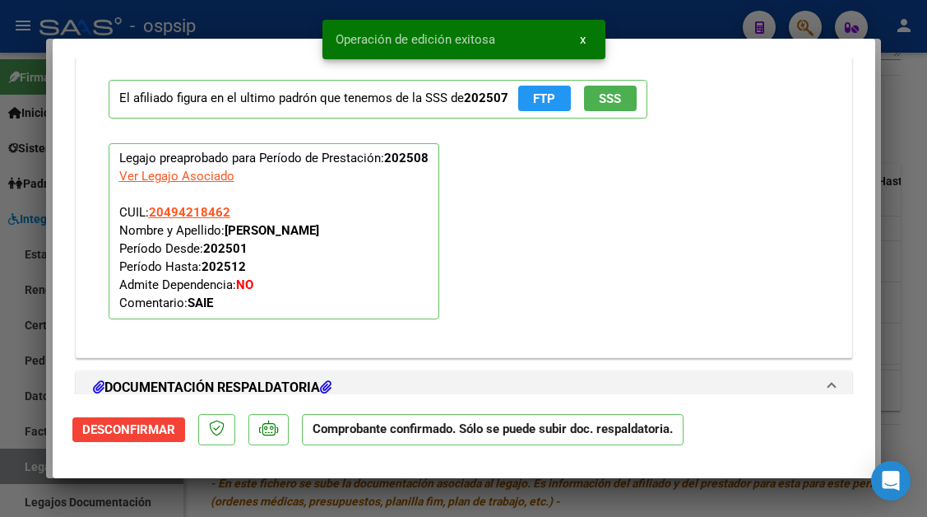
click at [30, 462] on div at bounding box center [463, 258] width 927 height 517
type input "$ 0,00"
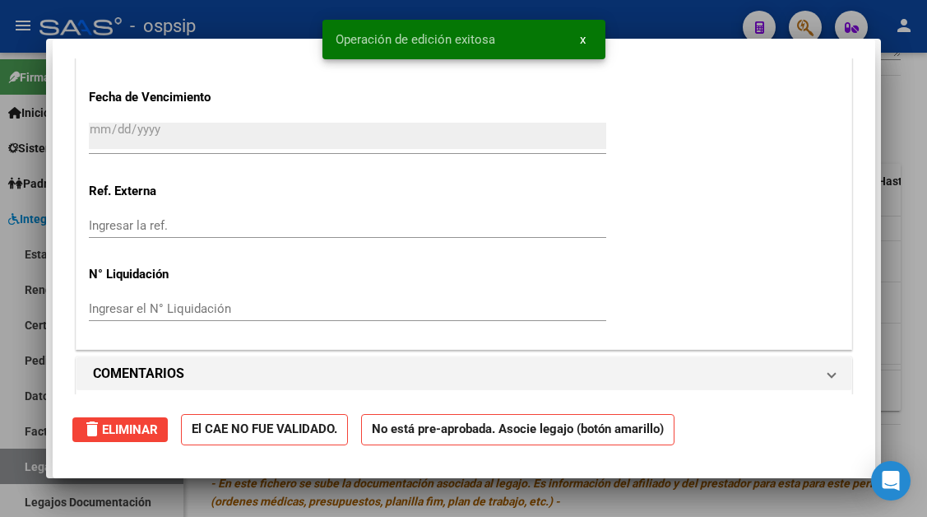
scroll to position [0, 0]
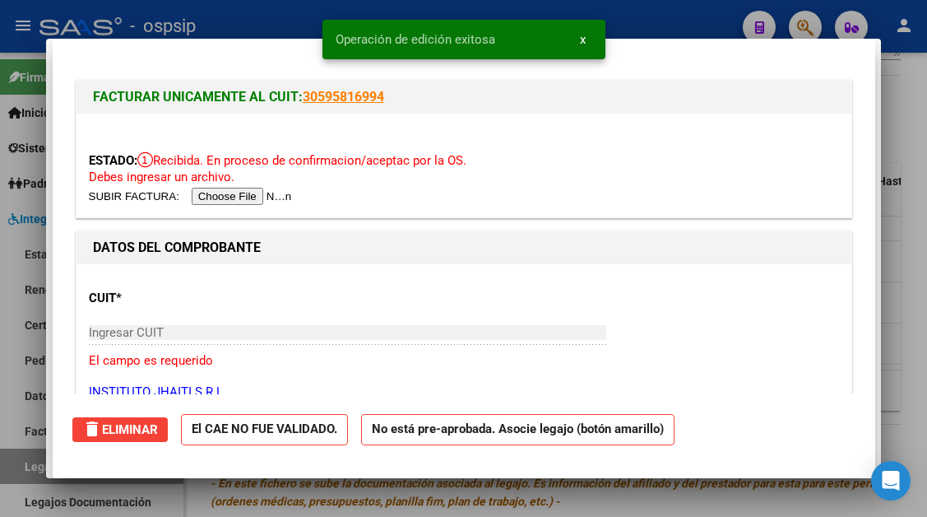
click at [30, 462] on div at bounding box center [463, 258] width 927 height 517
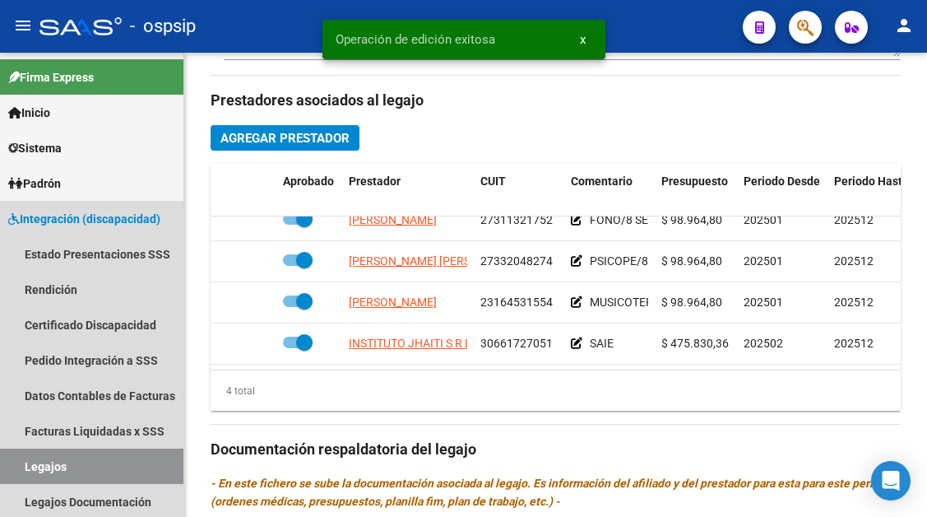
click at [30, 462] on link "Legajos" at bounding box center [91, 465] width 183 height 35
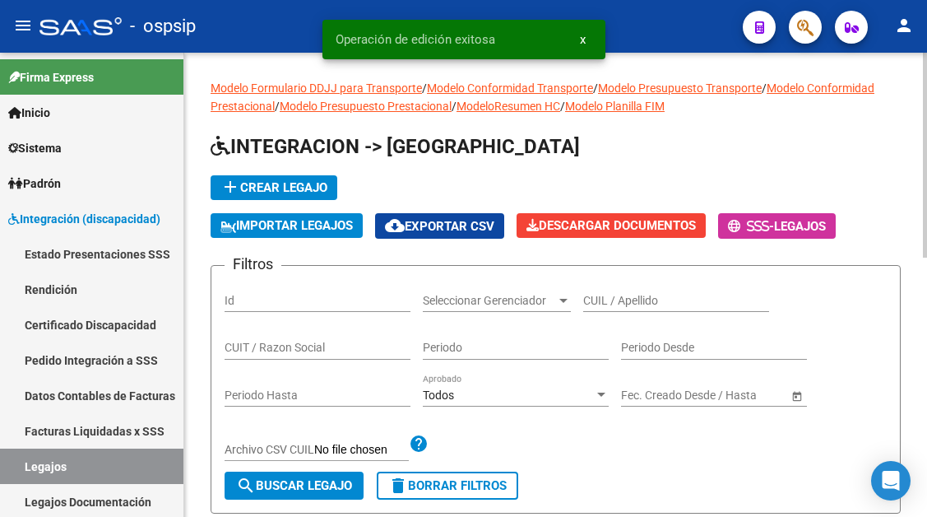
click at [617, 286] on div "CUIL / Apellido" at bounding box center [676, 295] width 186 height 33
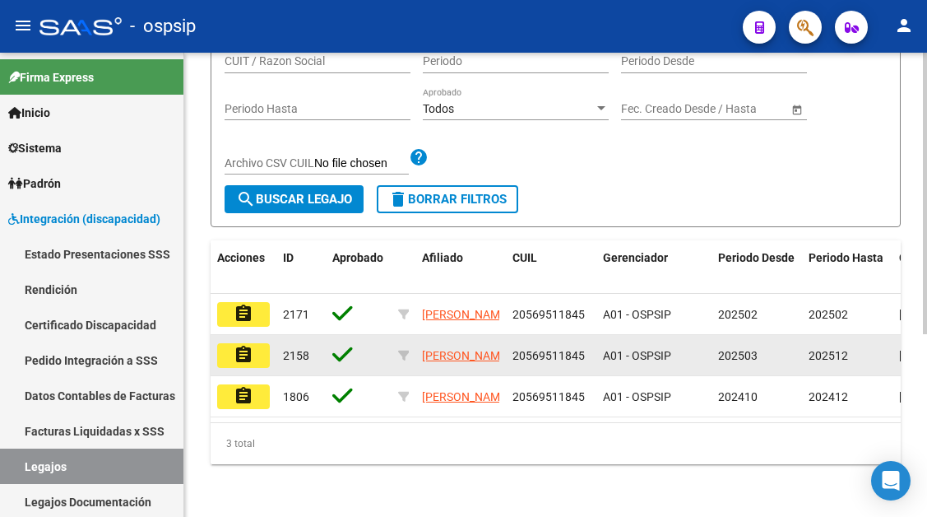
scroll to position [300, 0]
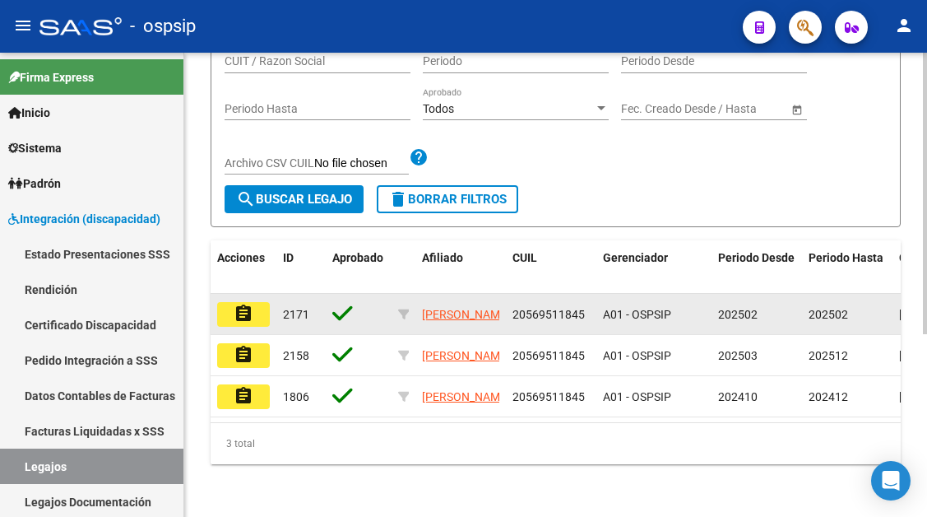
type input "56951184"
click at [243, 304] on mat-icon "assignment" at bounding box center [244, 314] width 20 height 20
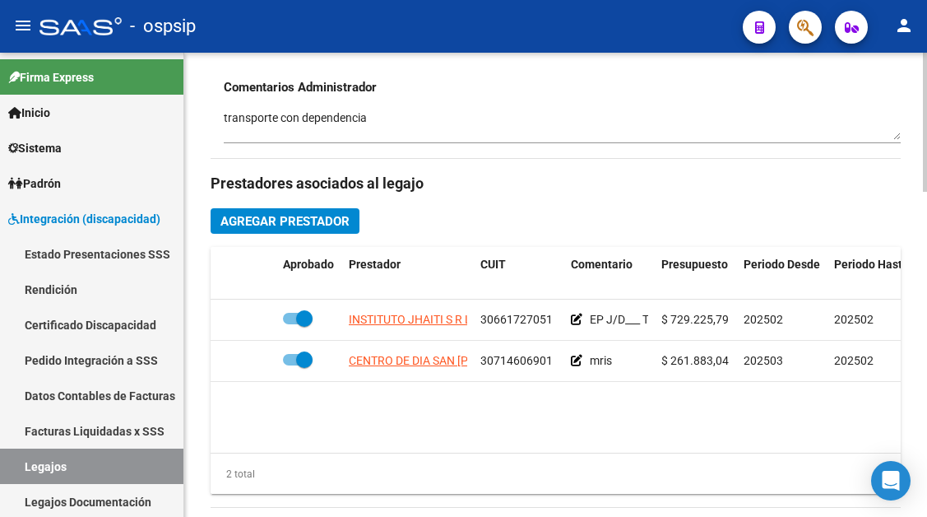
scroll to position [658, 0]
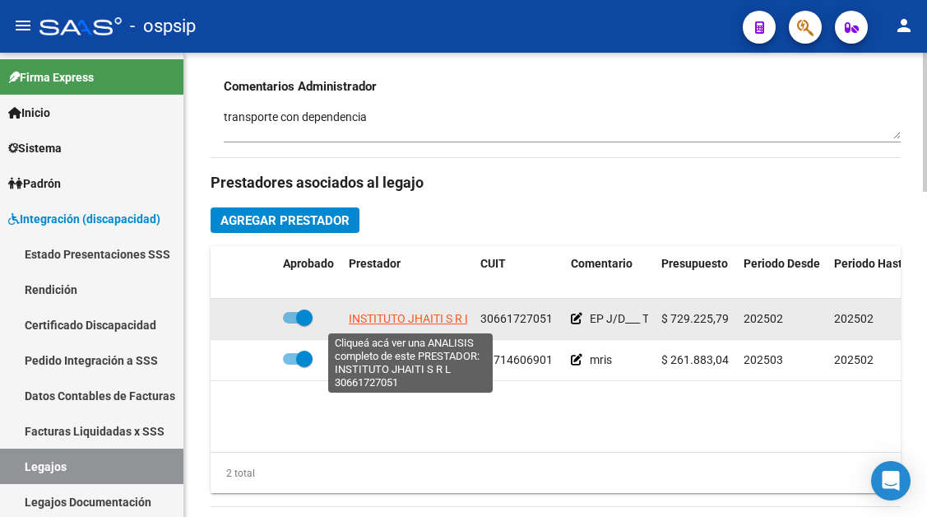
click at [379, 322] on span "INSTITUTO JHAITI S R L" at bounding box center [410, 318] width 123 height 13
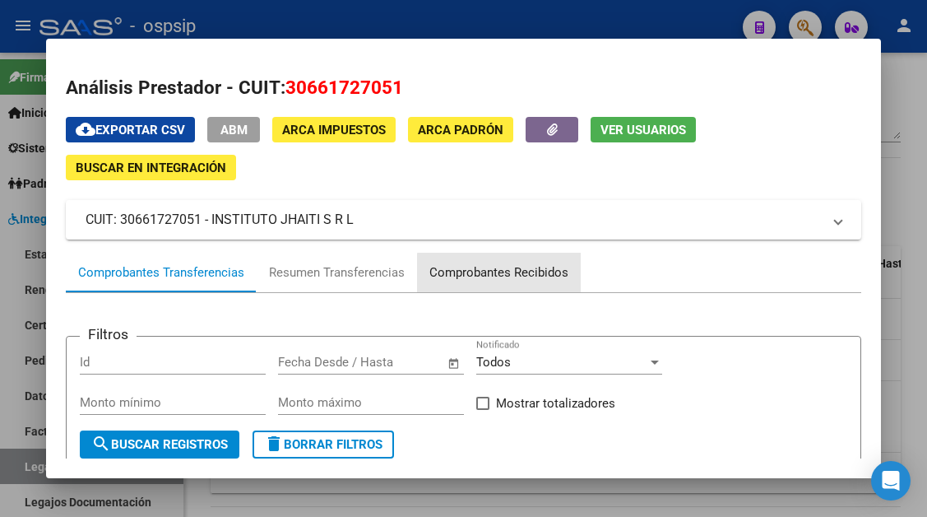
click at [554, 274] on div "Comprobantes Recibidos" at bounding box center [498, 272] width 139 height 19
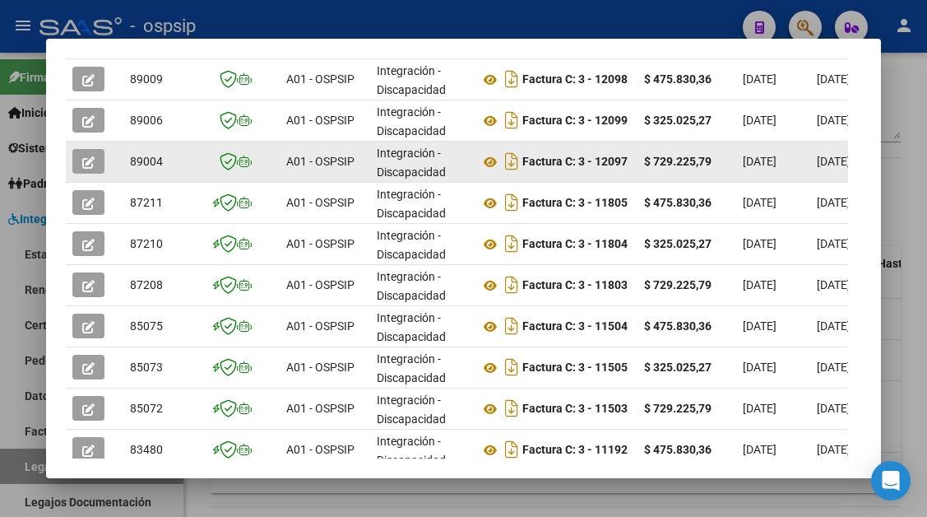
scroll to position [322, 0]
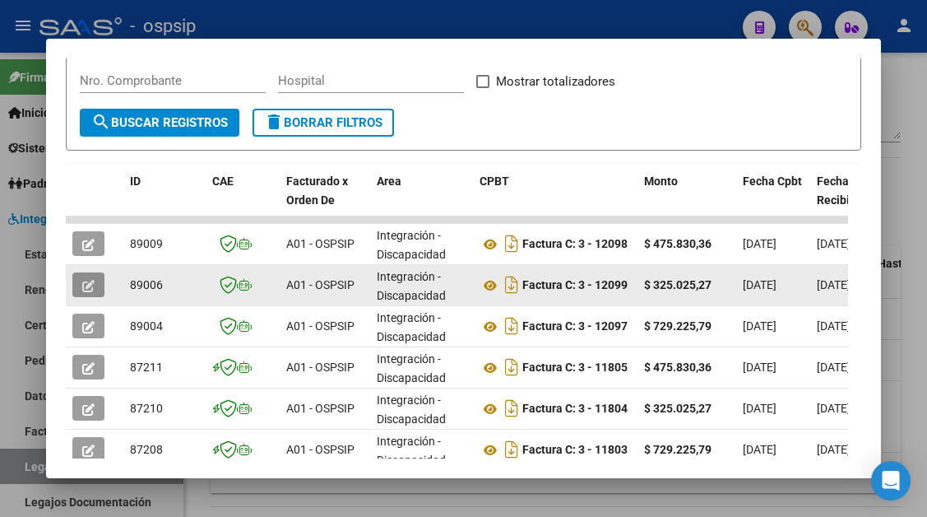
click at [86, 290] on icon "button" at bounding box center [88, 286] width 12 height 12
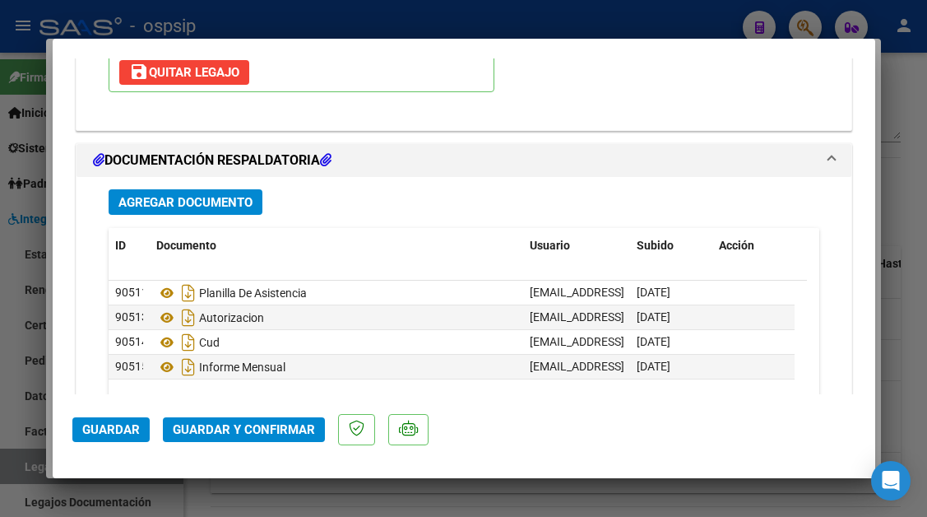
scroll to position [2073, 0]
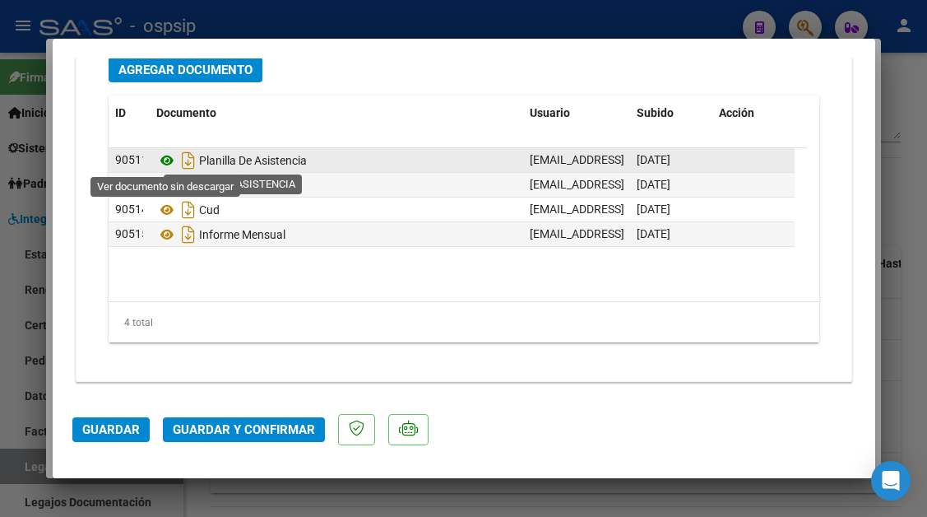
click at [166, 165] on icon at bounding box center [166, 161] width 21 height 20
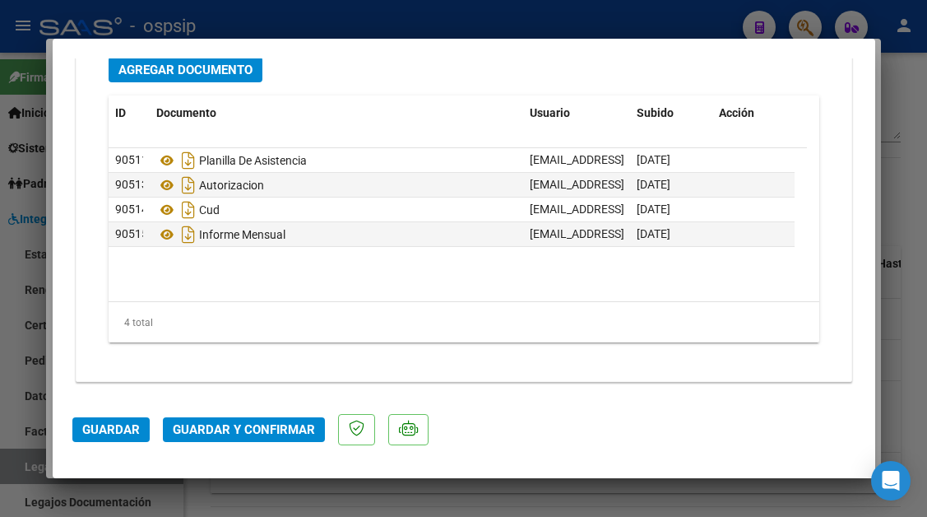
click at [246, 423] on span "Guardar y Confirmar" at bounding box center [244, 429] width 142 height 15
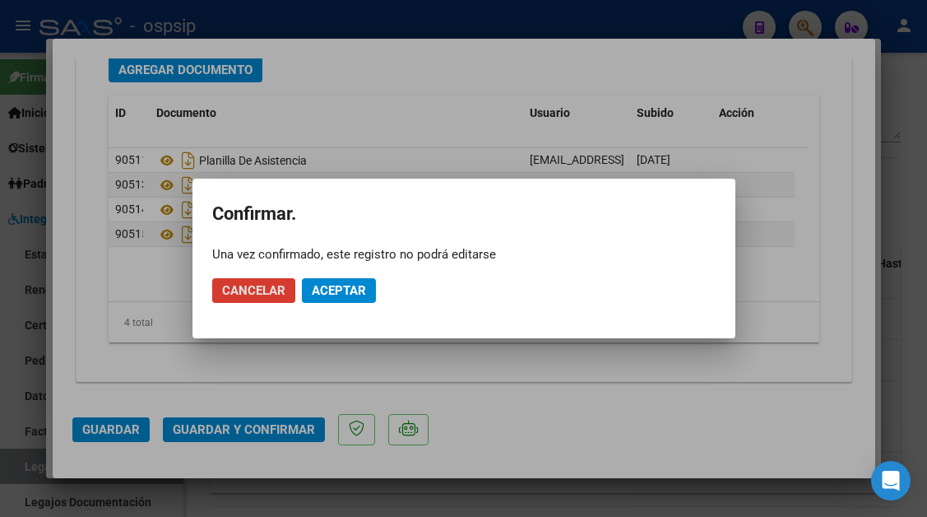
click at [343, 289] on span "Aceptar" at bounding box center [339, 290] width 54 height 15
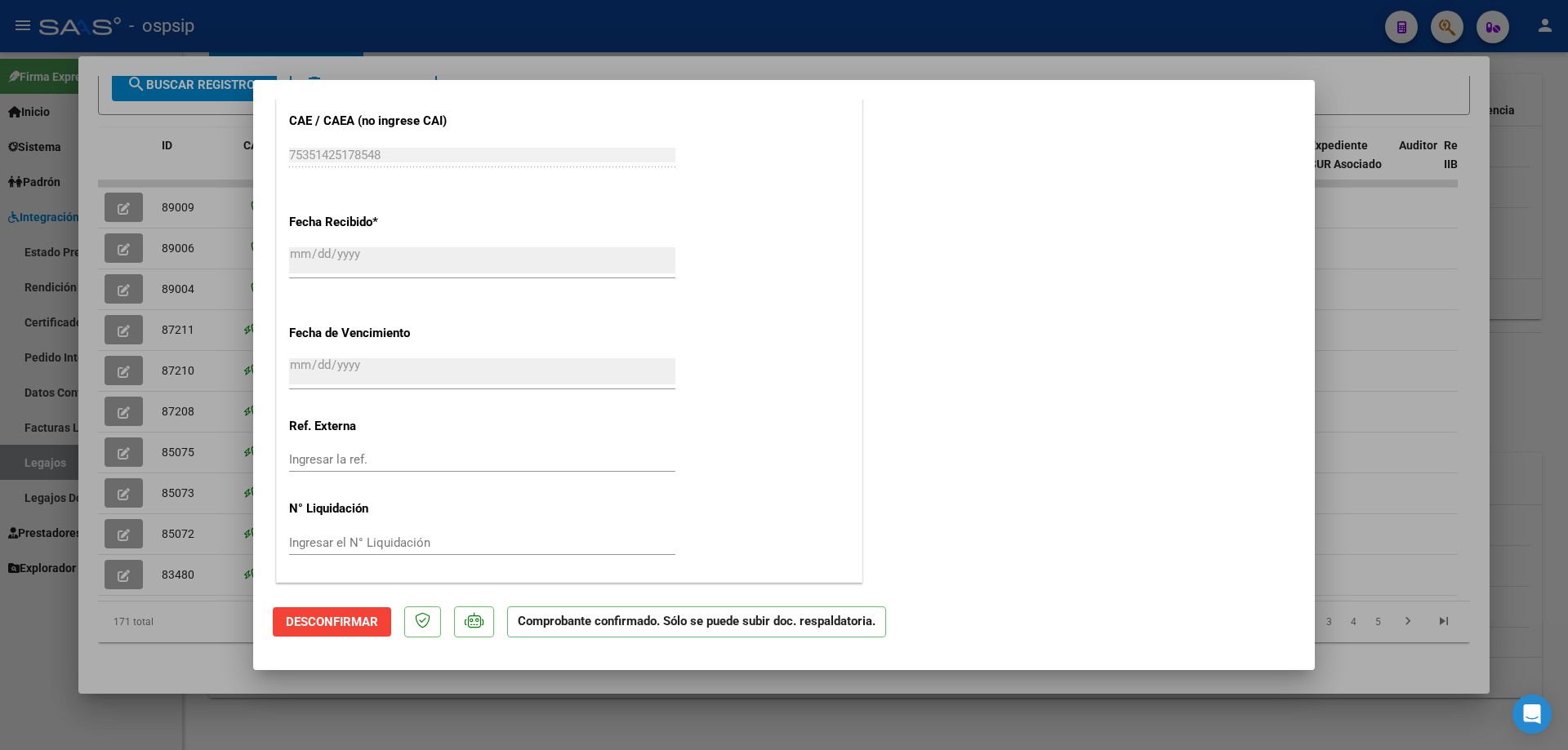
scroll to position [988, 0]
